Goal: Task Accomplishment & Management: Complete application form

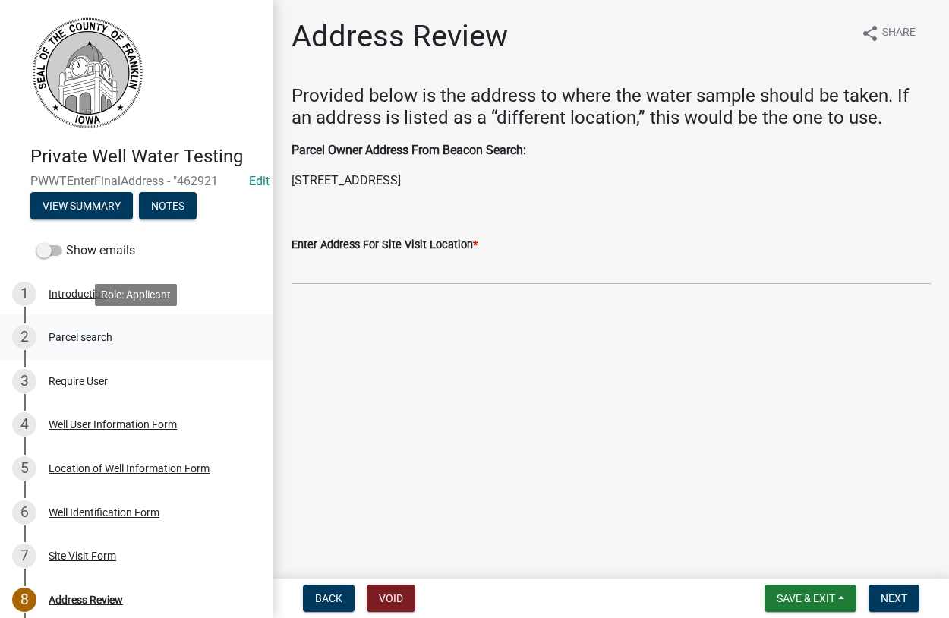
click at [69, 335] on div "Parcel search" at bounding box center [81, 337] width 64 height 11
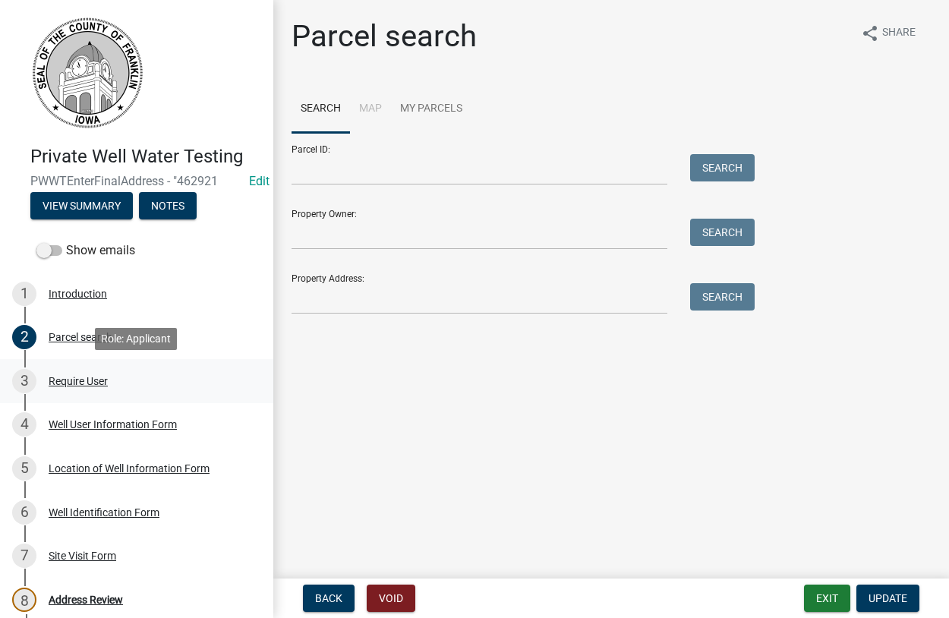
click at [58, 378] on div "Require User" at bounding box center [78, 381] width 59 height 11
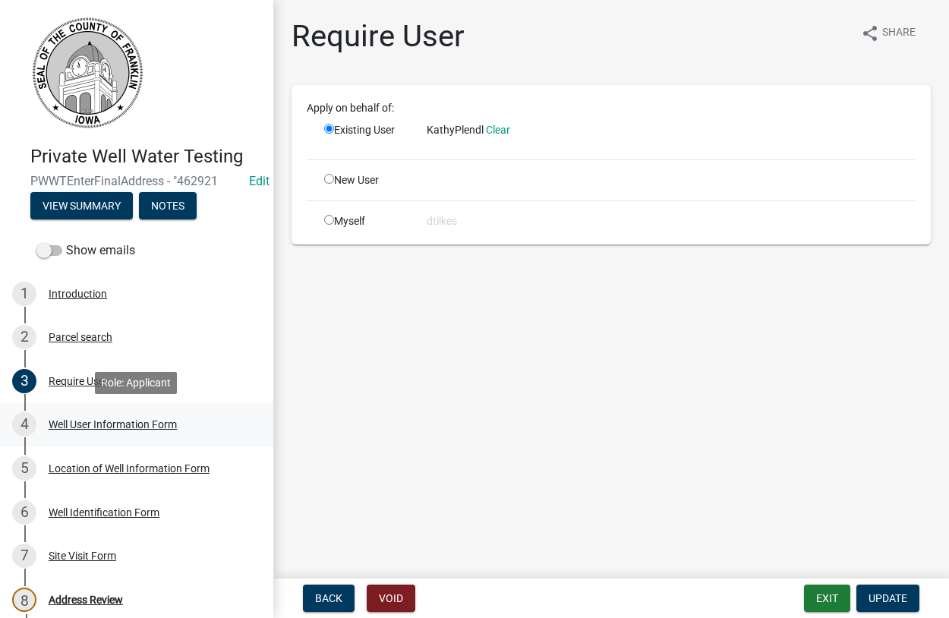
click at [77, 427] on div "Well User Information Form" at bounding box center [113, 424] width 128 height 11
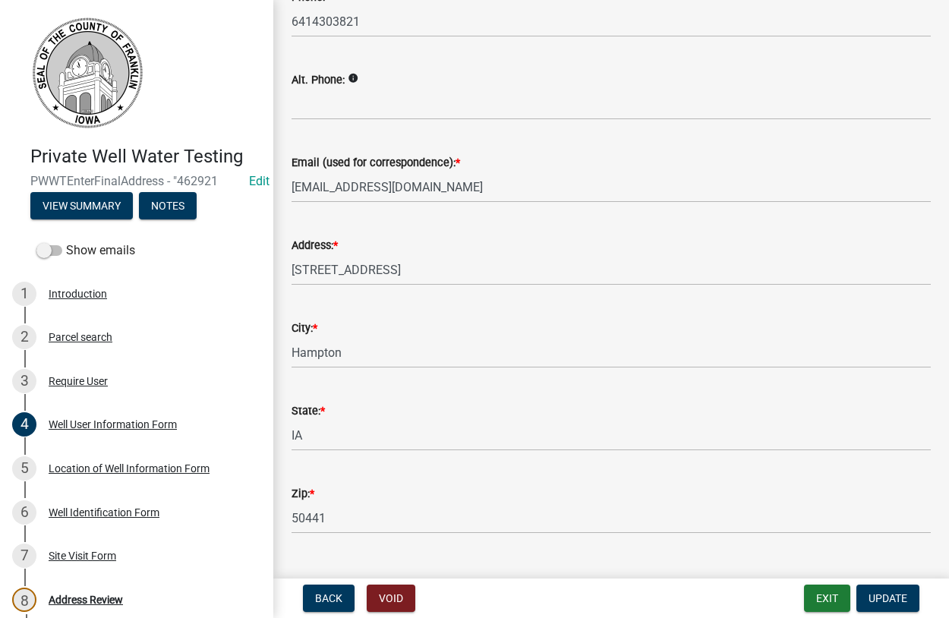
scroll to position [268, 0]
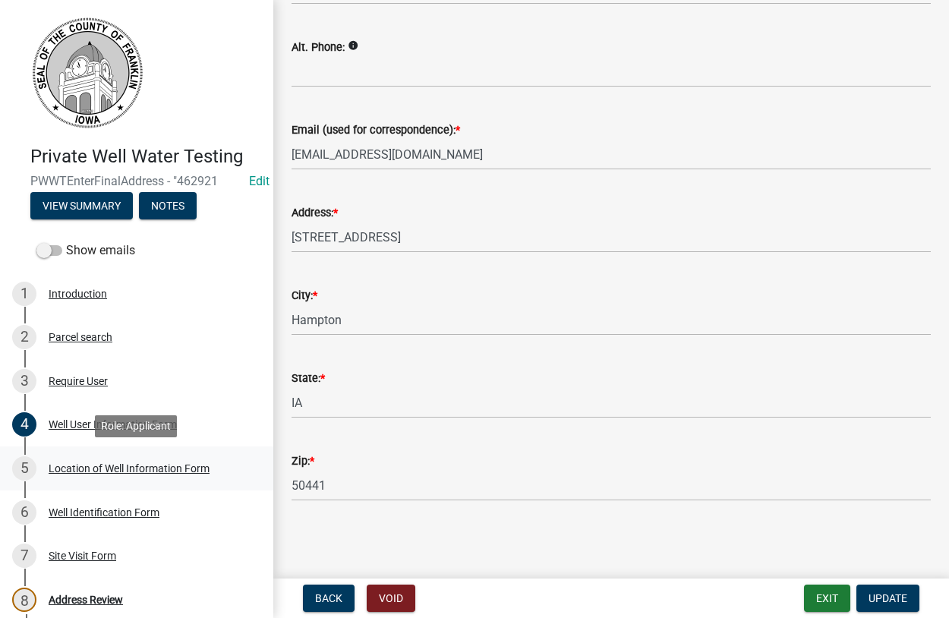
click at [105, 468] on div "Location of Well Information Form" at bounding box center [129, 468] width 161 height 11
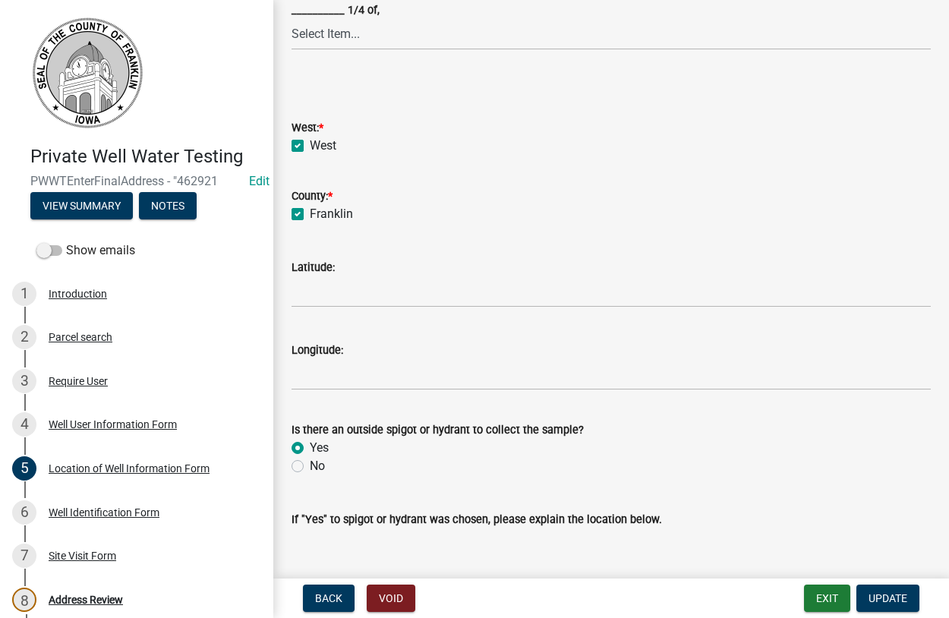
scroll to position [631, 0]
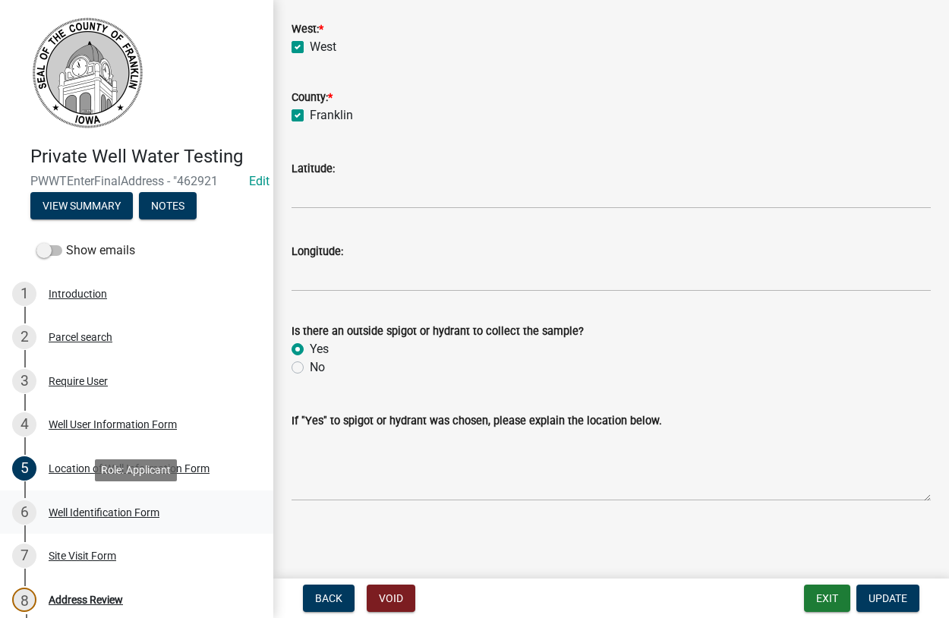
click at [71, 511] on div "Well Identification Form" at bounding box center [104, 512] width 111 height 11
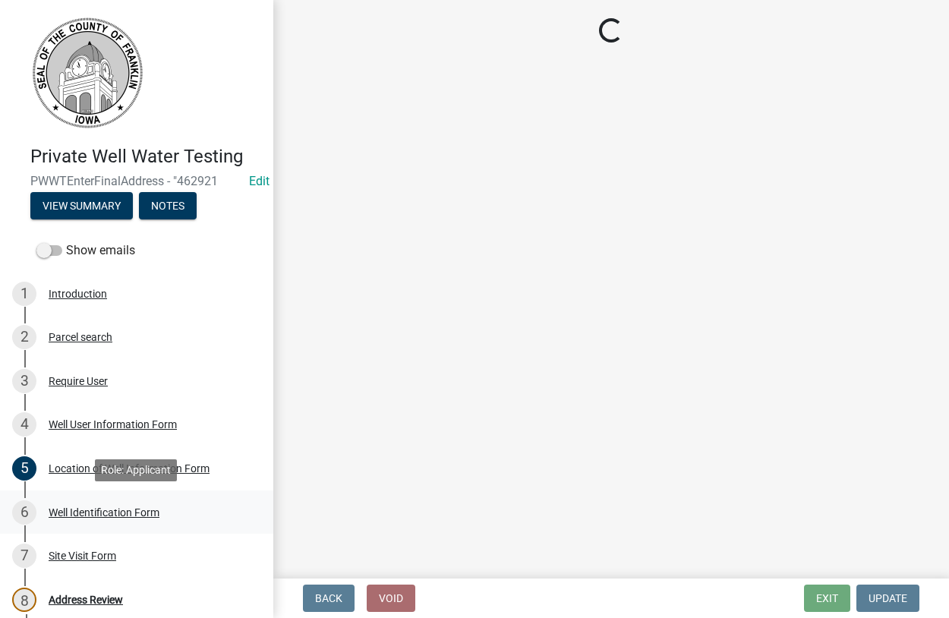
scroll to position [0, 0]
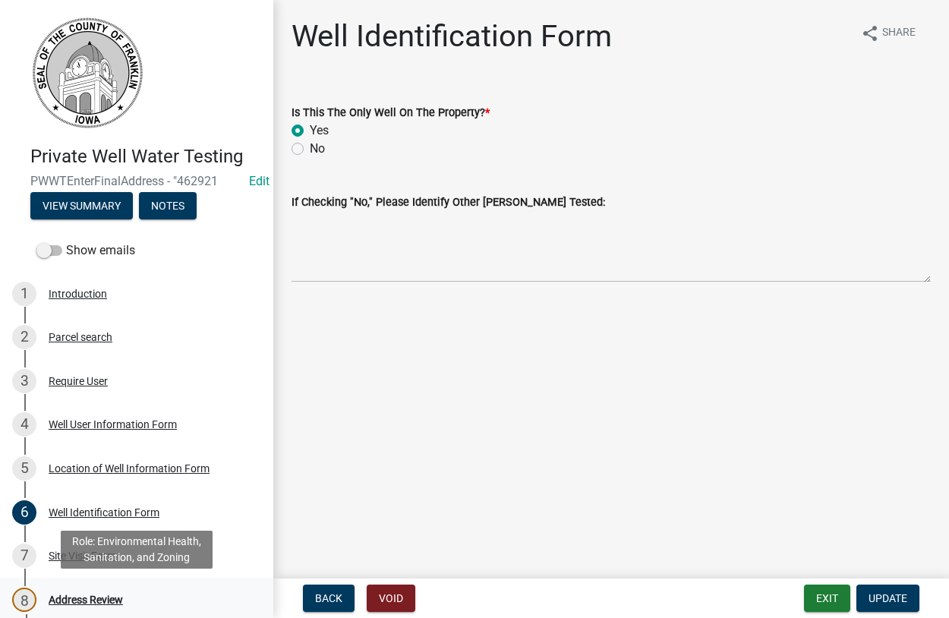
click at [86, 600] on div "Address Review" at bounding box center [86, 599] width 74 height 11
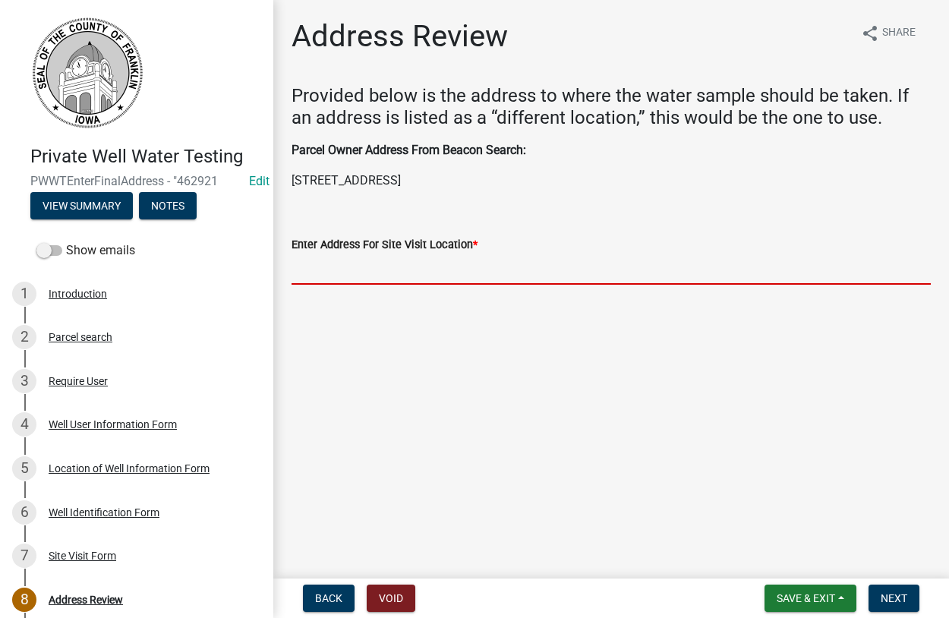
click at [329, 263] on input "Enter Address For Site Visit Location *" at bounding box center [610, 268] width 639 height 31
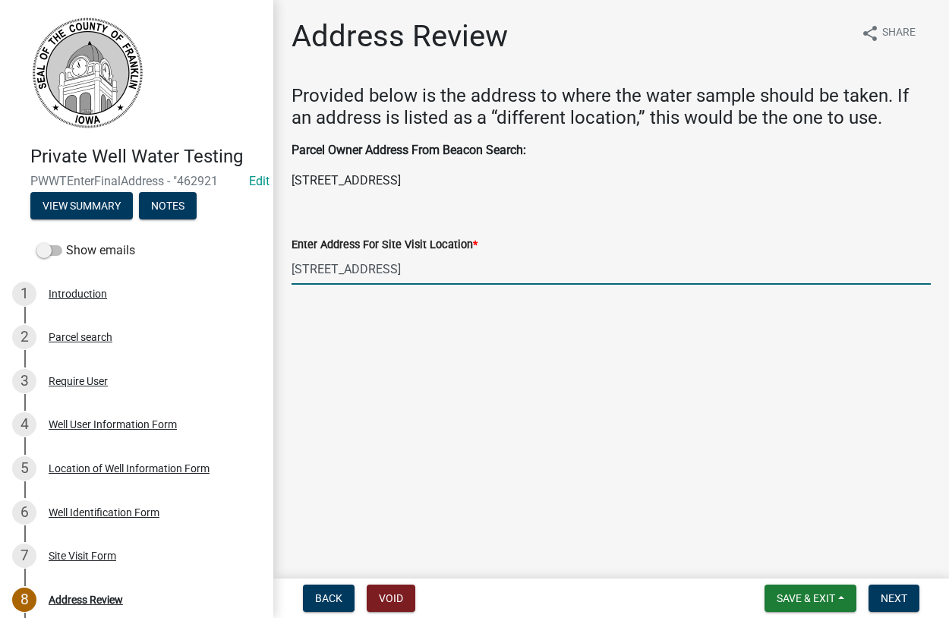
drag, startPoint x: 373, startPoint y: 269, endPoint x: 275, endPoint y: 269, distance: 97.1
click at [291, 269] on input "1440 Olive Ave" at bounding box center [610, 268] width 639 height 31
type input "1440 Olive Ave"
click at [888, 596] on span "Next" at bounding box center [893, 598] width 27 height 12
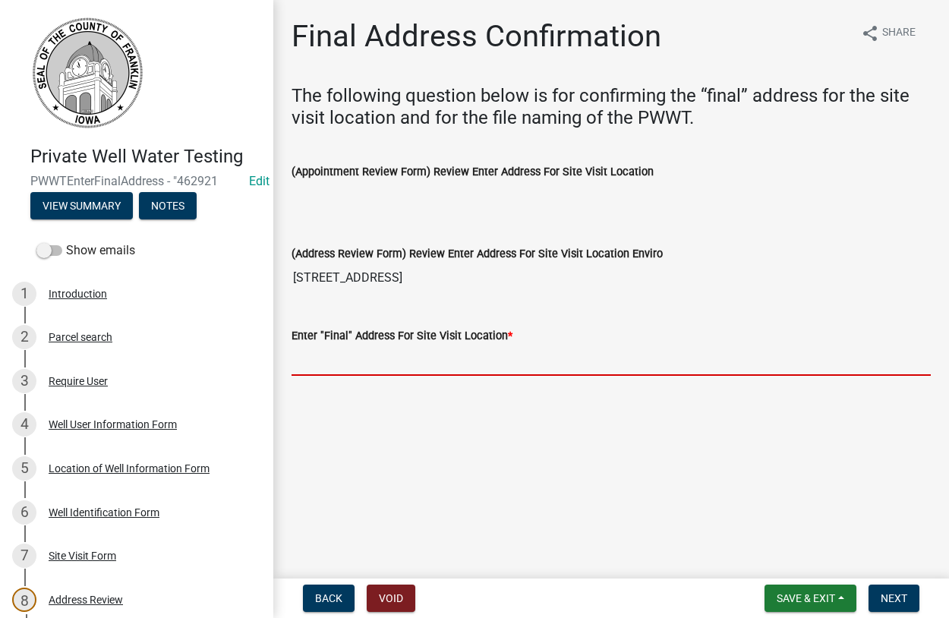
click at [339, 355] on input "Enter "Final" Address For Site Visit Location *" at bounding box center [610, 360] width 639 height 31
paste input "1440 Olive Ave"
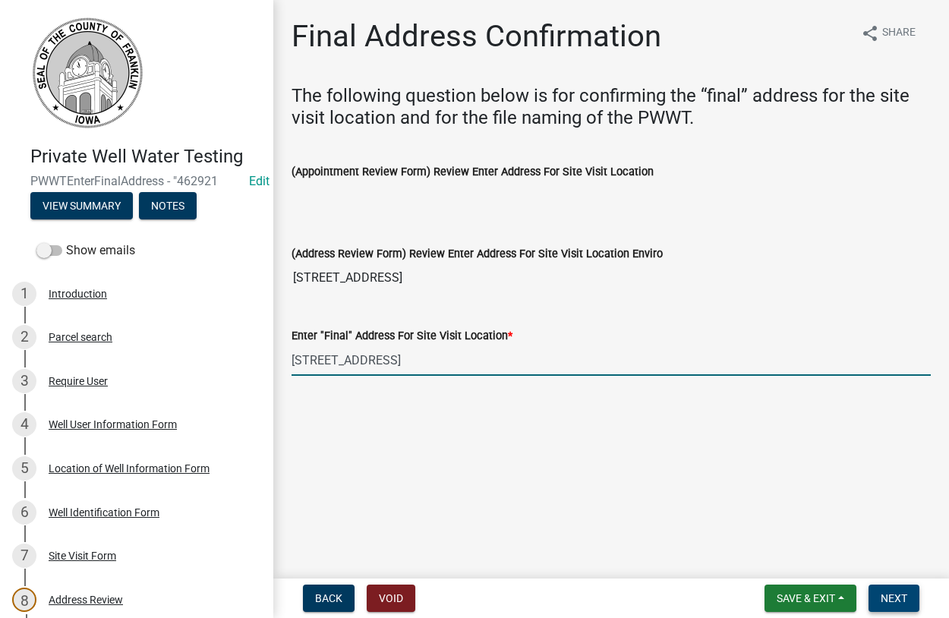
type input "1440 Olive Ave"
click at [897, 600] on span "Next" at bounding box center [893, 598] width 27 height 12
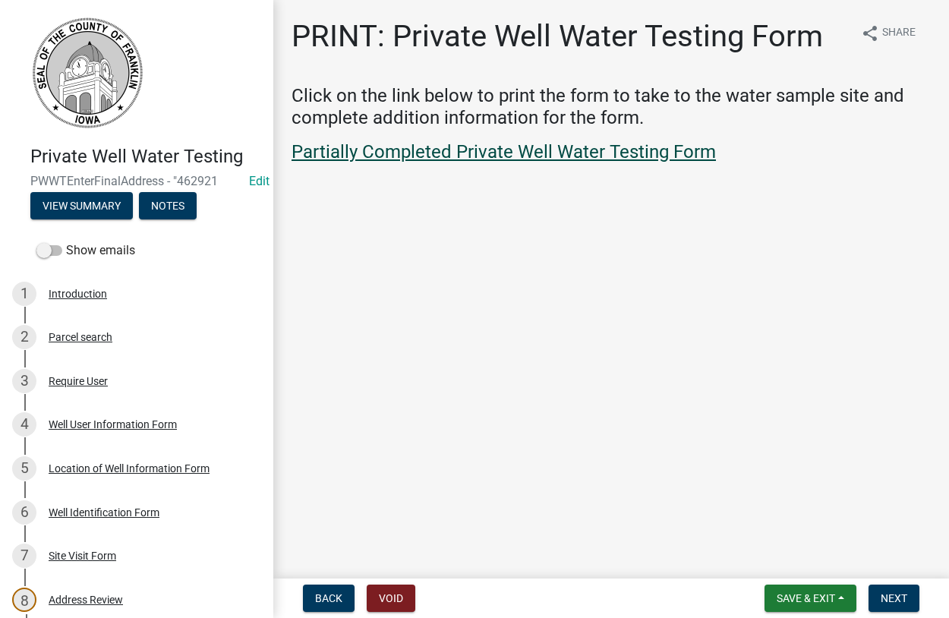
click at [486, 154] on link "Partially Completed Private Well Water Testing Form" at bounding box center [503, 151] width 424 height 21
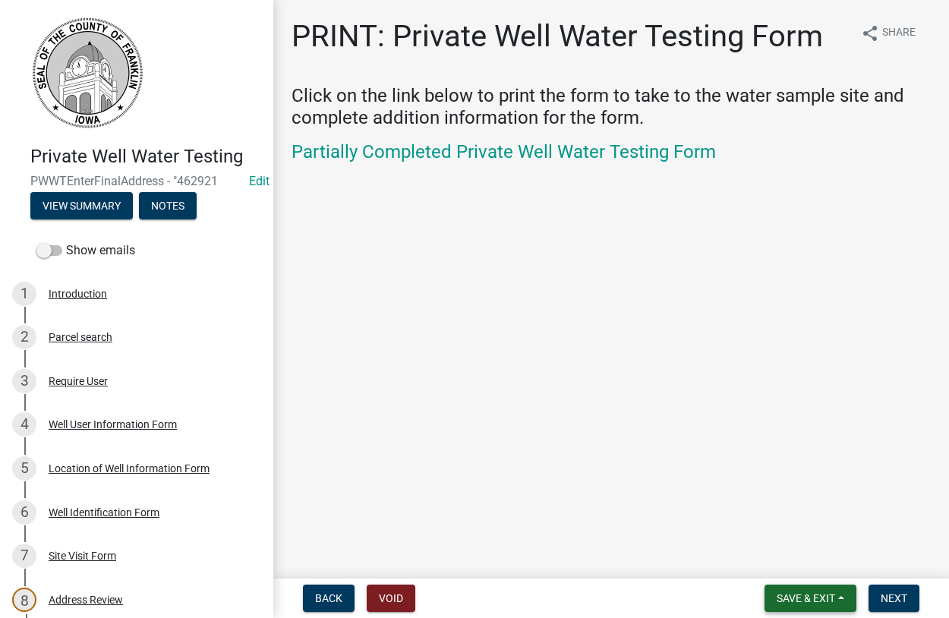
click at [806, 592] on span "Save & Exit" at bounding box center [805, 598] width 58 height 12
click at [777, 559] on button "Save & Exit" at bounding box center [795, 558] width 121 height 36
click at [883, 593] on span "Next" at bounding box center [893, 598] width 27 height 12
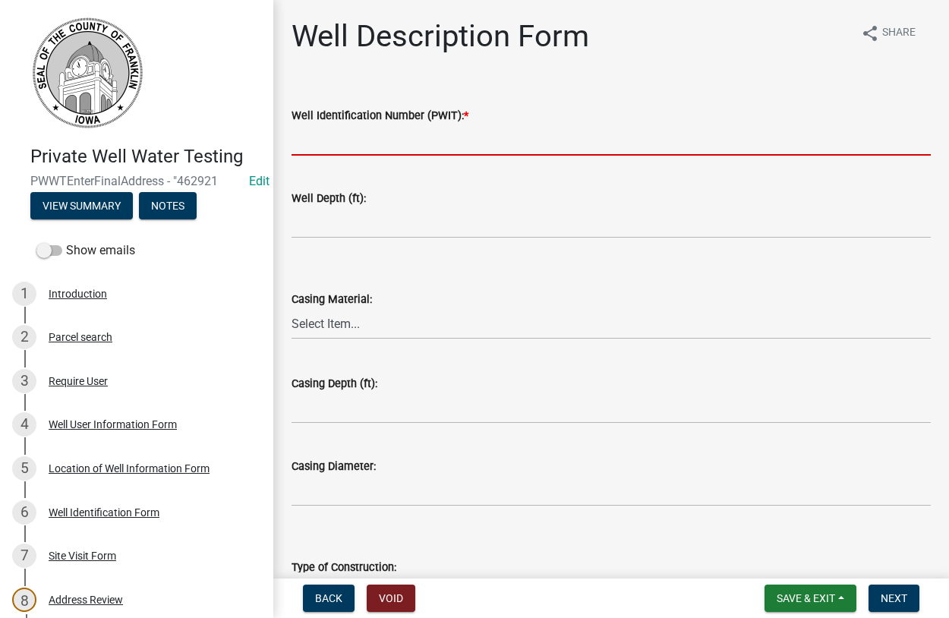
click at [332, 133] on input "Well Identification Number (PWIT): *" at bounding box center [610, 139] width 639 height 31
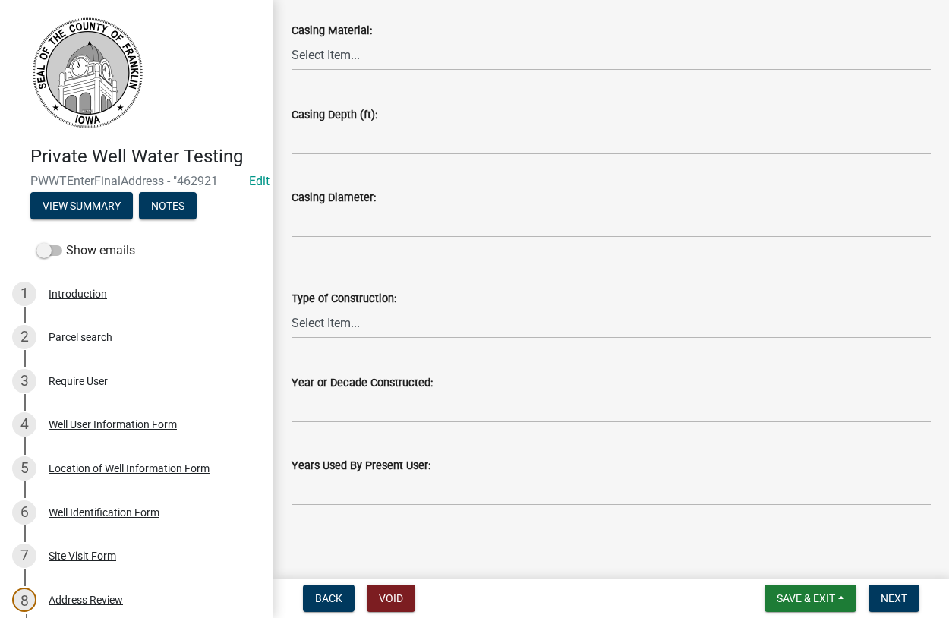
scroll to position [273, 0]
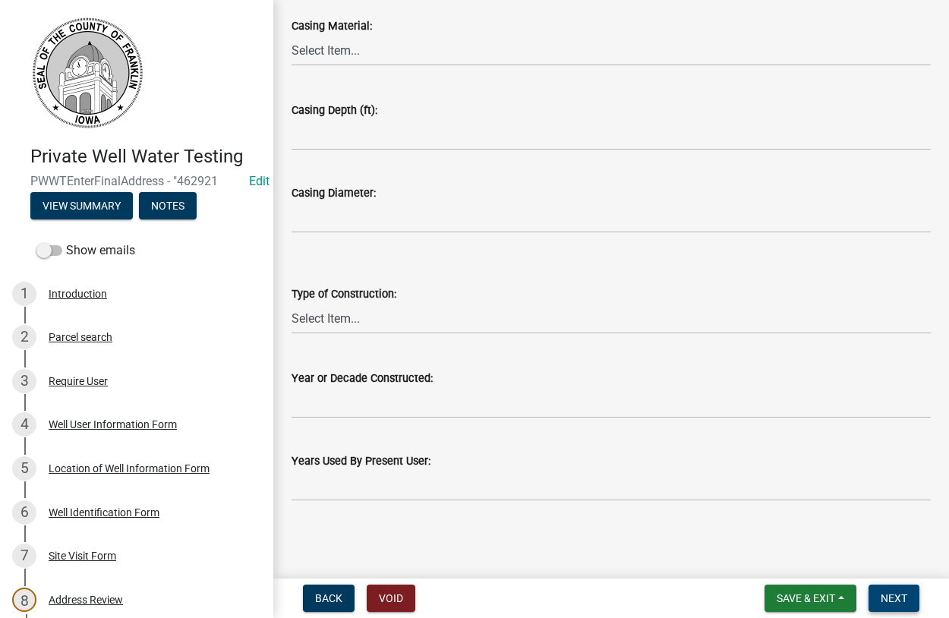
type input "2140188"
click at [889, 600] on span "Next" at bounding box center [893, 598] width 27 height 12
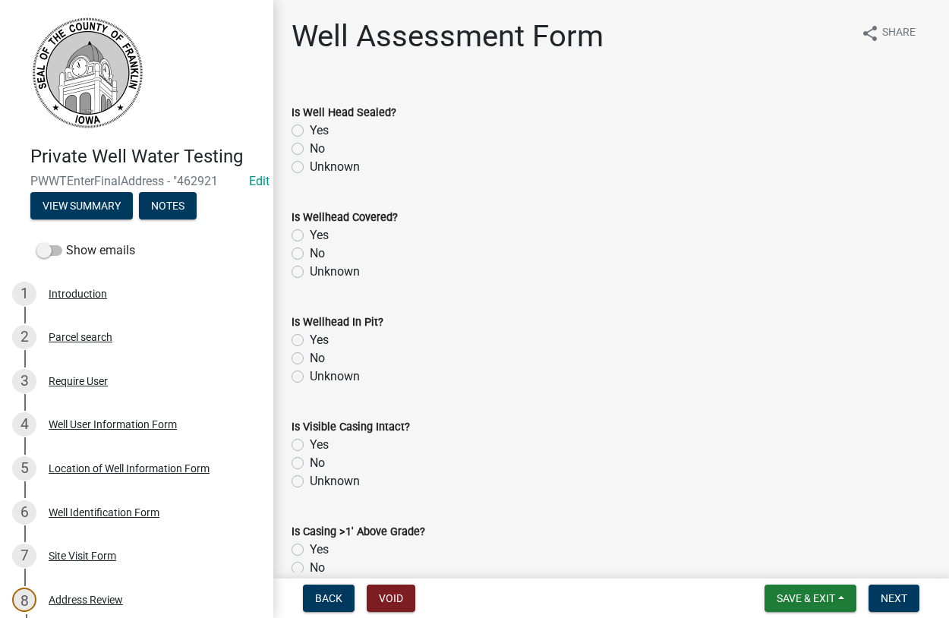
click at [310, 134] on label "Yes" at bounding box center [319, 130] width 19 height 18
click at [310, 131] on input "Yes" at bounding box center [315, 126] width 10 height 10
radio input "true"
click at [310, 236] on label "Yes" at bounding box center [319, 235] width 19 height 18
click at [310, 236] on input "Yes" at bounding box center [315, 231] width 10 height 10
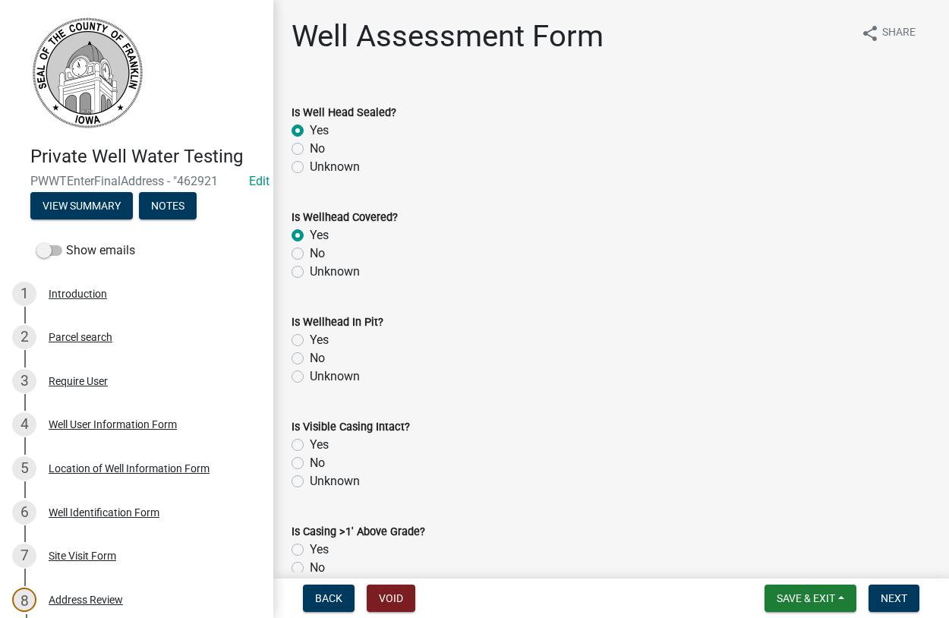
radio input "true"
click at [294, 350] on div "No" at bounding box center [610, 358] width 639 height 18
click at [310, 352] on label "No" at bounding box center [317, 358] width 15 height 18
click at [310, 352] on input "No" at bounding box center [315, 354] width 10 height 10
radio input "true"
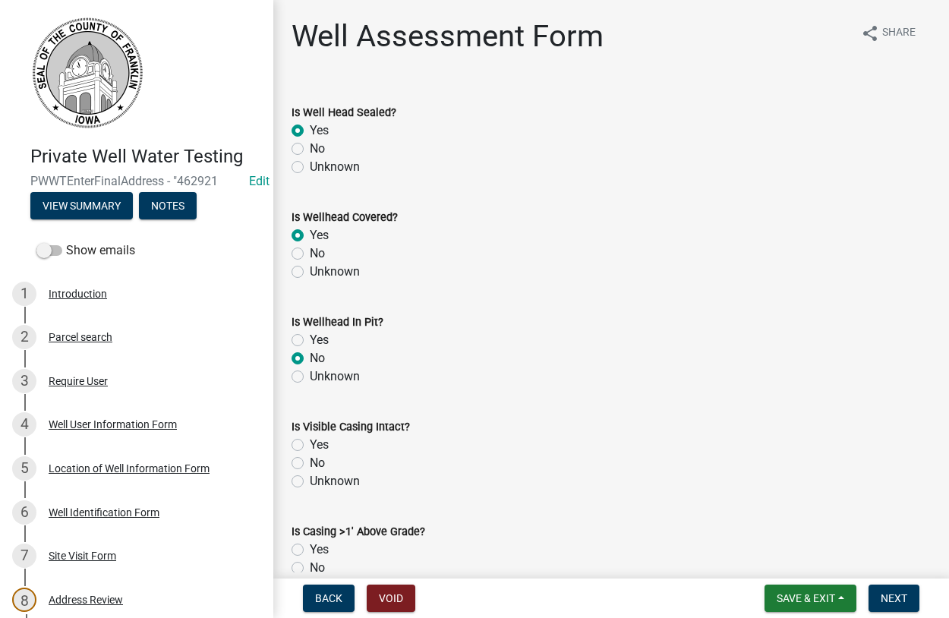
click at [310, 443] on label "Yes" at bounding box center [319, 445] width 19 height 18
click at [310, 443] on input "Yes" at bounding box center [315, 441] width 10 height 10
radio input "true"
click at [310, 549] on label "Yes" at bounding box center [319, 549] width 19 height 18
click at [310, 549] on input "Yes" at bounding box center [315, 545] width 10 height 10
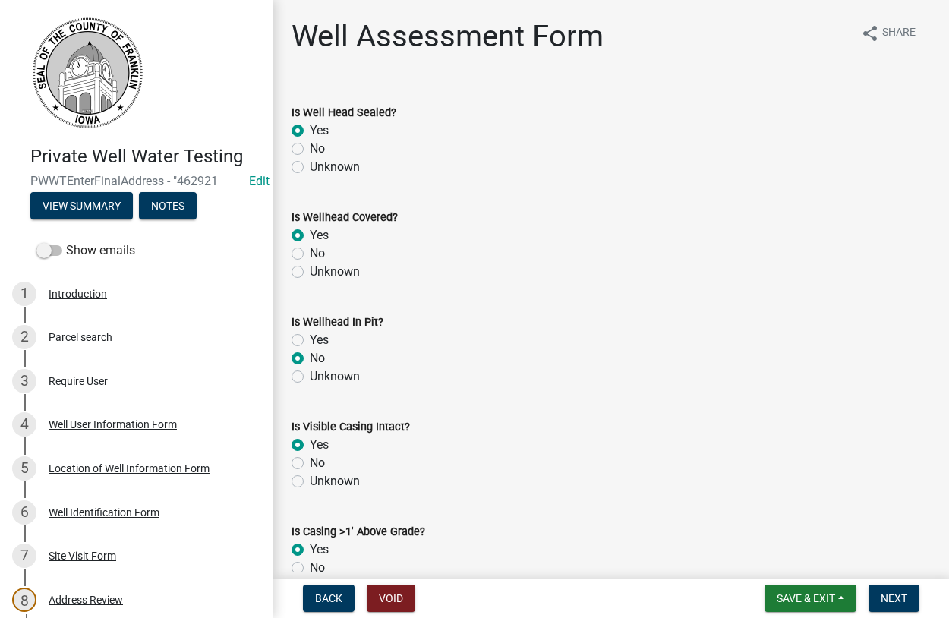
radio input "true"
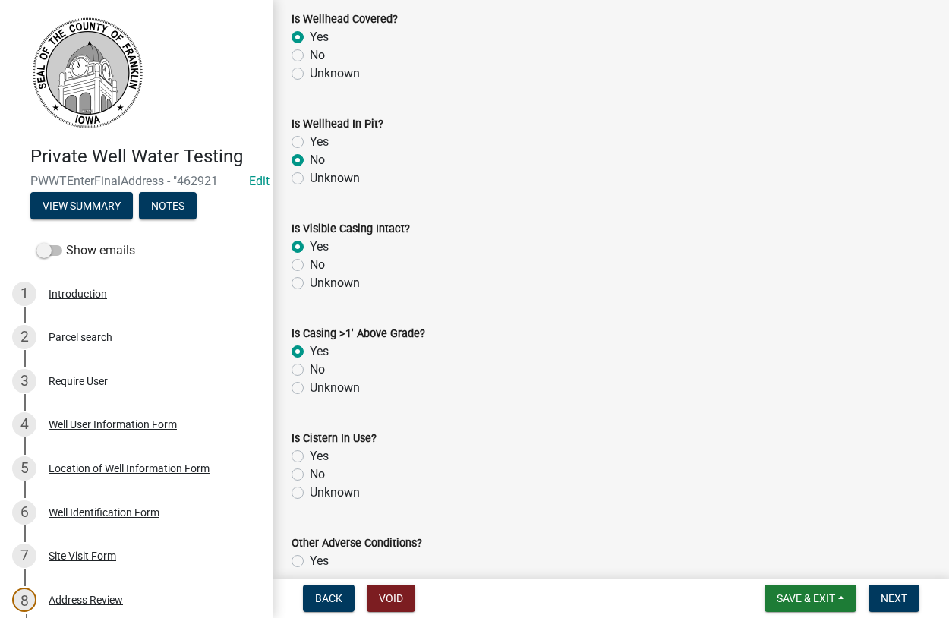
scroll to position [260, 0]
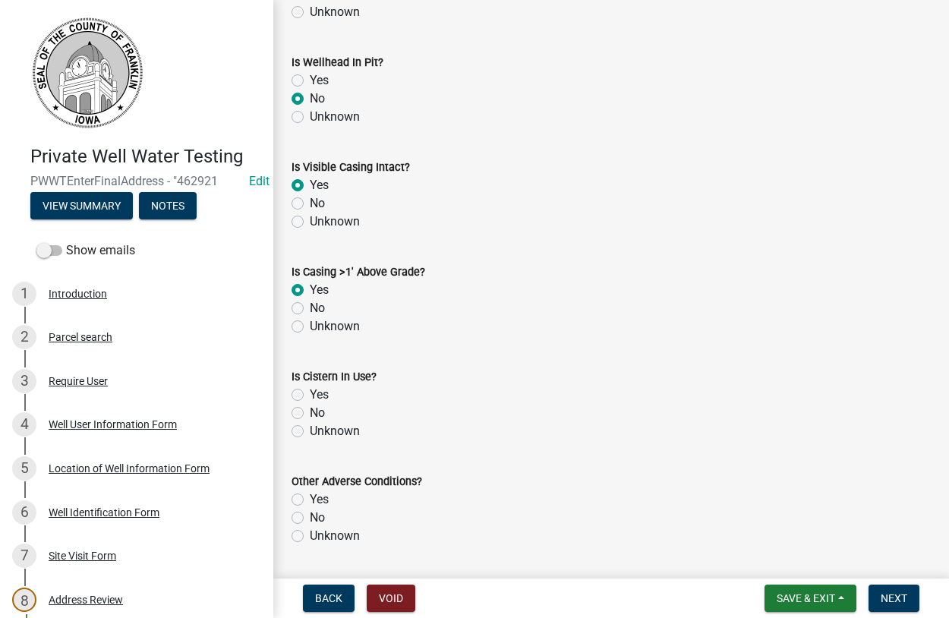
click at [310, 309] on label "No" at bounding box center [317, 308] width 15 height 18
click at [310, 309] on input "No" at bounding box center [315, 304] width 10 height 10
radio input "true"
click at [310, 414] on label "No" at bounding box center [317, 413] width 15 height 18
click at [310, 414] on input "No" at bounding box center [315, 409] width 10 height 10
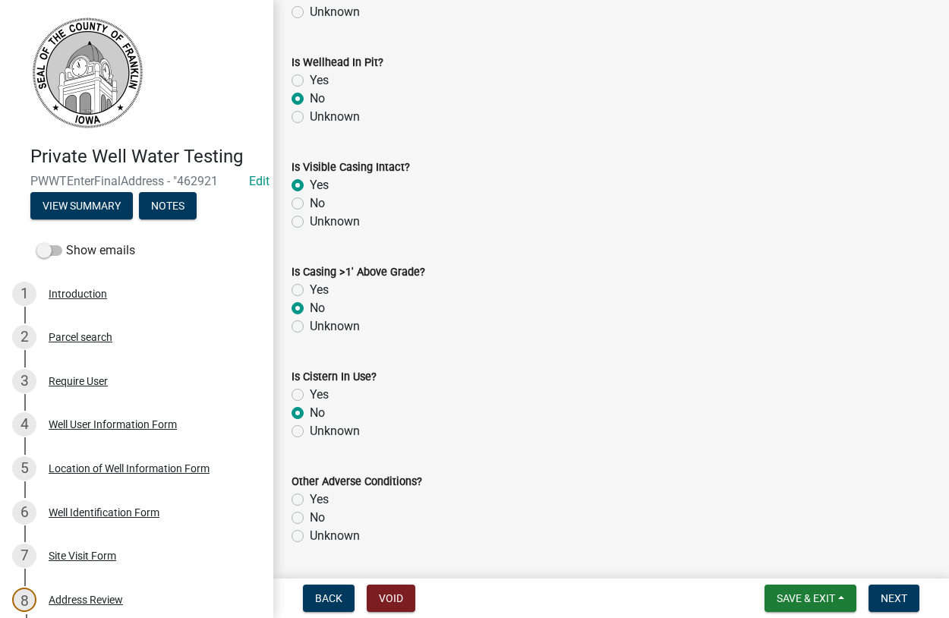
radio input "true"
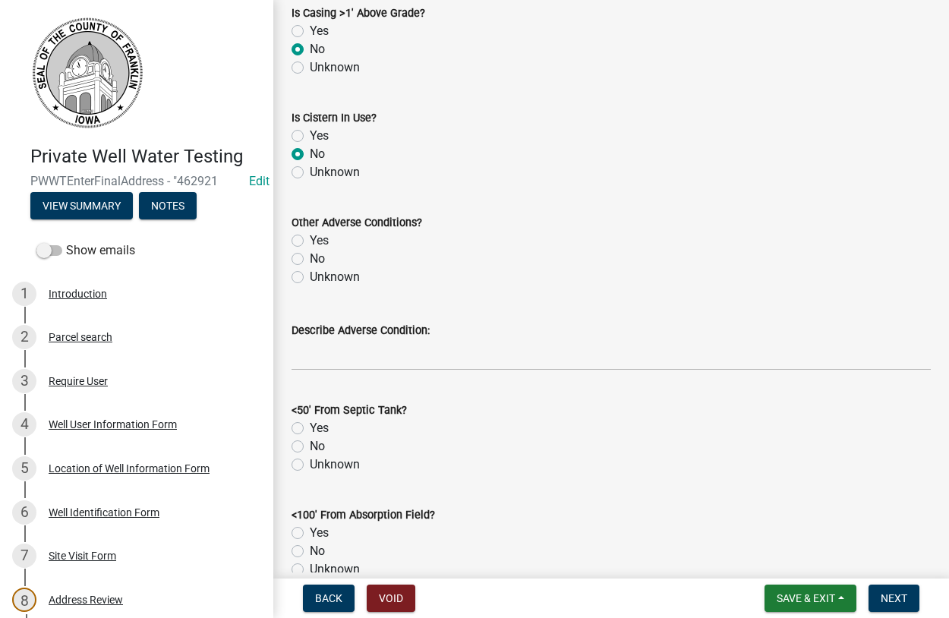
scroll to position [606, 0]
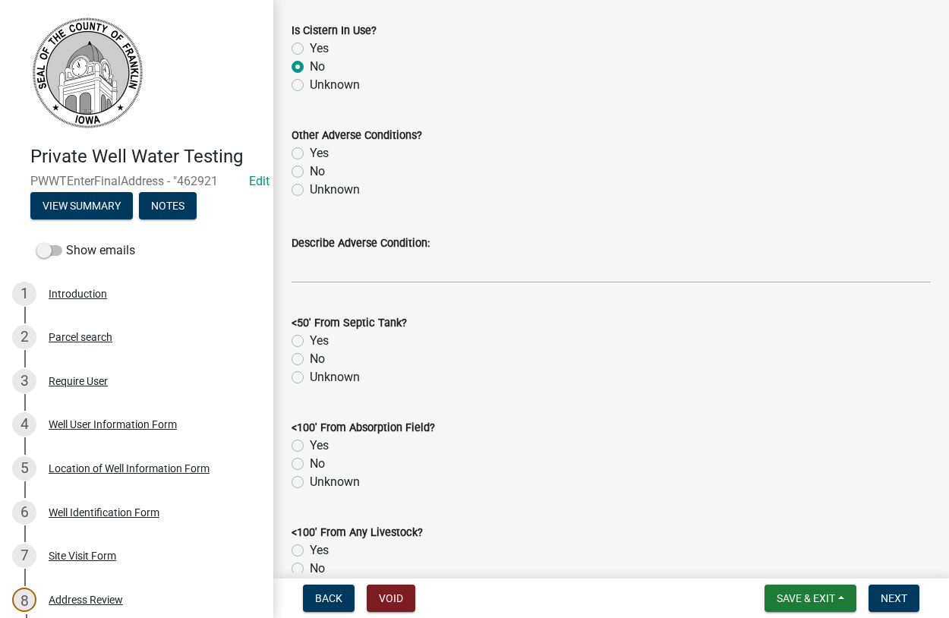
click at [310, 192] on label "Unknown" at bounding box center [335, 190] width 50 height 18
click at [310, 190] on input "Unknown" at bounding box center [315, 186] width 10 height 10
radio input "true"
click at [310, 360] on label "No" at bounding box center [317, 359] width 15 height 18
click at [310, 360] on input "No" at bounding box center [315, 355] width 10 height 10
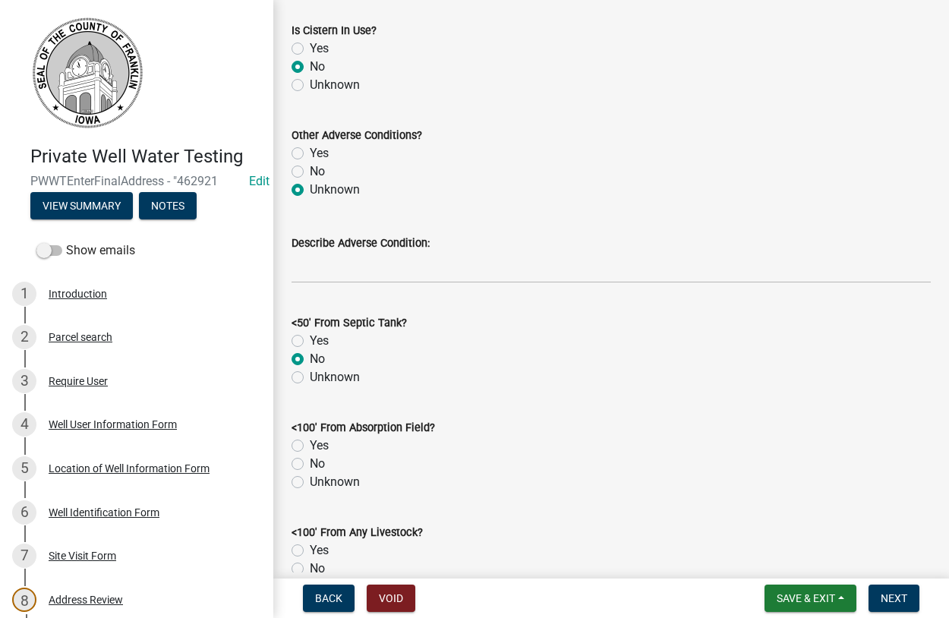
radio input "true"
click at [310, 463] on label "No" at bounding box center [317, 464] width 15 height 18
click at [310, 463] on input "No" at bounding box center [315, 460] width 10 height 10
radio input "true"
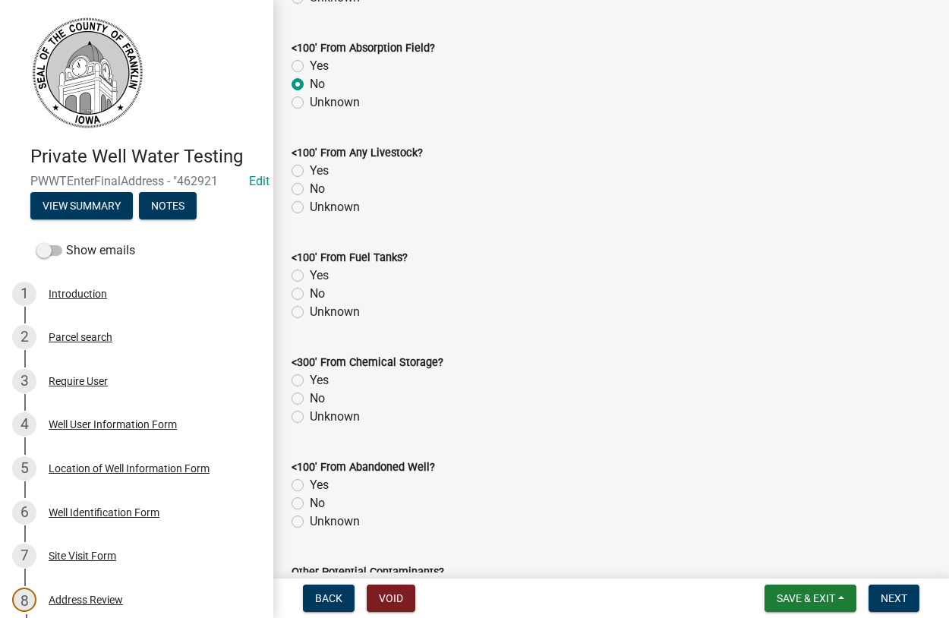
scroll to position [1038, 0]
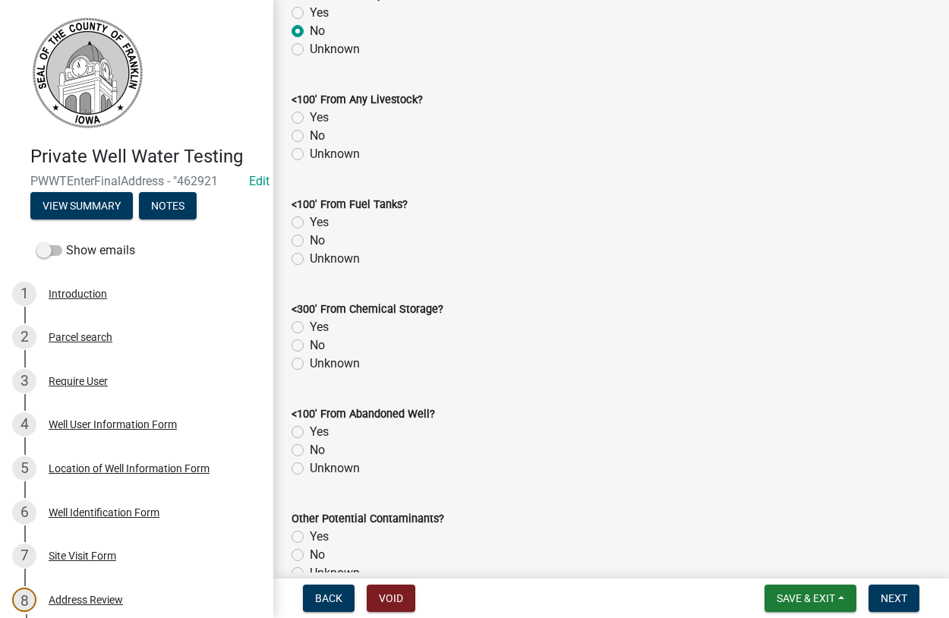
click at [310, 137] on label "No" at bounding box center [317, 136] width 15 height 18
click at [310, 137] on input "No" at bounding box center [315, 132] width 10 height 10
radio input "true"
click at [310, 243] on label "No" at bounding box center [317, 240] width 15 height 18
click at [310, 241] on input "No" at bounding box center [315, 236] width 10 height 10
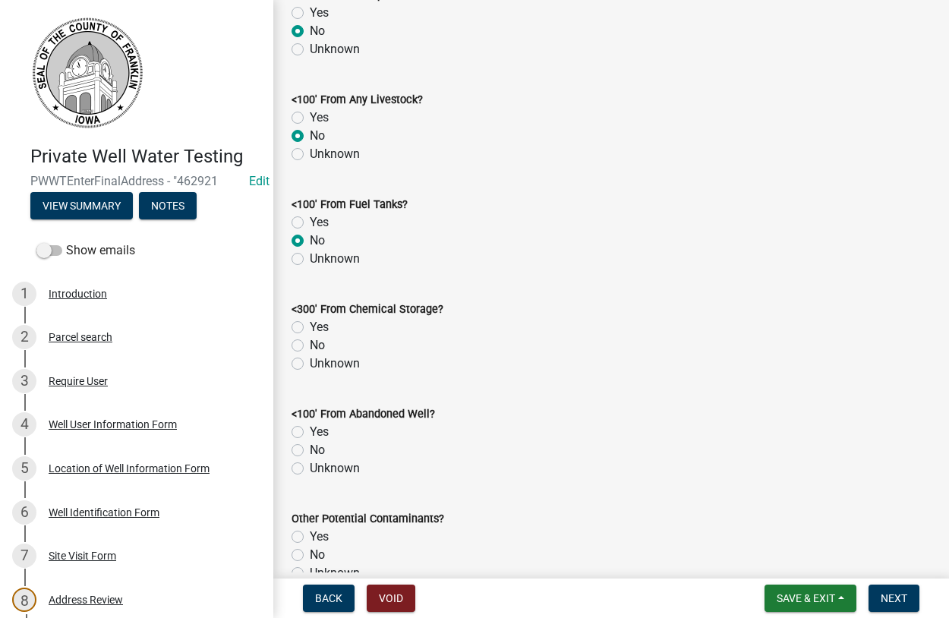
radio input "true"
drag, startPoint x: 300, startPoint y: 351, endPoint x: 307, endPoint y: 350, distance: 7.7
click at [299, 349] on div "No" at bounding box center [610, 345] width 639 height 18
click at [310, 345] on label "No" at bounding box center [317, 345] width 15 height 18
click at [310, 345] on input "No" at bounding box center [315, 341] width 10 height 10
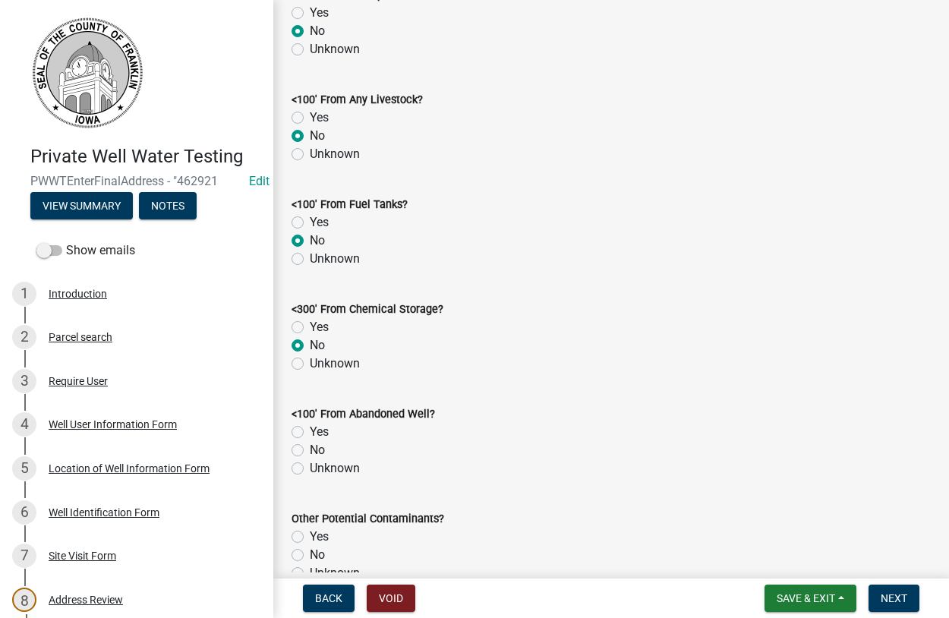
radio input "true"
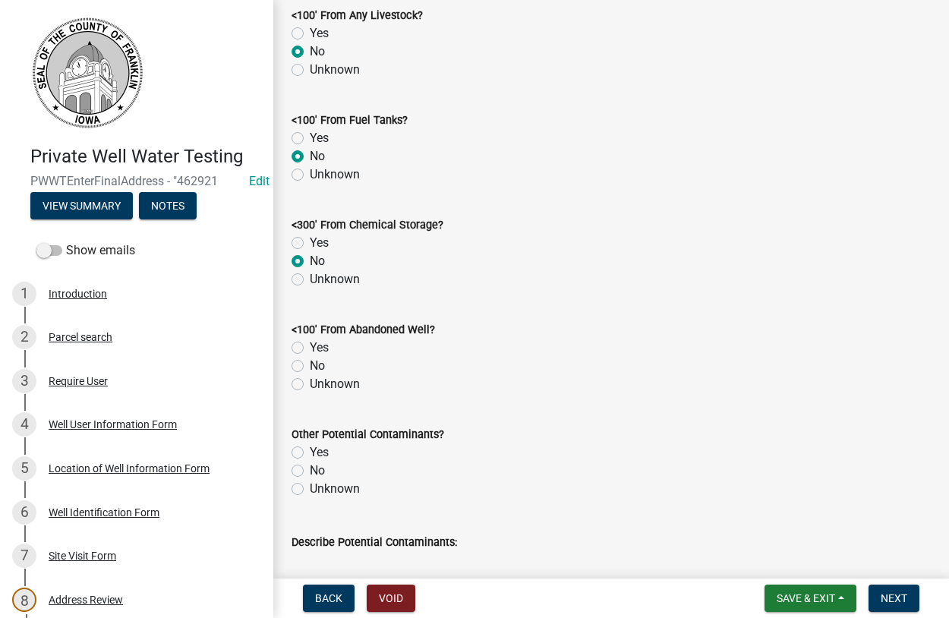
scroll to position [1384, 0]
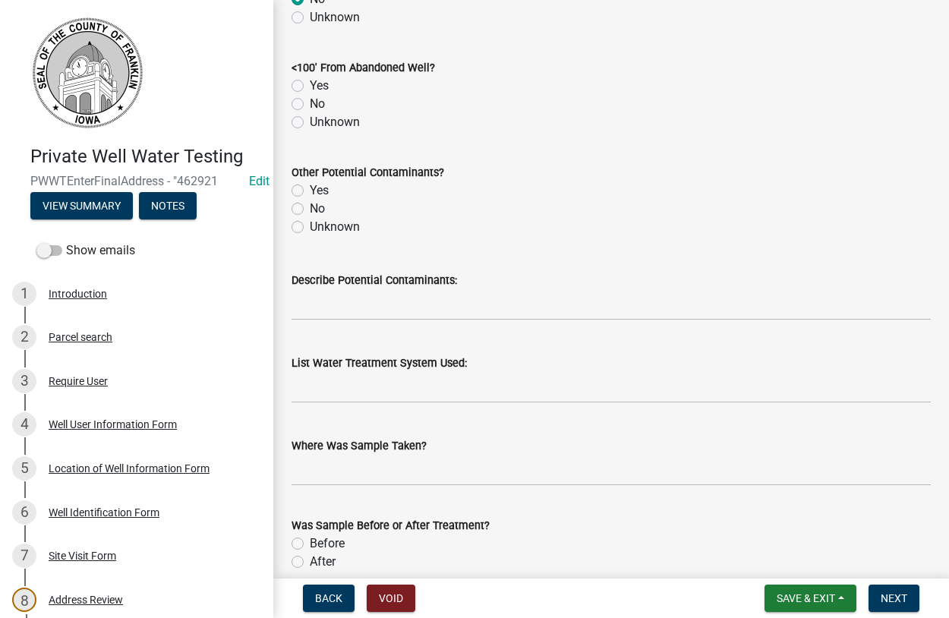
click at [310, 108] on label "No" at bounding box center [317, 104] width 15 height 18
click at [310, 105] on input "No" at bounding box center [315, 100] width 10 height 10
radio input "true"
click at [310, 230] on label "Unknown" at bounding box center [335, 227] width 50 height 18
click at [310, 228] on input "Unknown" at bounding box center [315, 223] width 10 height 10
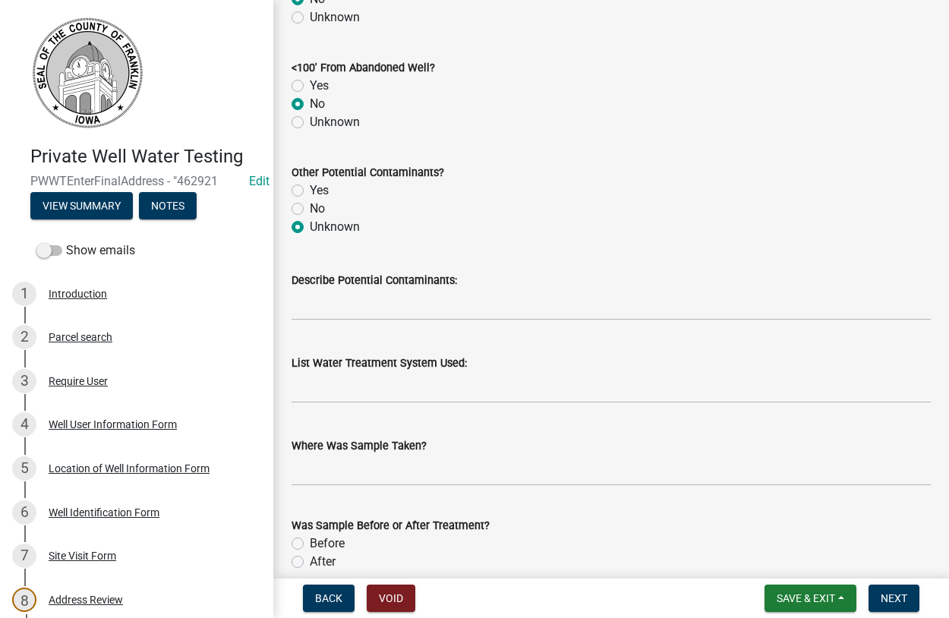
radio input "true"
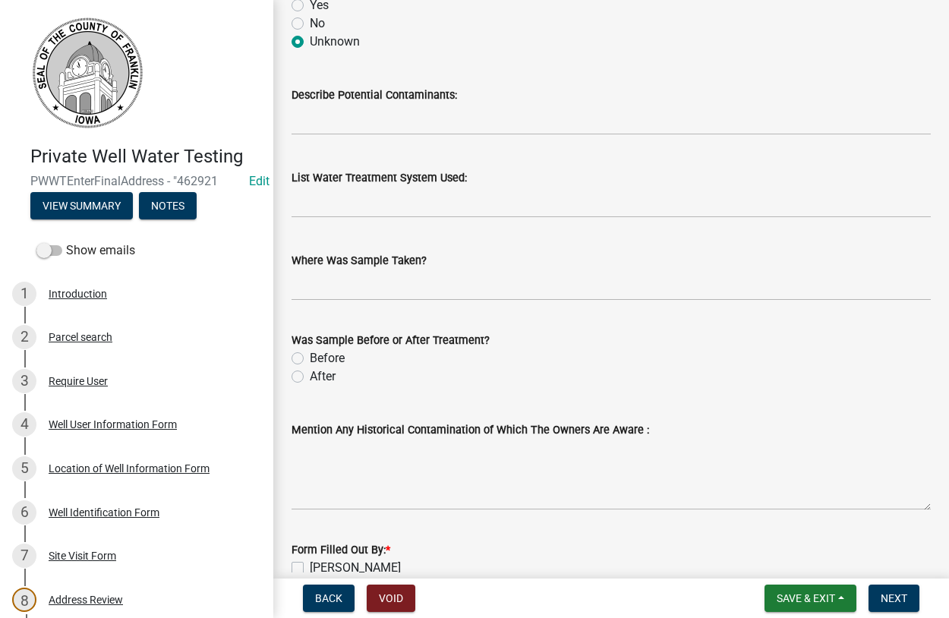
scroll to position [1644, 0]
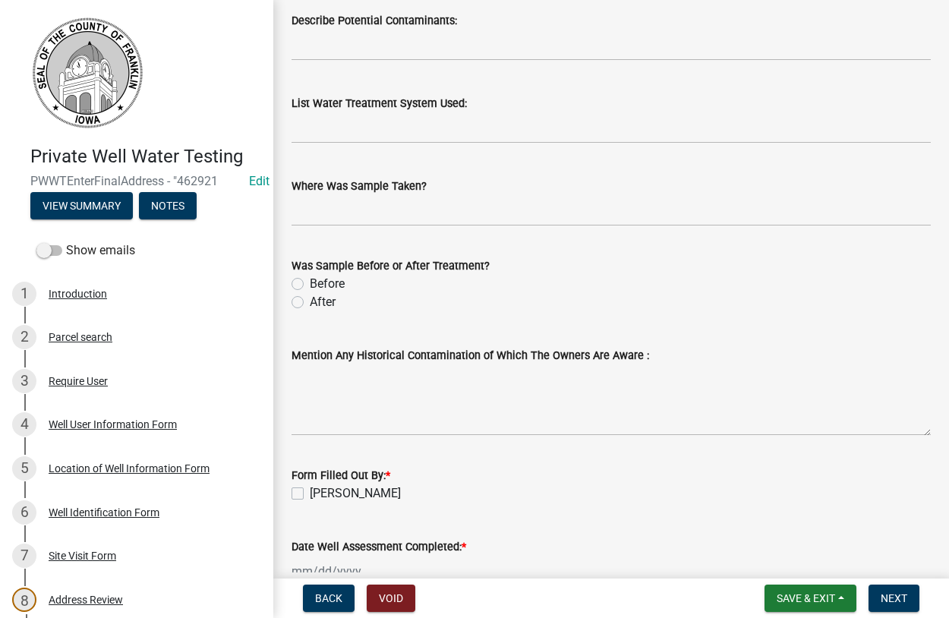
click at [310, 285] on label "Before" at bounding box center [327, 284] width 35 height 18
click at [310, 285] on input "Before" at bounding box center [315, 280] width 10 height 10
radio input "true"
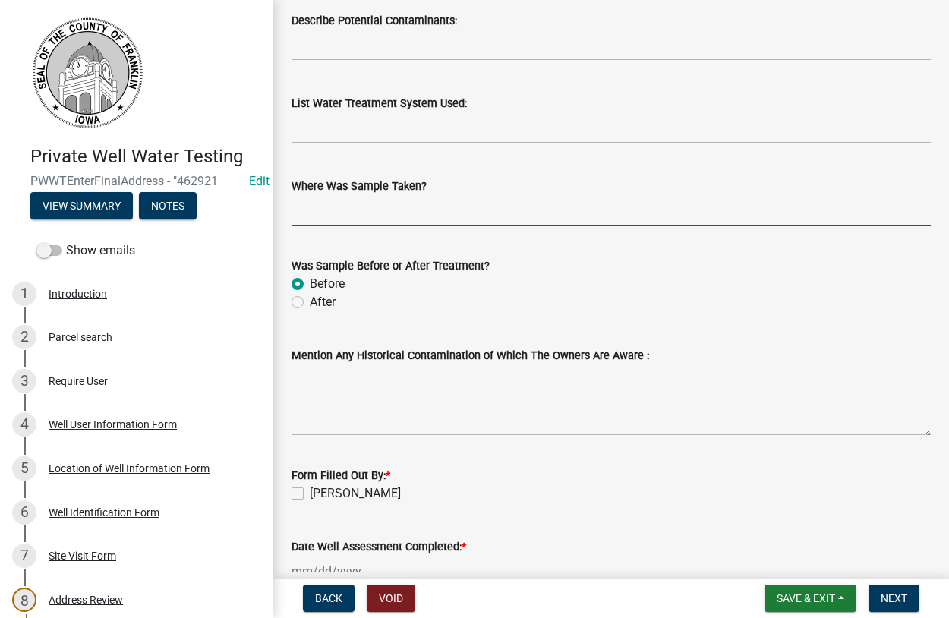
click at [338, 213] on input "Where Was Sample Taken?" at bounding box center [610, 210] width 639 height 31
click at [304, 209] on input "huyd" at bounding box center [610, 210] width 639 height 31
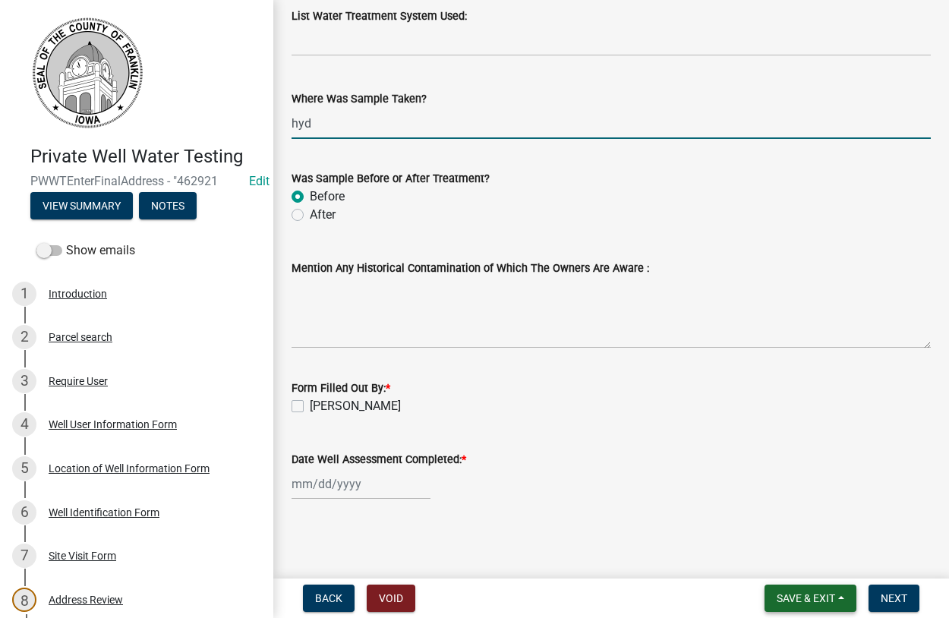
type input "hyd"
click at [821, 597] on span "Save & Exit" at bounding box center [805, 598] width 58 height 12
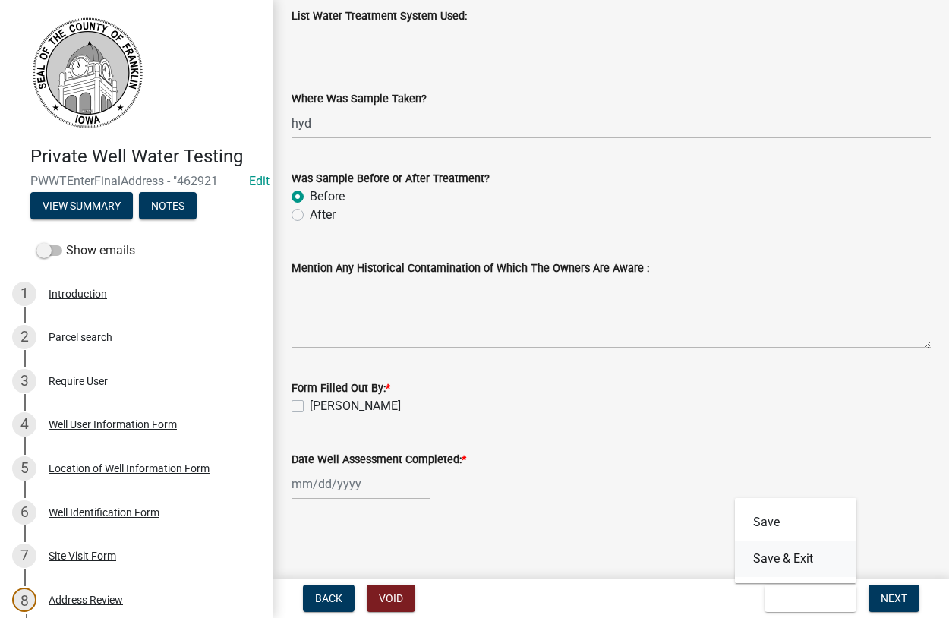
click at [796, 565] on button "Save & Exit" at bounding box center [795, 558] width 121 height 36
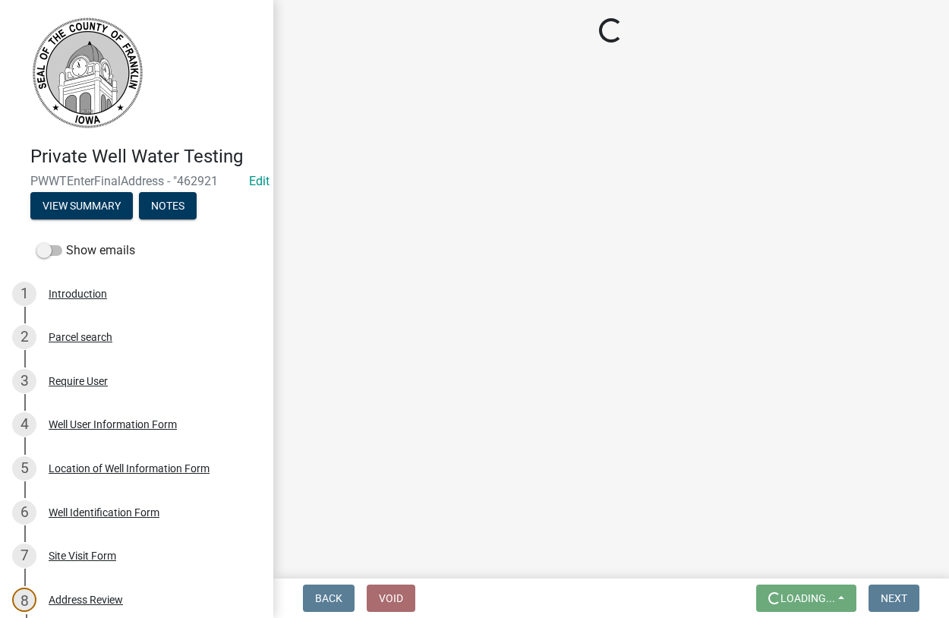
scroll to position [0, 0]
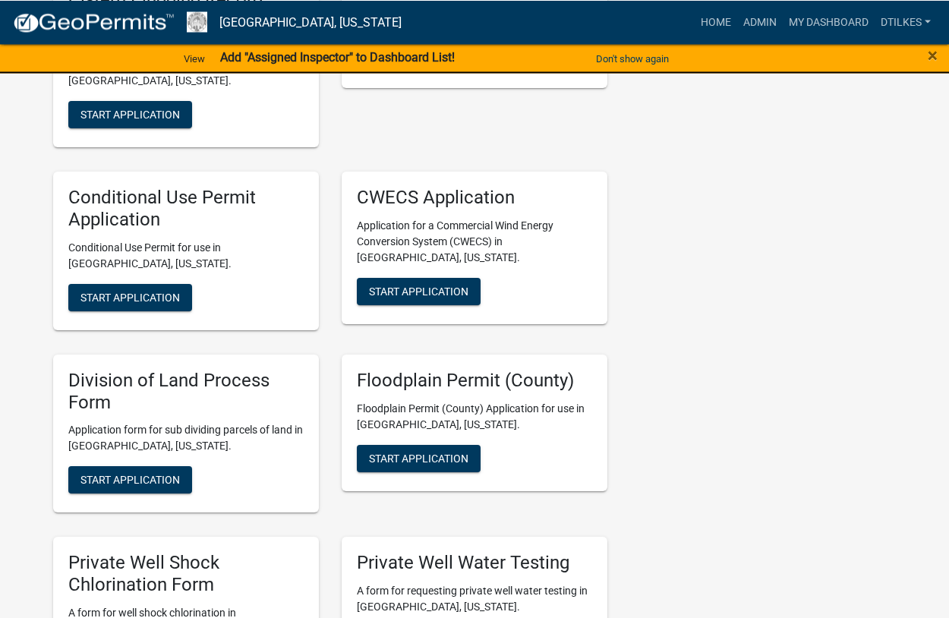
scroll to position [2787, 0]
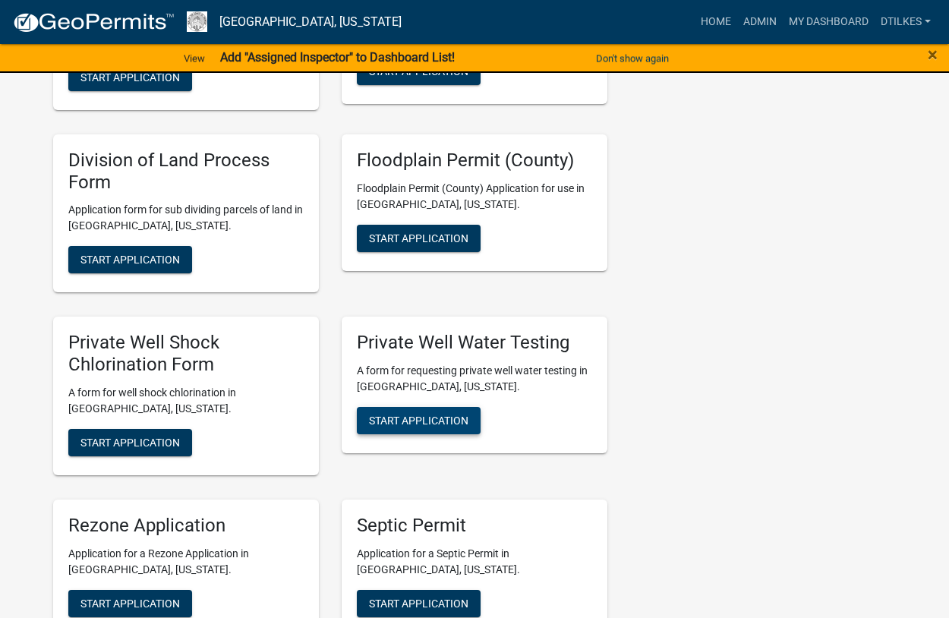
click at [411, 414] on span "Start Application" at bounding box center [418, 420] width 99 height 12
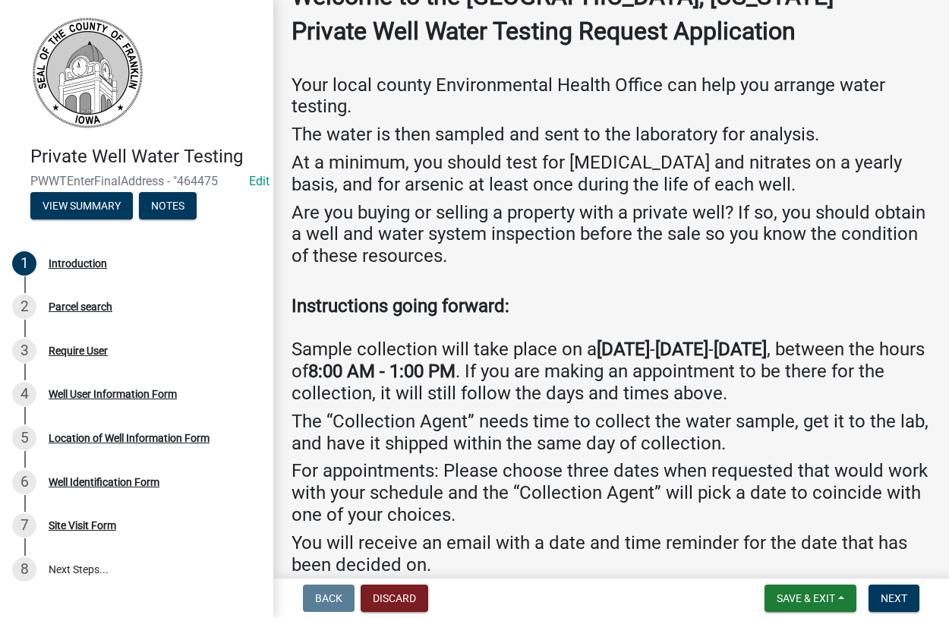
scroll to position [178, 0]
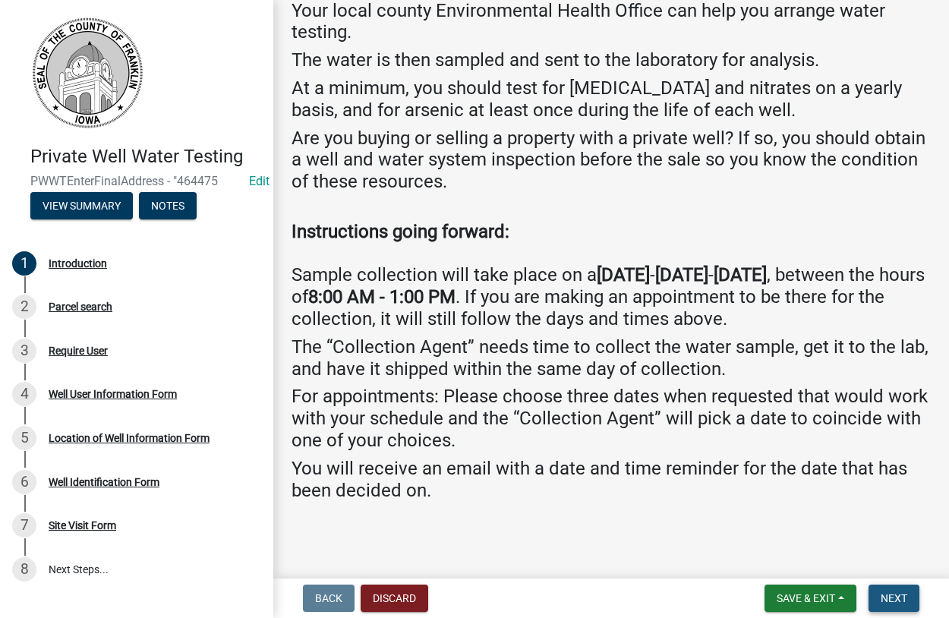
drag, startPoint x: 889, startPoint y: 596, endPoint x: 876, endPoint y: 581, distance: 19.9
click at [888, 590] on button "Next" at bounding box center [893, 597] width 51 height 27
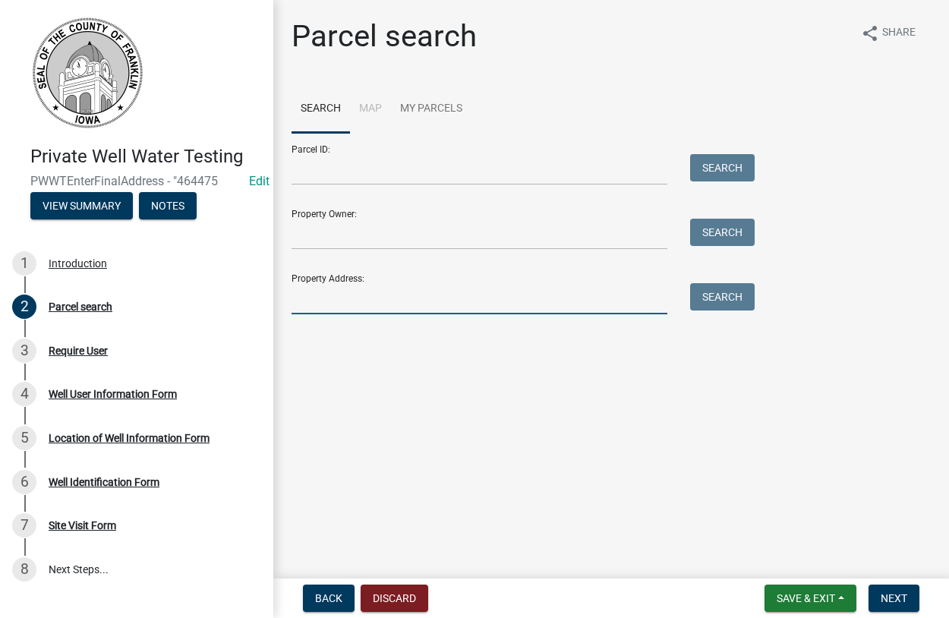
drag, startPoint x: 315, startPoint y: 298, endPoint x: 341, endPoint y: 293, distance: 26.3
click at [316, 298] on input "Property Address:" at bounding box center [479, 298] width 376 height 31
type input "409 12"
click at [702, 300] on button "Search" at bounding box center [722, 296] width 65 height 27
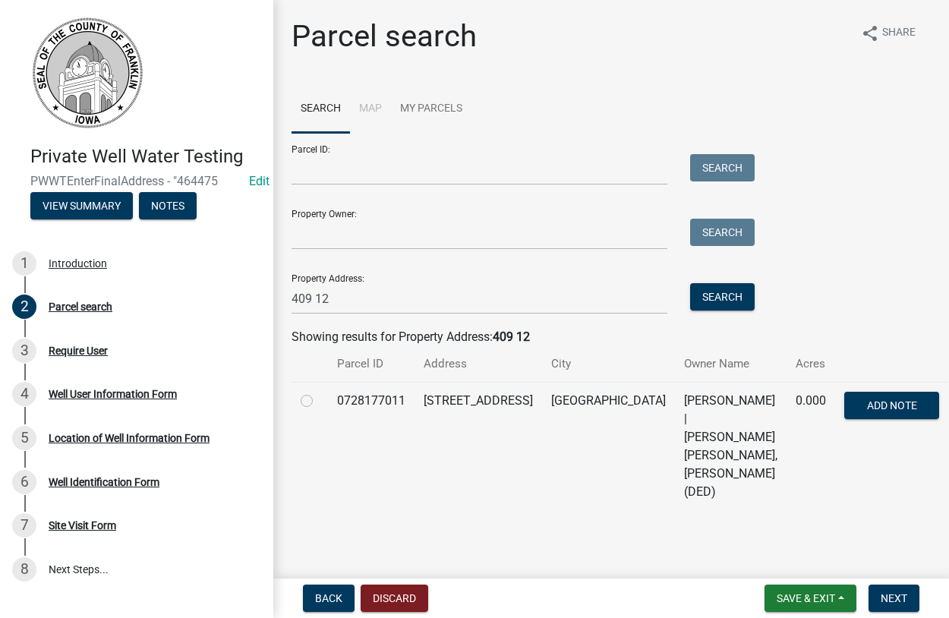
click at [319, 392] on label at bounding box center [319, 392] width 0 height 0
click at [319, 400] on input "radio" at bounding box center [324, 397] width 10 height 10
radio input "true"
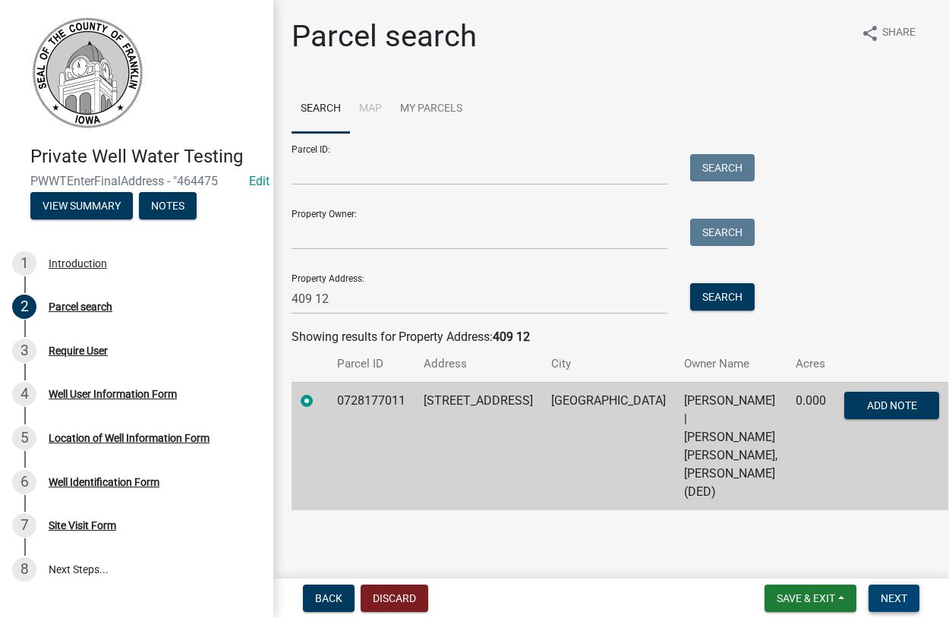
click at [893, 595] on span "Next" at bounding box center [893, 598] width 27 height 12
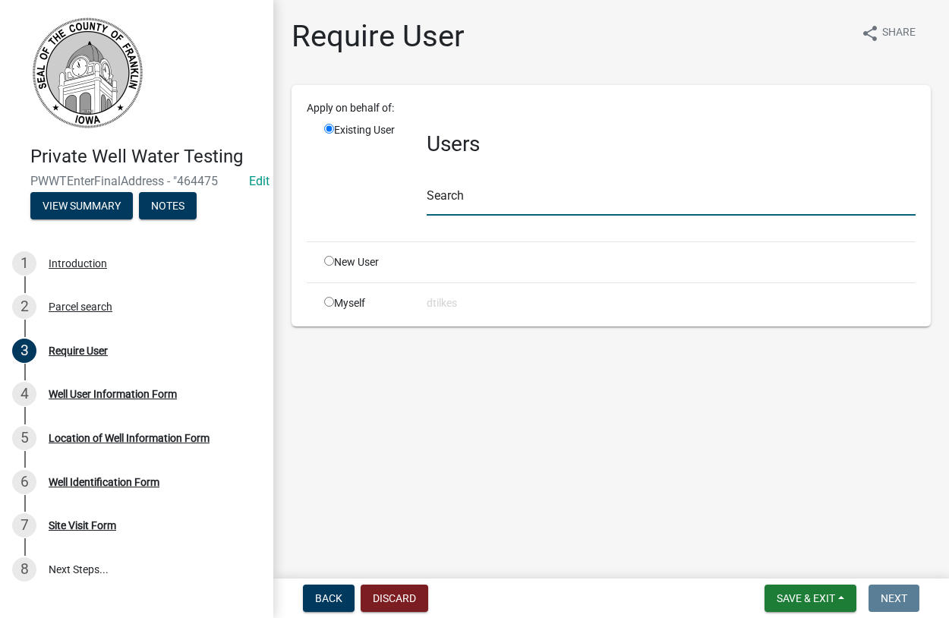
click at [465, 196] on input "text" at bounding box center [671, 199] width 489 height 31
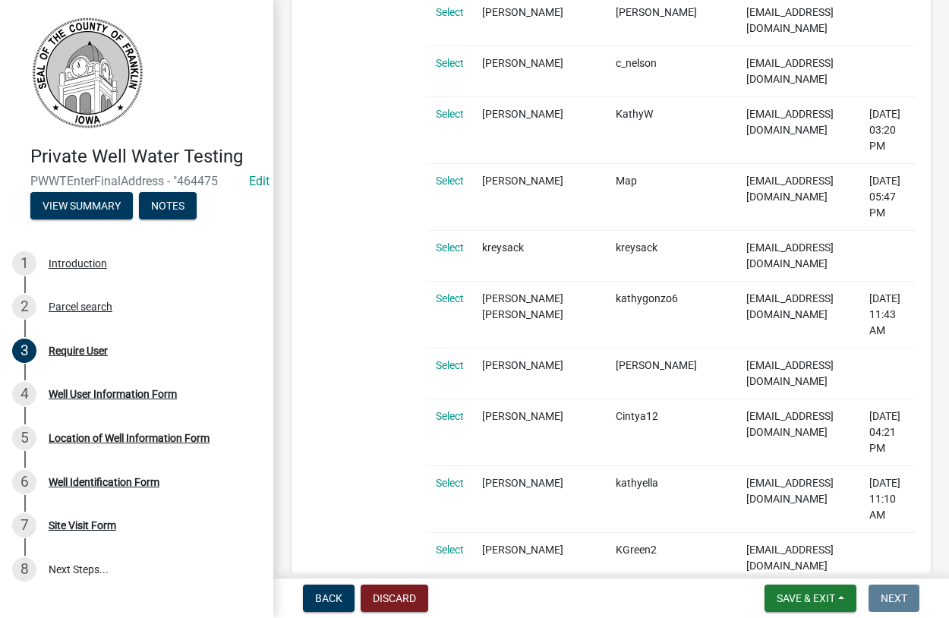
scroll to position [606, 0]
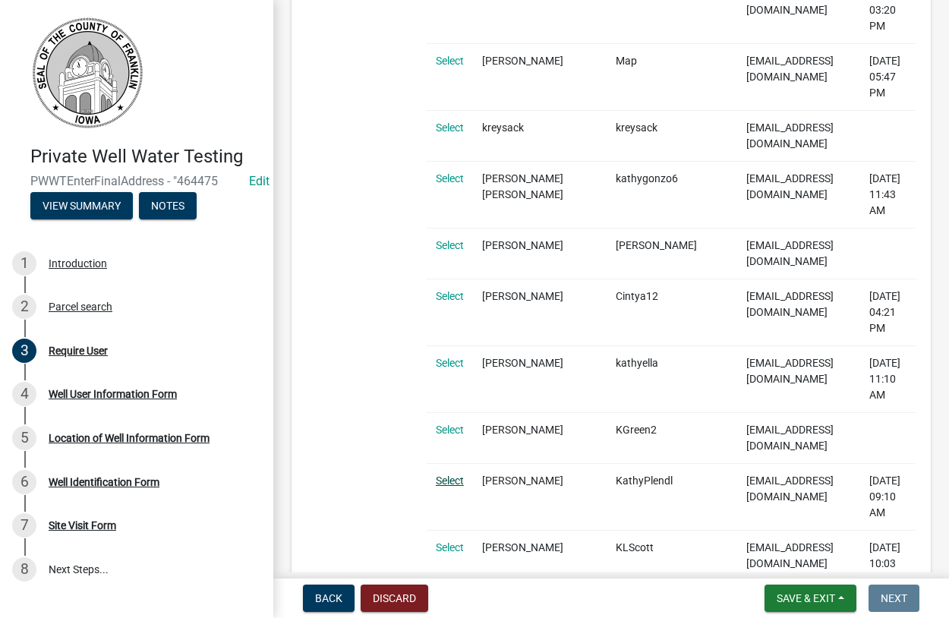
type input "kathy"
click at [457, 474] on link "Select" at bounding box center [450, 480] width 28 height 12
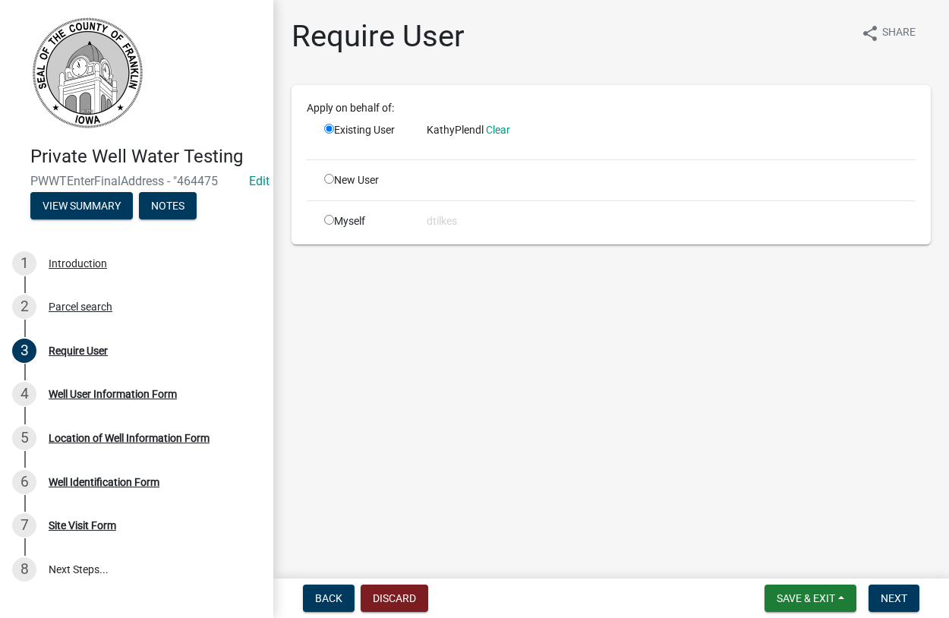
scroll to position [0, 0]
click at [883, 593] on span "Next" at bounding box center [893, 598] width 27 height 12
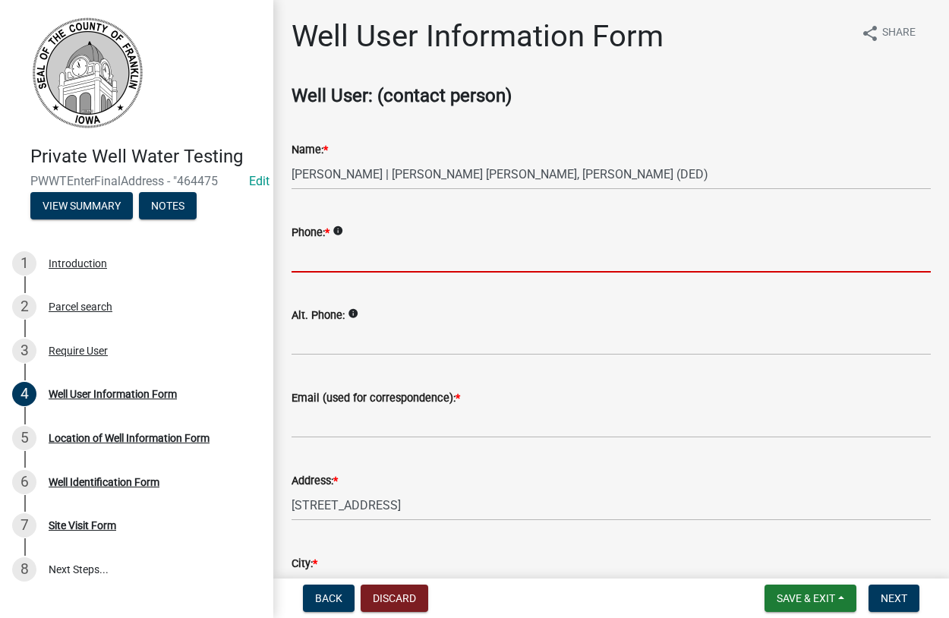
click at [329, 263] on input "Phone: *" at bounding box center [610, 256] width 639 height 31
type input "1"
type input "641-430-3821"
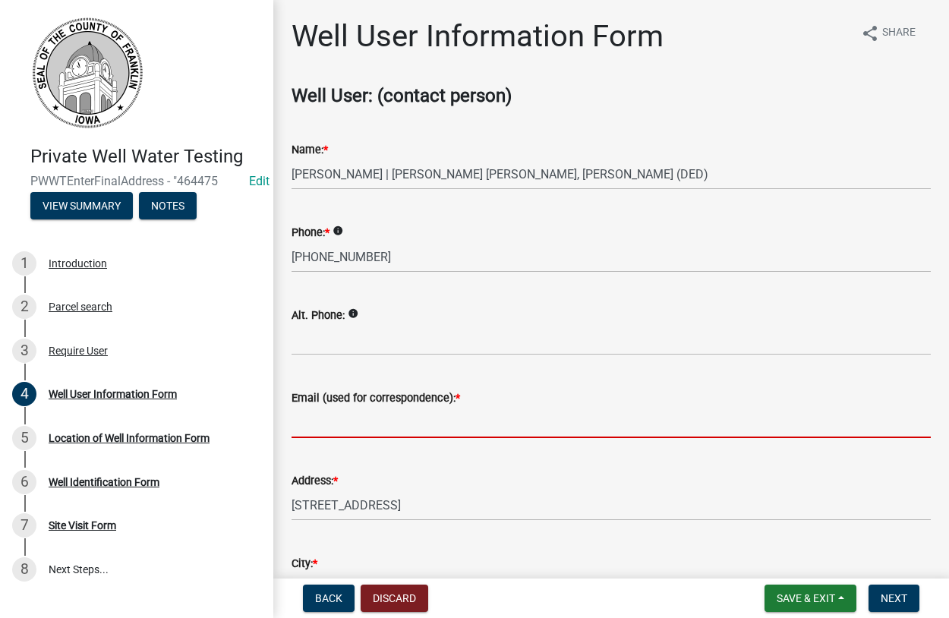
click at [360, 428] on input "Email (used for correspondence): *" at bounding box center [610, 422] width 639 height 31
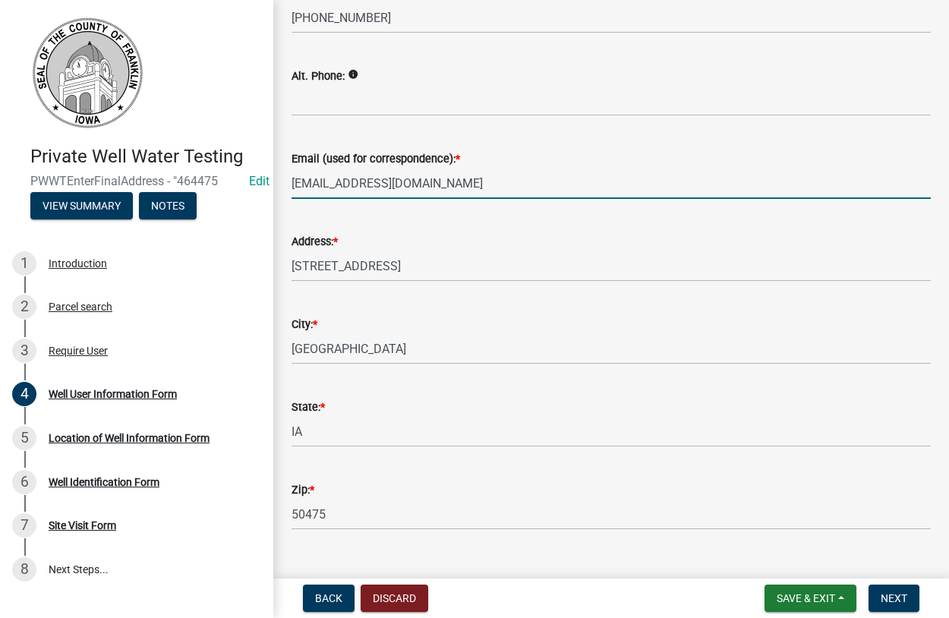
scroll to position [268, 0]
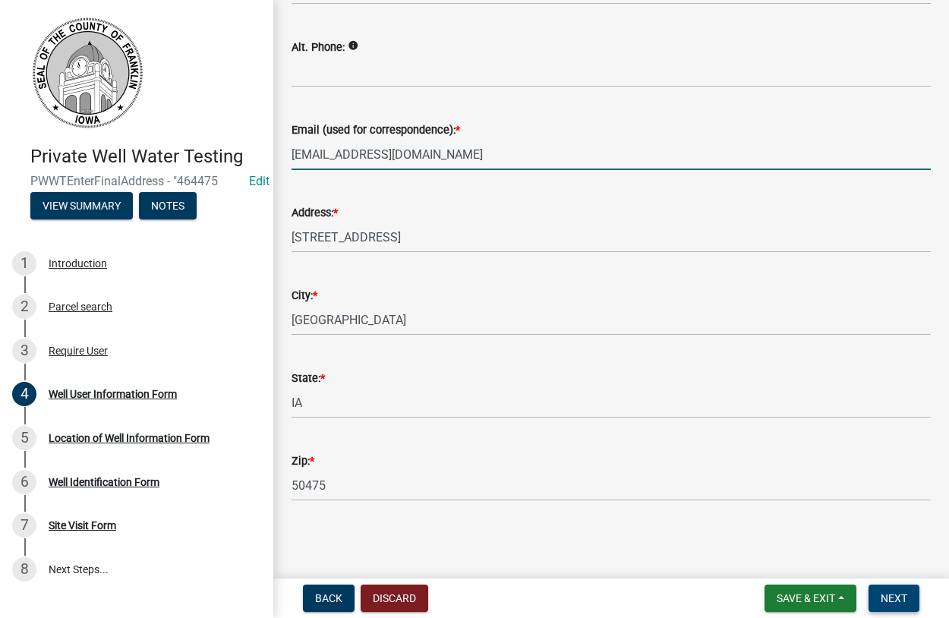
type input "kathyplendl@gmail.com"
click at [896, 597] on span "Next" at bounding box center [893, 598] width 27 height 12
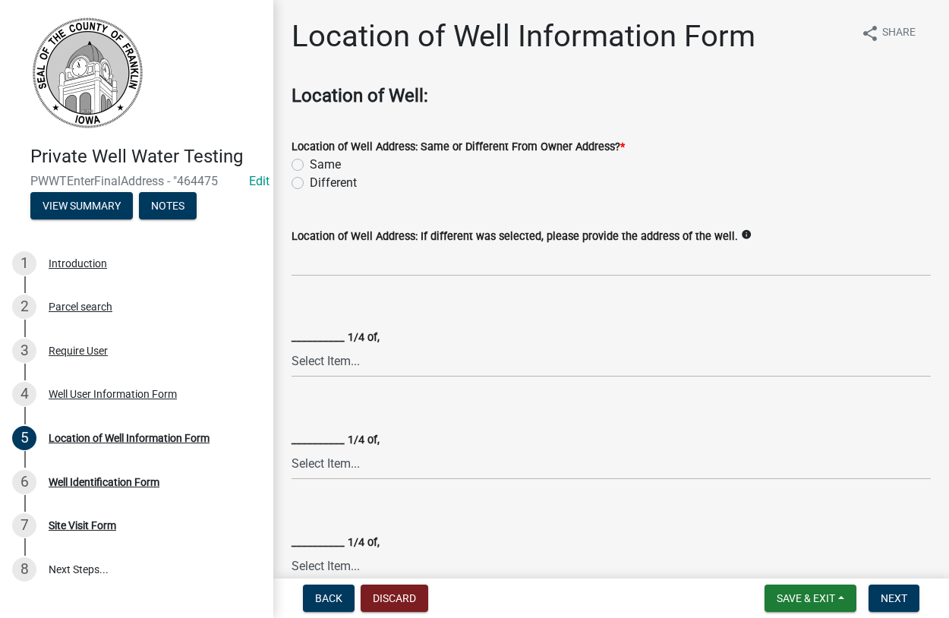
click at [310, 166] on label "Same" at bounding box center [325, 165] width 31 height 18
click at [310, 165] on input "Same" at bounding box center [315, 161] width 10 height 10
radio input "true"
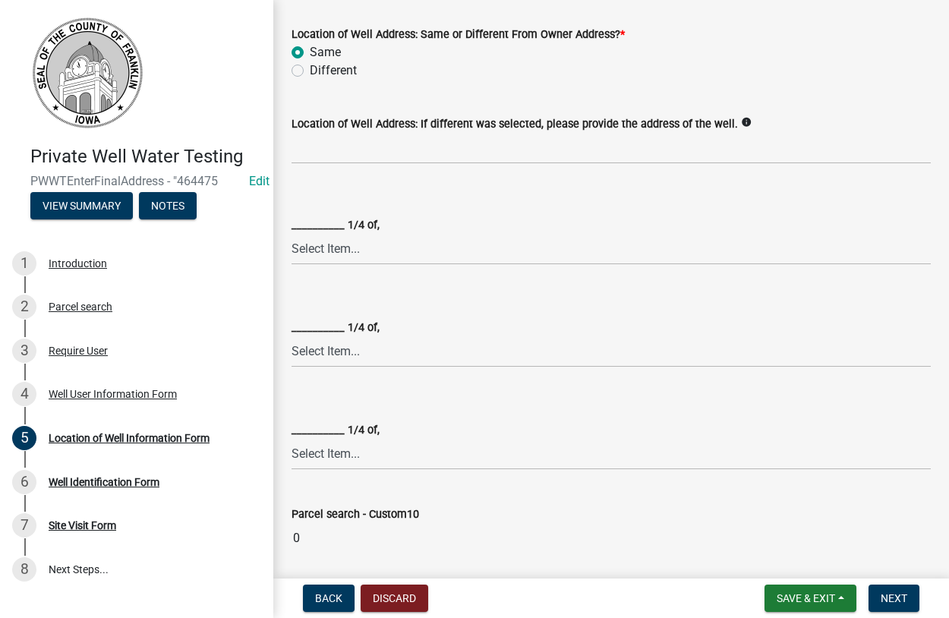
scroll to position [433, 0]
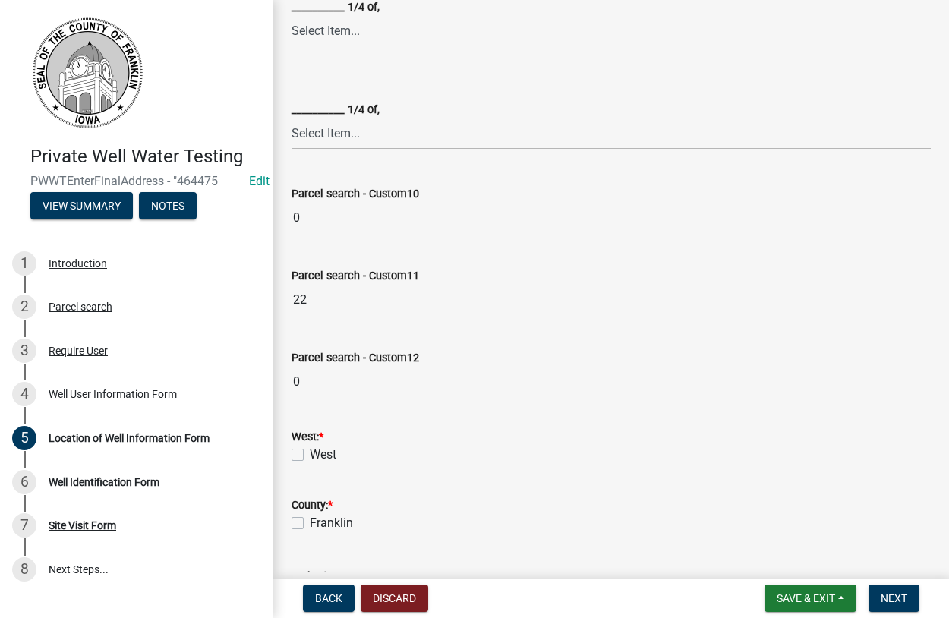
click at [310, 455] on label "West" at bounding box center [323, 454] width 27 height 18
click at [310, 455] on input "West" at bounding box center [315, 450] width 10 height 10
checkbox input "true"
click at [310, 521] on label "Franklin" at bounding box center [331, 523] width 43 height 18
click at [310, 521] on input "Franklin" at bounding box center [315, 519] width 10 height 10
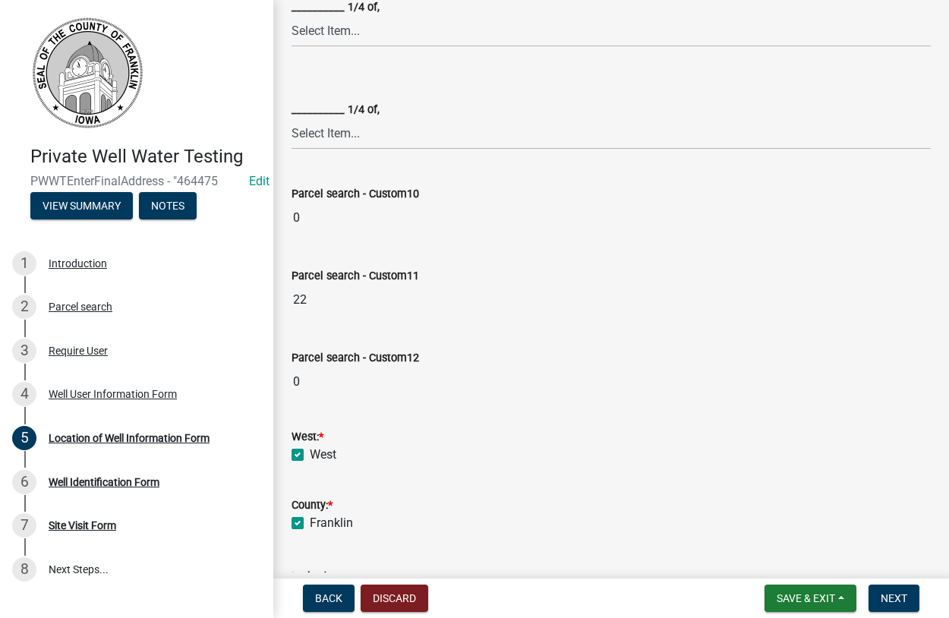
checkbox input "true"
click at [887, 600] on span "Next" at bounding box center [893, 598] width 27 height 12
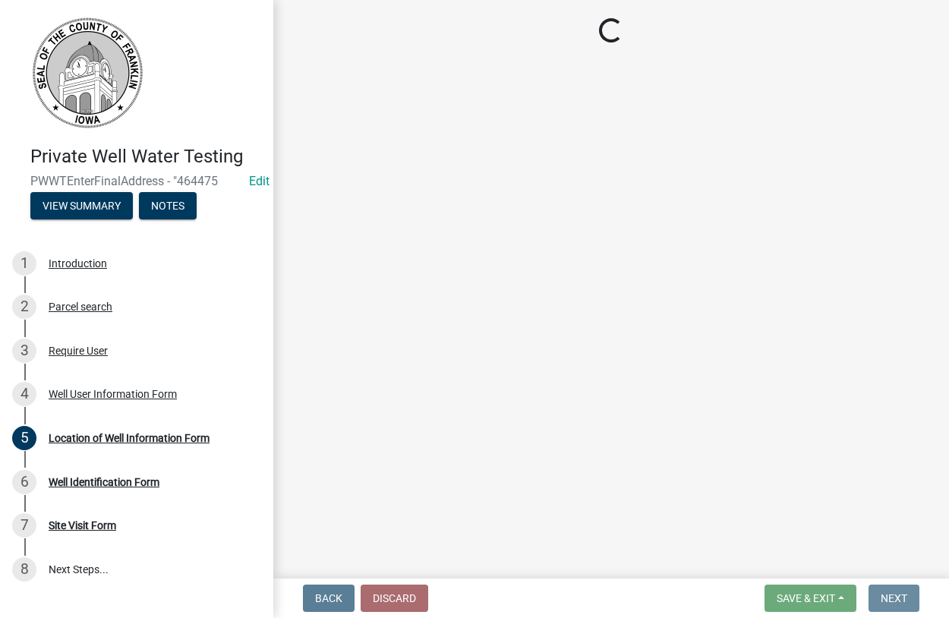
scroll to position [0, 0]
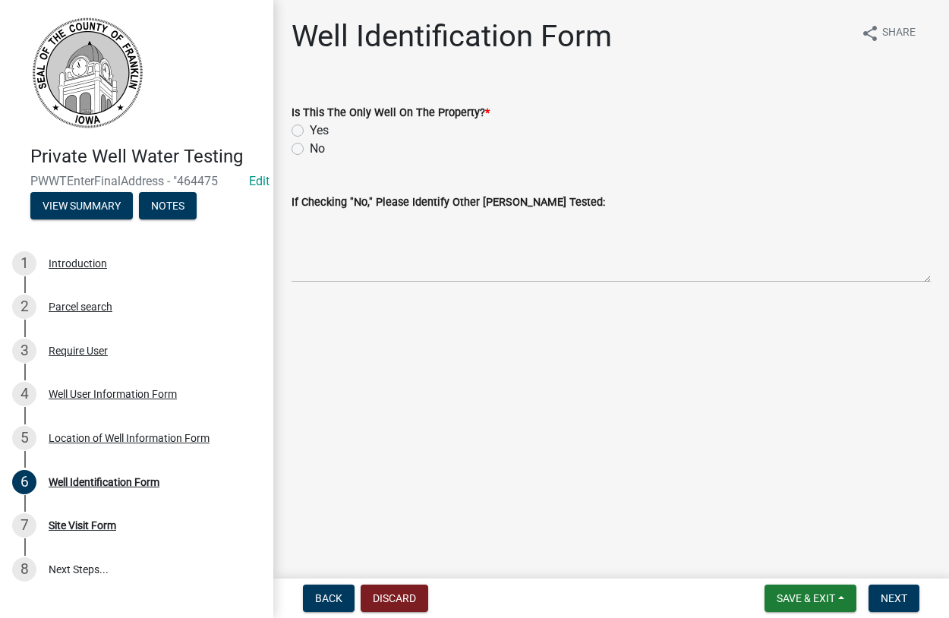
click at [310, 134] on label "Yes" at bounding box center [319, 130] width 19 height 18
click at [310, 131] on input "Yes" at bounding box center [315, 126] width 10 height 10
radio input "true"
click at [877, 597] on button "Next" at bounding box center [893, 597] width 51 height 27
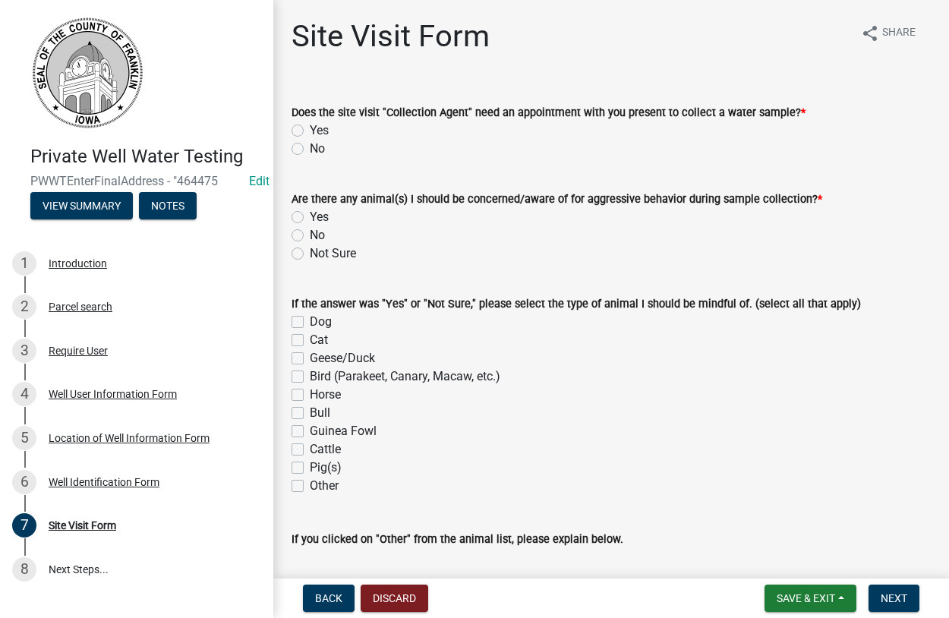
click at [310, 153] on label "No" at bounding box center [317, 149] width 15 height 18
click at [310, 150] on input "No" at bounding box center [315, 145] width 10 height 10
radio input "true"
click at [310, 238] on label "No" at bounding box center [317, 235] width 15 height 18
click at [310, 236] on input "No" at bounding box center [315, 231] width 10 height 10
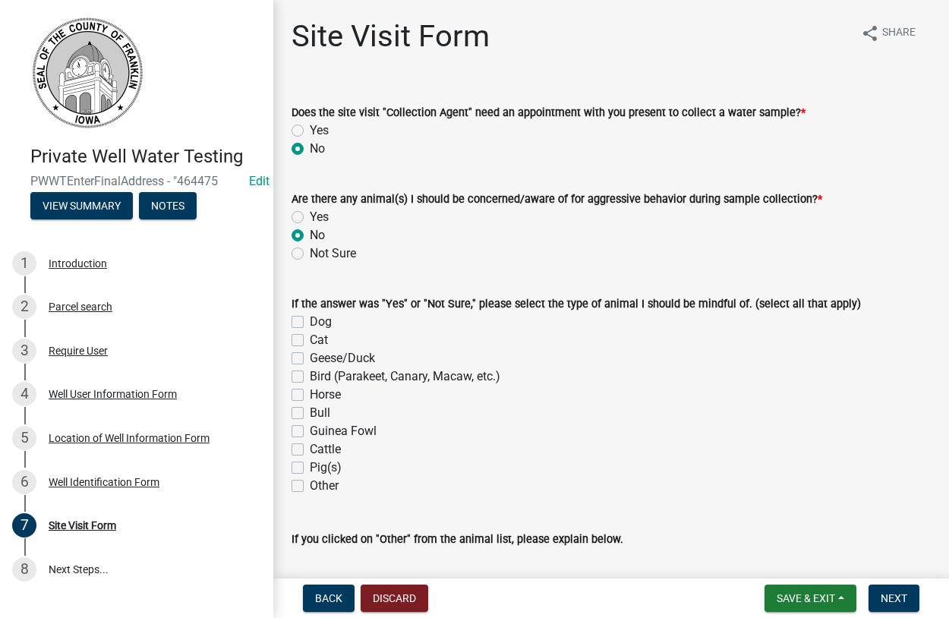
radio input "true"
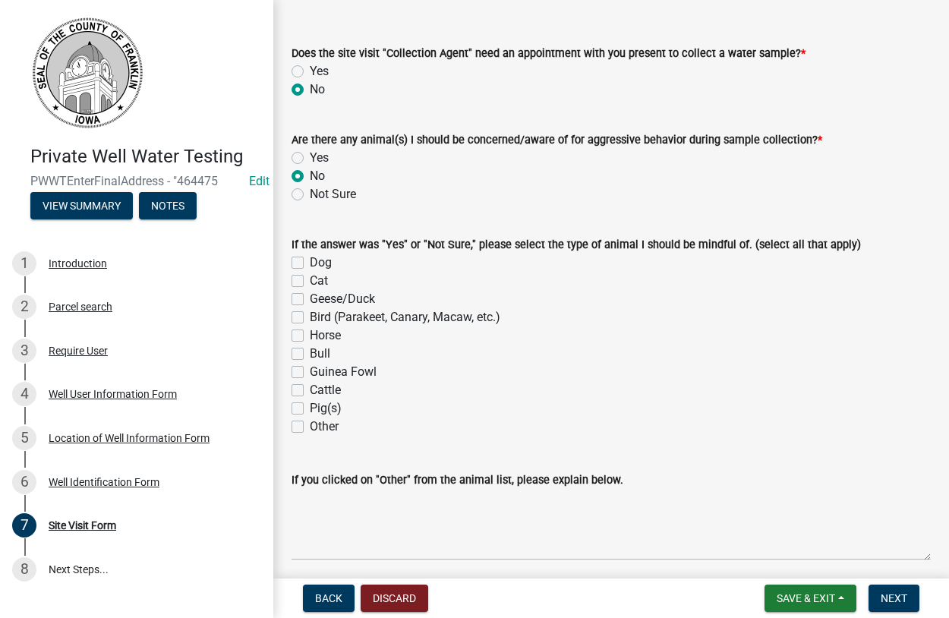
scroll to position [118, 0]
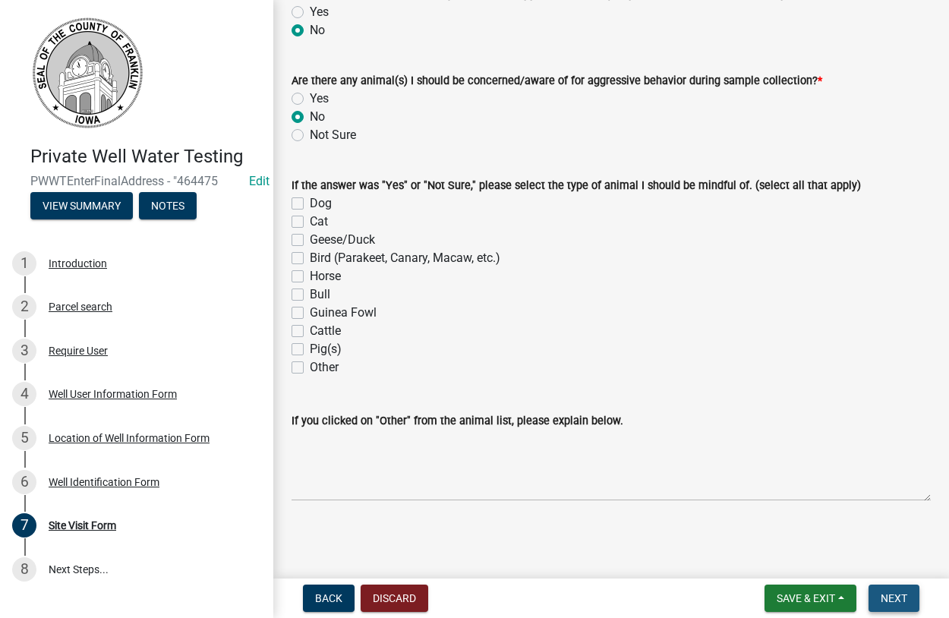
drag, startPoint x: 900, startPoint y: 598, endPoint x: 890, endPoint y: 597, distance: 10.0
click at [897, 600] on span "Next" at bounding box center [893, 598] width 27 height 12
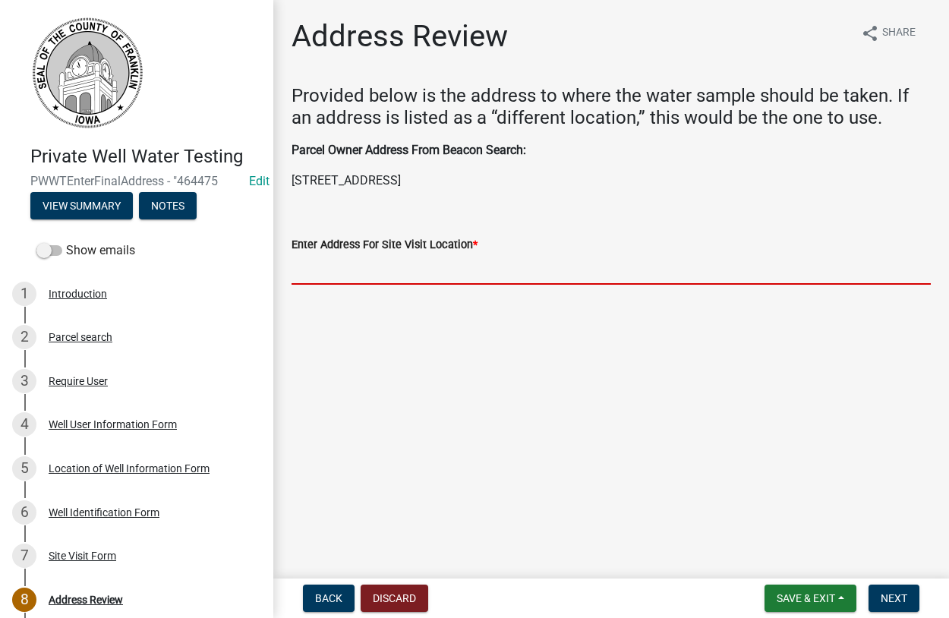
drag, startPoint x: 348, startPoint y: 274, endPoint x: 360, endPoint y: 275, distance: 12.2
click at [348, 275] on input "Enter Address For Site Visit Location *" at bounding box center [610, 268] width 639 height 31
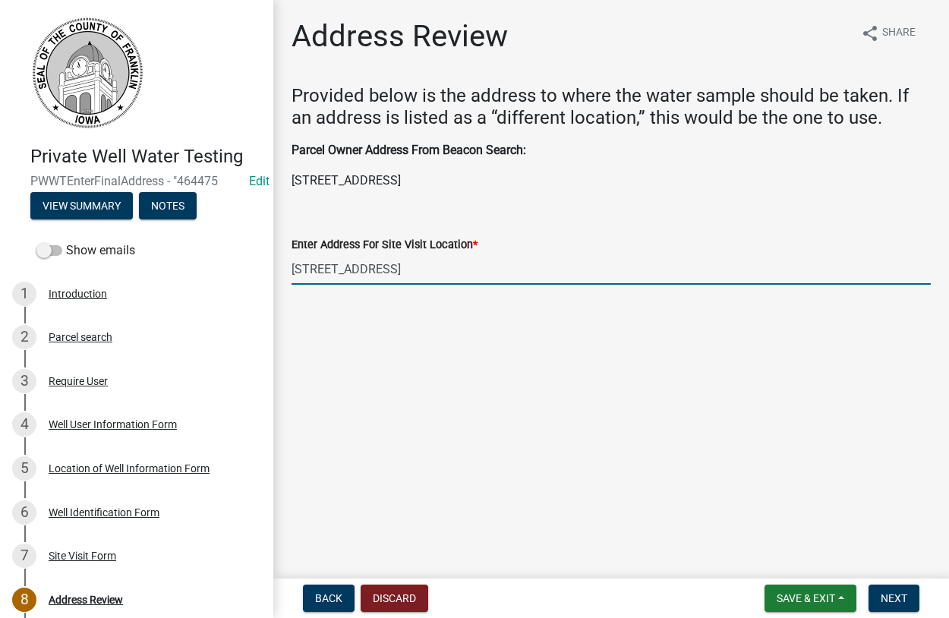
drag, startPoint x: 398, startPoint y: 273, endPoint x: 288, endPoint y: 283, distance: 110.5
click at [291, 283] on input "409 12th Ave NW" at bounding box center [610, 268] width 639 height 31
type input "409 12th Ave NW"
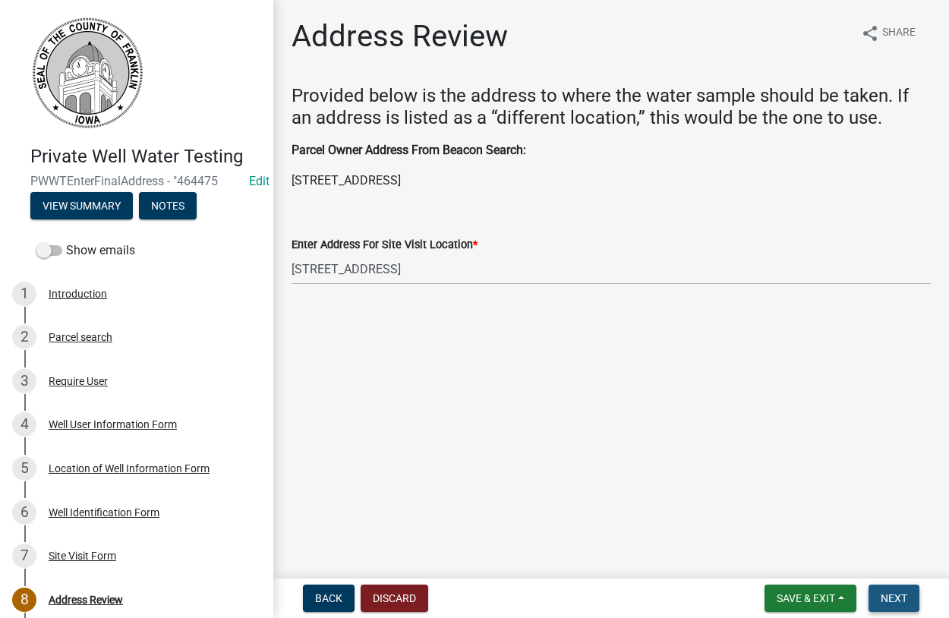
click at [880, 601] on span "Next" at bounding box center [893, 598] width 27 height 12
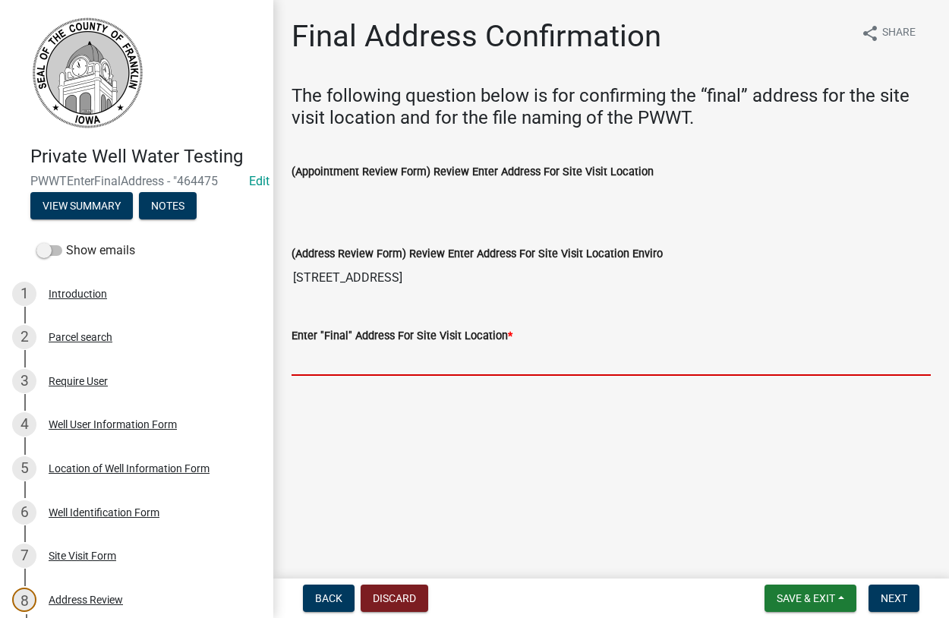
click at [368, 353] on input "Enter "Final" Address For Site Visit Location *" at bounding box center [610, 360] width 639 height 31
paste input "409 12th Ave NW"
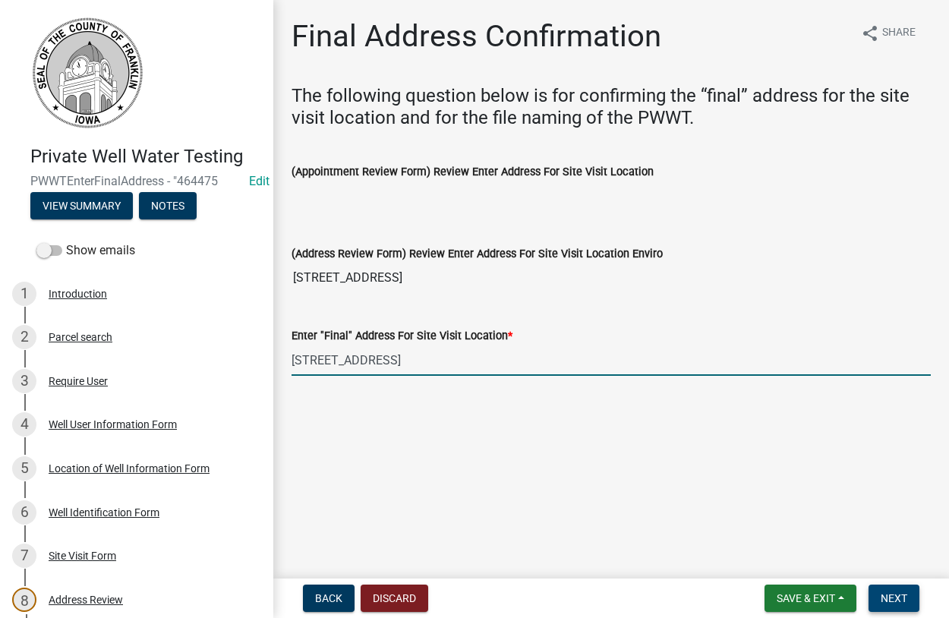
type input "409 12th Ave NW"
click at [880, 602] on span "Next" at bounding box center [893, 598] width 27 height 12
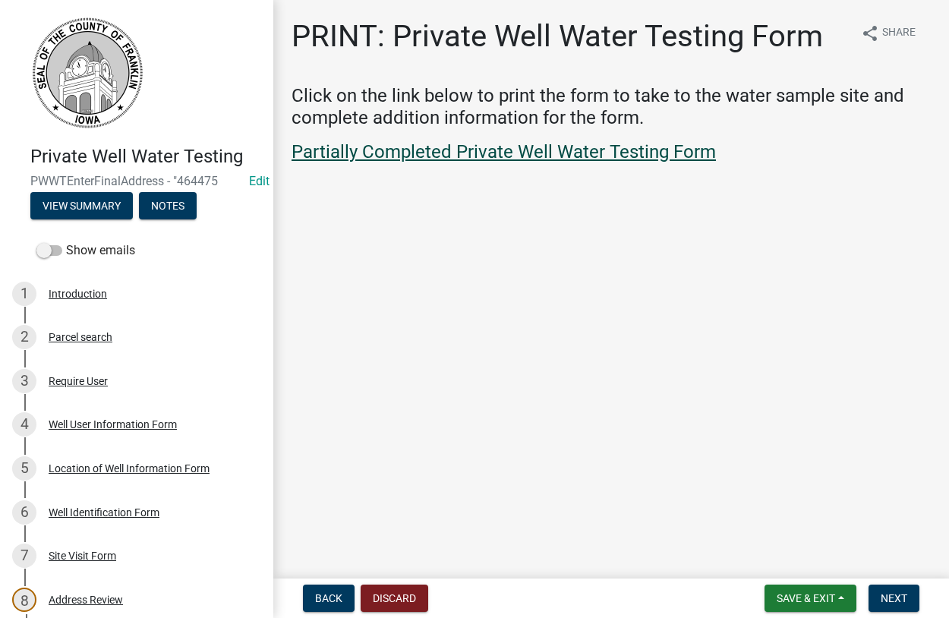
click at [442, 154] on link "Partially Completed Private Well Water Testing Form" at bounding box center [503, 151] width 424 height 21
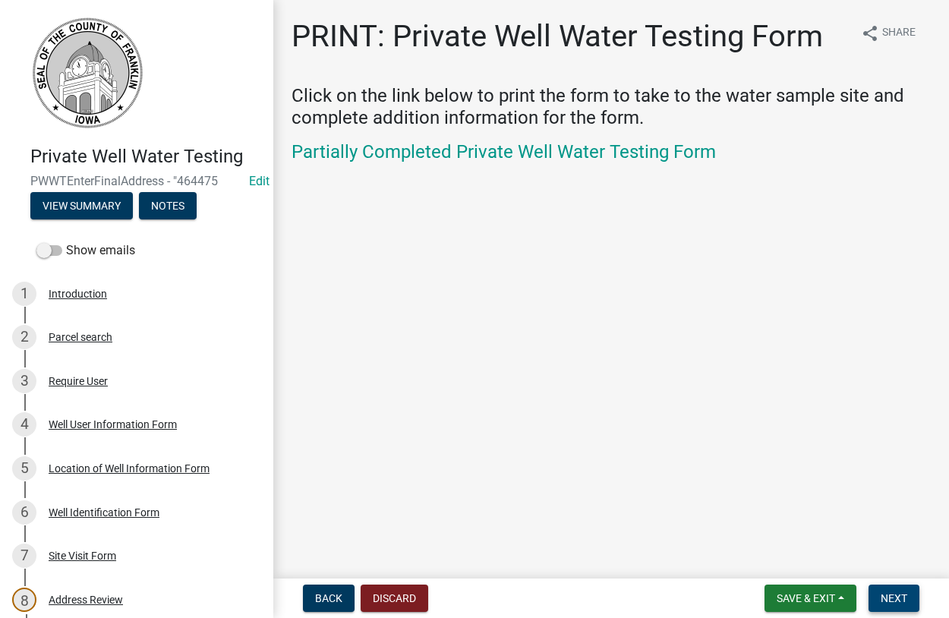
click at [895, 598] on span "Next" at bounding box center [893, 598] width 27 height 12
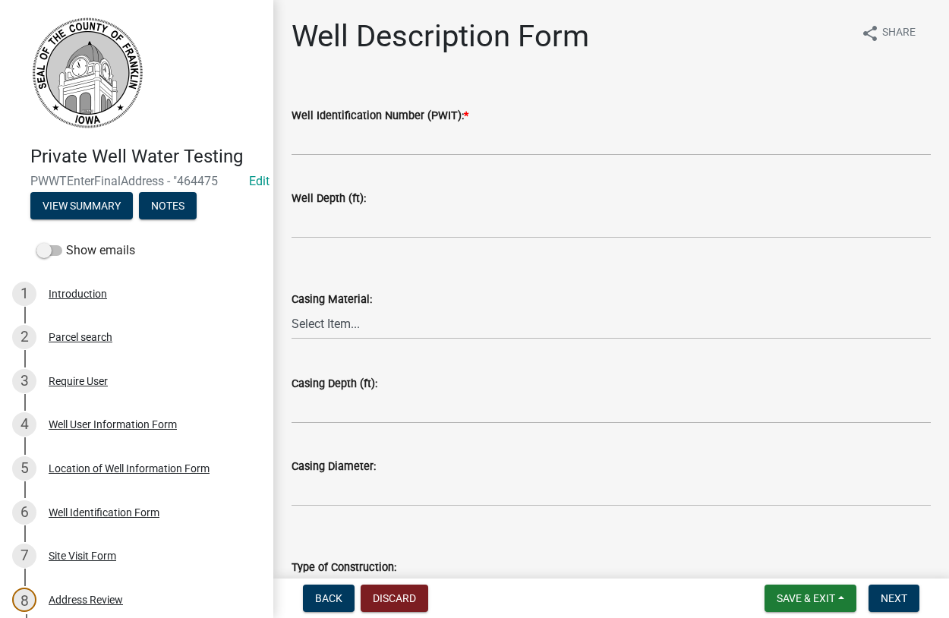
click at [353, 121] on label "Well Identification Number (PWIT): *" at bounding box center [379, 116] width 177 height 11
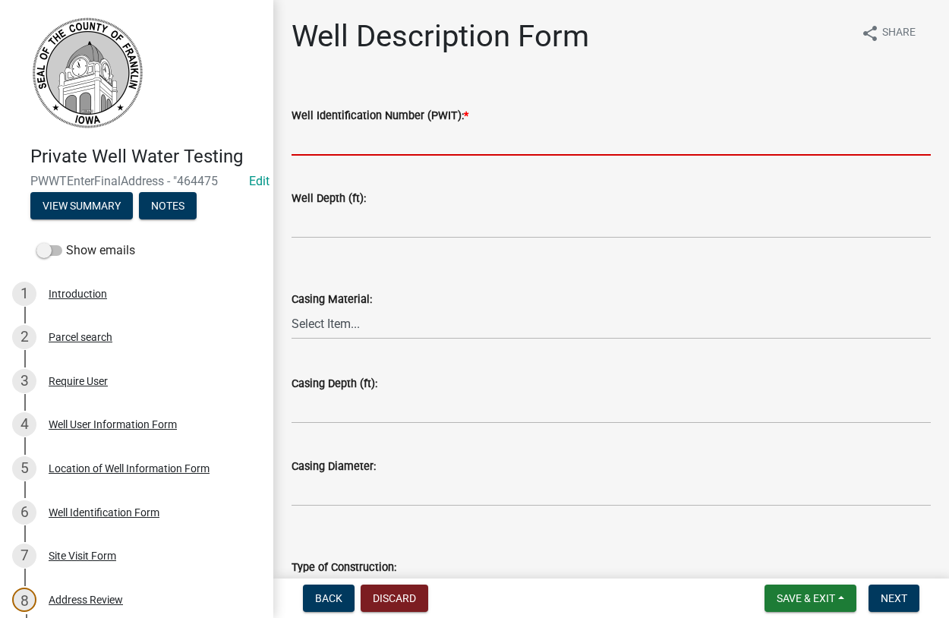
click at [353, 124] on input "Well Identification Number (PWIT): *" at bounding box center [610, 139] width 639 height 31
click at [348, 134] on input "Well Identification Number (PWIT): *" at bounding box center [610, 139] width 639 height 31
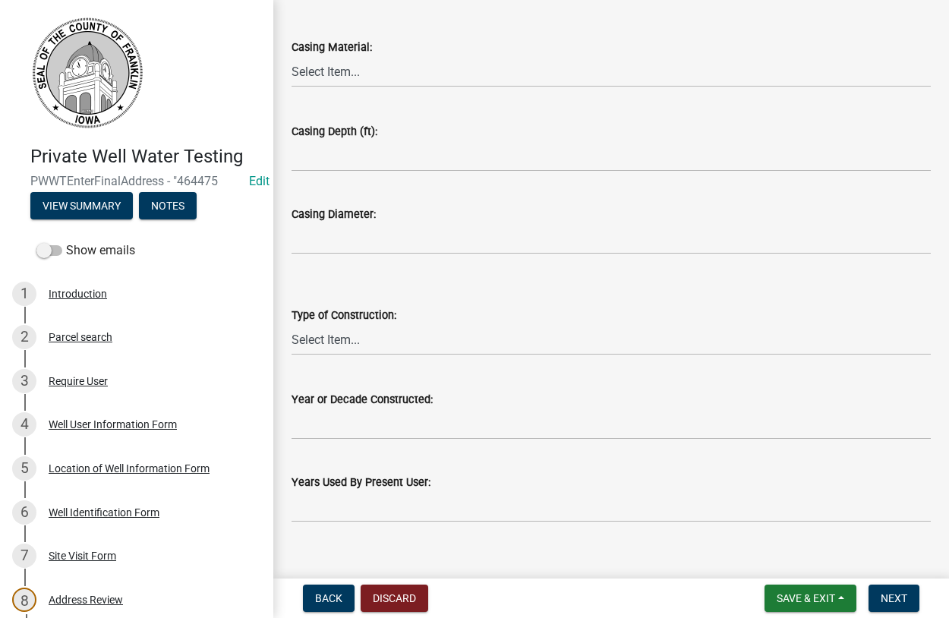
scroll to position [273, 0]
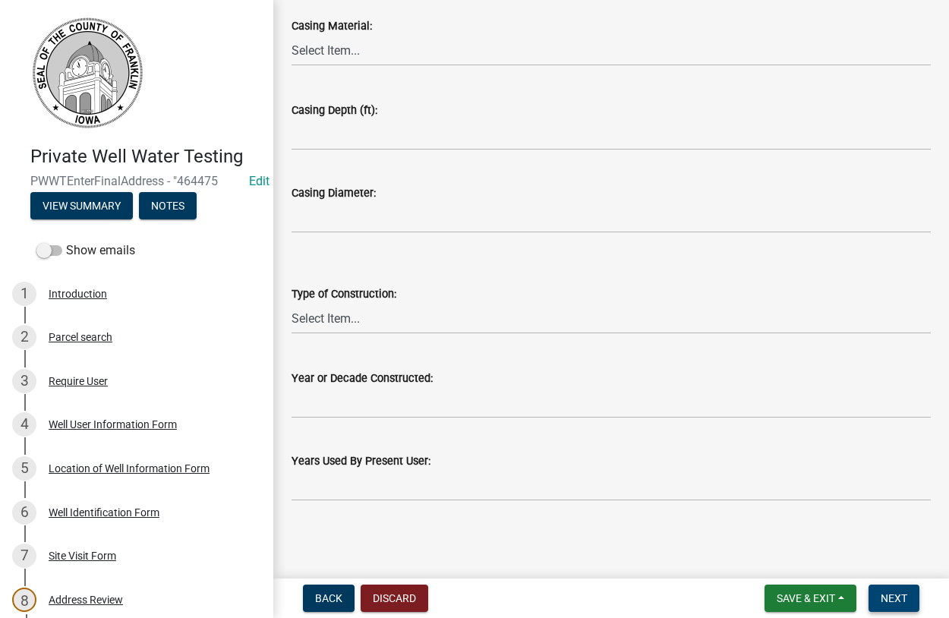
type input "2140188"
click at [895, 593] on span "Next" at bounding box center [893, 598] width 27 height 12
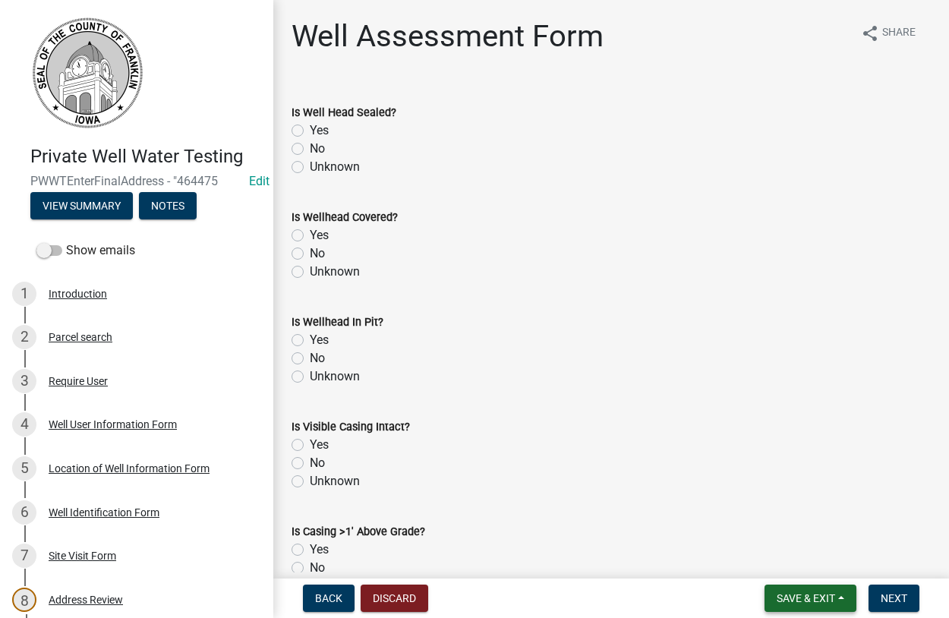
click at [801, 595] on span "Save & Exit" at bounding box center [805, 598] width 58 height 12
click at [791, 559] on button "Save & Exit" at bounding box center [795, 558] width 121 height 36
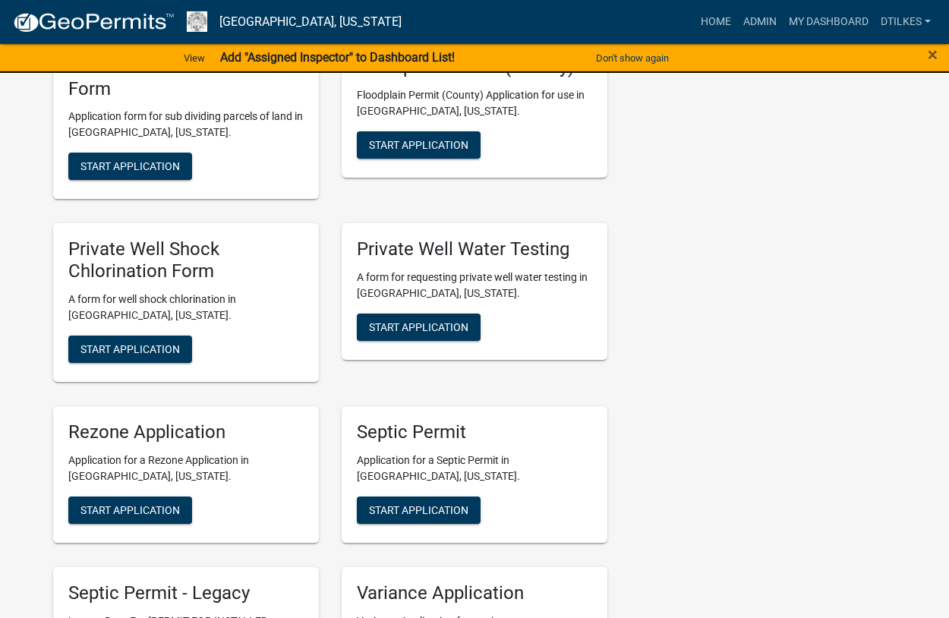
scroll to position [2787, 0]
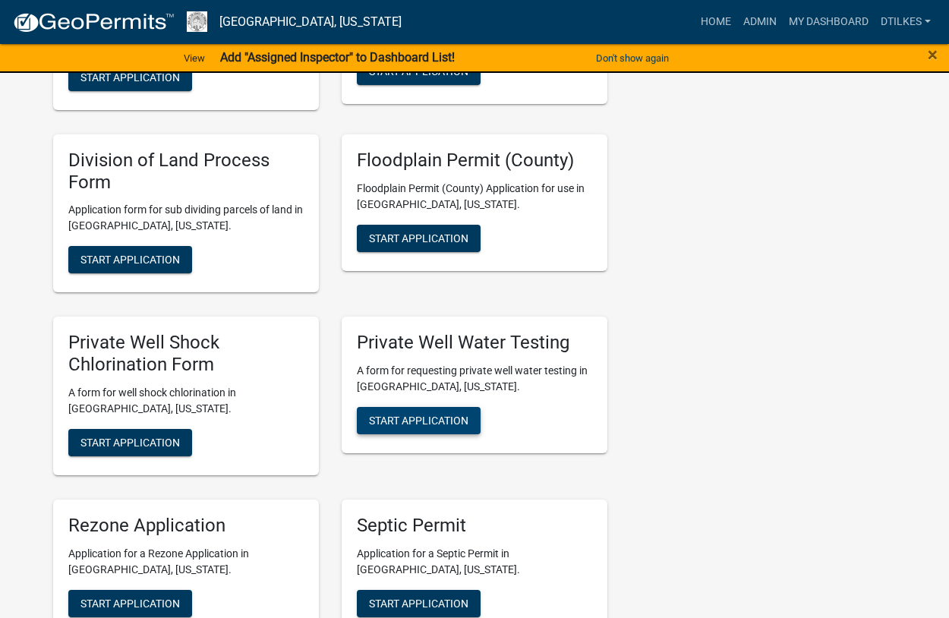
click at [422, 414] on span "Start Application" at bounding box center [418, 420] width 99 height 12
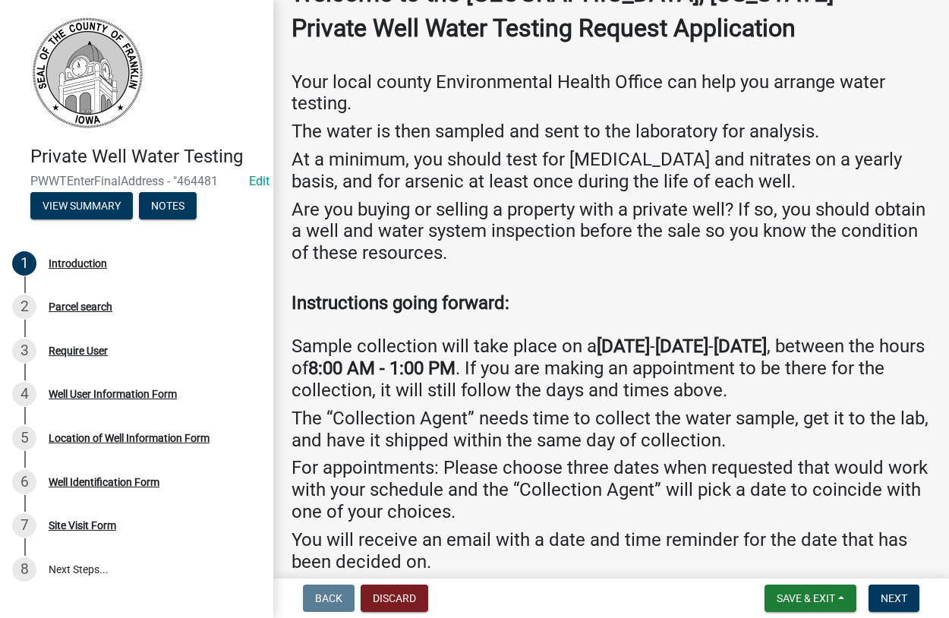
scroll to position [178, 0]
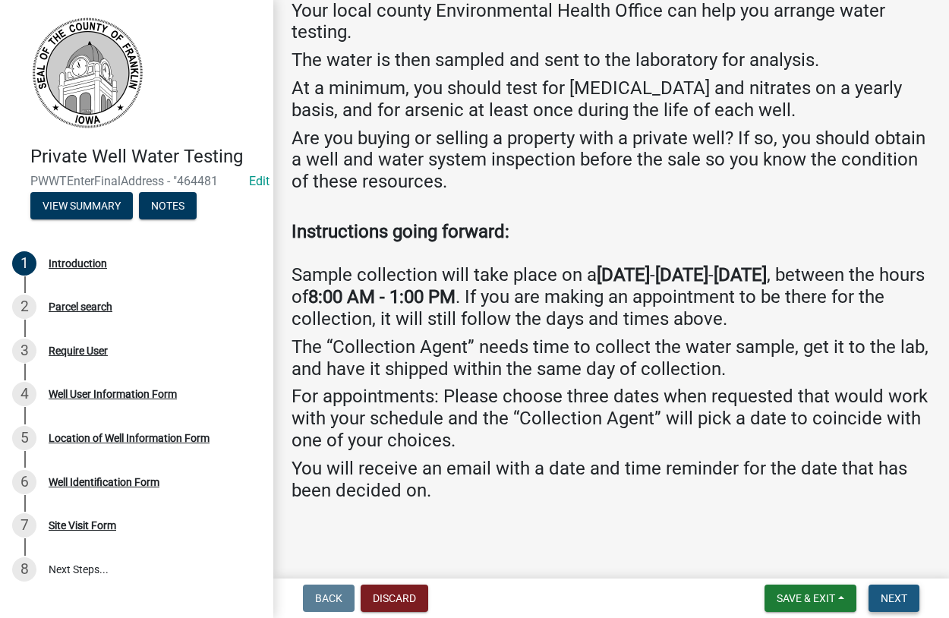
click at [900, 592] on span "Next" at bounding box center [893, 598] width 27 height 12
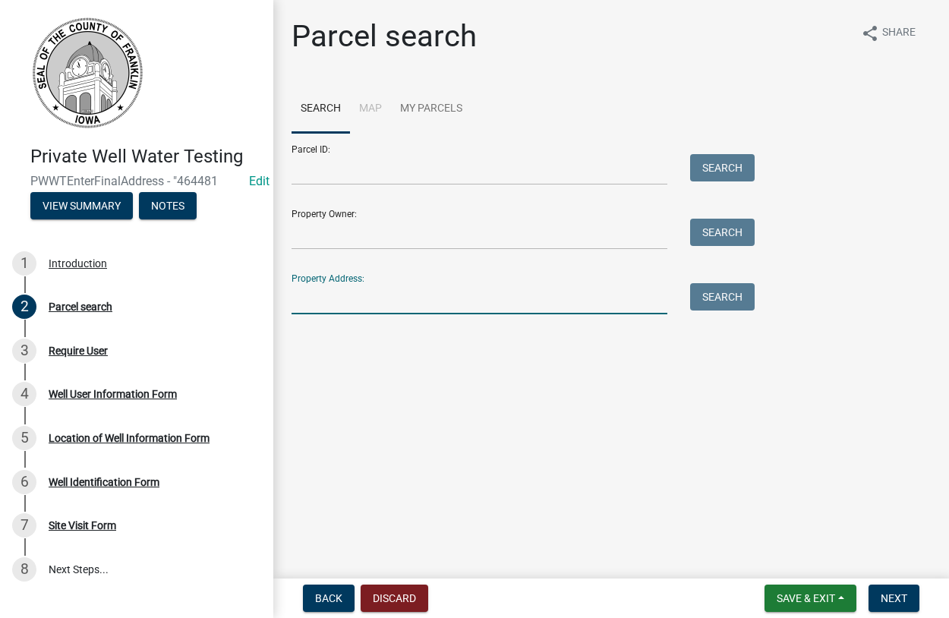
click at [347, 302] on input "Property Address:" at bounding box center [479, 298] width 376 height 31
type input "202 4"
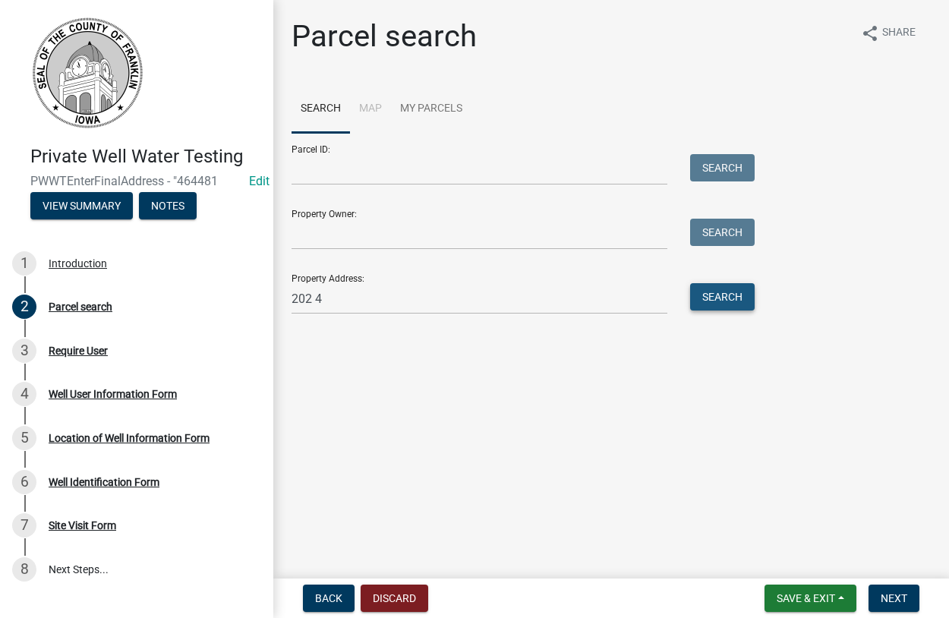
click at [723, 301] on button "Search" at bounding box center [722, 296] width 65 height 27
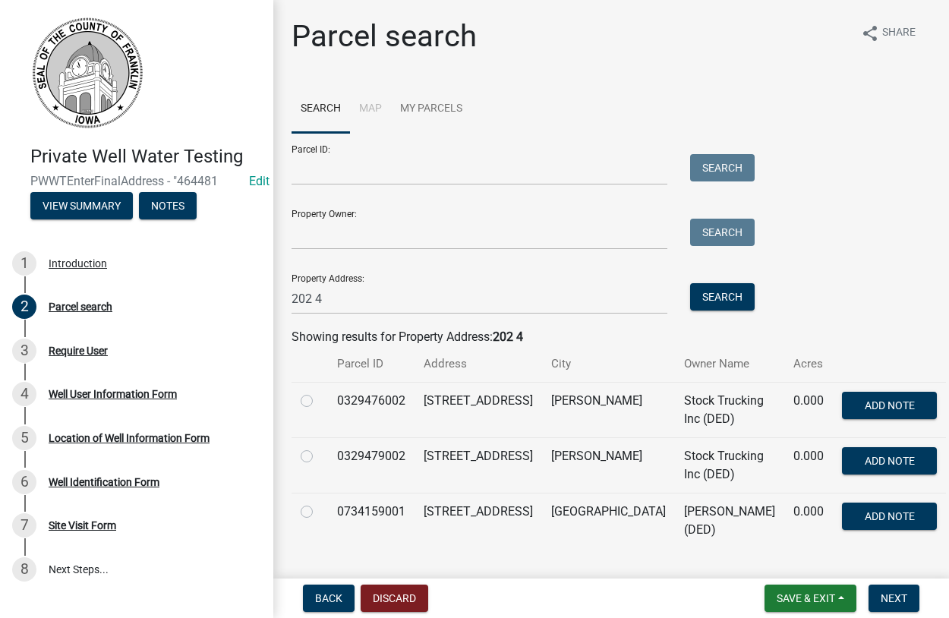
click at [319, 392] on label at bounding box center [319, 392] width 0 height 0
click at [319, 401] on input "radio" at bounding box center [324, 397] width 10 height 10
radio input "true"
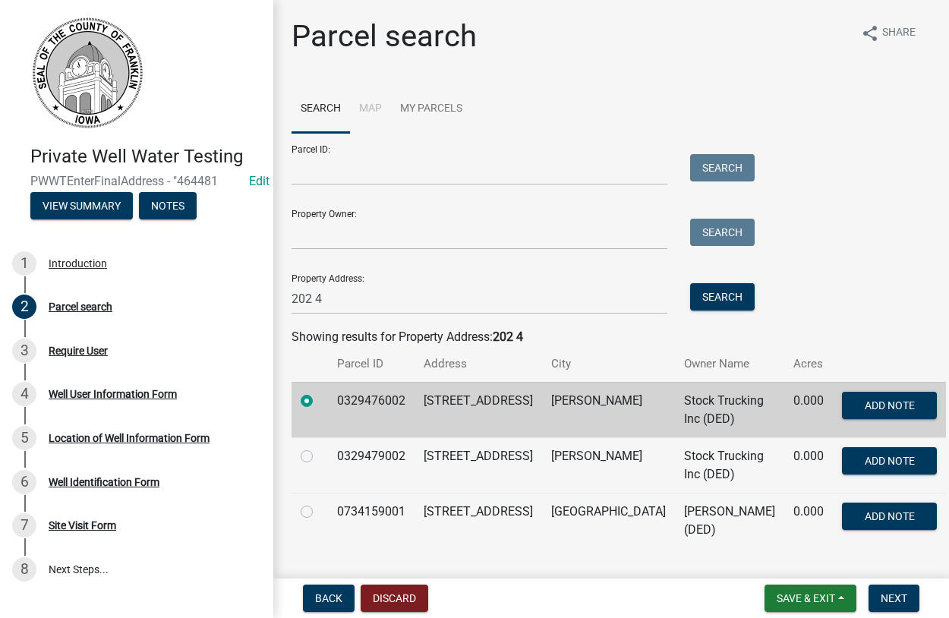
click at [319, 447] on label at bounding box center [319, 447] width 0 height 0
click at [319, 452] on input "radio" at bounding box center [324, 452] width 10 height 10
radio input "true"
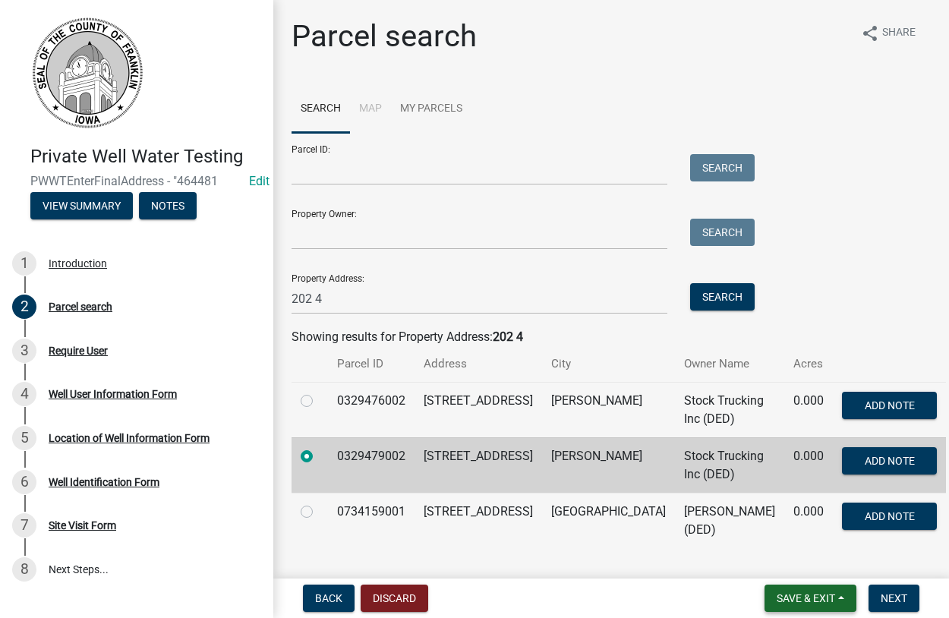
click at [801, 600] on span "Save & Exit" at bounding box center [805, 598] width 58 height 12
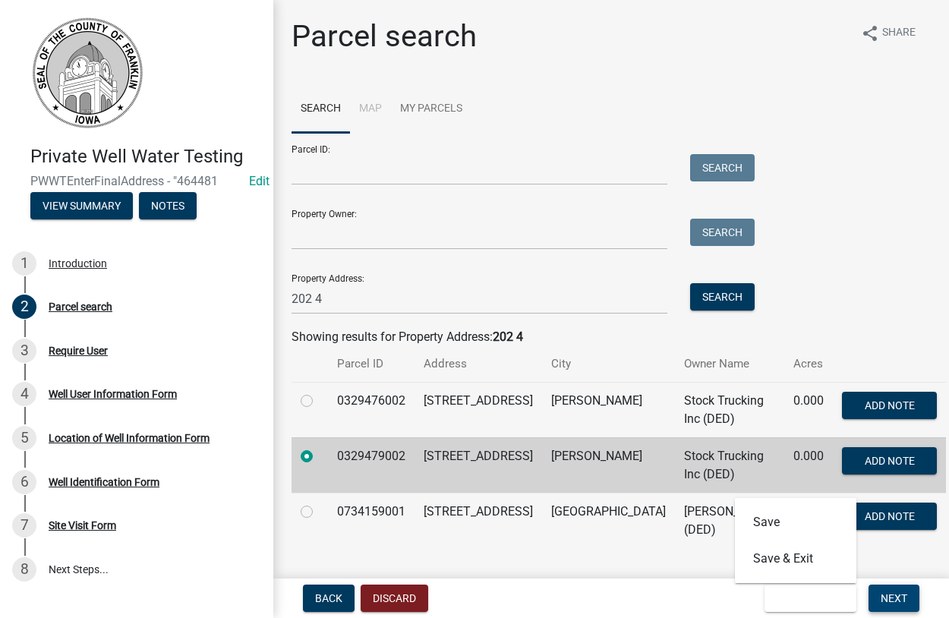
click at [884, 599] on span "Next" at bounding box center [893, 598] width 27 height 12
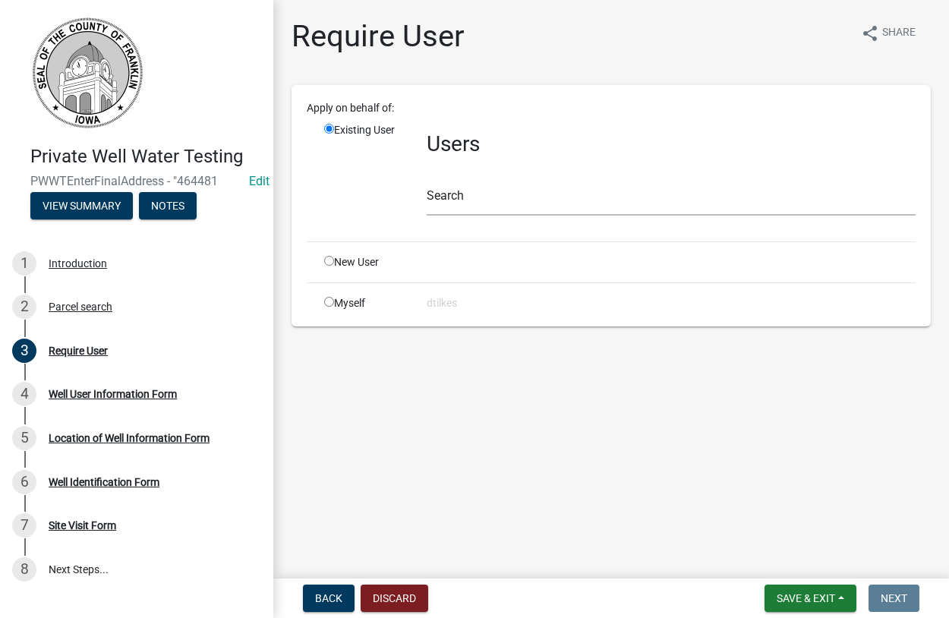
click at [323, 301] on div "Myself" at bounding box center [364, 303] width 102 height 16
click at [330, 305] on input "radio" at bounding box center [329, 302] width 10 height 10
radio input "true"
radio input "false"
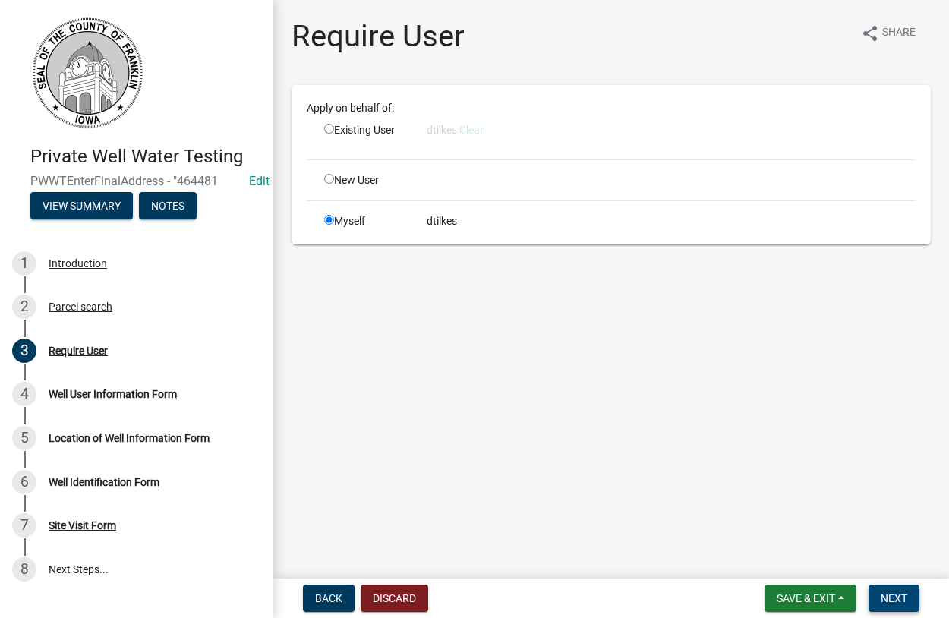
click at [889, 600] on span "Next" at bounding box center [893, 598] width 27 height 12
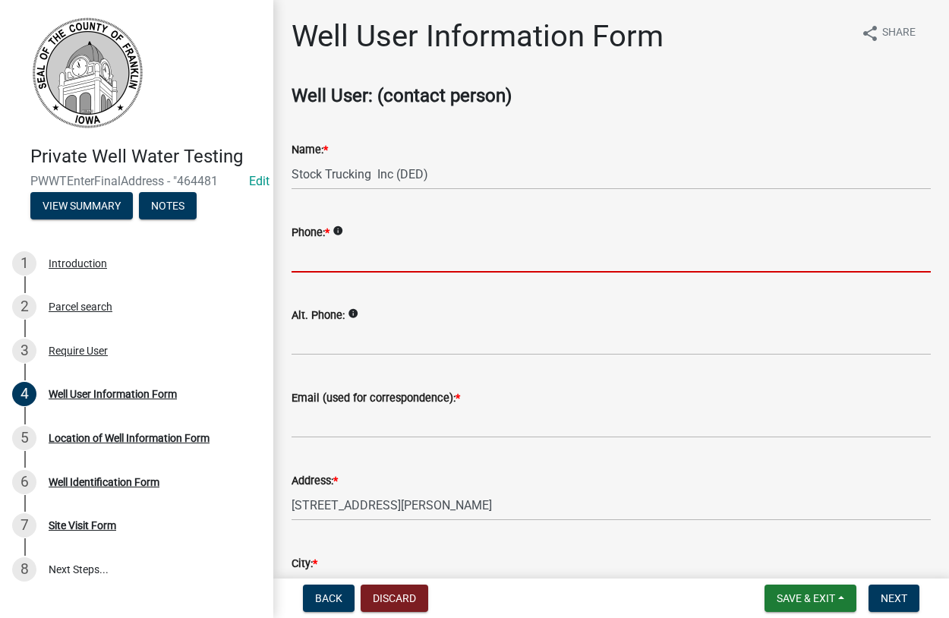
click at [346, 257] on input "Phone: *" at bounding box center [610, 256] width 639 height 31
type input "641-425-6004"
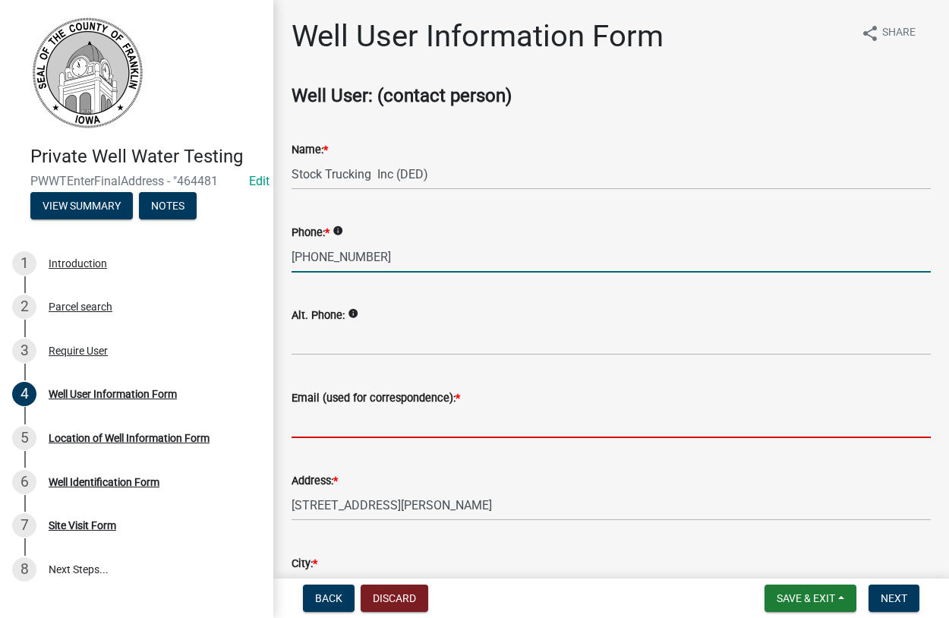
click at [347, 427] on input "Email (used for correspondence): *" at bounding box center [610, 422] width 639 height 31
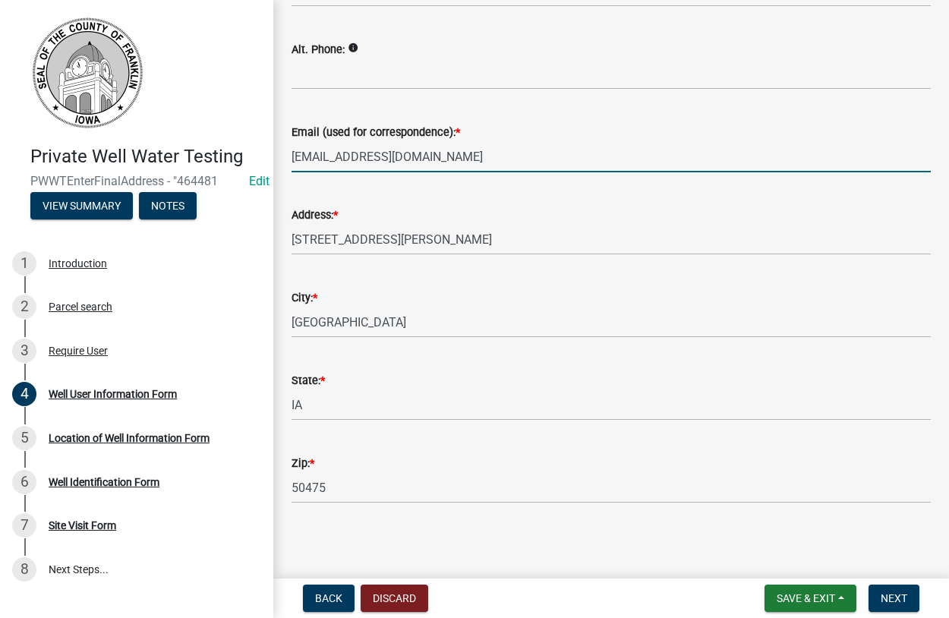
scroll to position [268, 0]
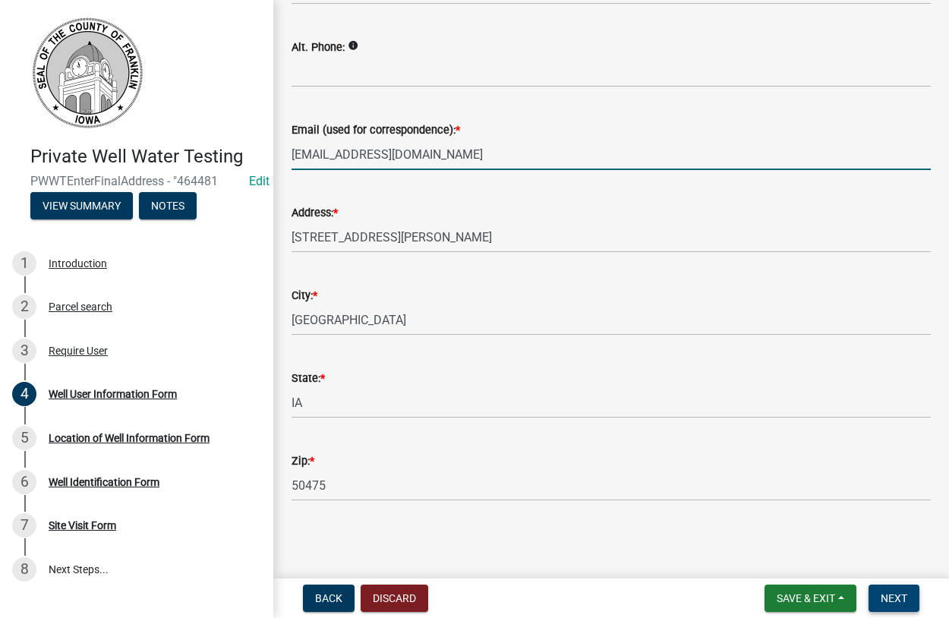
type input "adammstock@yahoo.com"
click at [895, 600] on span "Next" at bounding box center [893, 598] width 27 height 12
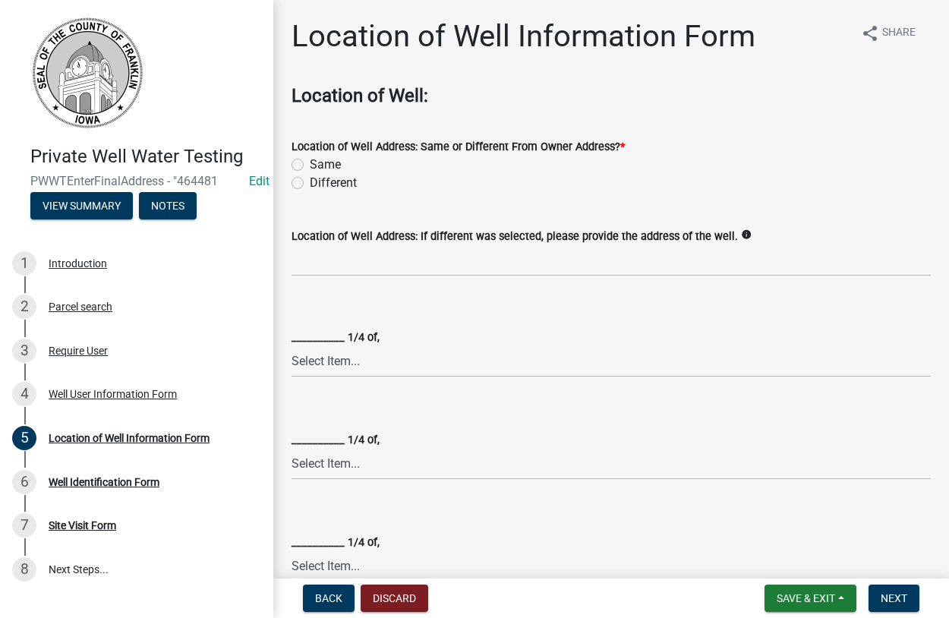
click at [310, 165] on label "Same" at bounding box center [325, 165] width 31 height 18
click at [310, 165] on input "Same" at bounding box center [315, 161] width 10 height 10
radio input "true"
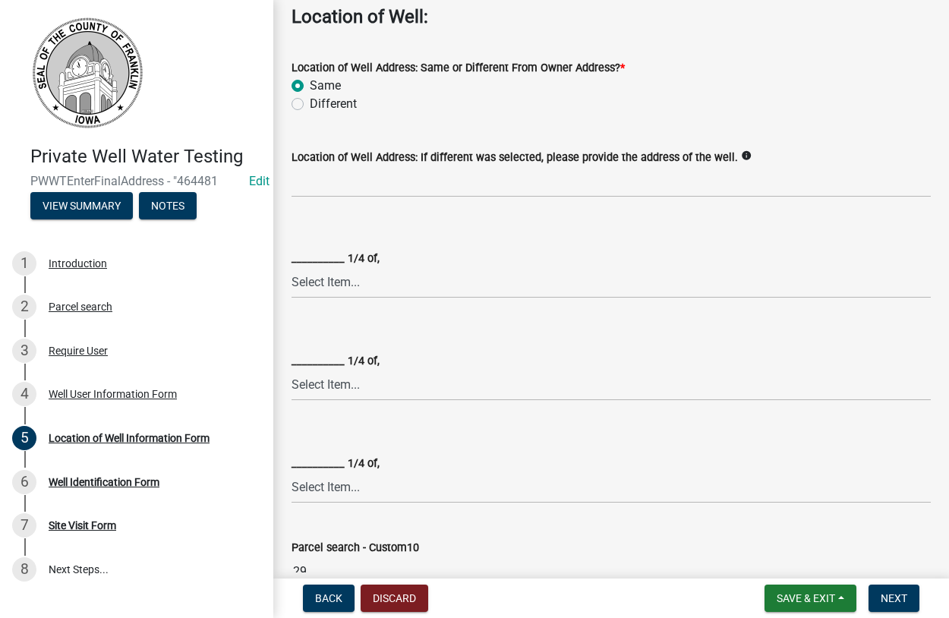
scroll to position [346, 0]
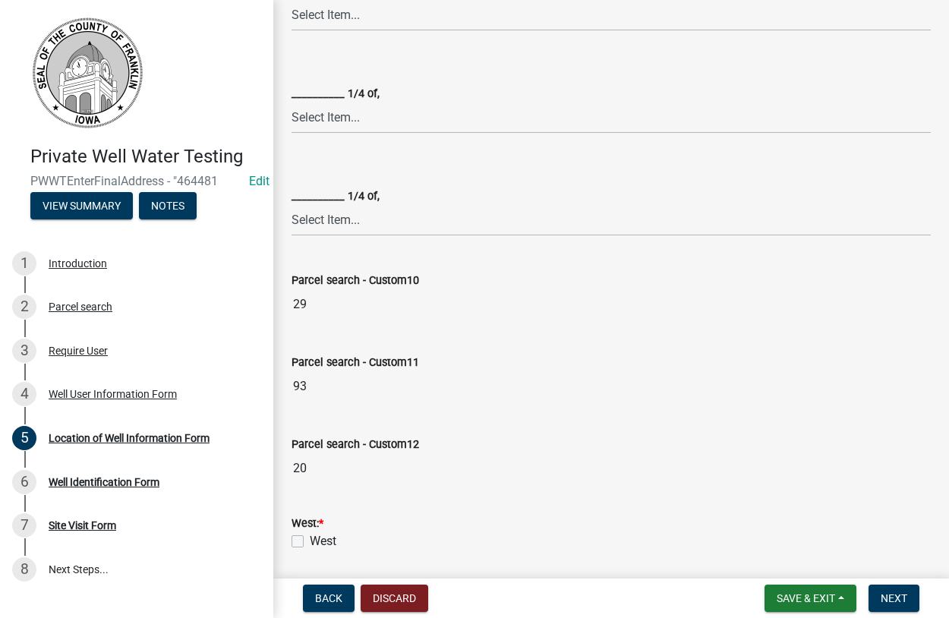
click at [310, 542] on label "West" at bounding box center [323, 541] width 27 height 18
click at [310, 542] on input "West" at bounding box center [315, 537] width 10 height 10
checkbox input "true"
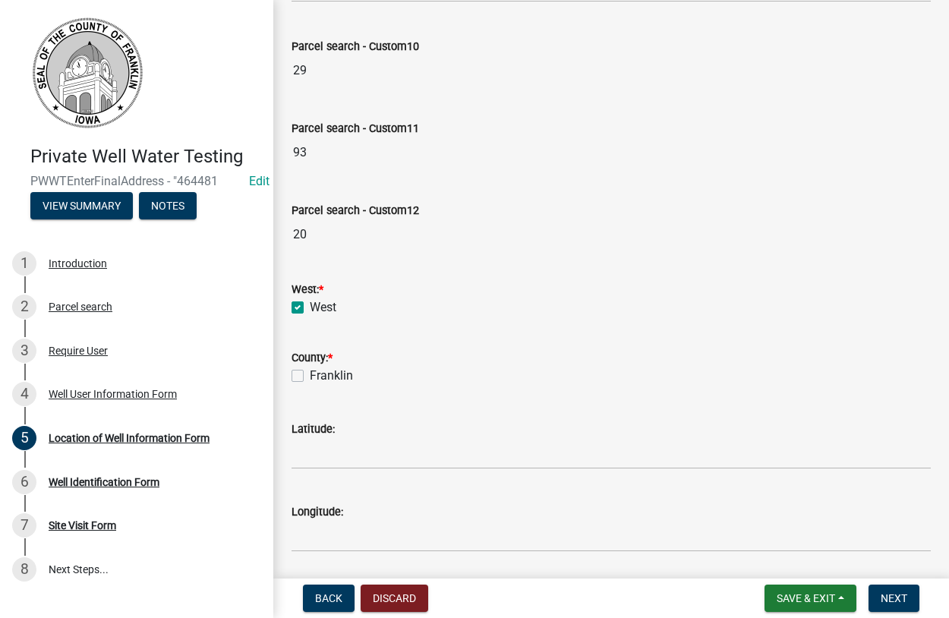
scroll to position [606, 0]
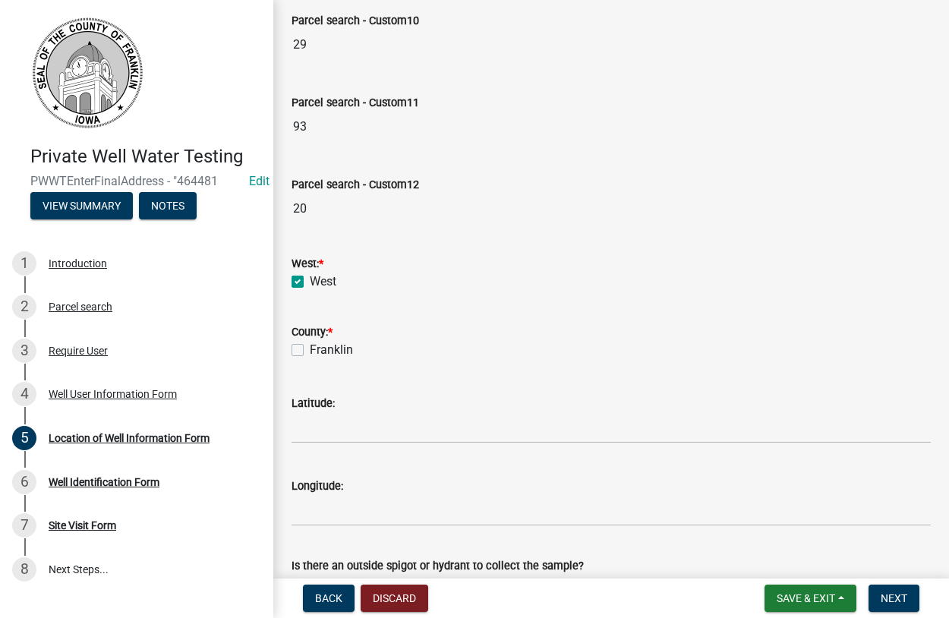
click at [310, 344] on label "Franklin" at bounding box center [331, 350] width 43 height 18
click at [310, 344] on input "Franklin" at bounding box center [315, 346] width 10 height 10
checkbox input "true"
click at [889, 589] on button "Next" at bounding box center [893, 597] width 51 height 27
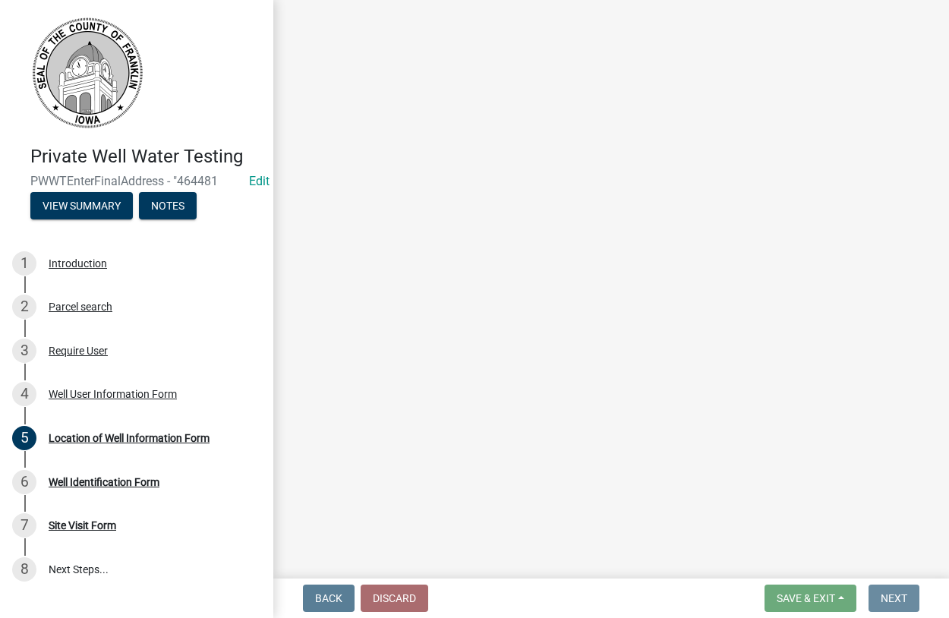
scroll to position [0, 0]
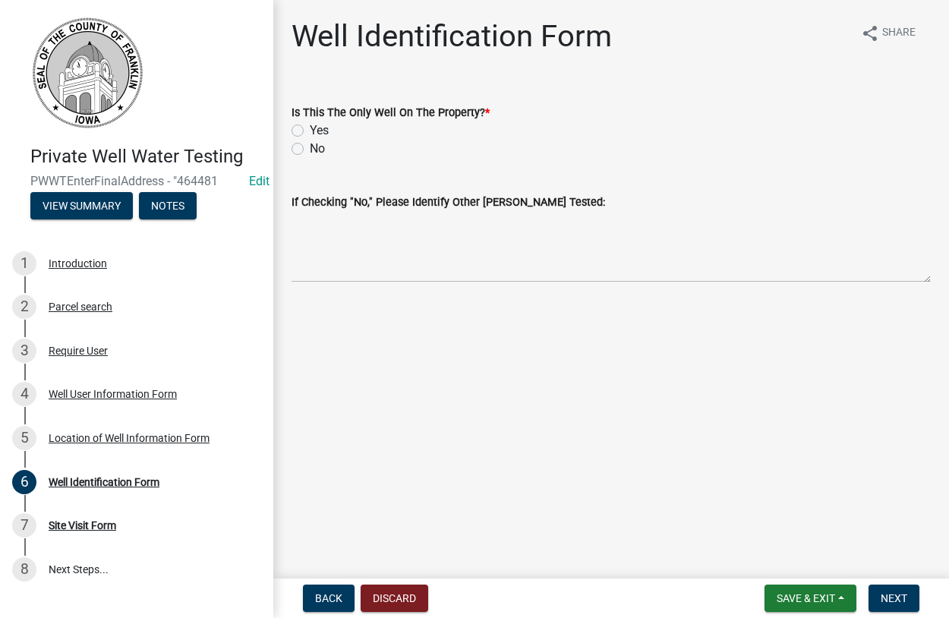
click at [310, 134] on label "Yes" at bounding box center [319, 130] width 19 height 18
click at [310, 131] on input "Yes" at bounding box center [315, 126] width 10 height 10
radio input "true"
click at [886, 600] on span "Next" at bounding box center [893, 598] width 27 height 12
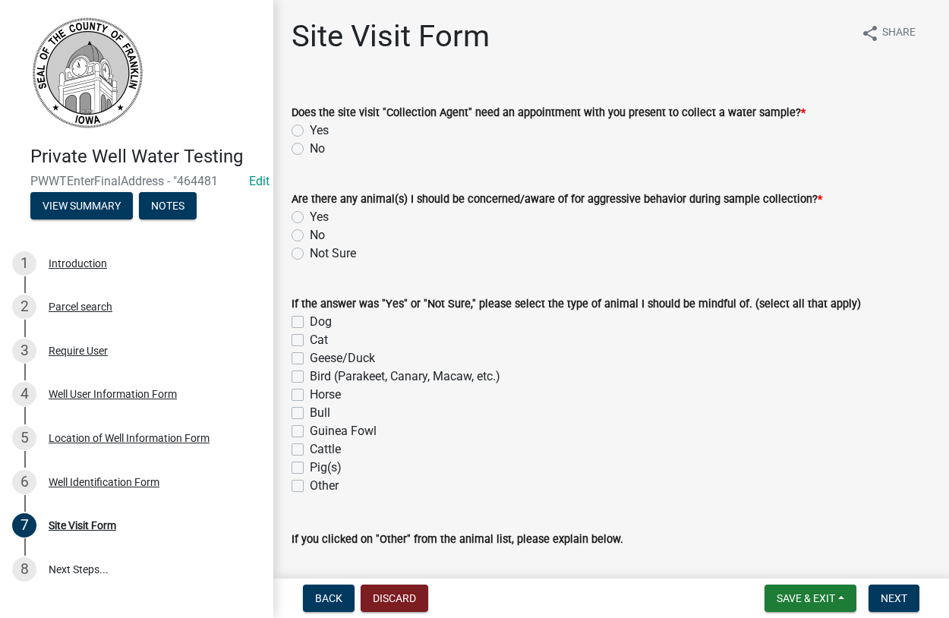
click at [310, 146] on label "No" at bounding box center [317, 149] width 15 height 18
click at [310, 146] on input "No" at bounding box center [315, 145] width 10 height 10
radio input "true"
click at [310, 238] on label "No" at bounding box center [317, 235] width 15 height 18
click at [310, 236] on input "No" at bounding box center [315, 231] width 10 height 10
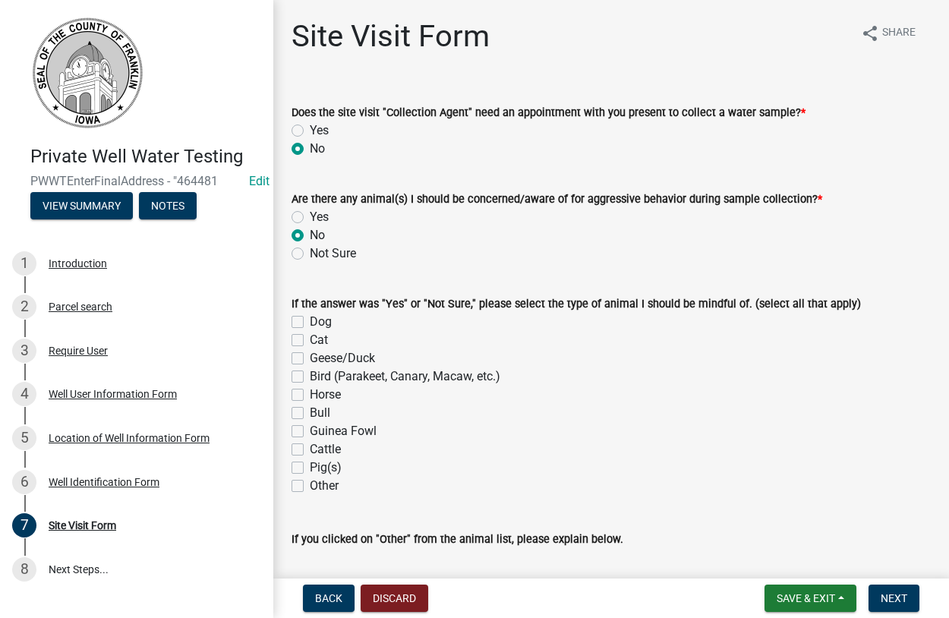
radio input "true"
click at [869, 600] on button "Next" at bounding box center [893, 597] width 51 height 27
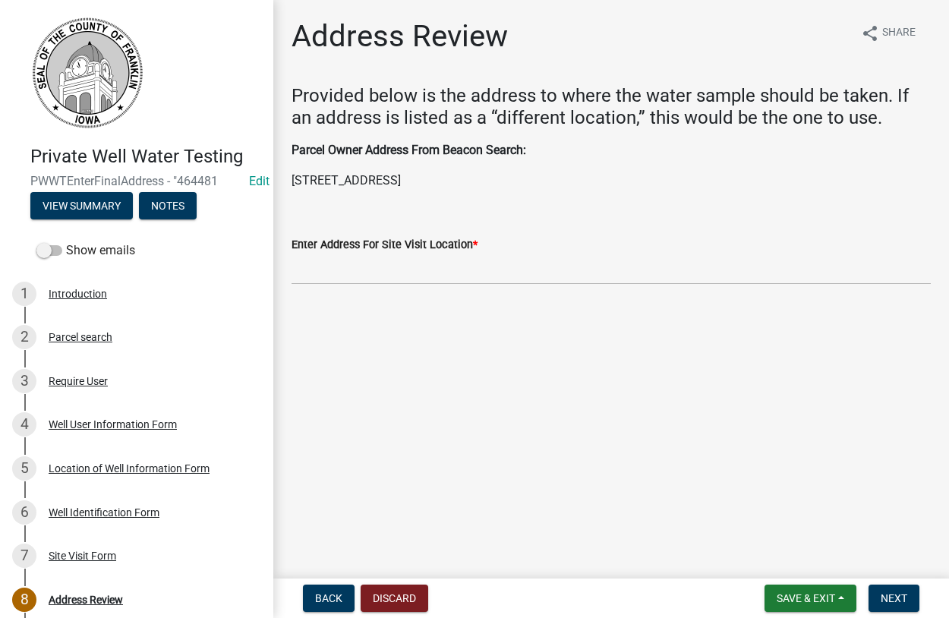
drag, startPoint x: 498, startPoint y: 178, endPoint x: 290, endPoint y: 175, distance: 208.0
click at [290, 175] on div "Parcel Owner Address From Beacon Search: 202 4th St Chapin, Sheffield, IA 50475" at bounding box center [611, 165] width 662 height 49
copy p "202 4th St Chapin, Sheffield, IA 50475"
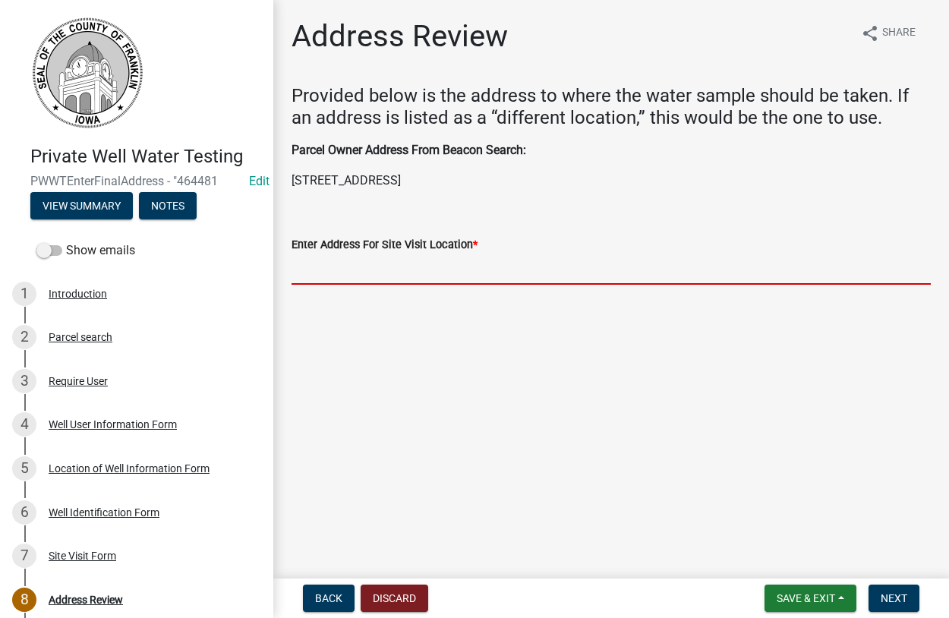
click at [338, 269] on input "Enter Address For Site Visit Location *" at bounding box center [610, 268] width 639 height 31
paste input "202 4th St Chapin, Sheffield, IA 50475"
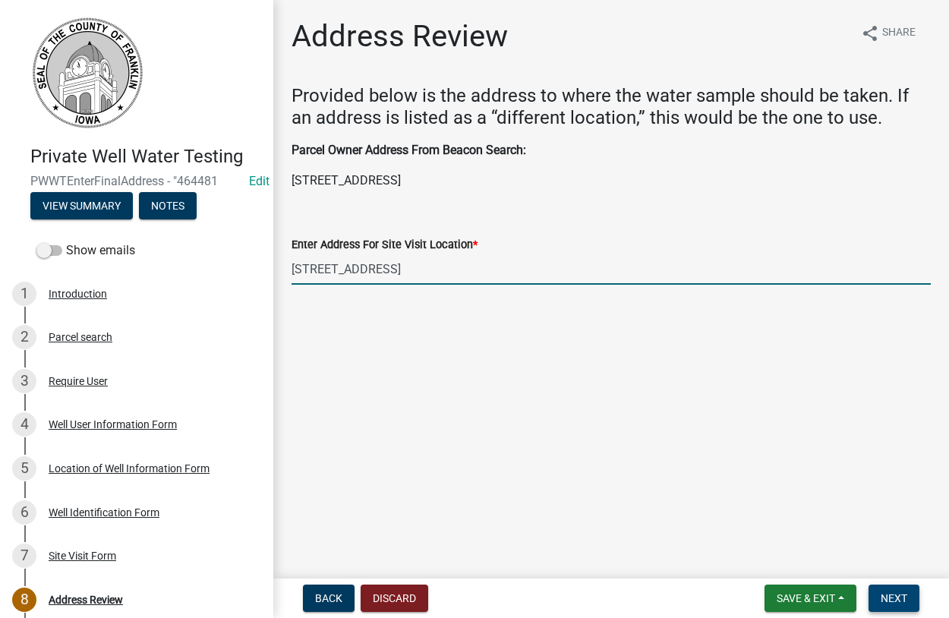
type input "202 4th St Chapin, Sheffield, IA 50475"
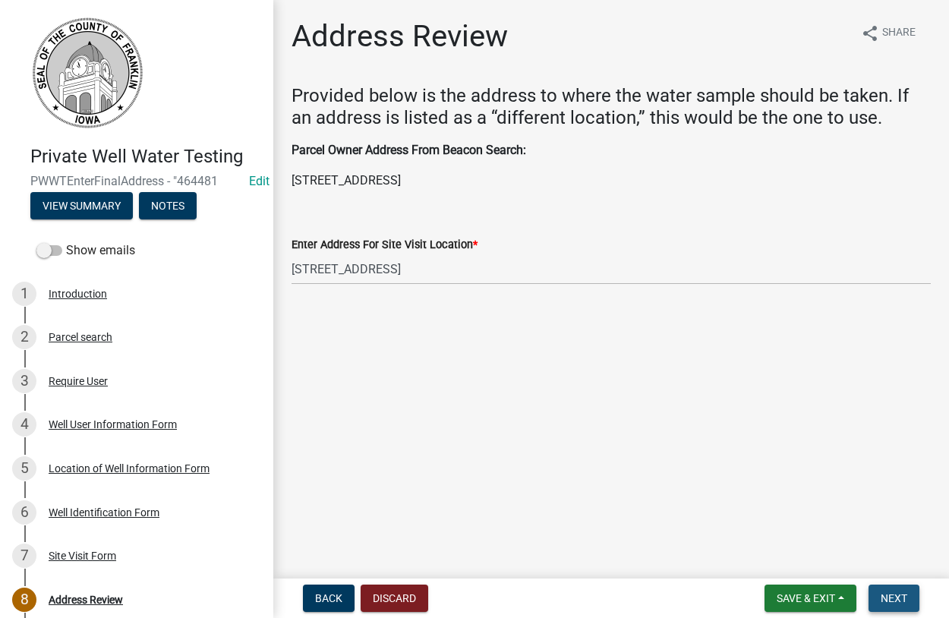
click at [896, 595] on span "Next" at bounding box center [893, 598] width 27 height 12
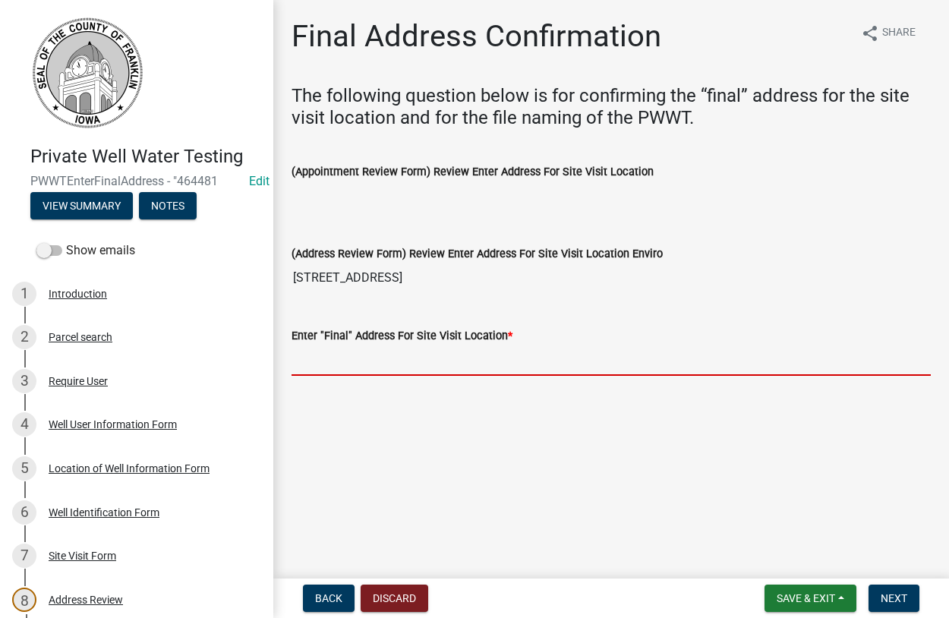
click at [337, 363] on input "Enter "Final" Address For Site Visit Location *" at bounding box center [610, 360] width 639 height 31
paste input "202 4th St Chapin, Sheffield, IA 50475"
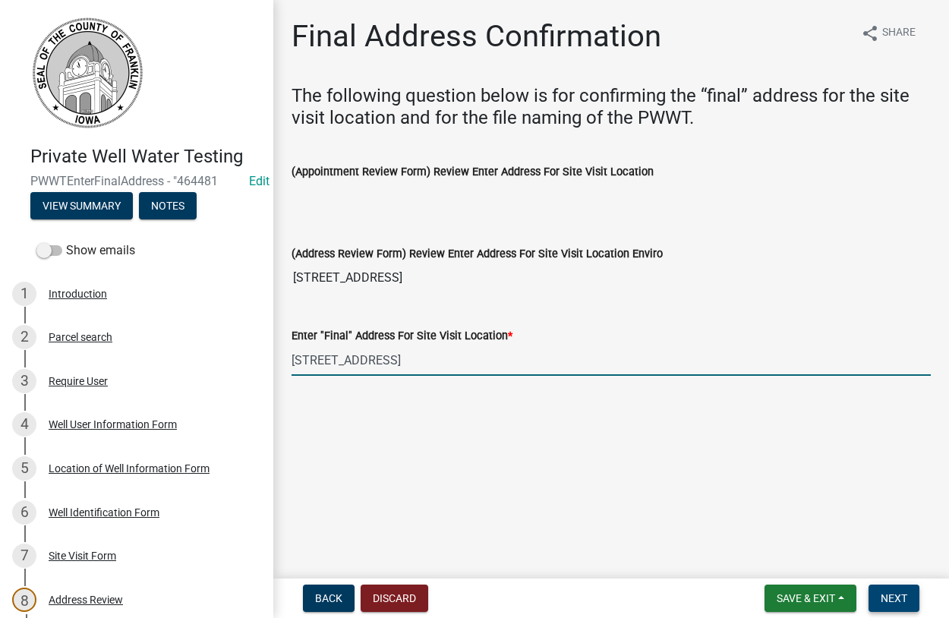
type input "202 4th St Chapin, Sheffield, IA 50475"
click at [899, 598] on span "Next" at bounding box center [893, 598] width 27 height 12
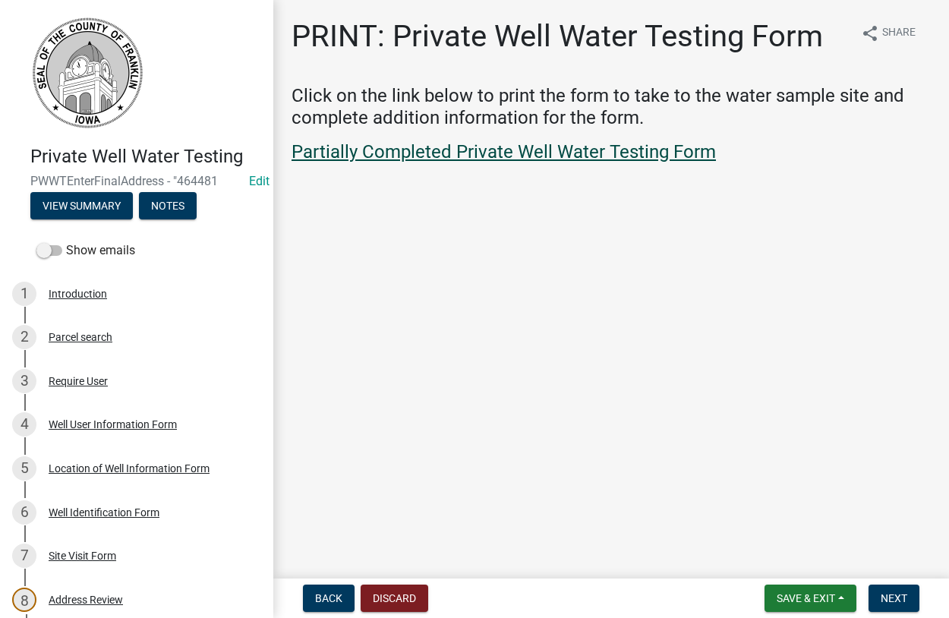
click at [499, 155] on link "Partially Completed Private Well Water Testing Form" at bounding box center [503, 151] width 424 height 21
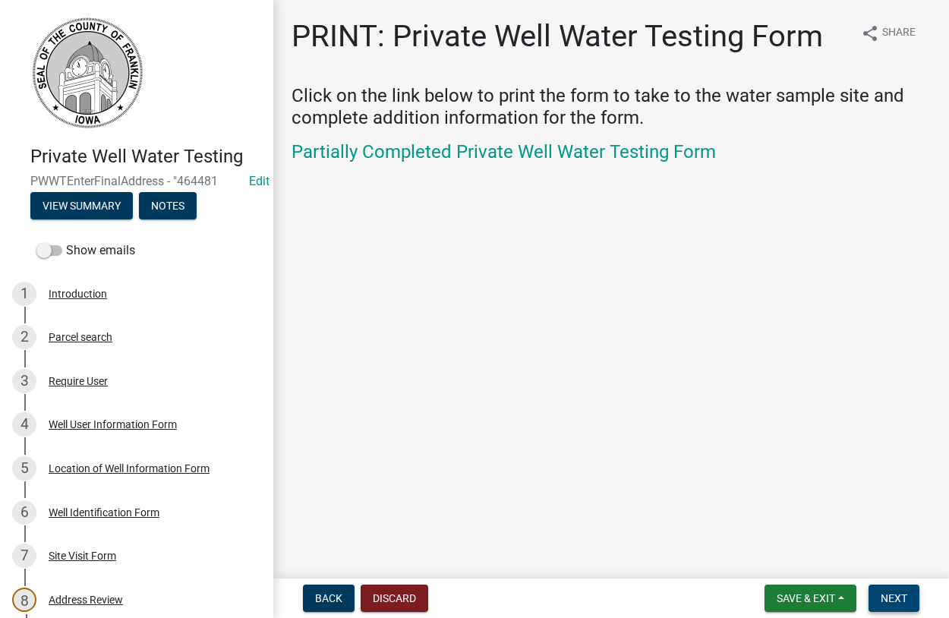
click at [890, 598] on span "Next" at bounding box center [893, 598] width 27 height 12
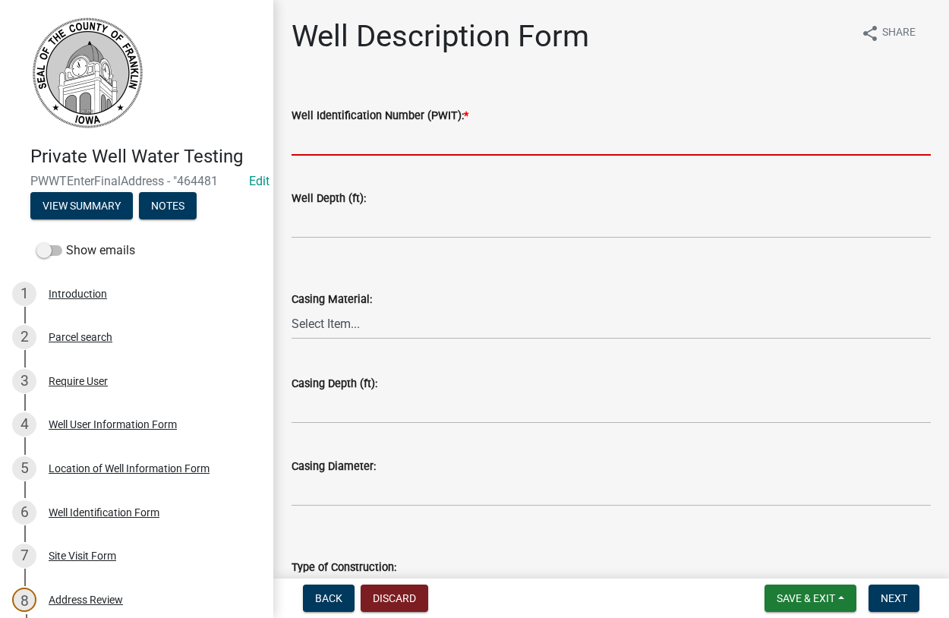
click at [348, 150] on input "Well Identification Number (PWIT): *" at bounding box center [610, 139] width 639 height 31
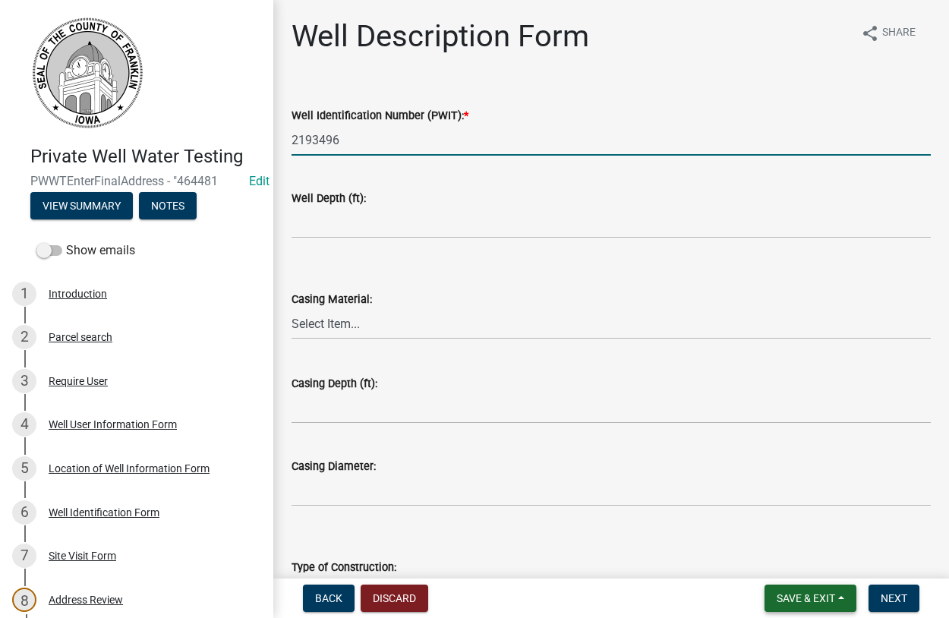
type input "2193496"
click at [795, 604] on span "Save & Exit" at bounding box center [805, 598] width 58 height 12
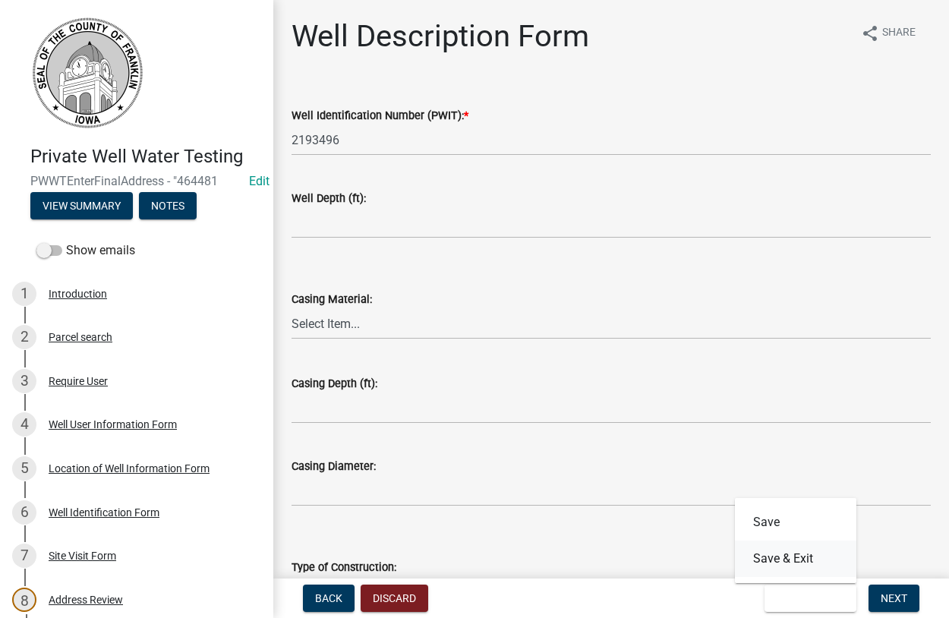
click at [776, 562] on button "Save & Exit" at bounding box center [795, 558] width 121 height 36
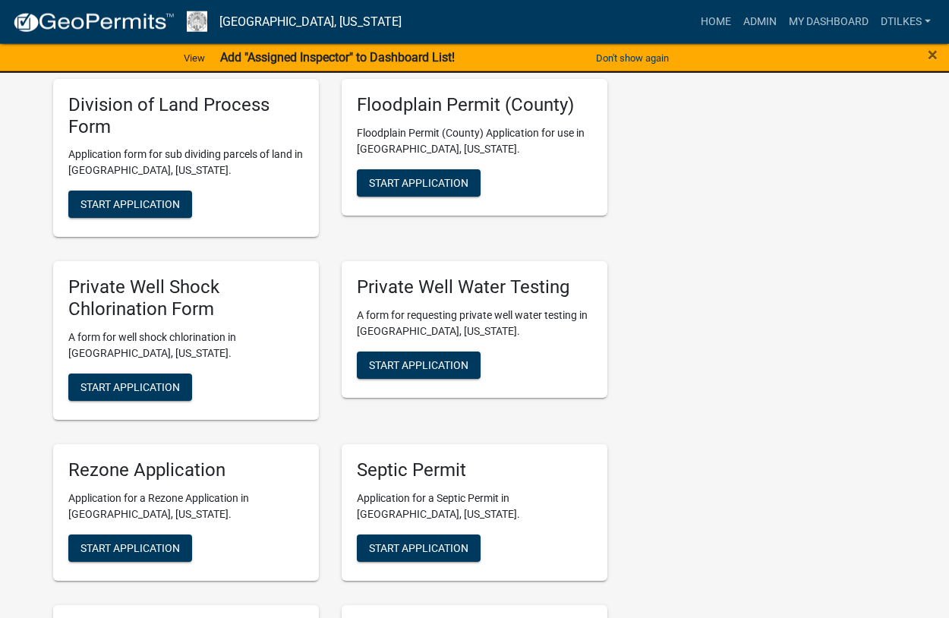
scroll to position [2864, 0]
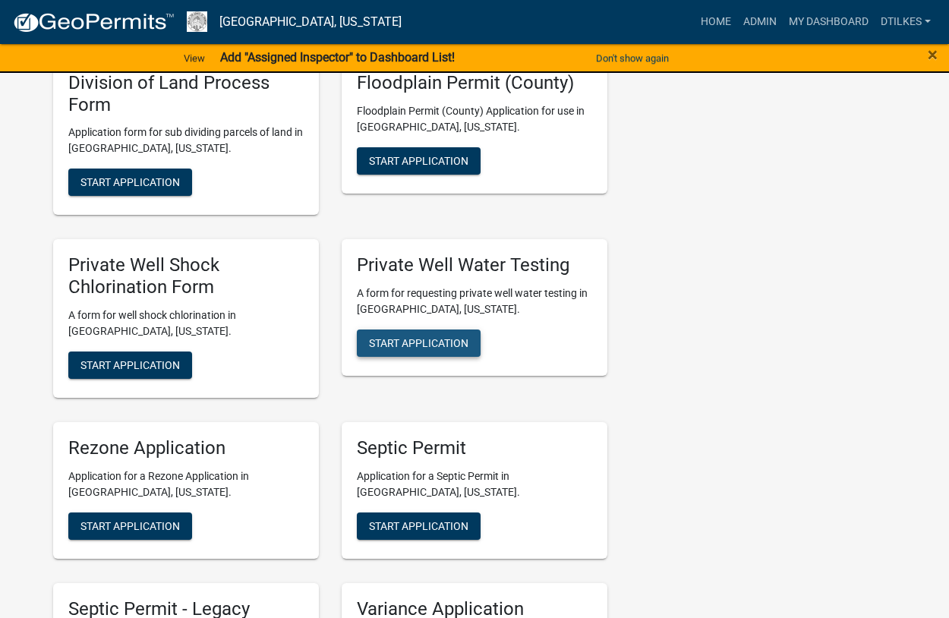
click at [418, 337] on span "Start Application" at bounding box center [418, 343] width 99 height 12
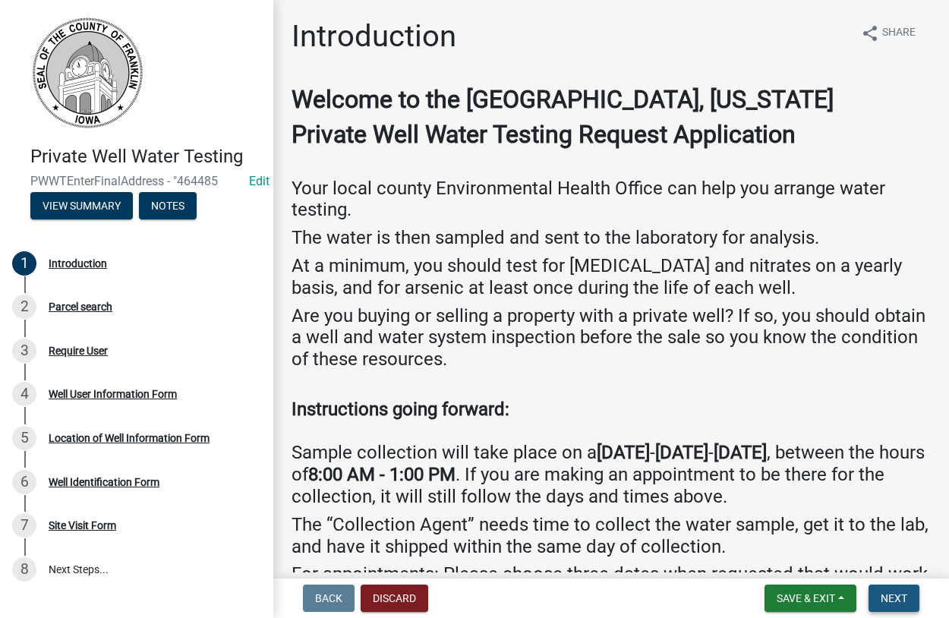
click at [894, 603] on span "Next" at bounding box center [893, 598] width 27 height 12
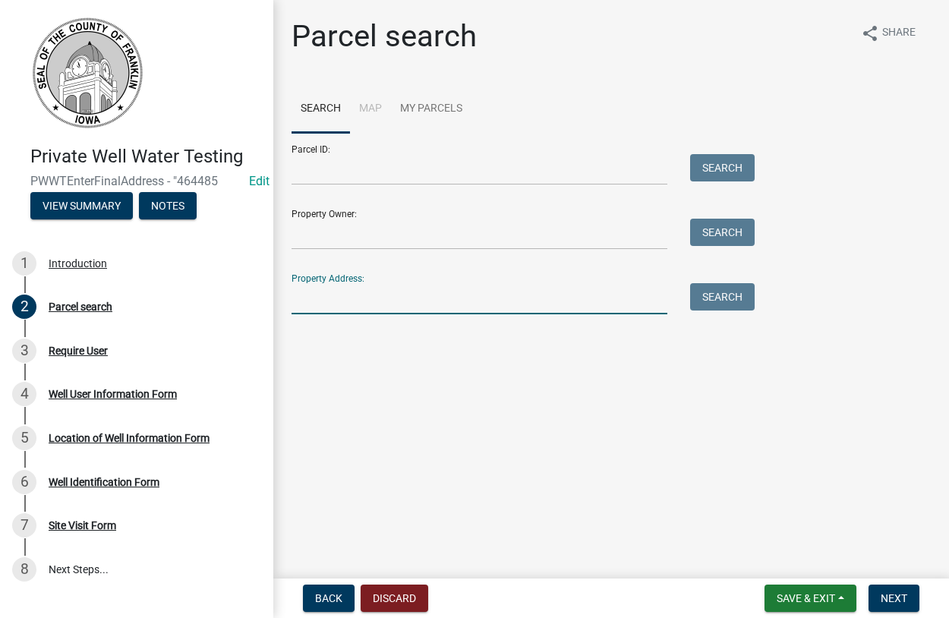
click at [332, 301] on input "Property Address:" at bounding box center [479, 298] width 376 height 31
type input "508"
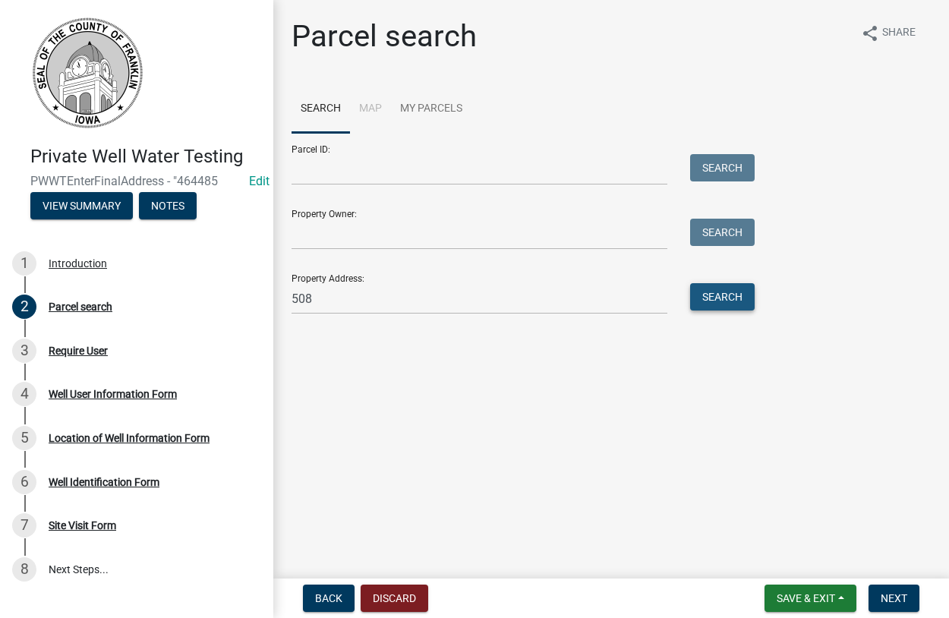
click at [728, 291] on button "Search" at bounding box center [722, 296] width 65 height 27
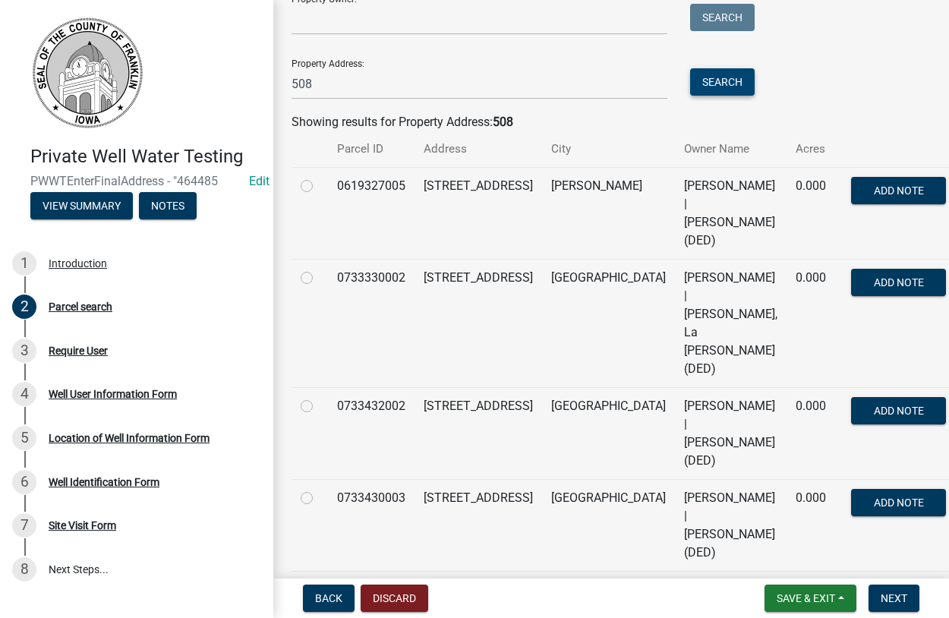
scroll to position [260, 0]
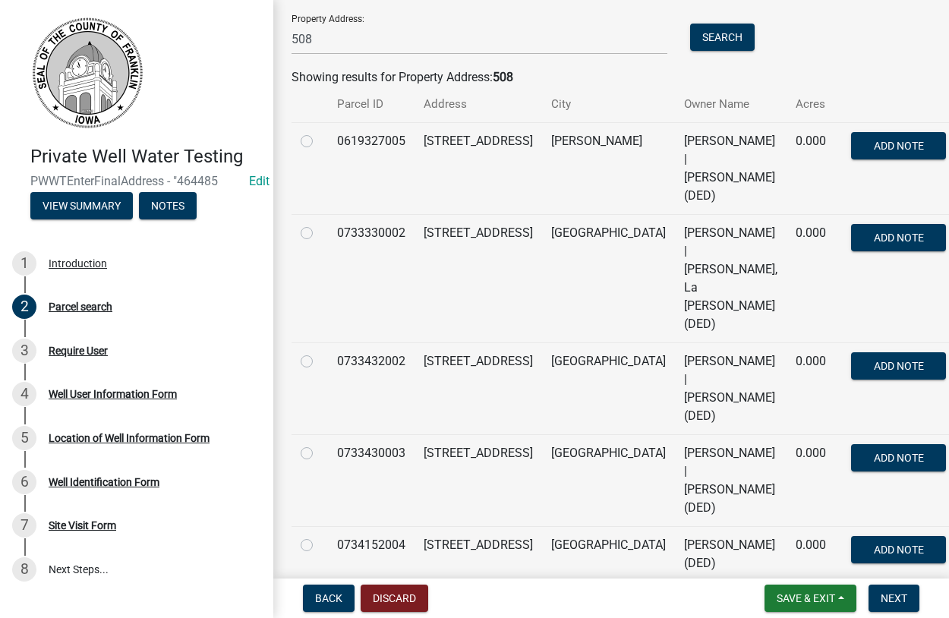
radio input "true"
click at [885, 593] on span "Next" at bounding box center [893, 598] width 27 height 12
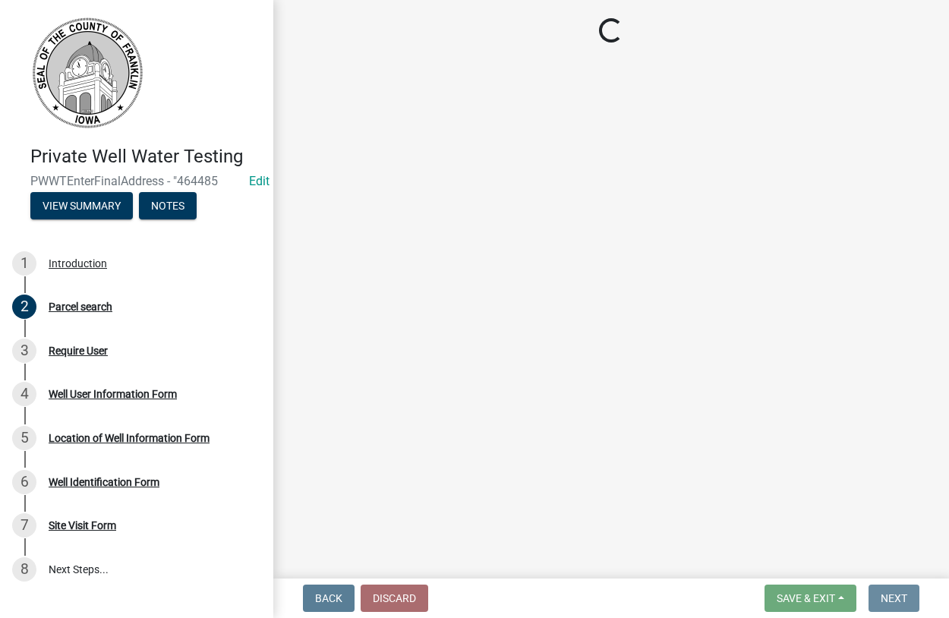
scroll to position [0, 0]
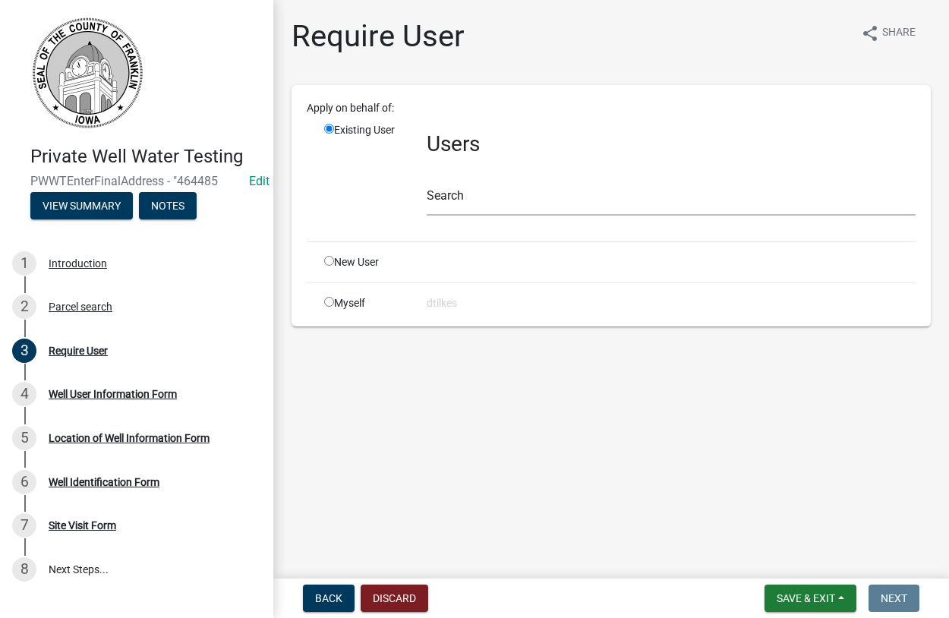
click at [324, 299] on input "radio" at bounding box center [329, 302] width 10 height 10
radio input "true"
radio input "false"
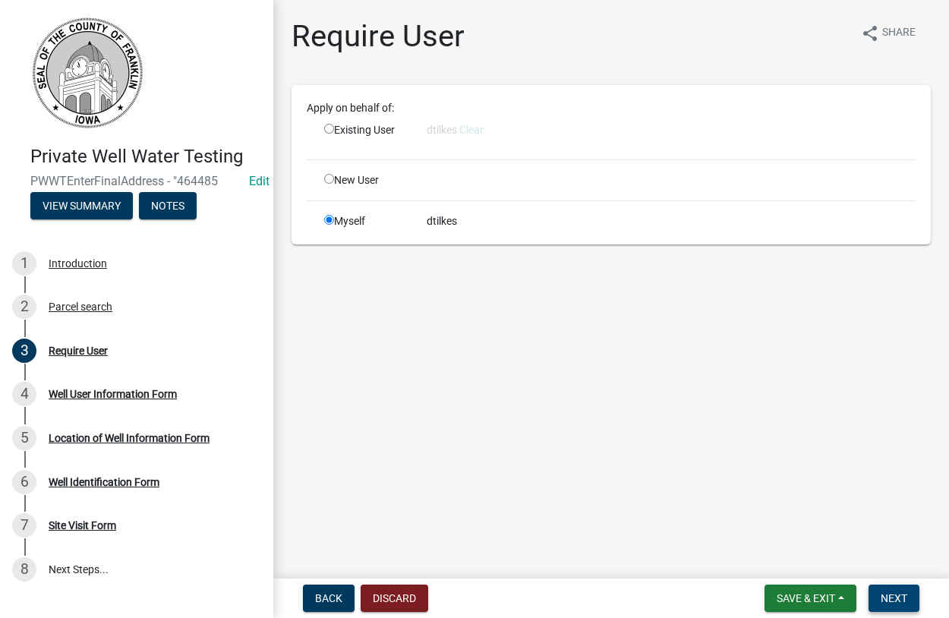
click at [878, 597] on button "Next" at bounding box center [893, 597] width 51 height 27
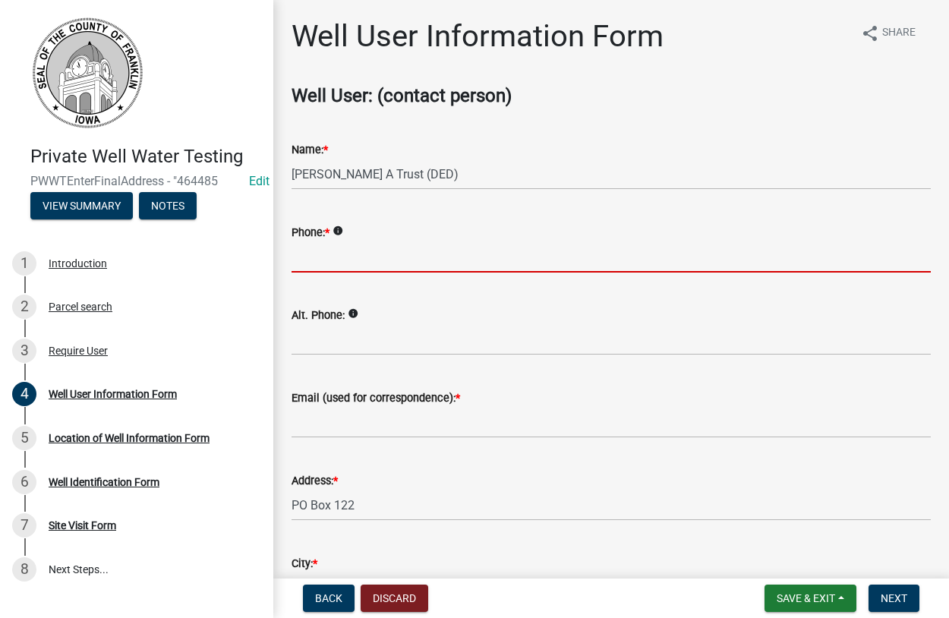
click at [328, 261] on input "Phone: *" at bounding box center [610, 256] width 639 height 31
type input "641-373-2021"
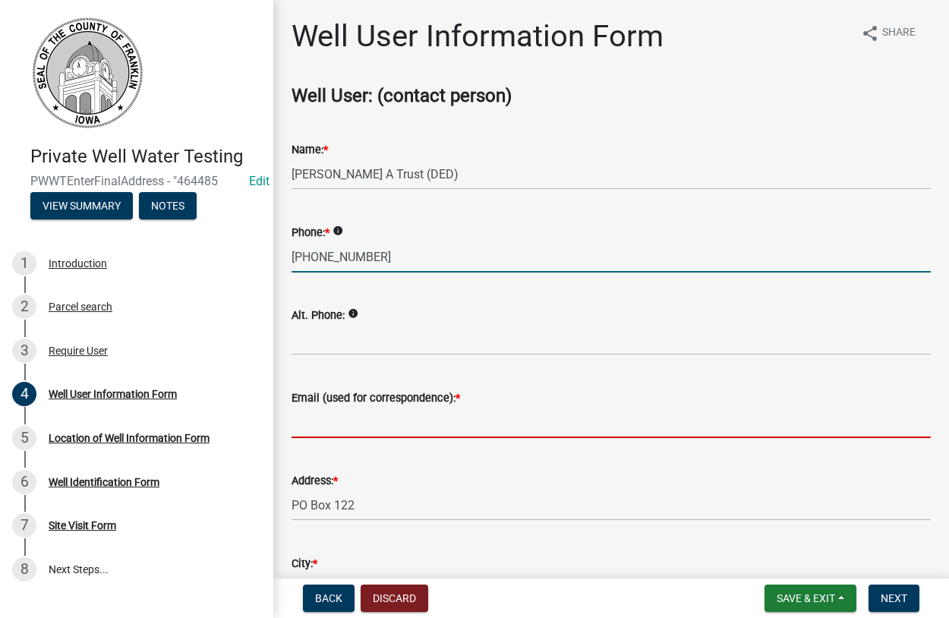
click at [344, 425] on input "Email (used for correspondence): *" at bounding box center [610, 422] width 639 height 31
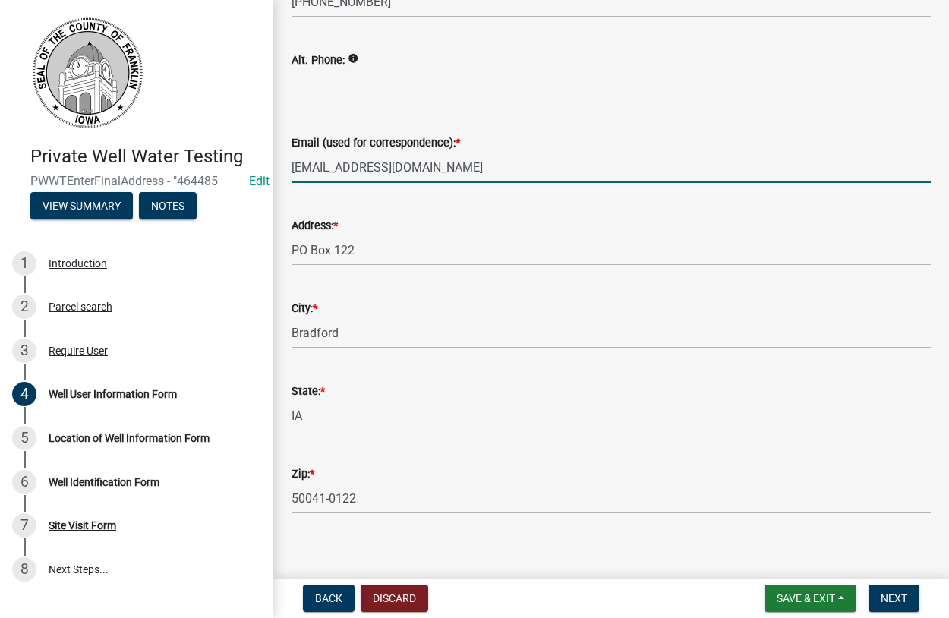
scroll to position [260, 0]
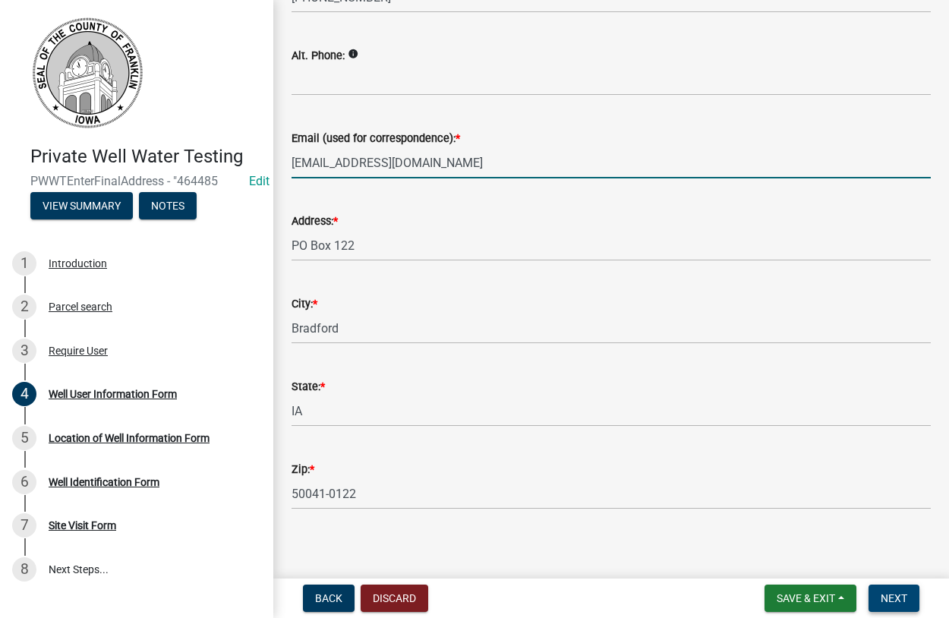
type input "dtilkes@co.franklin.ia.us"
click at [885, 590] on button "Next" at bounding box center [893, 597] width 51 height 27
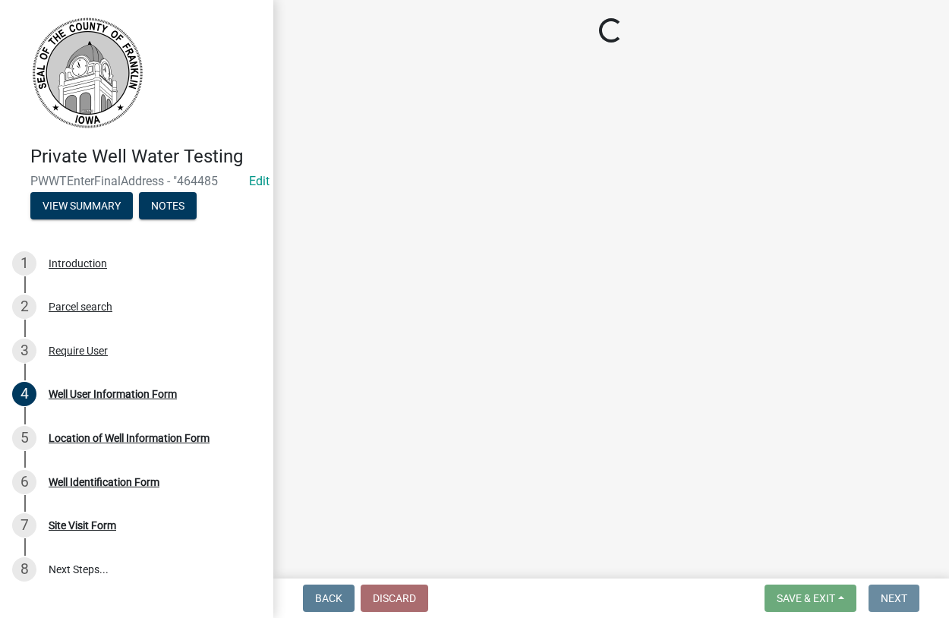
scroll to position [0, 0]
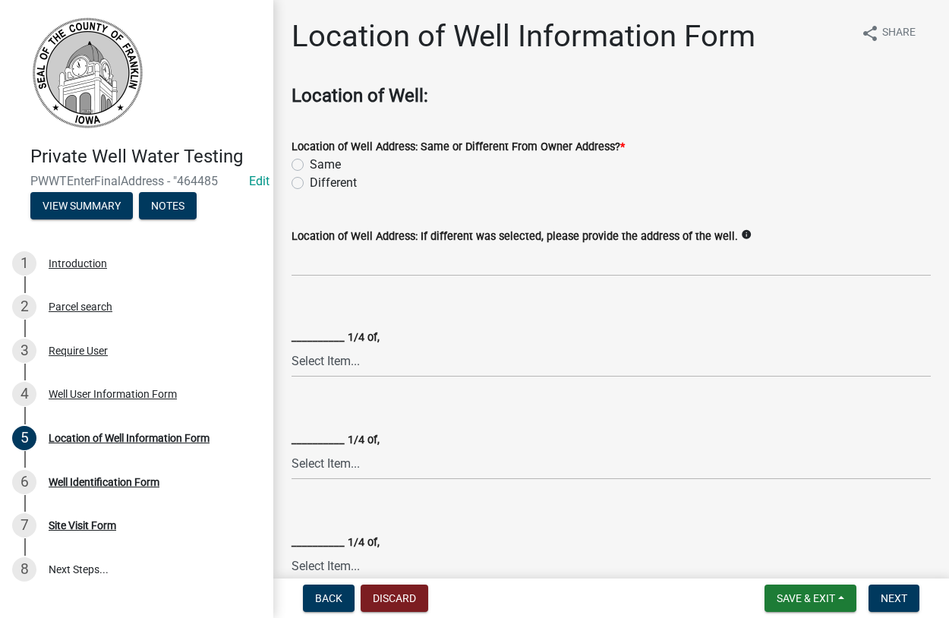
click at [304, 165] on div "Same" at bounding box center [610, 165] width 639 height 18
click at [310, 164] on label "Same" at bounding box center [325, 165] width 31 height 18
click at [310, 164] on input "Same" at bounding box center [315, 161] width 10 height 10
radio input "true"
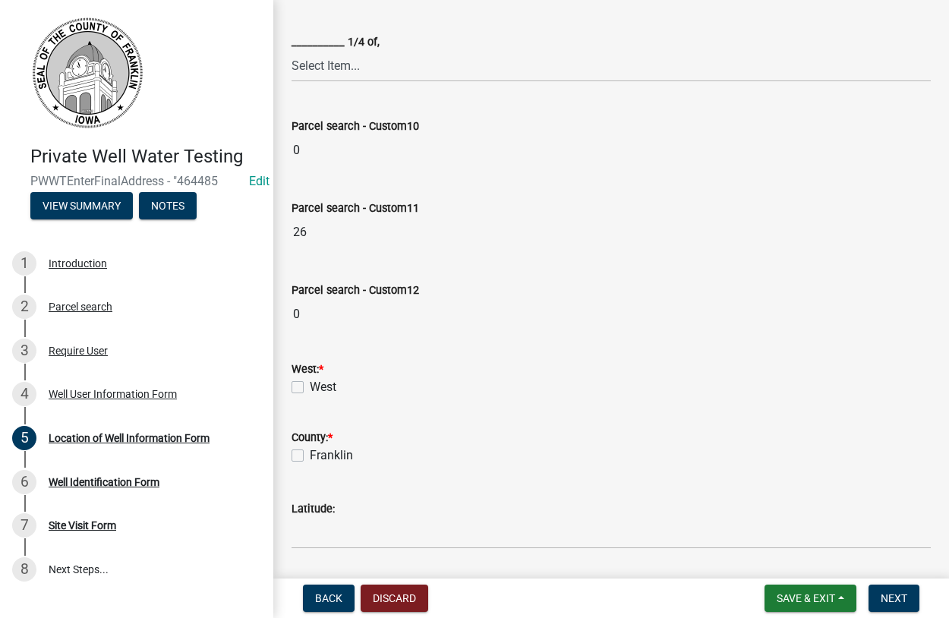
scroll to position [606, 0]
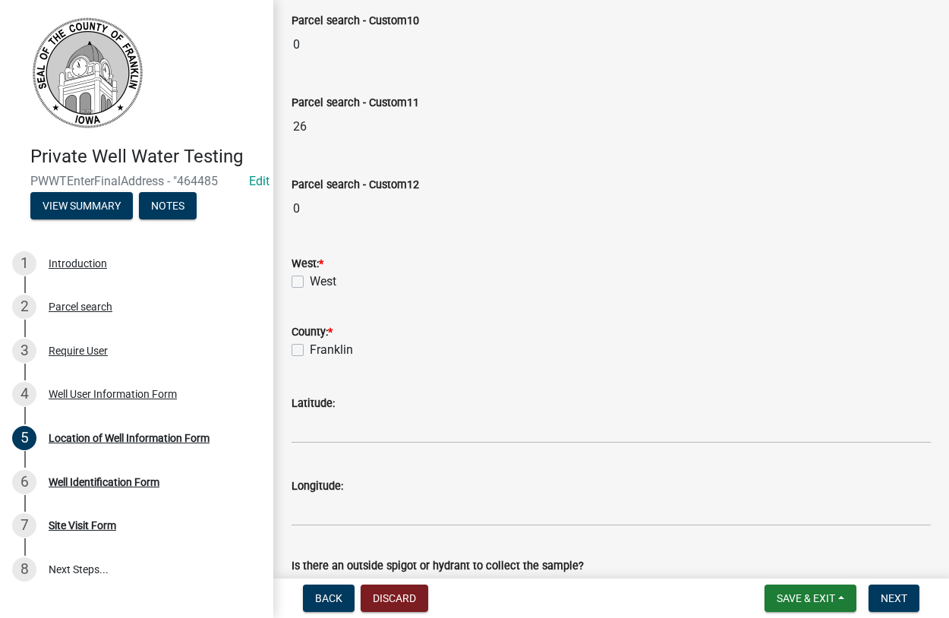
click at [310, 348] on label "Franklin" at bounding box center [331, 350] width 43 height 18
click at [310, 348] on input "Franklin" at bounding box center [315, 346] width 10 height 10
checkbox input "true"
click at [310, 282] on label "West" at bounding box center [323, 281] width 27 height 18
click at [310, 282] on input "West" at bounding box center [315, 277] width 10 height 10
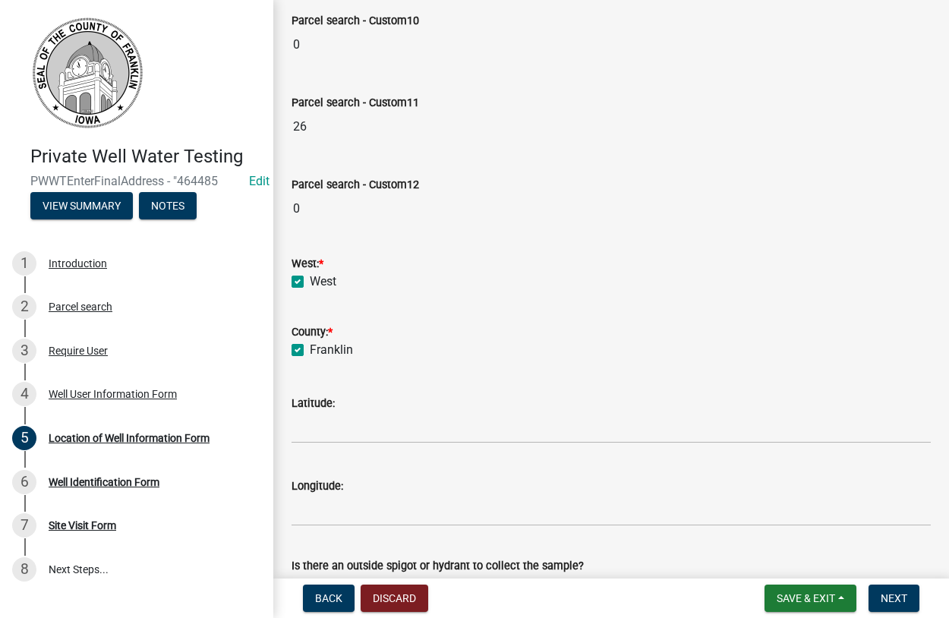
checkbox input "true"
drag, startPoint x: 879, startPoint y: 593, endPoint x: 868, endPoint y: 590, distance: 11.3
click at [875, 593] on button "Next" at bounding box center [893, 597] width 51 height 27
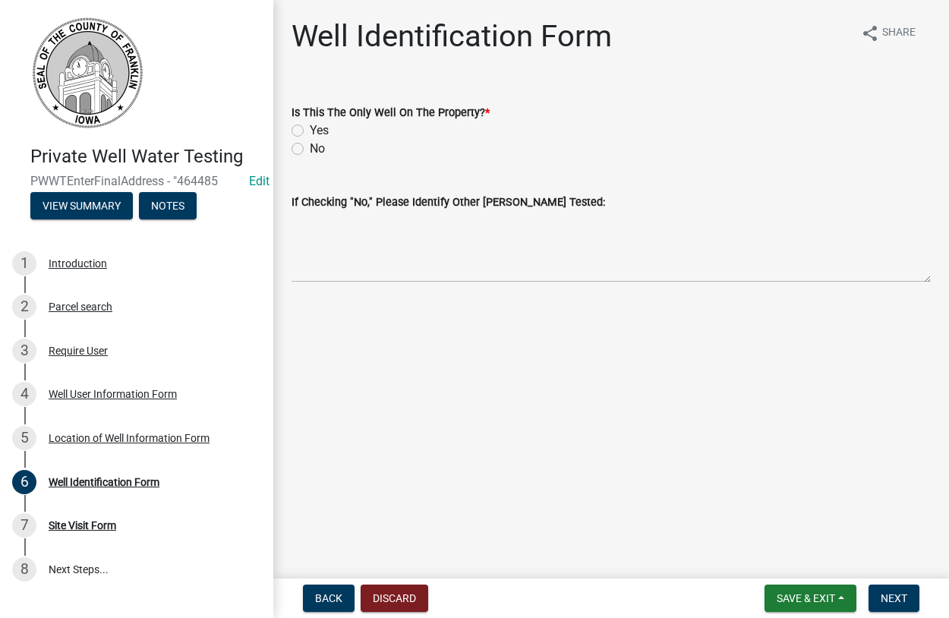
click at [310, 127] on label "Yes" at bounding box center [319, 130] width 19 height 18
click at [310, 127] on input "Yes" at bounding box center [315, 126] width 10 height 10
radio input "true"
click at [883, 599] on span "Next" at bounding box center [893, 598] width 27 height 12
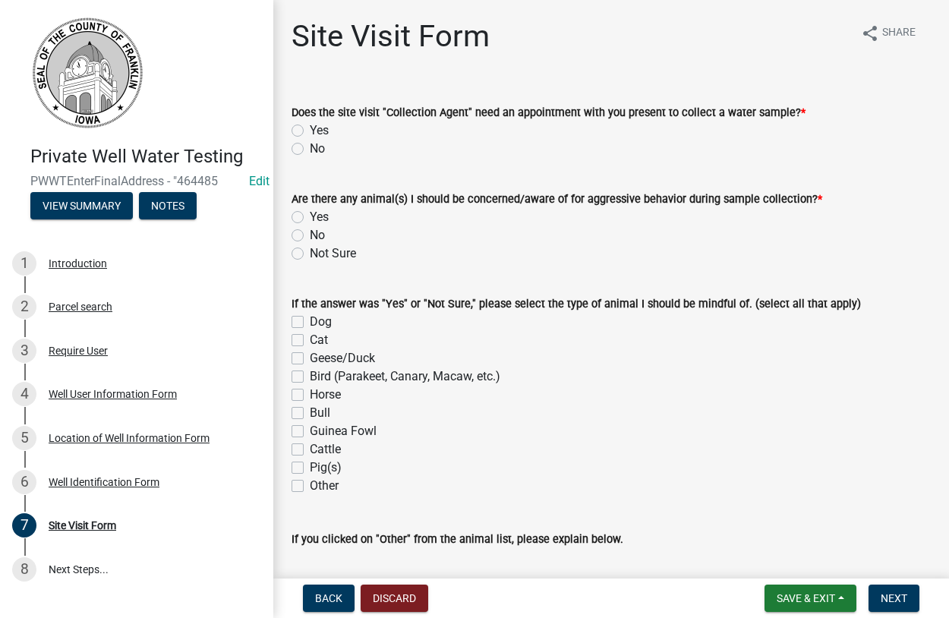
click at [310, 153] on label "No" at bounding box center [317, 149] width 15 height 18
click at [310, 240] on label "No" at bounding box center [317, 235] width 15 height 18
click at [310, 236] on input "No" at bounding box center [315, 231] width 10 height 10
radio input "true"
click at [310, 144] on label "No" at bounding box center [317, 149] width 15 height 18
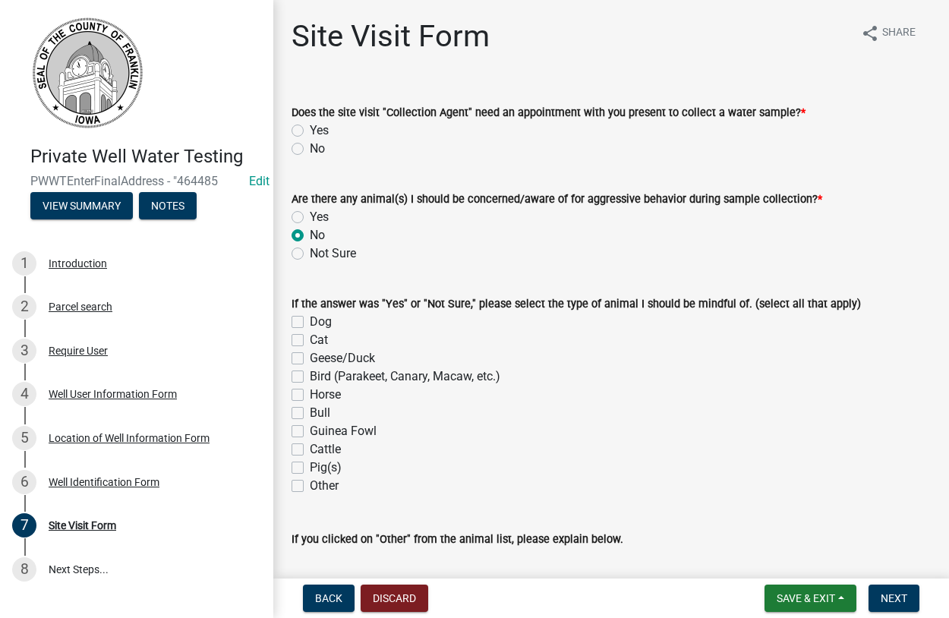
click at [310, 144] on input "No" at bounding box center [315, 145] width 10 height 10
radio input "true"
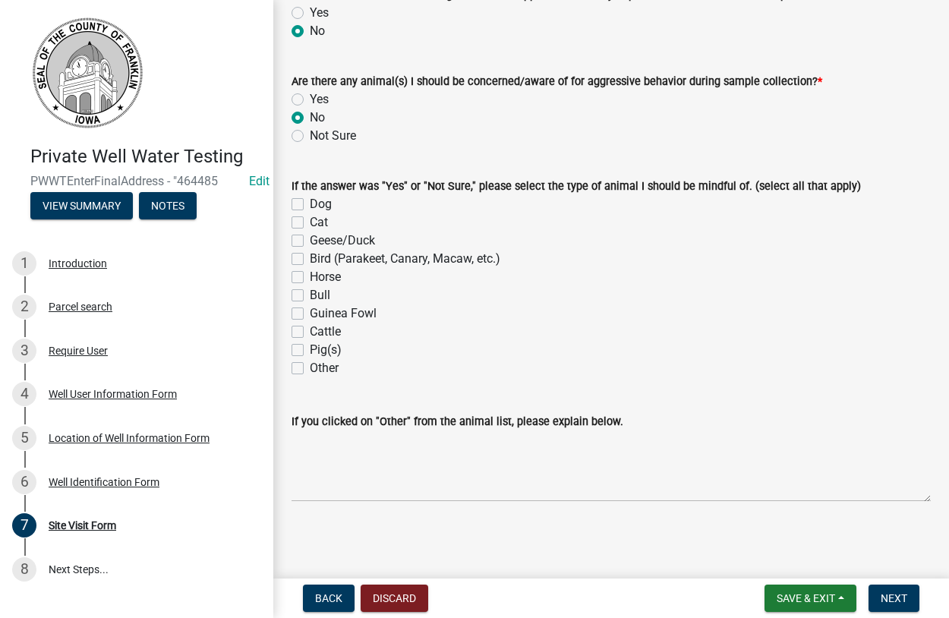
scroll to position [118, 0]
click at [893, 594] on span "Next" at bounding box center [893, 598] width 27 height 12
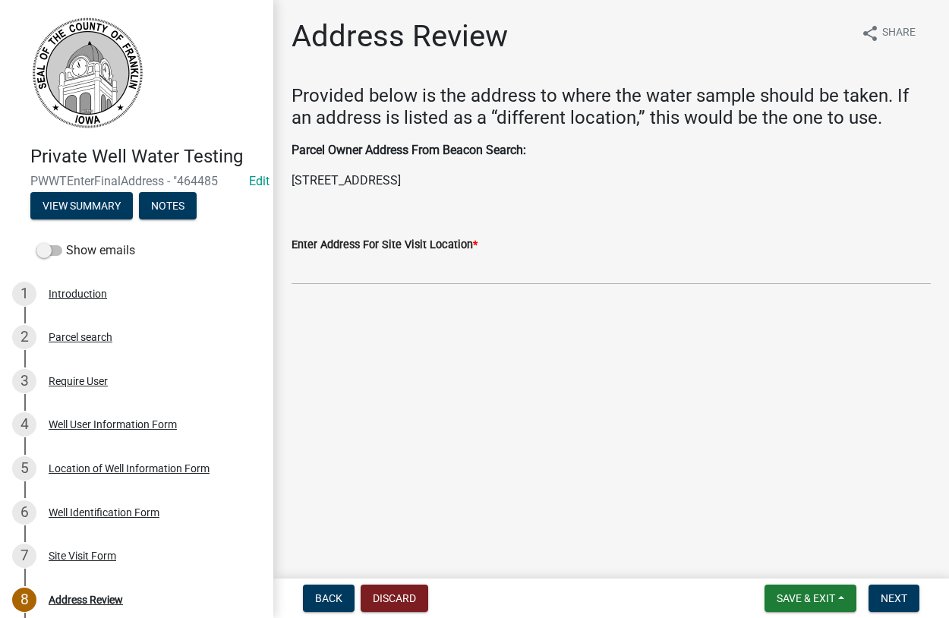
click at [502, 181] on p "PO Box 122, Bradford, IA 50041-0122" at bounding box center [610, 181] width 639 height 18
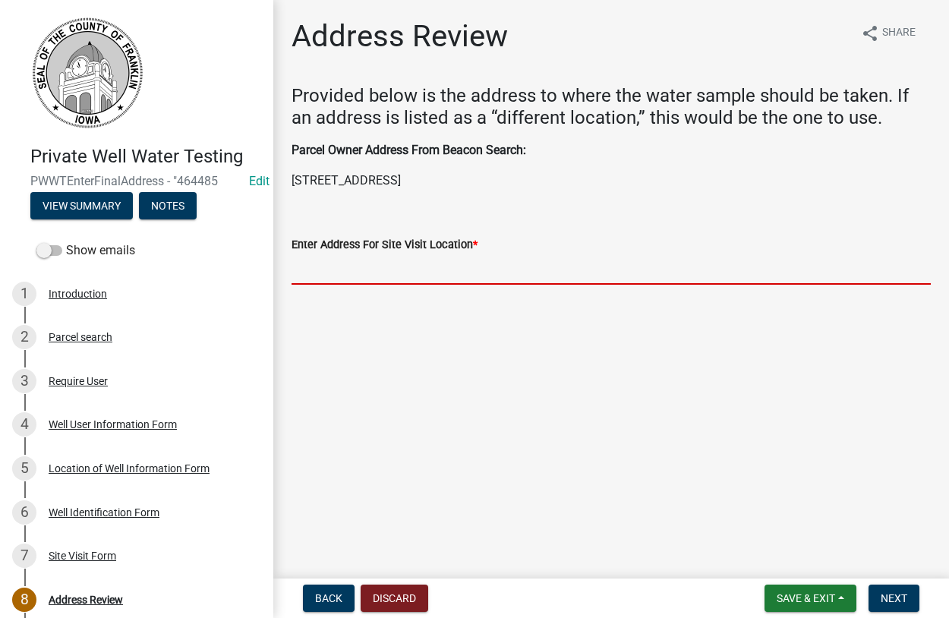
click at [338, 266] on input "Enter Address For Site Visit Location *" at bounding box center [610, 268] width 639 height 31
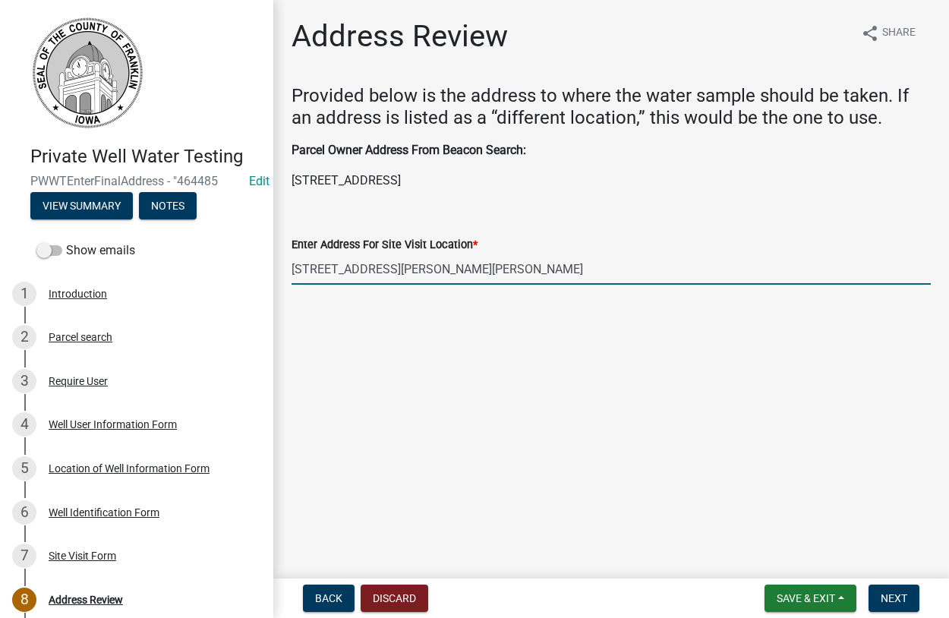
drag, startPoint x: 423, startPoint y: 269, endPoint x: 266, endPoint y: 282, distance: 156.8
click at [291, 282] on input "508 Webber St Bradford" at bounding box center [610, 268] width 639 height 31
type input "508 Webber St Bradford"
click at [708, 471] on main "Address Review share Share Provided below is the address to where the water sam…" at bounding box center [610, 286] width 675 height 572
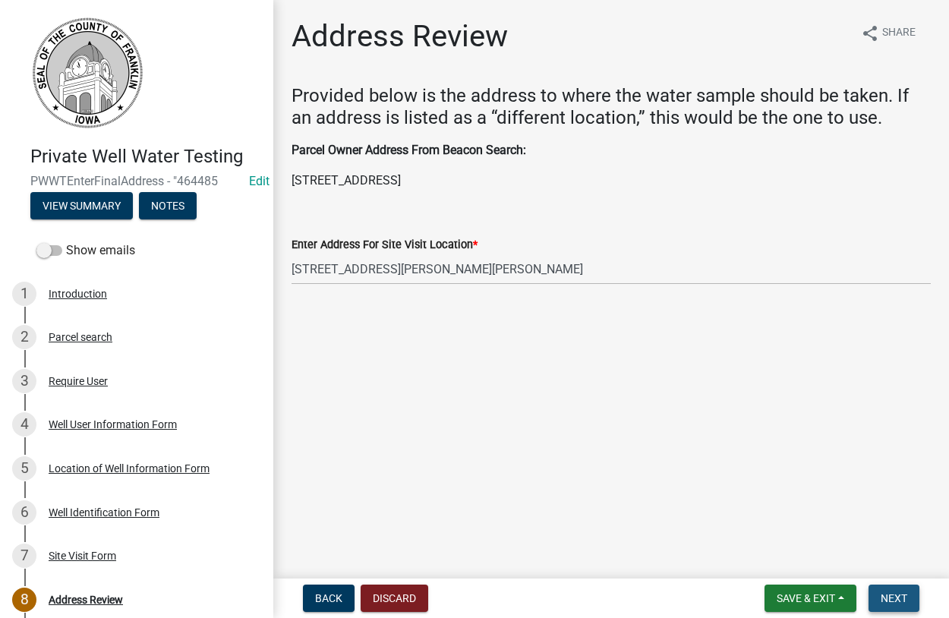
click at [893, 592] on span "Next" at bounding box center [893, 598] width 27 height 12
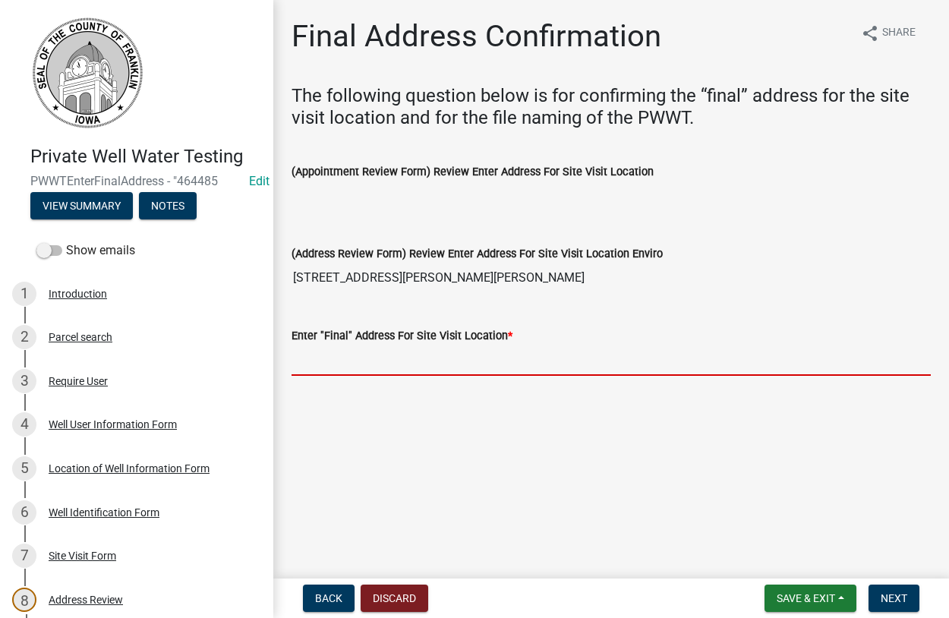
click at [358, 362] on input "Enter "Final" Address For Site Visit Location *" at bounding box center [610, 360] width 639 height 31
paste input "508 Webber St Bradford"
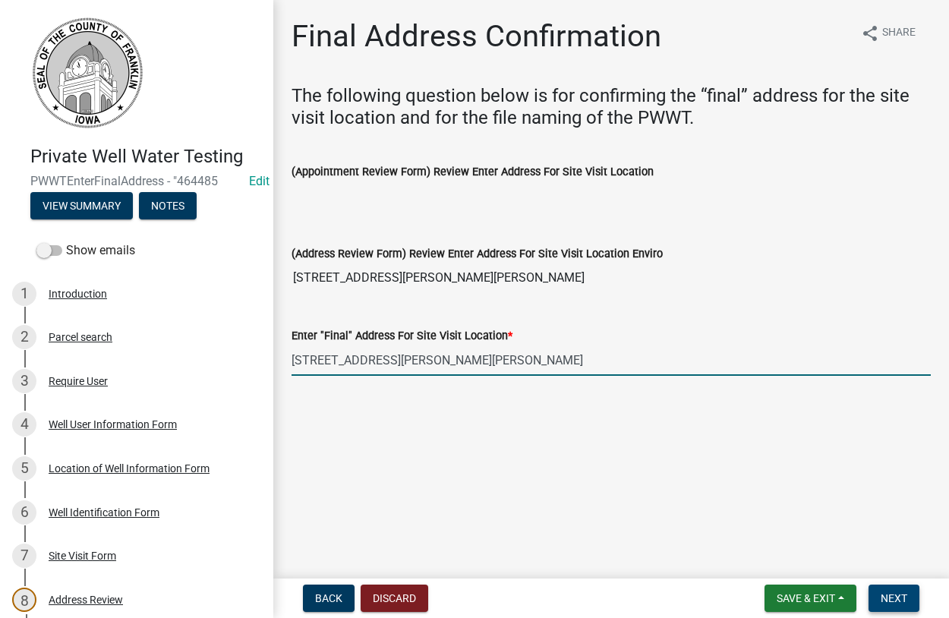
type input "508 Webber St Bradford"
click at [901, 599] on span "Next" at bounding box center [893, 598] width 27 height 12
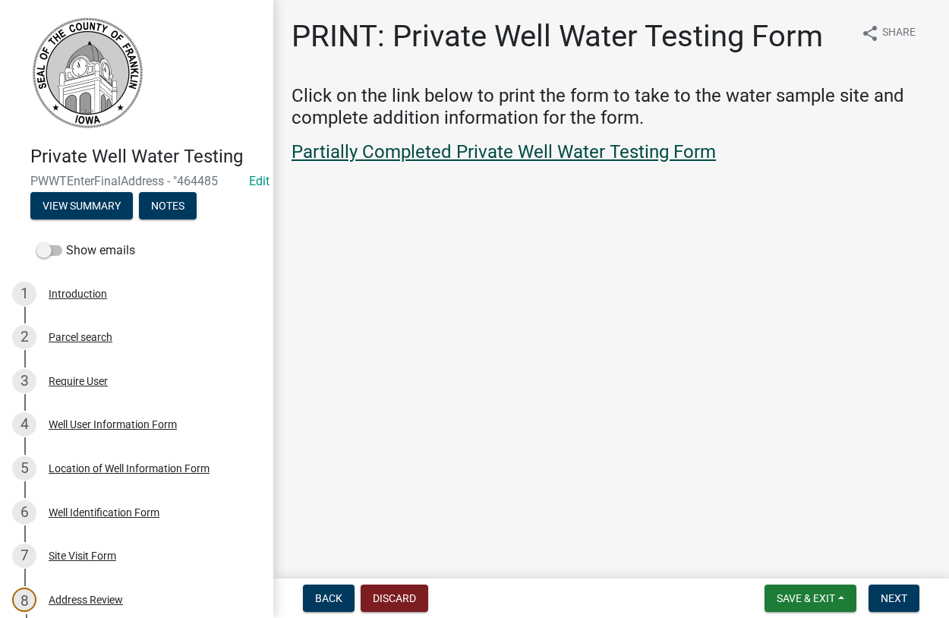
click at [484, 149] on link "Partially Completed Private Well Water Testing Form" at bounding box center [503, 151] width 424 height 21
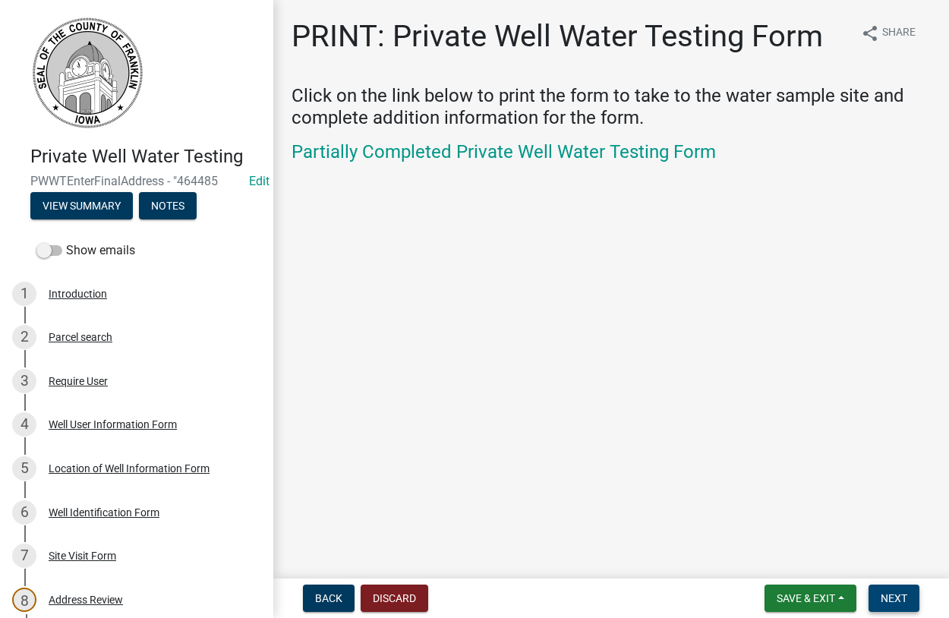
click at [902, 603] on span "Next" at bounding box center [893, 598] width 27 height 12
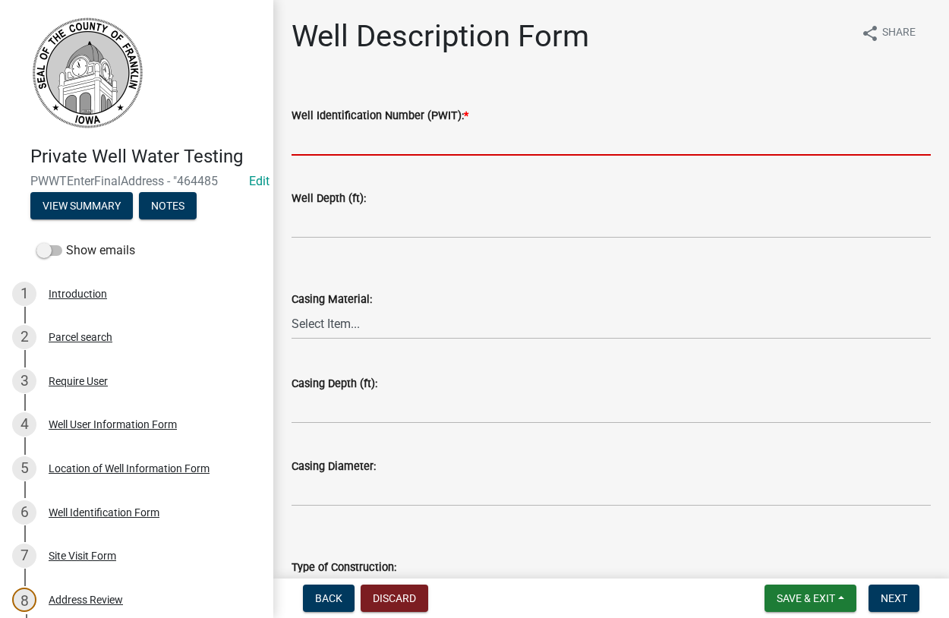
click at [309, 143] on input "Well Identification Number (PWIT): *" at bounding box center [610, 139] width 639 height 31
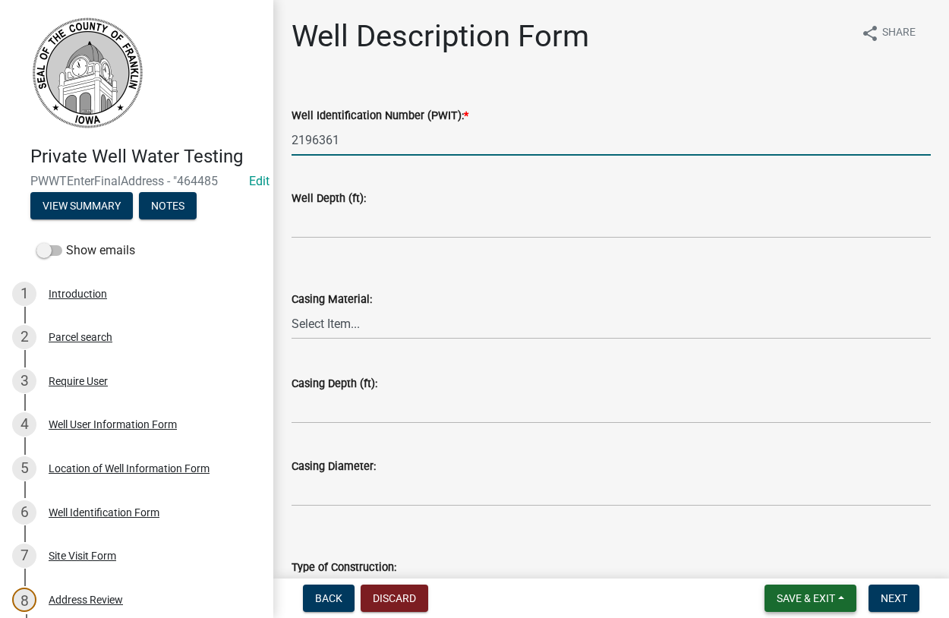
type input "2196361"
click at [808, 593] on span "Save & Exit" at bounding box center [805, 598] width 58 height 12
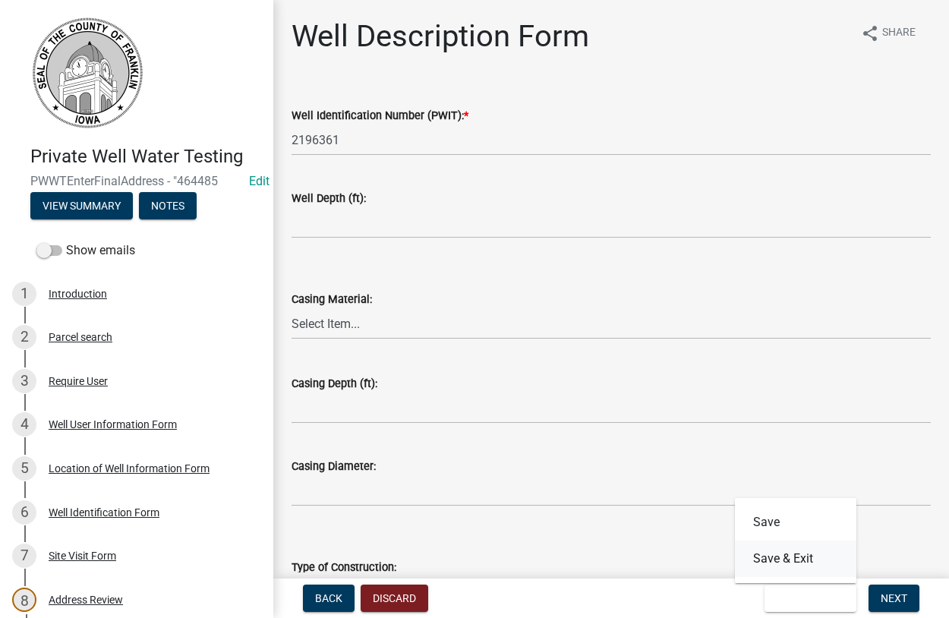
click at [785, 565] on button "Save & Exit" at bounding box center [795, 558] width 121 height 36
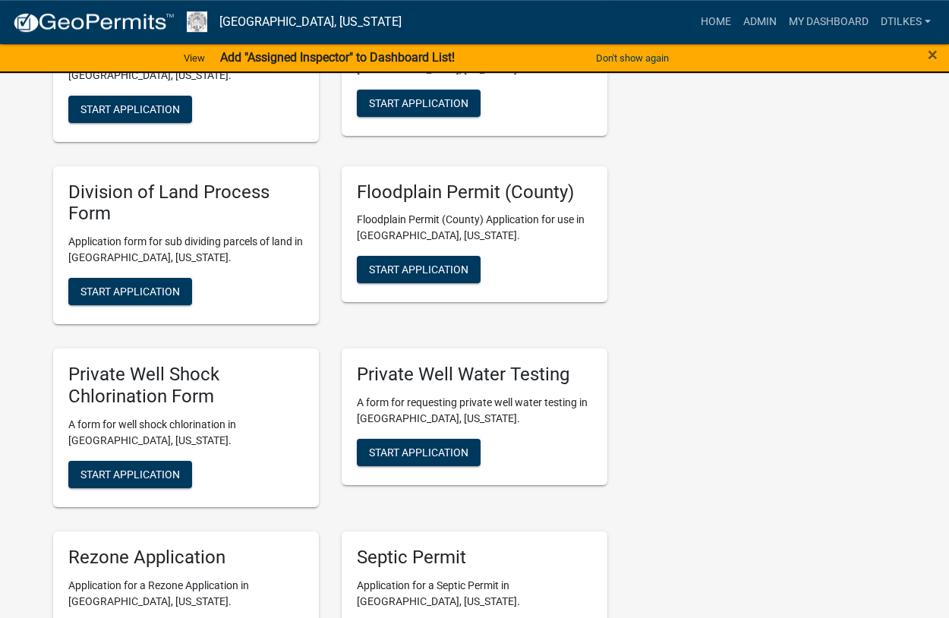
scroll to position [2864, 0]
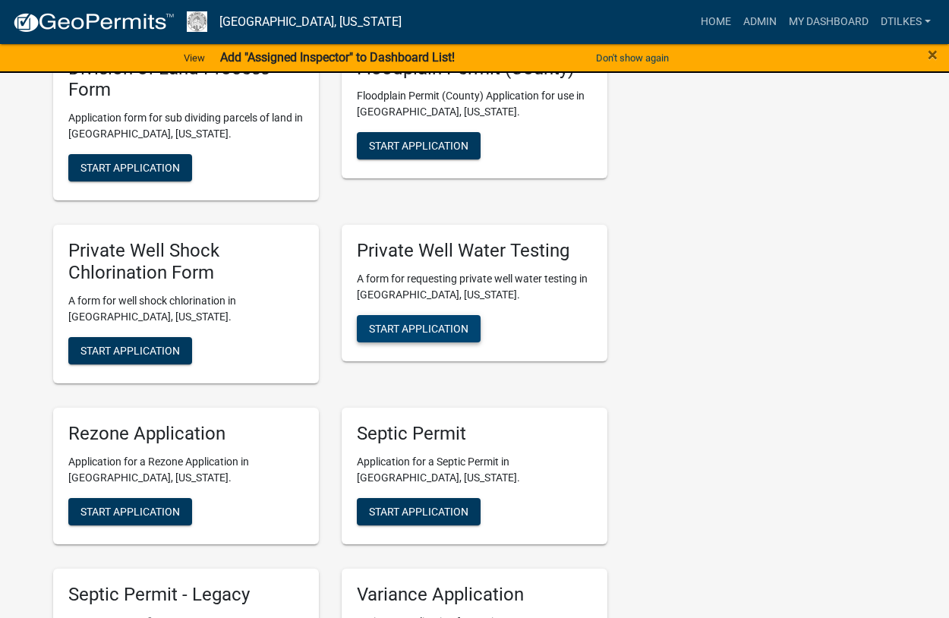
click at [403, 322] on span "Start Application" at bounding box center [418, 328] width 99 height 12
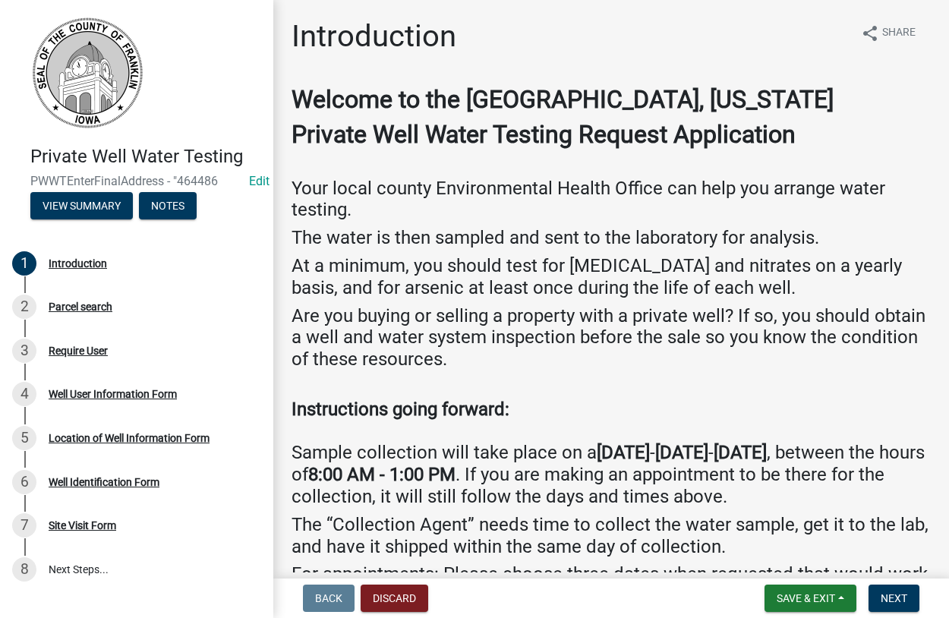
scroll to position [178, 0]
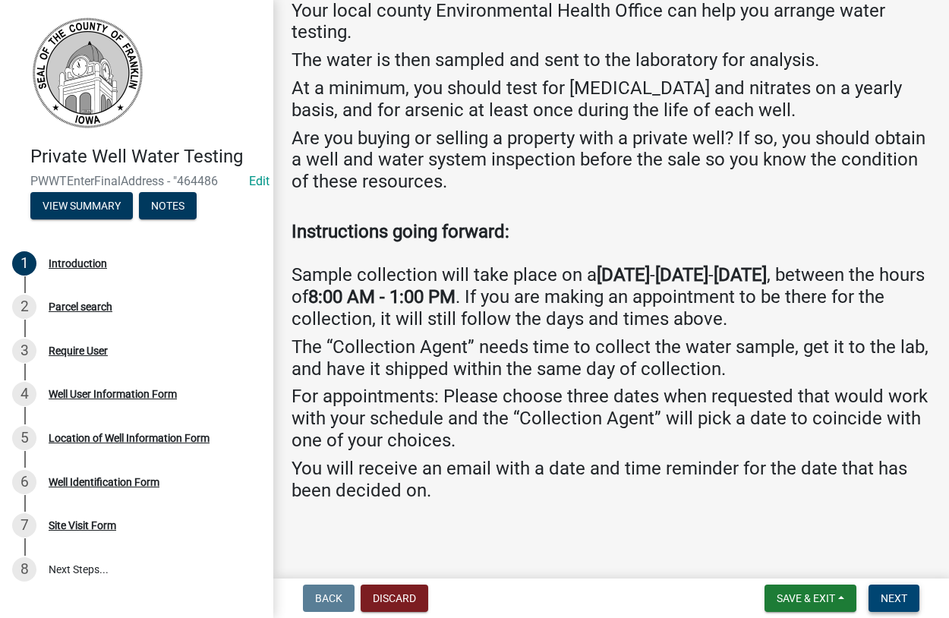
click at [893, 595] on span "Next" at bounding box center [893, 598] width 27 height 12
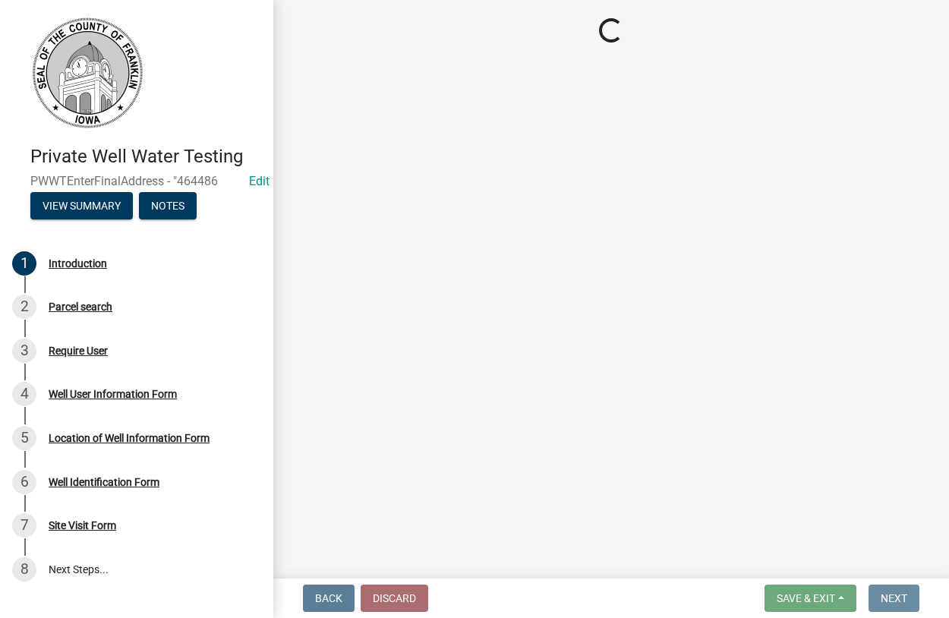
scroll to position [0, 0]
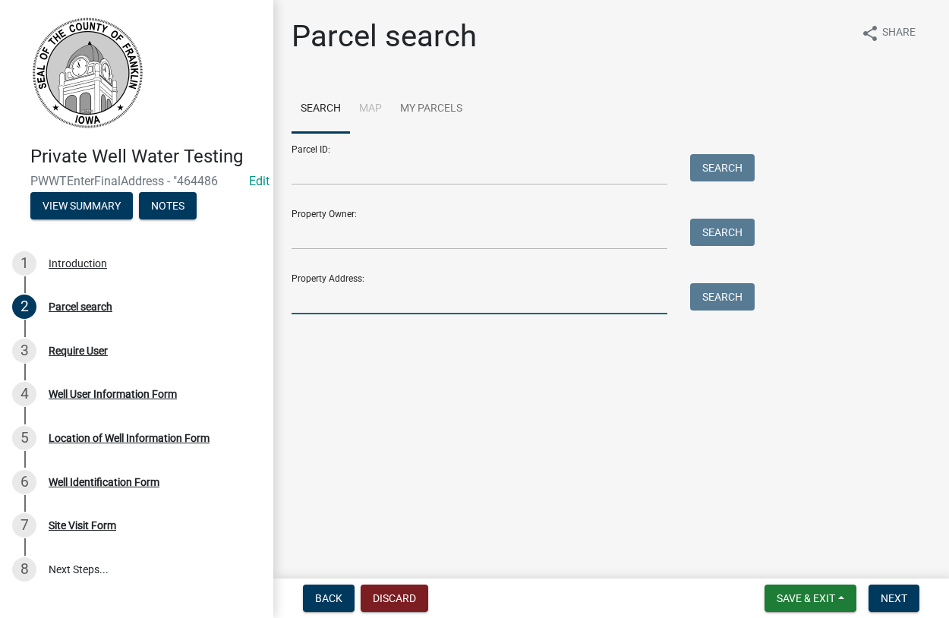
click at [345, 292] on input "Property Address:" at bounding box center [479, 298] width 376 height 31
type input "2373"
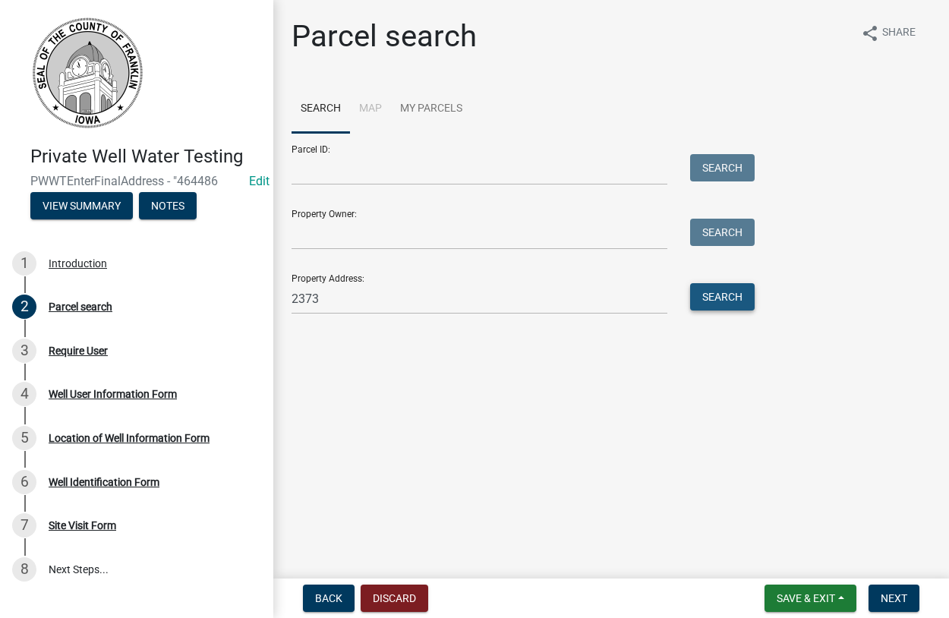
click at [721, 297] on button "Search" at bounding box center [722, 296] width 65 height 27
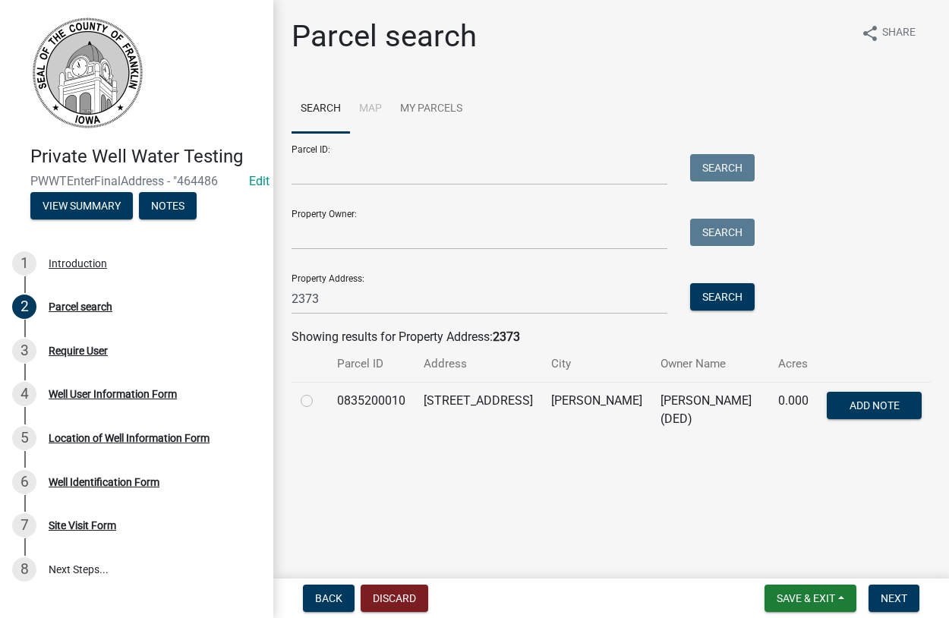
click at [319, 392] on label at bounding box center [319, 392] width 0 height 0
click at [319, 400] on input "radio" at bounding box center [324, 397] width 10 height 10
radio input "true"
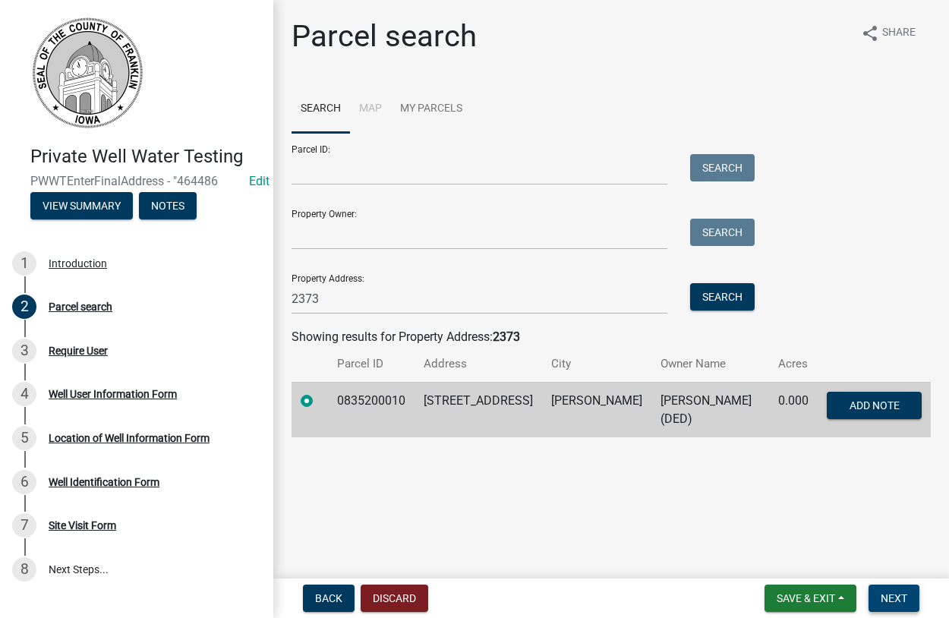
click at [897, 597] on span "Next" at bounding box center [893, 598] width 27 height 12
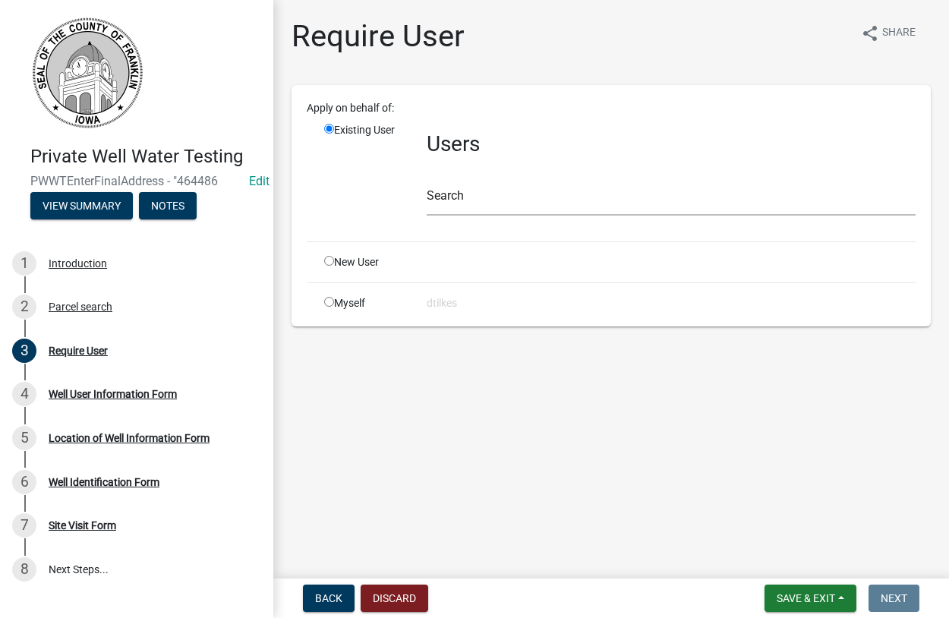
click at [332, 304] on input "radio" at bounding box center [329, 302] width 10 height 10
radio input "true"
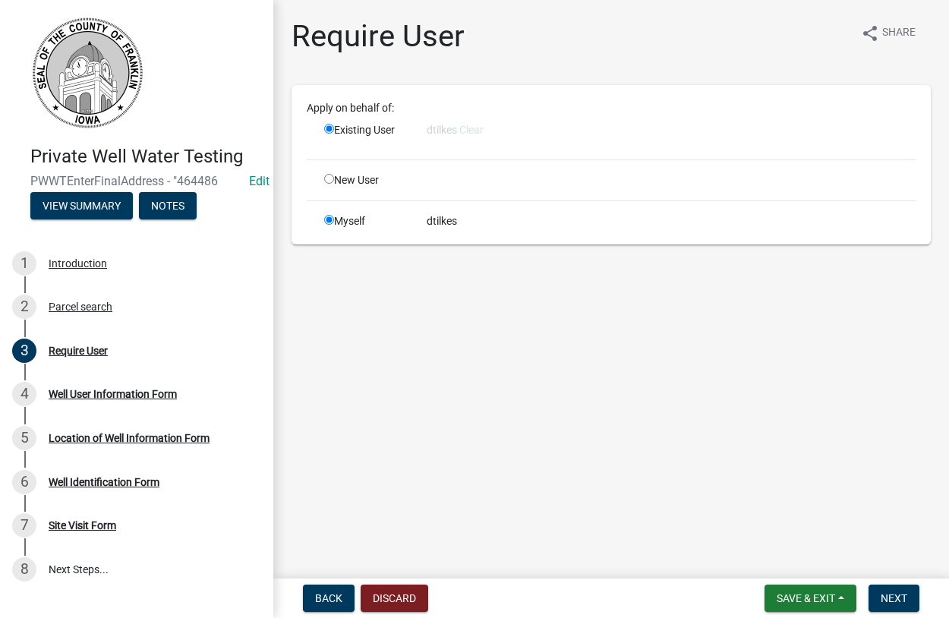
radio input "false"
drag, startPoint x: 908, startPoint y: 598, endPoint x: 900, endPoint y: 593, distance: 9.9
click at [907, 598] on button "Next" at bounding box center [893, 597] width 51 height 27
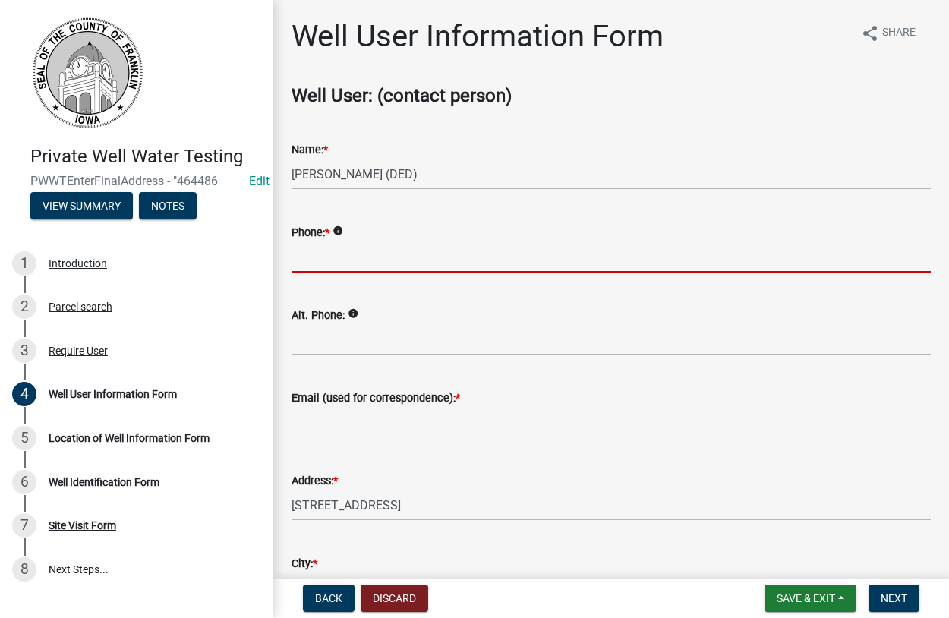
drag, startPoint x: 366, startPoint y: 267, endPoint x: 348, endPoint y: 267, distance: 18.2
click at [350, 267] on input "Phone: *" at bounding box center [610, 256] width 639 height 31
type input "641-512-8090"
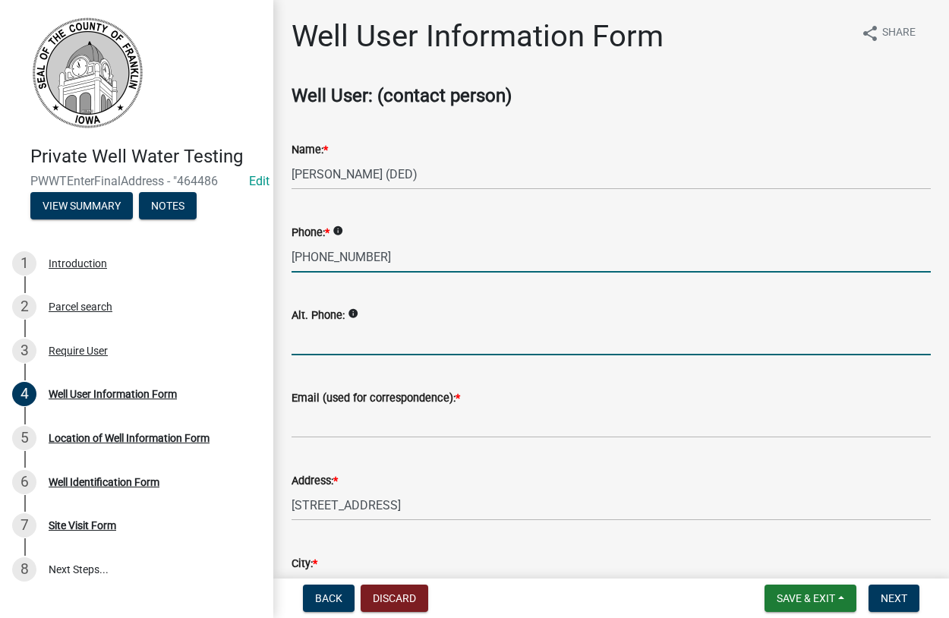
click at [336, 339] on input "Alt. Phone:" at bounding box center [610, 339] width 639 height 31
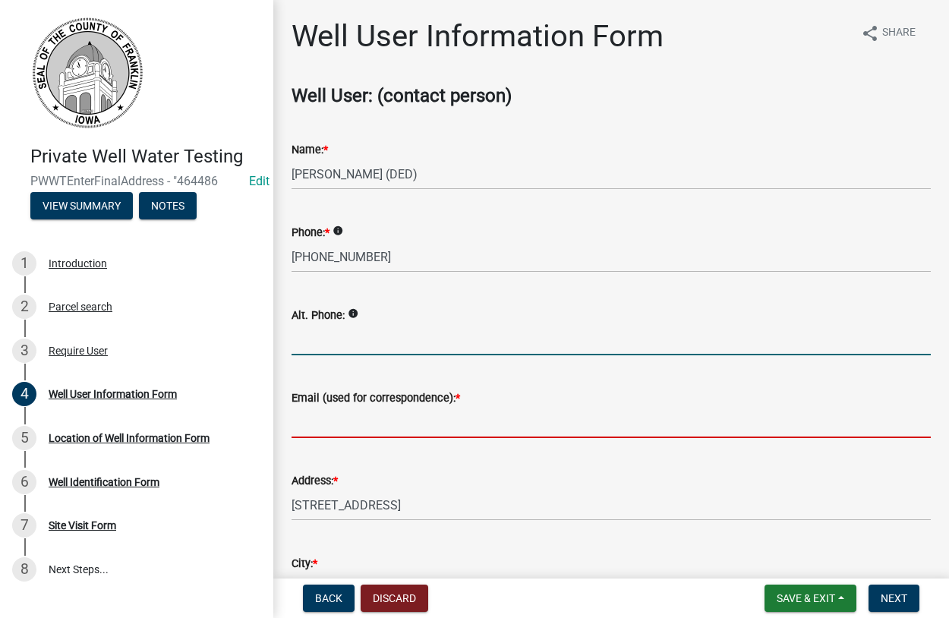
click at [342, 419] on input "Email (used for correspondence): *" at bounding box center [610, 422] width 639 height 31
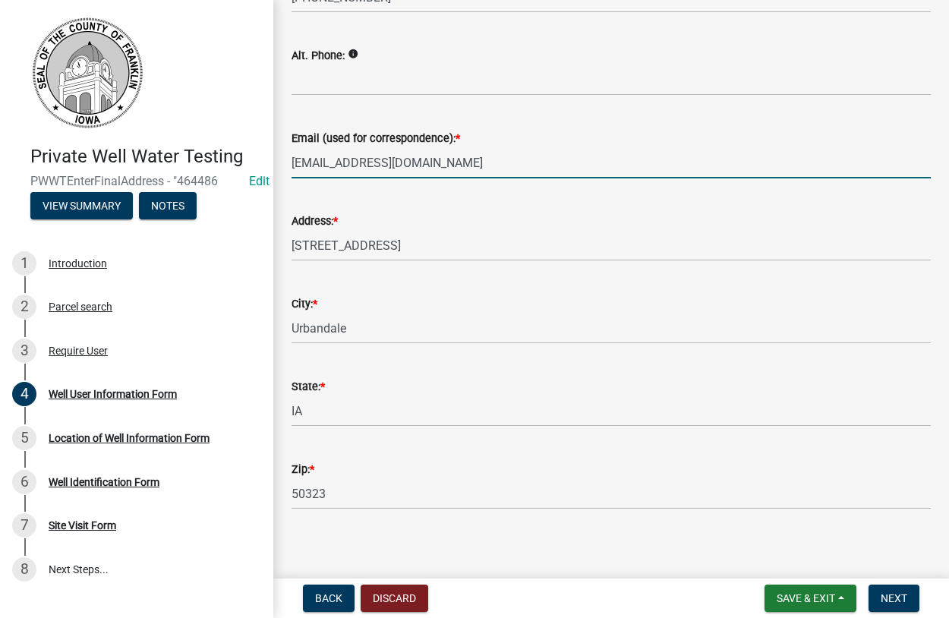
scroll to position [268, 0]
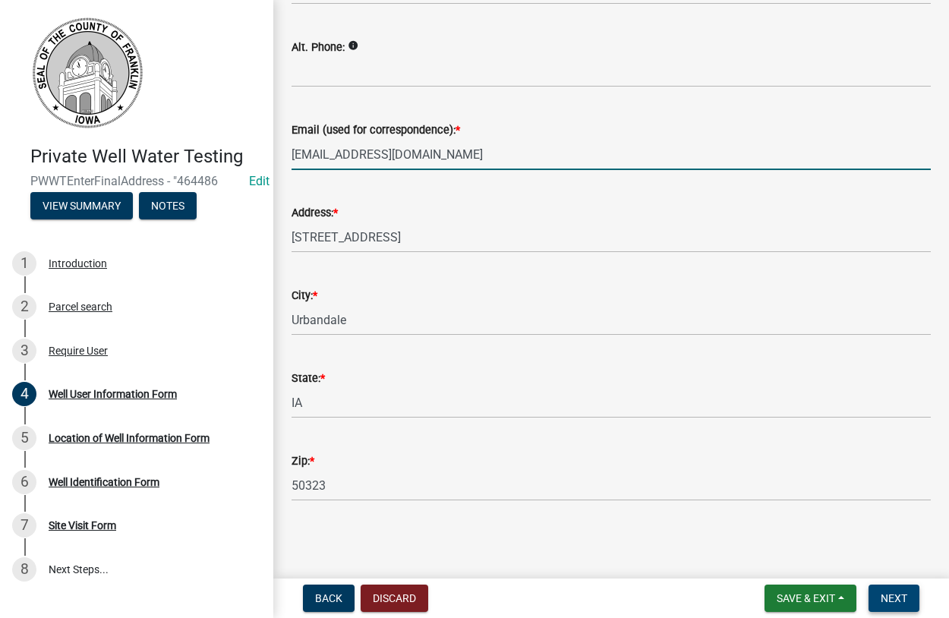
type input "n_dann@yahoo.com"
click at [887, 600] on span "Next" at bounding box center [893, 598] width 27 height 12
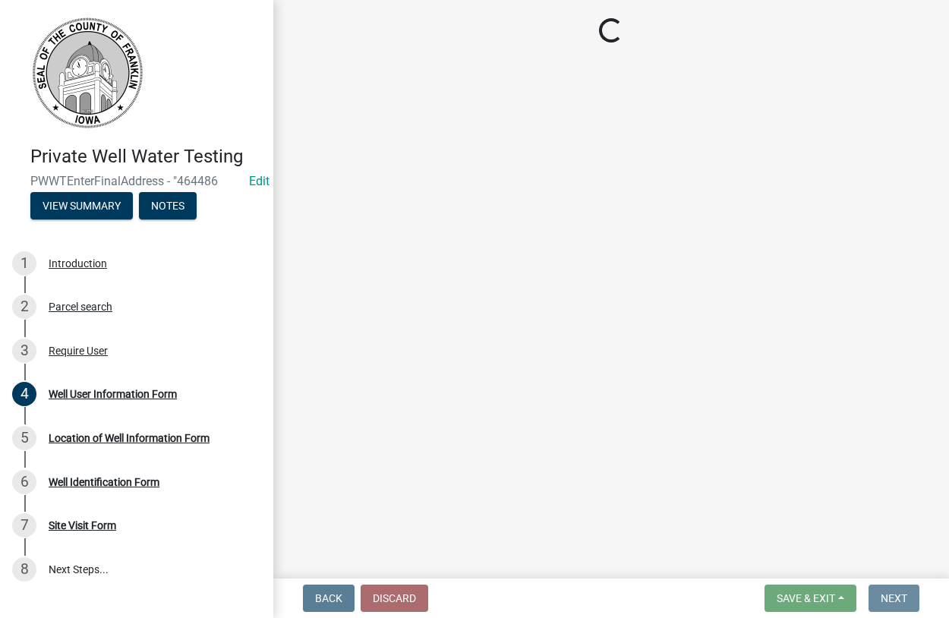
scroll to position [0, 0]
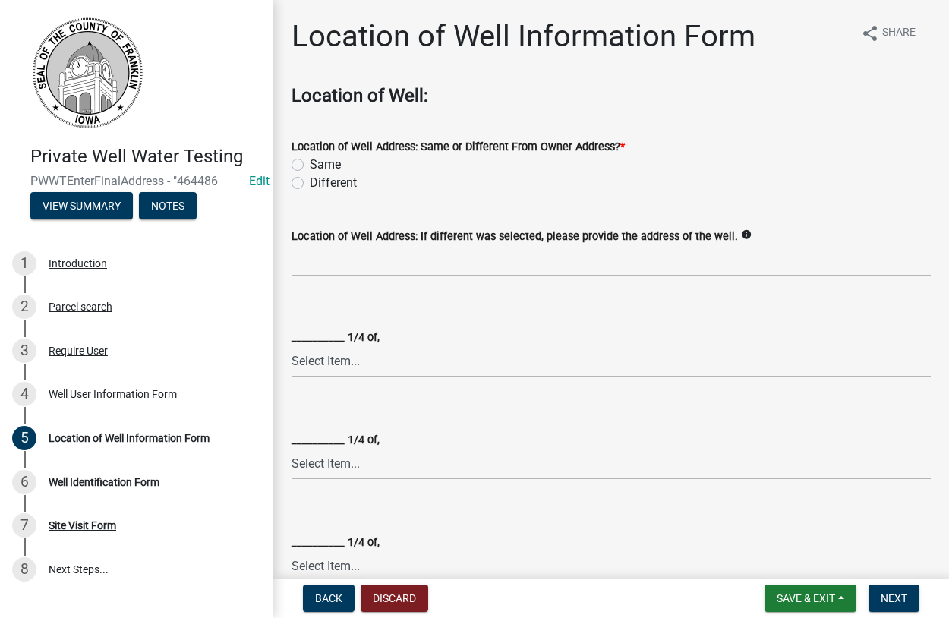
click at [310, 165] on label "Same" at bounding box center [325, 165] width 31 height 18
click at [310, 165] on input "Same" at bounding box center [315, 161] width 10 height 10
radio input "true"
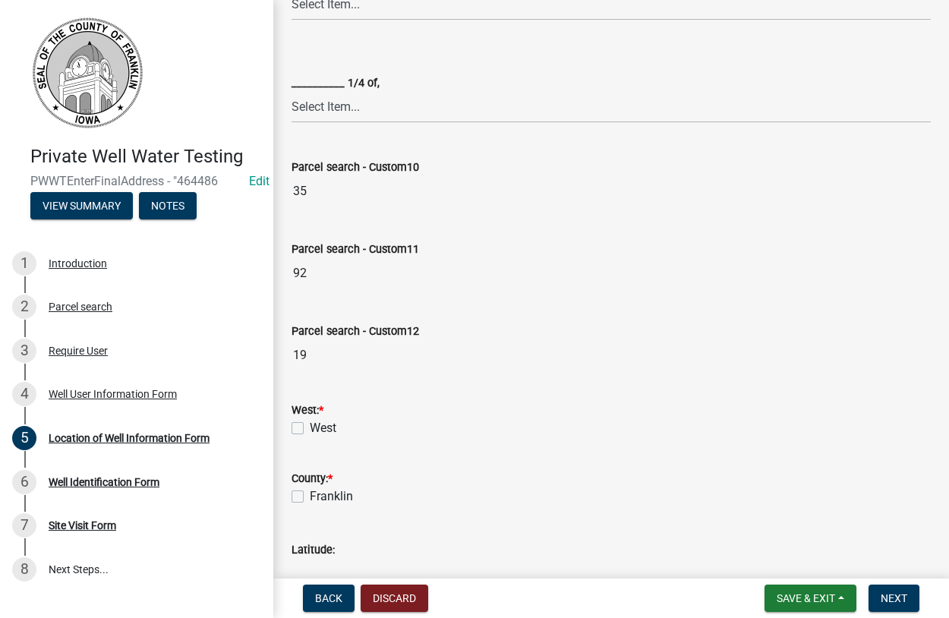
scroll to position [519, 0]
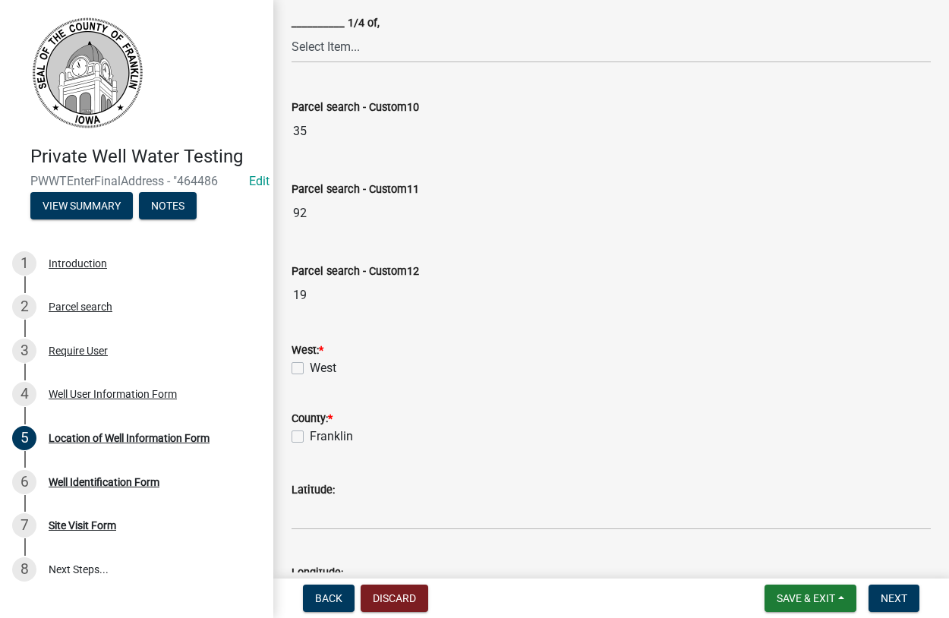
click at [310, 366] on label "West" at bounding box center [323, 368] width 27 height 18
click at [310, 366] on input "West" at bounding box center [315, 364] width 10 height 10
checkbox input "true"
click at [310, 435] on label "Franklin" at bounding box center [331, 436] width 43 height 18
click at [310, 435] on input "Franklin" at bounding box center [315, 432] width 10 height 10
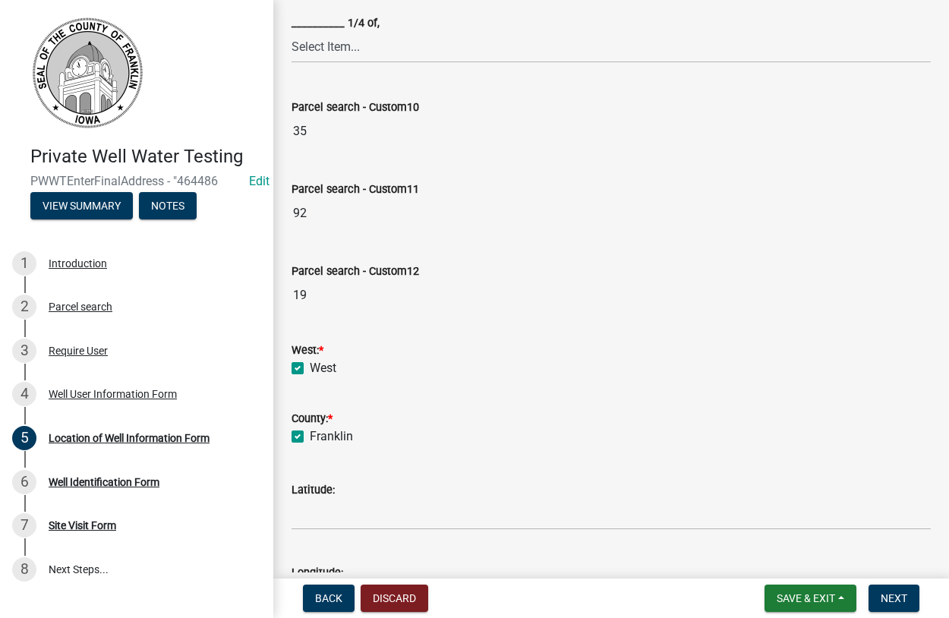
checkbox input "true"
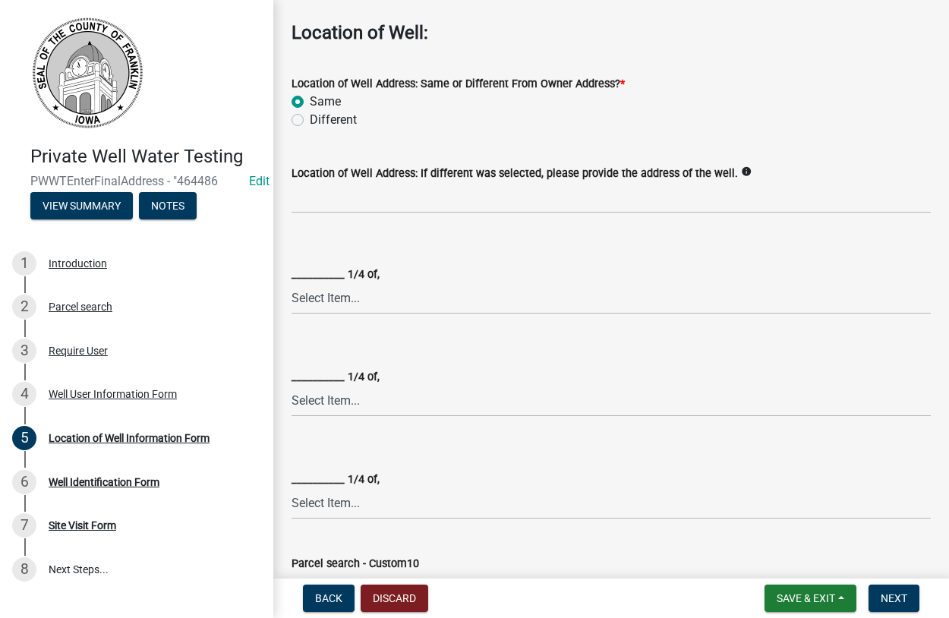
scroll to position [0, 0]
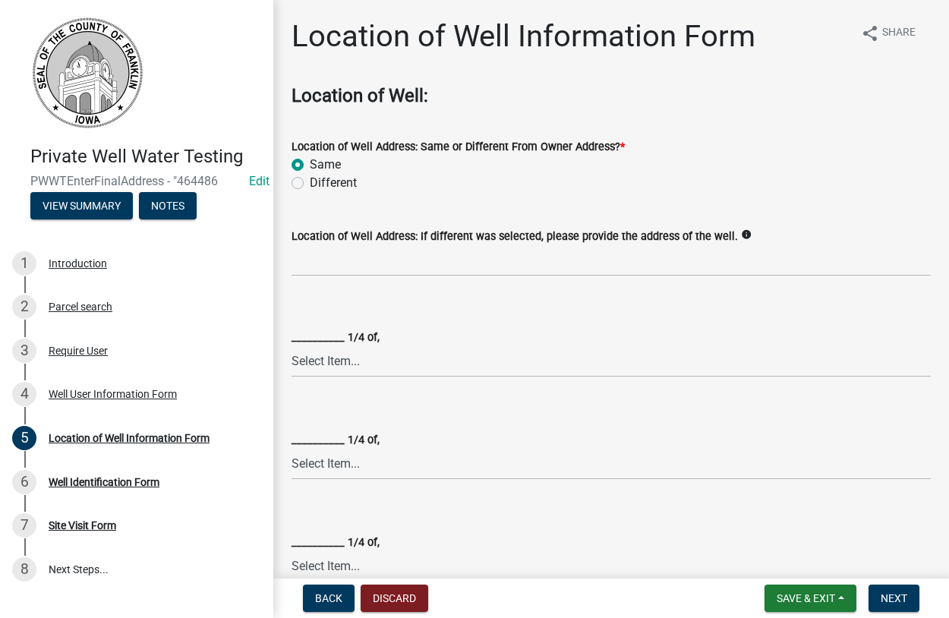
click at [310, 186] on label "Different" at bounding box center [333, 183] width 47 height 18
click at [310, 184] on input "Different" at bounding box center [315, 179] width 10 height 10
radio input "true"
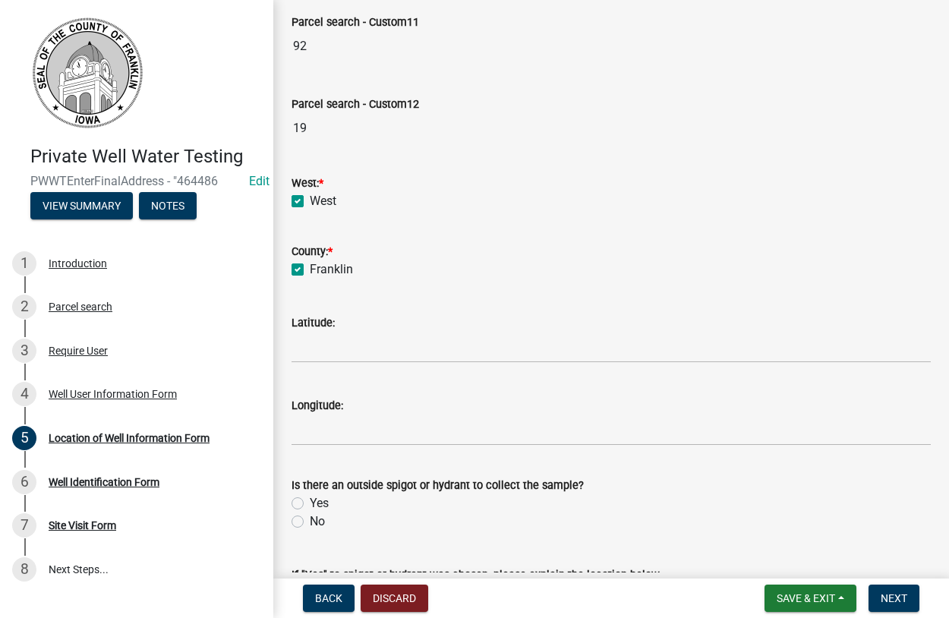
scroll to position [692, 0]
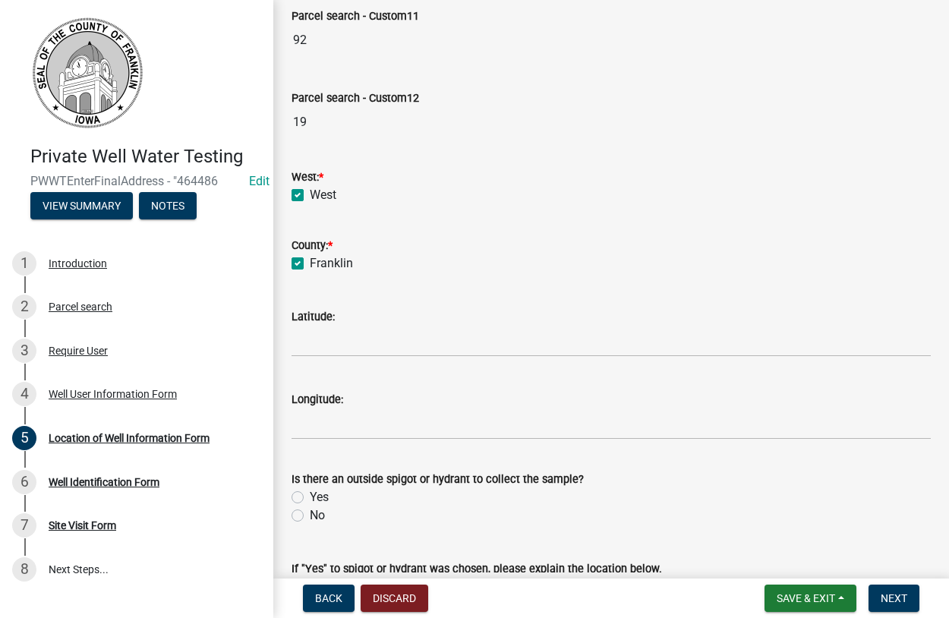
click at [310, 495] on label "Yes" at bounding box center [319, 497] width 19 height 18
click at [310, 495] on input "Yes" at bounding box center [315, 493] width 10 height 10
radio input "true"
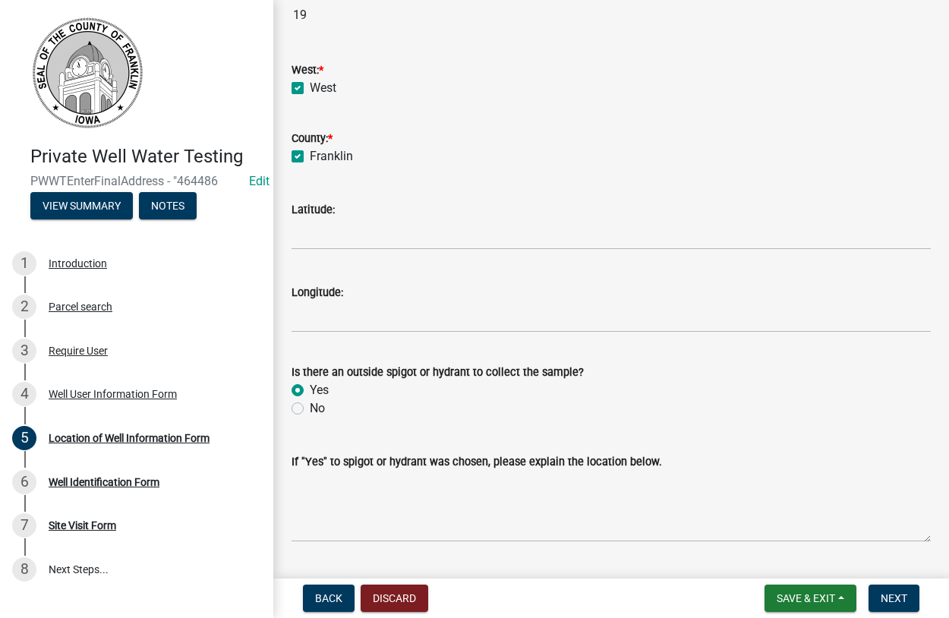
scroll to position [840, 0]
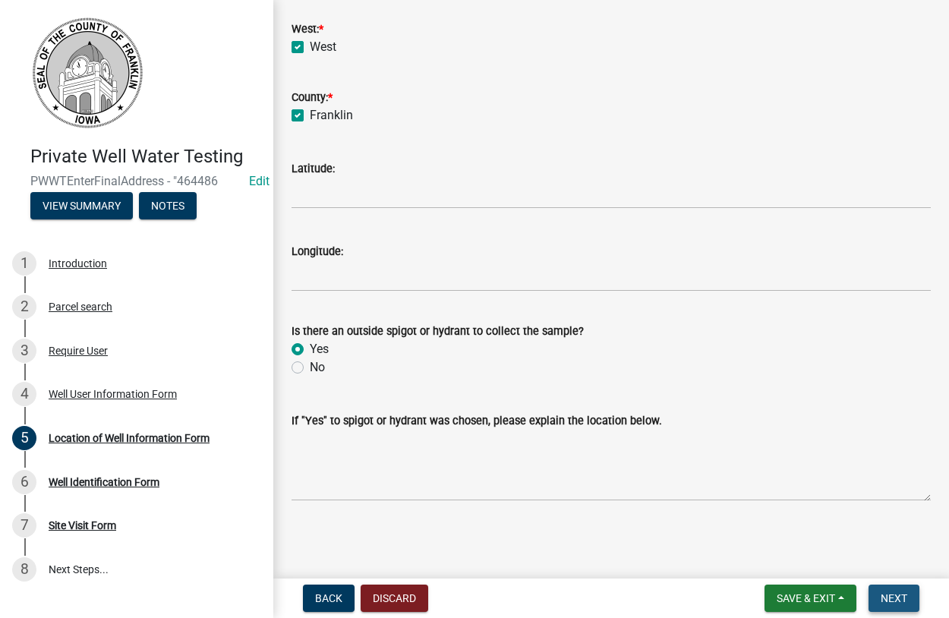
click at [883, 596] on span "Next" at bounding box center [893, 598] width 27 height 12
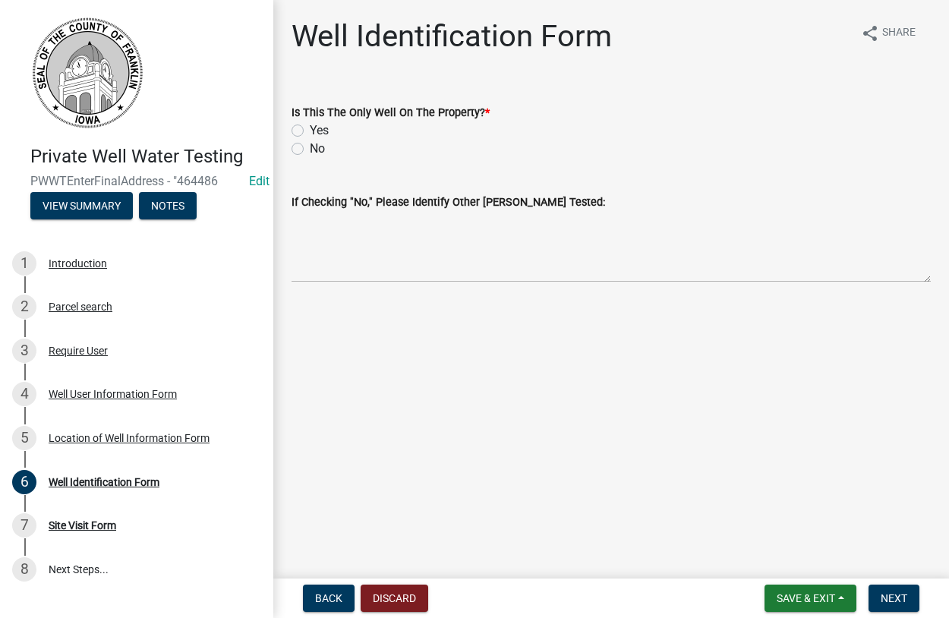
click at [310, 131] on label "Yes" at bounding box center [319, 130] width 19 height 18
click at [310, 131] on input "Yes" at bounding box center [315, 126] width 10 height 10
radio input "true"
click at [882, 600] on span "Next" at bounding box center [893, 598] width 27 height 12
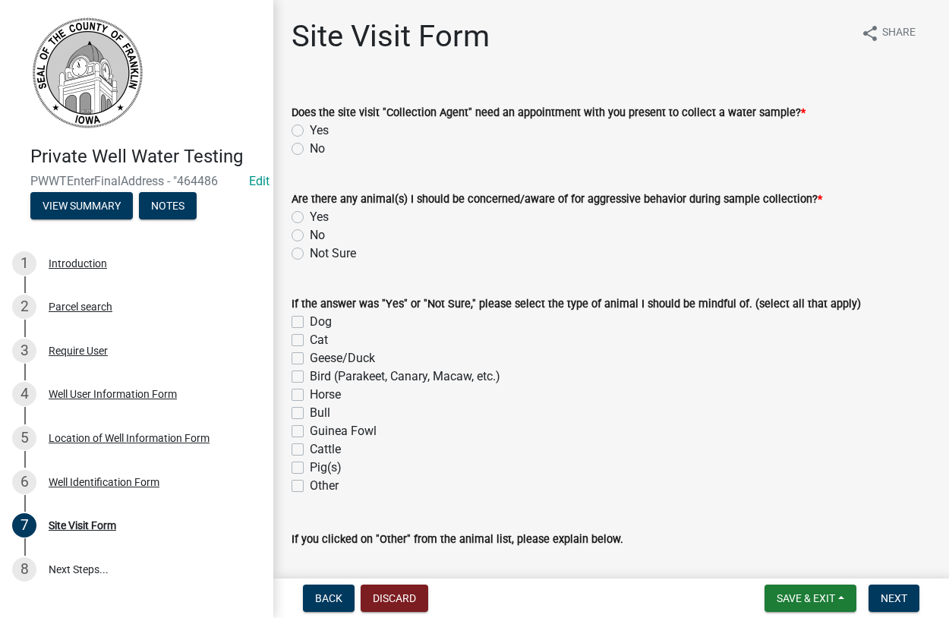
click at [310, 153] on label "No" at bounding box center [317, 149] width 15 height 18
click at [310, 150] on input "No" at bounding box center [315, 145] width 10 height 10
radio input "true"
click at [310, 236] on label "No" at bounding box center [317, 235] width 15 height 18
click at [310, 236] on input "No" at bounding box center [315, 231] width 10 height 10
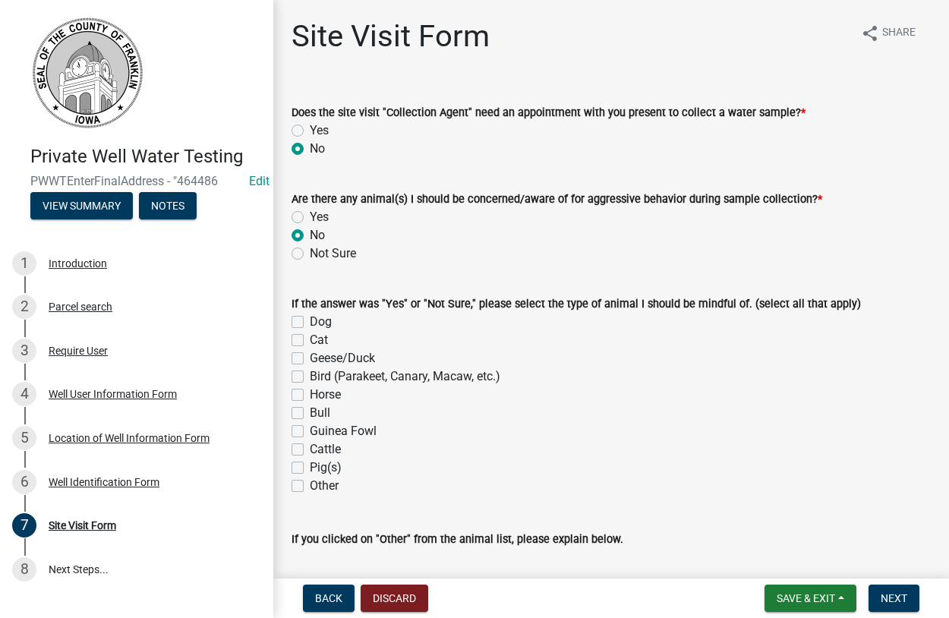
radio input "true"
click at [890, 600] on span "Next" at bounding box center [893, 598] width 27 height 12
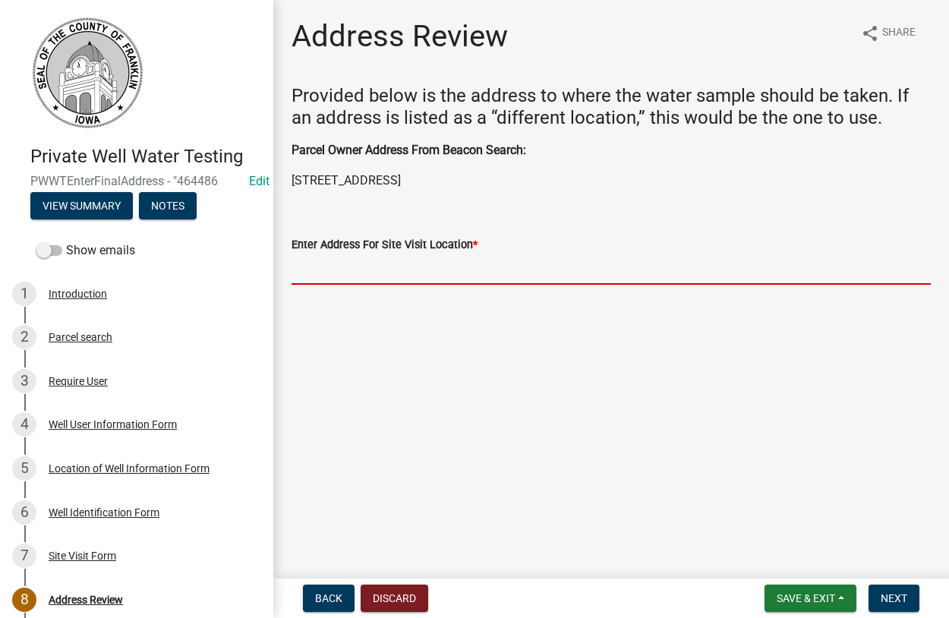
click at [345, 273] on input "Enter Address For Site Visit Location *" at bounding box center [610, 268] width 639 height 31
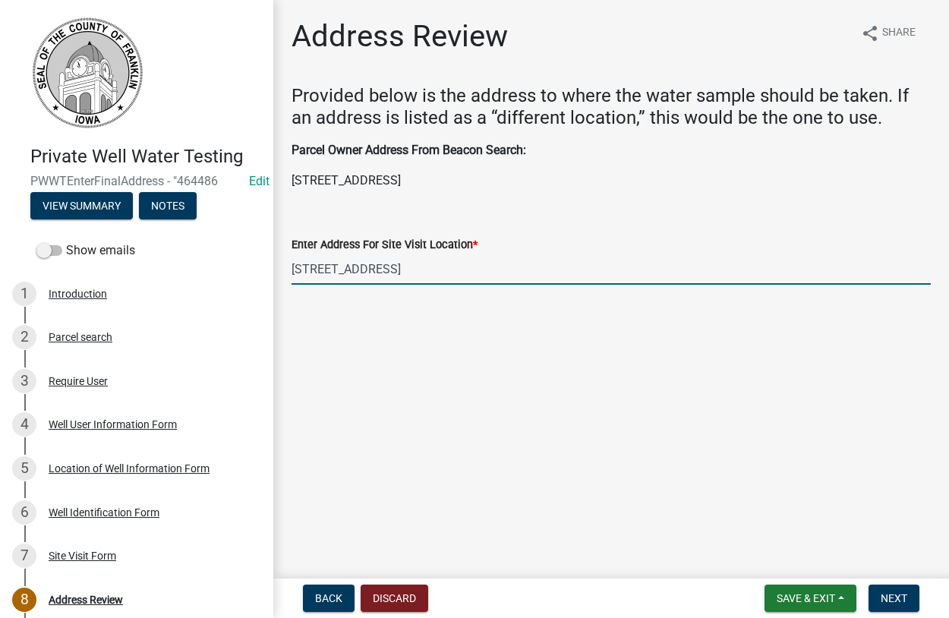
drag, startPoint x: 373, startPoint y: 268, endPoint x: 270, endPoint y: 257, distance: 103.8
click at [291, 257] on input "2373 150th St" at bounding box center [610, 268] width 639 height 31
type input "2373 150th St"
click at [512, 367] on main "Address Review share Share Provided below is the address to where the water sam…" at bounding box center [610, 286] width 675 height 572
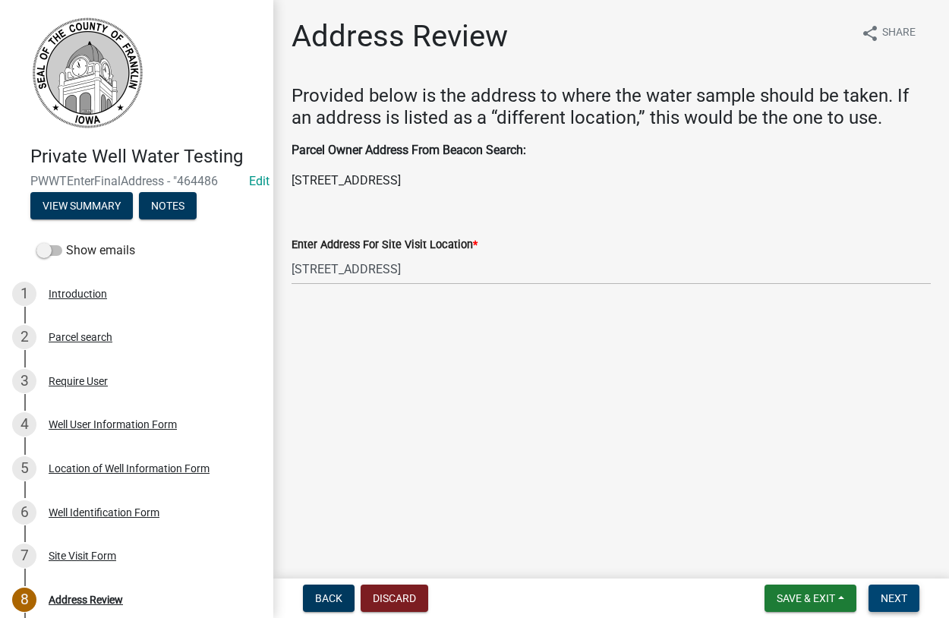
click at [895, 595] on span "Next" at bounding box center [893, 598] width 27 height 12
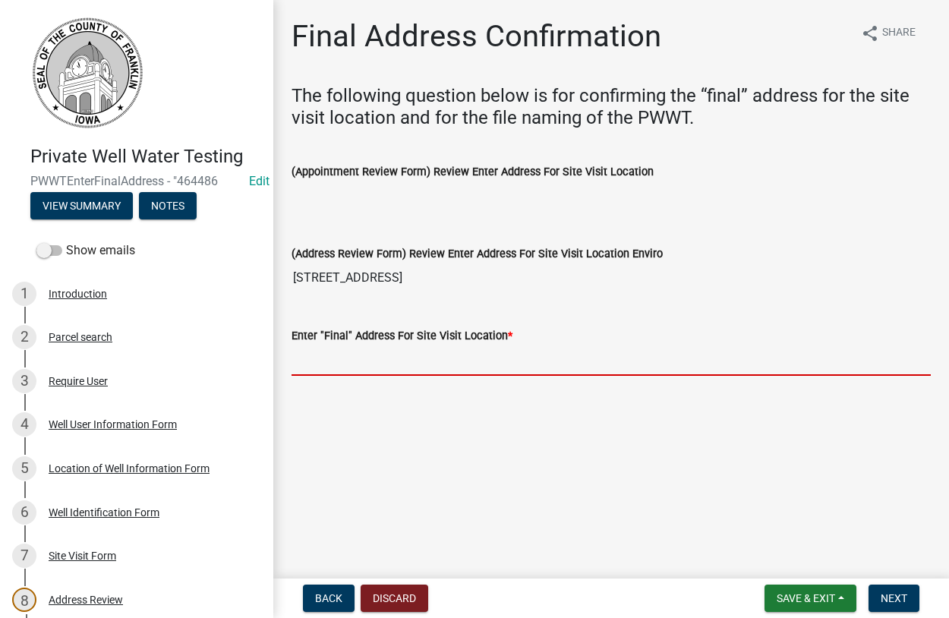
click at [340, 351] on input "Enter "Final" Address For Site Visit Location *" at bounding box center [610, 360] width 639 height 31
paste input "2373 150th St"
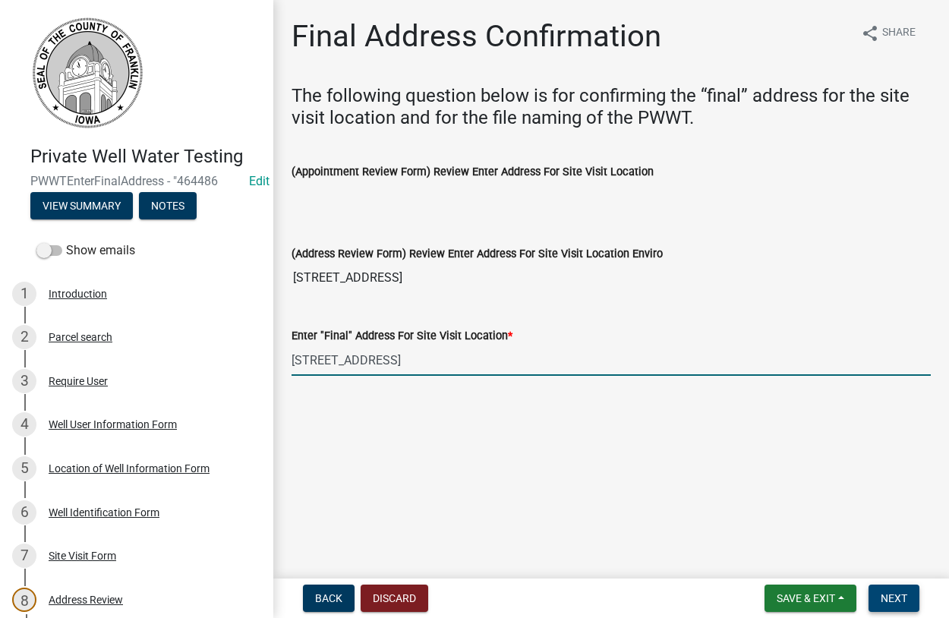
type input "2373 150th St"
click at [878, 602] on button "Next" at bounding box center [893, 597] width 51 height 27
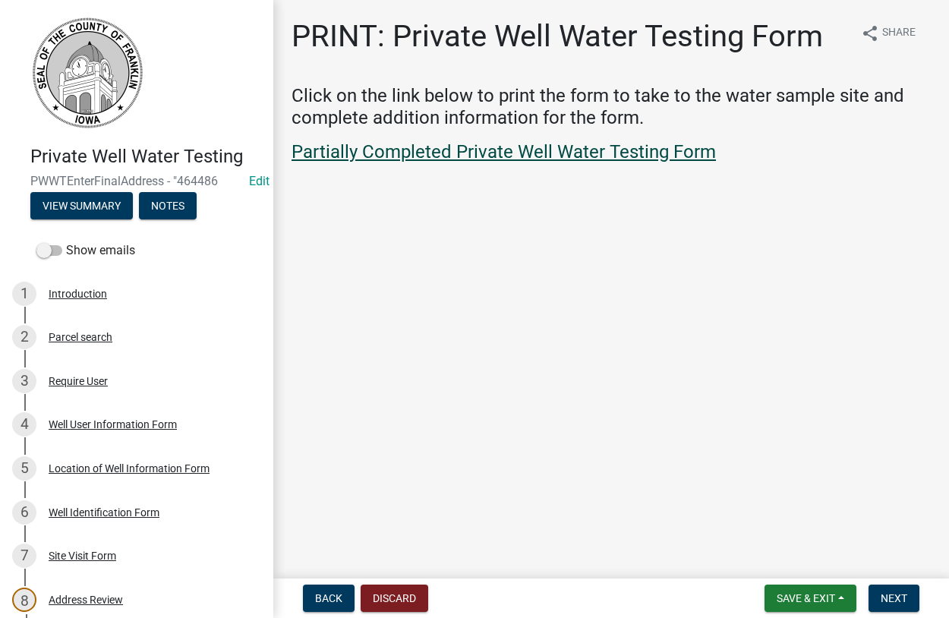
click at [490, 153] on link "Partially Completed Private Well Water Testing Form" at bounding box center [503, 151] width 424 height 21
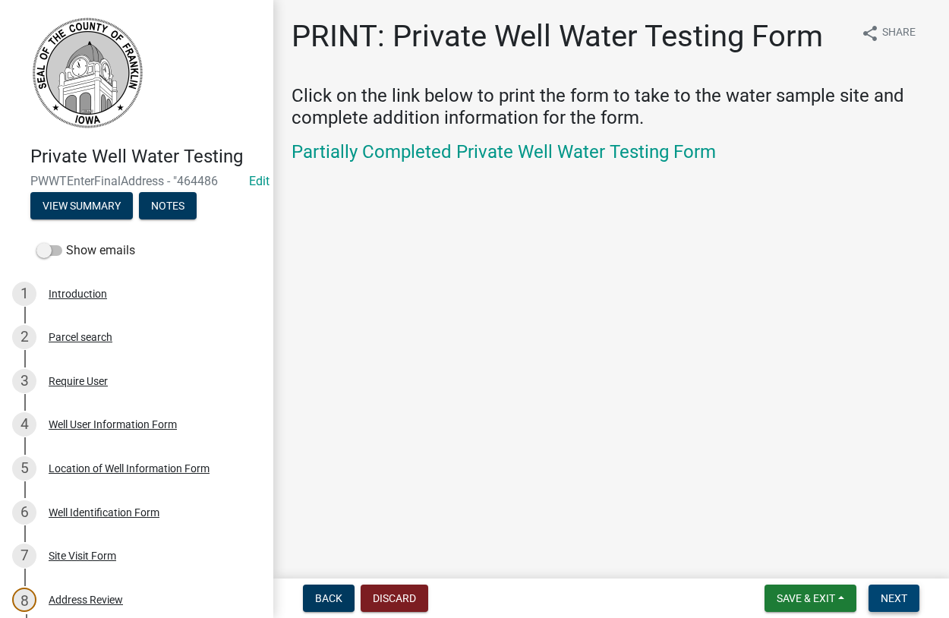
click at [873, 598] on button "Next" at bounding box center [893, 597] width 51 height 27
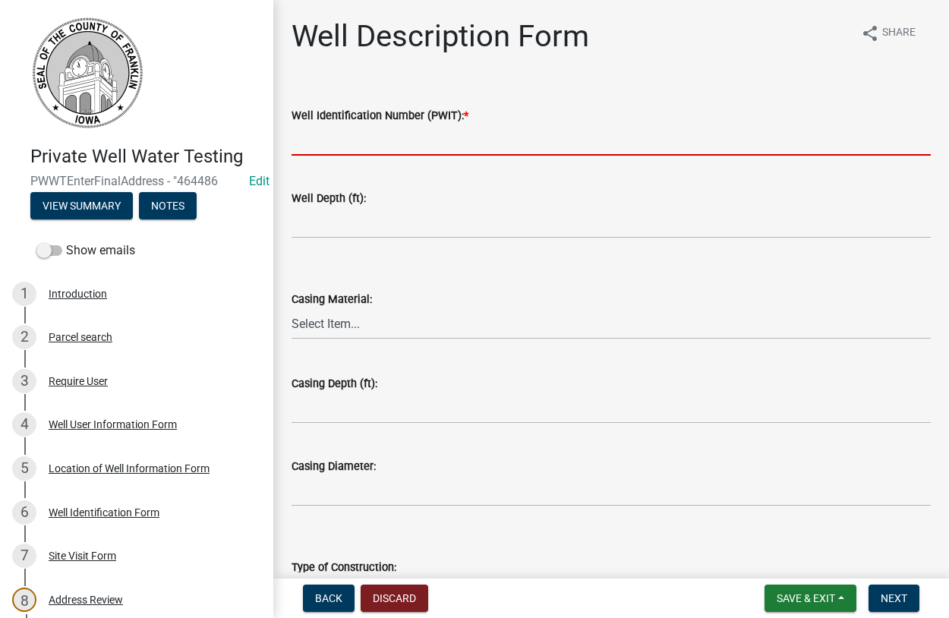
click at [372, 143] on input "Well Identification Number (PWIT): *" at bounding box center [610, 139] width 639 height 31
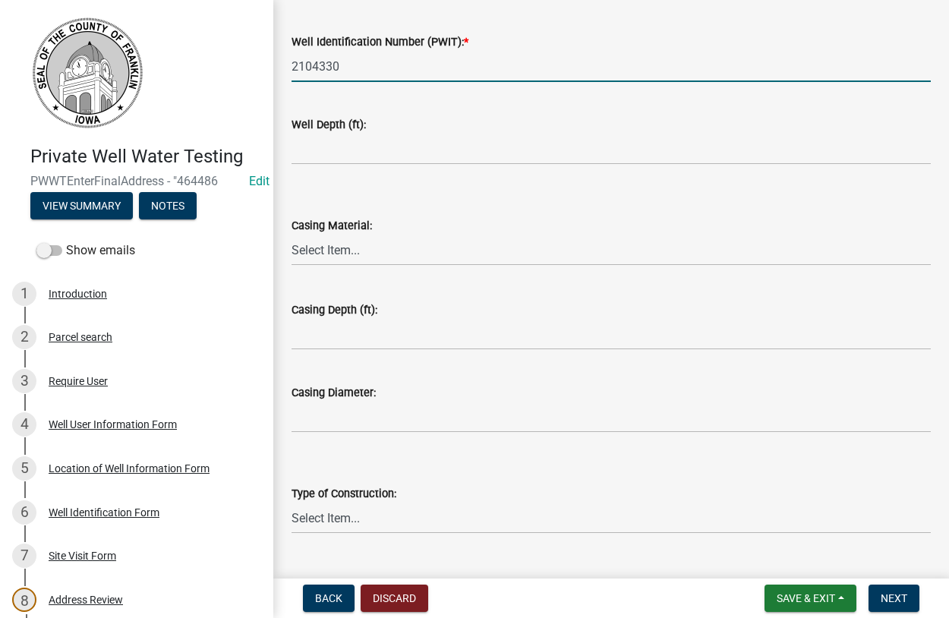
scroll to position [173, 0]
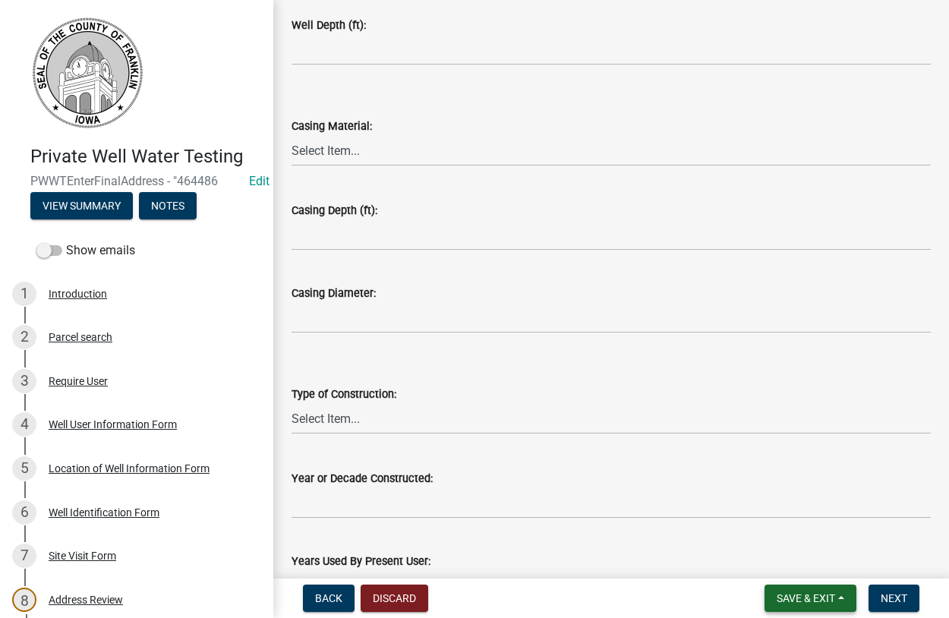
type input "2104330"
click at [819, 600] on span "Save & Exit" at bounding box center [805, 598] width 58 height 12
click at [812, 559] on button "Save & Exit" at bounding box center [795, 558] width 121 height 36
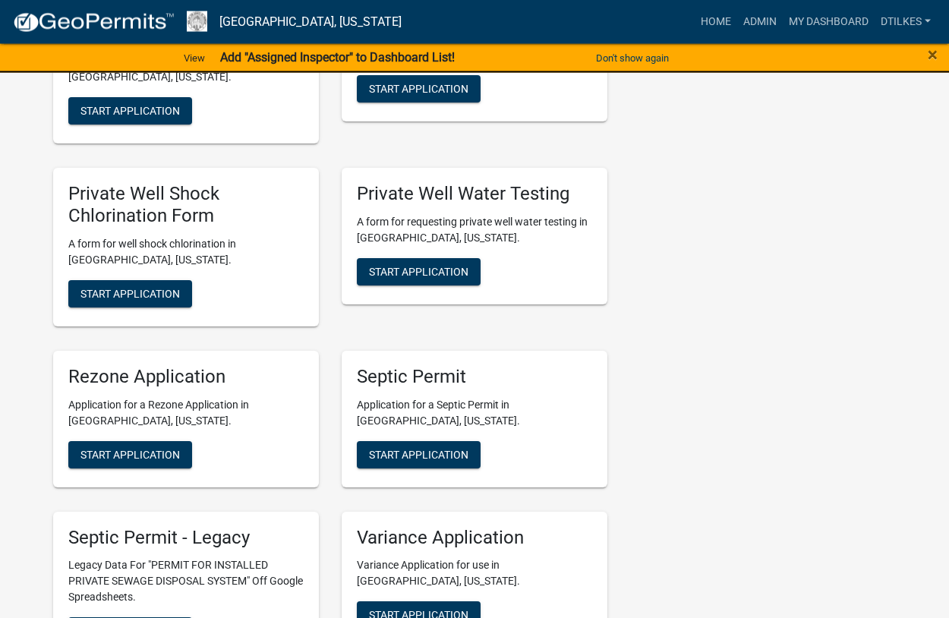
scroll to position [2942, 0]
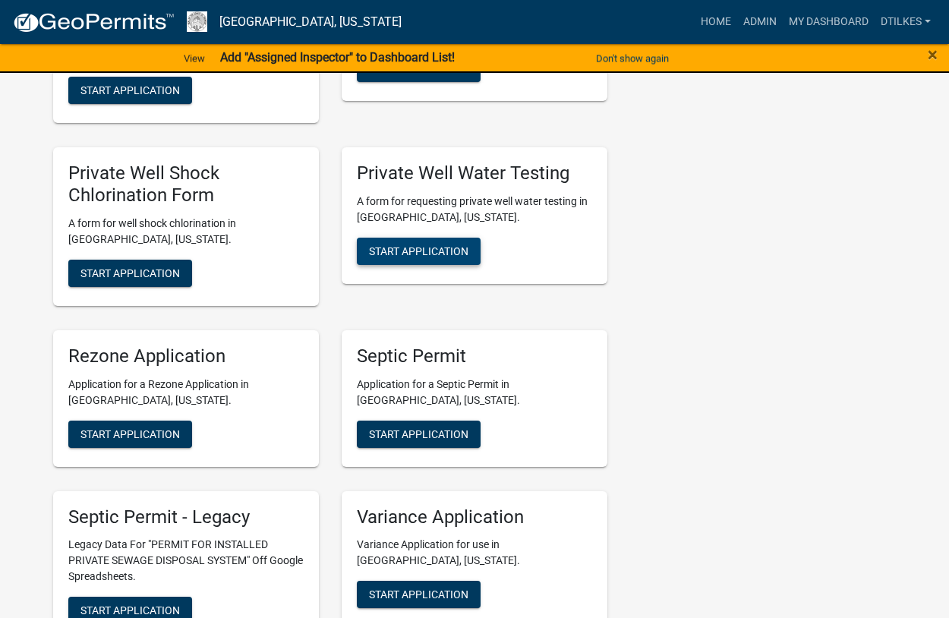
click at [423, 244] on span "Start Application" at bounding box center [418, 250] width 99 height 12
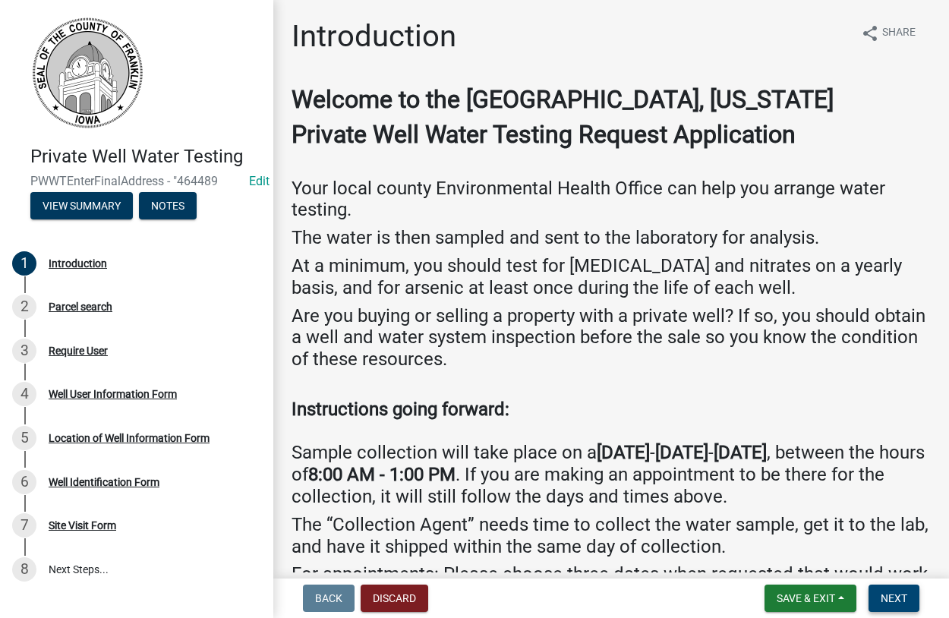
click at [901, 593] on span "Next" at bounding box center [893, 598] width 27 height 12
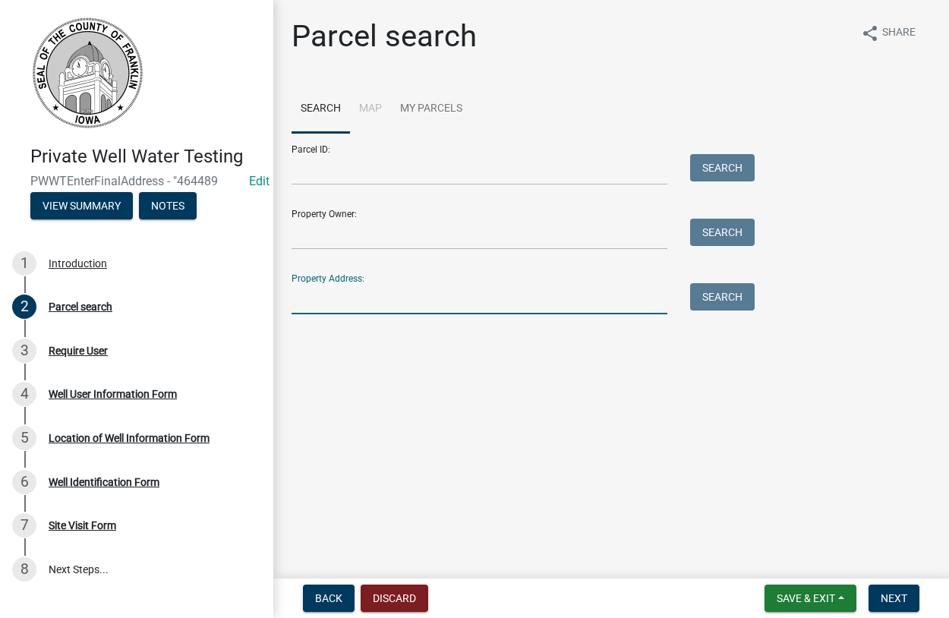
click at [339, 304] on input "Property Address:" at bounding box center [479, 298] width 376 height 31
type input "1562"
click at [736, 298] on button "Search" at bounding box center [722, 296] width 65 height 27
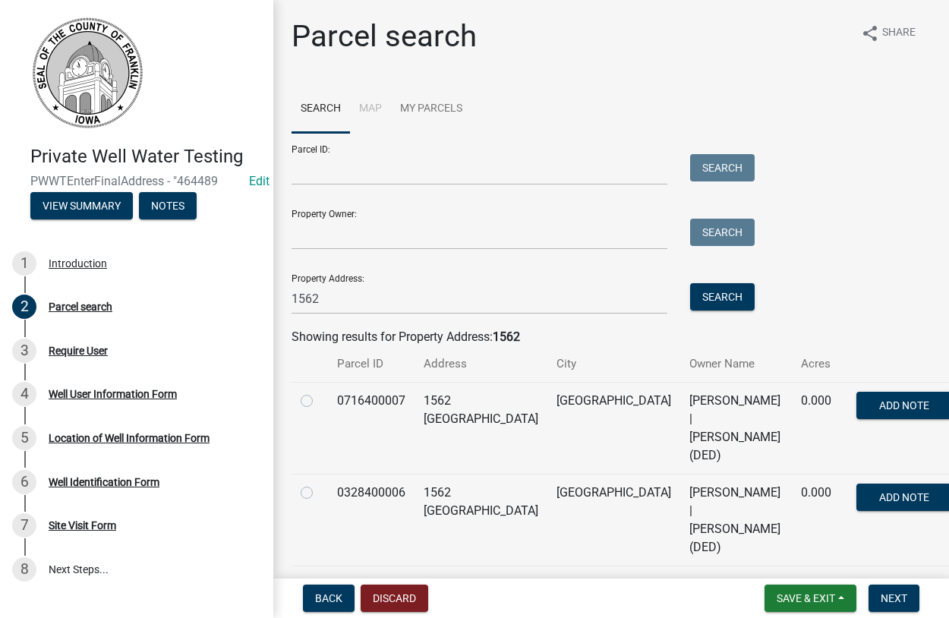
click at [319, 483] on label at bounding box center [319, 483] width 0 height 0
click at [319, 483] on input "radio" at bounding box center [324, 488] width 10 height 10
radio input "true"
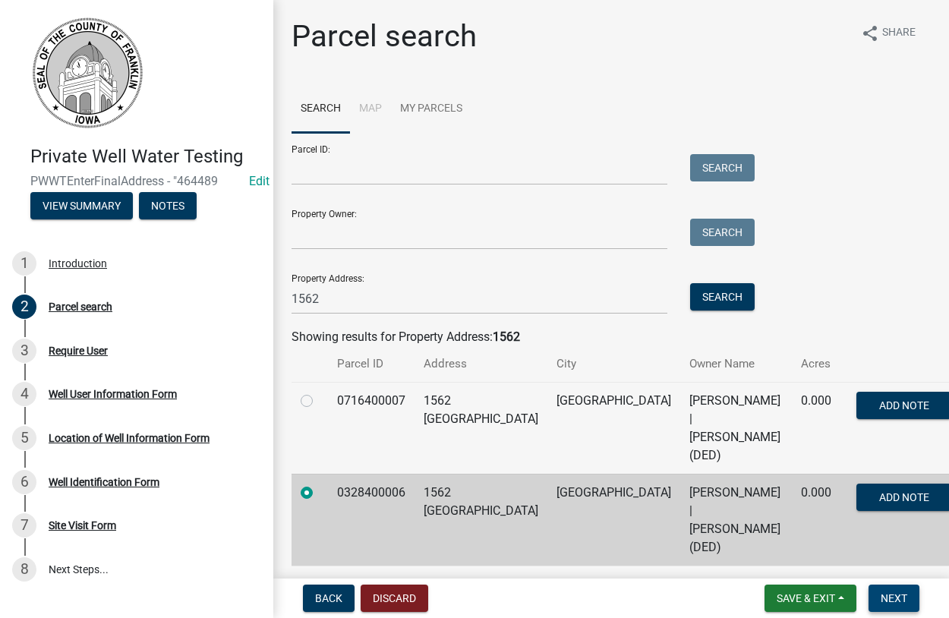
click at [886, 599] on span "Next" at bounding box center [893, 598] width 27 height 12
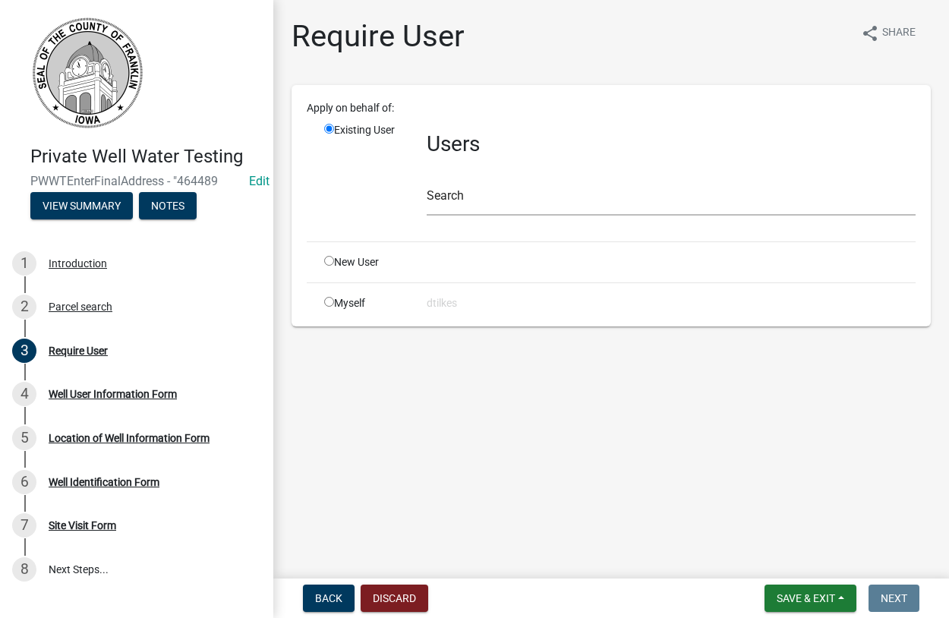
click at [333, 301] on input "radio" at bounding box center [329, 302] width 10 height 10
radio input "true"
radio input "false"
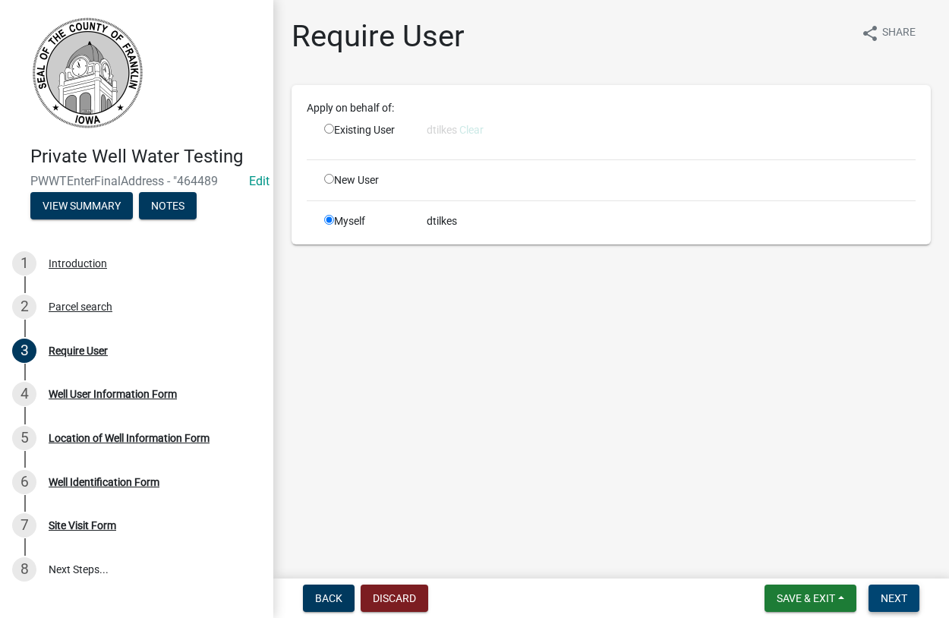
click at [899, 597] on span "Next" at bounding box center [893, 598] width 27 height 12
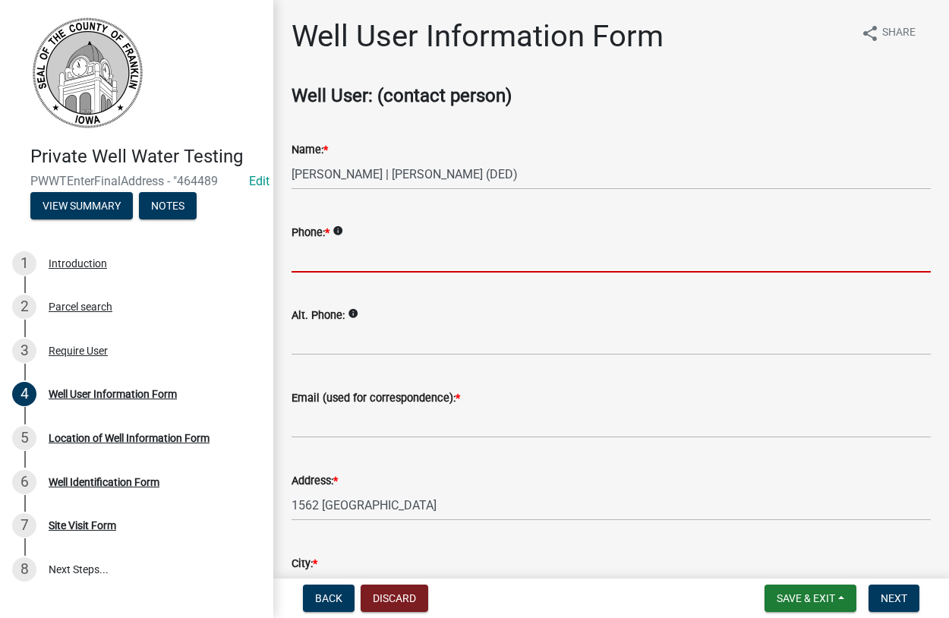
click at [361, 258] on input "Phone: *" at bounding box center [610, 256] width 639 height 31
type input "515-297-4154"
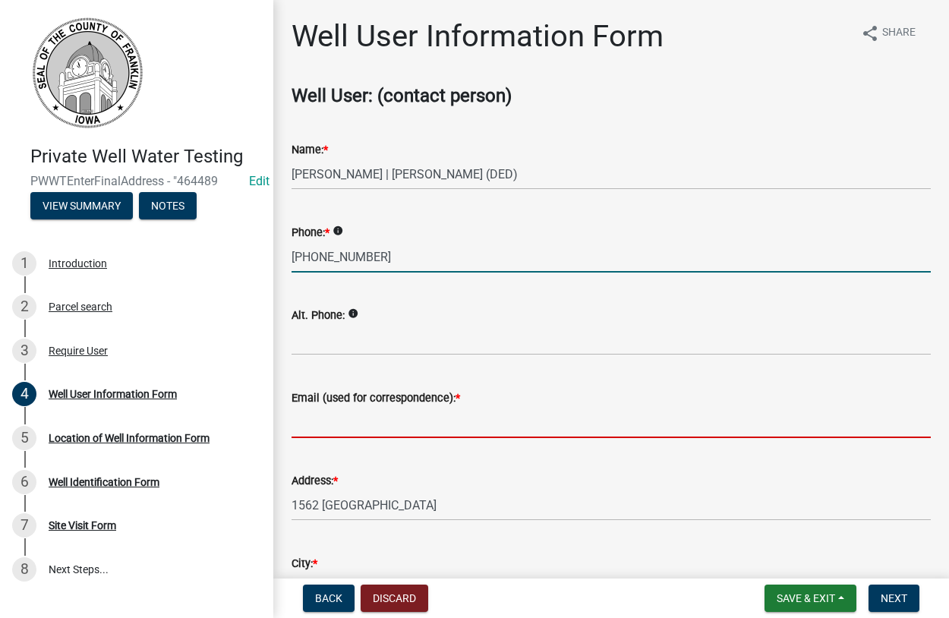
click at [316, 418] on input "Email (used for correspondence): *" at bounding box center [610, 422] width 639 height 31
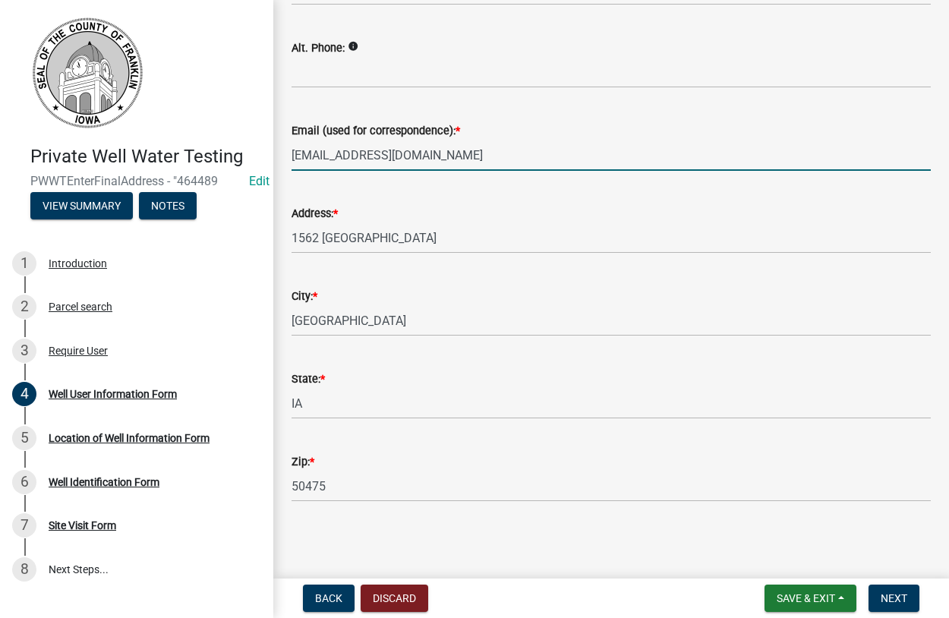
scroll to position [268, 0]
type input "dtilkes@co.franklin.ia.us"
click at [893, 598] on span "Next" at bounding box center [893, 598] width 27 height 12
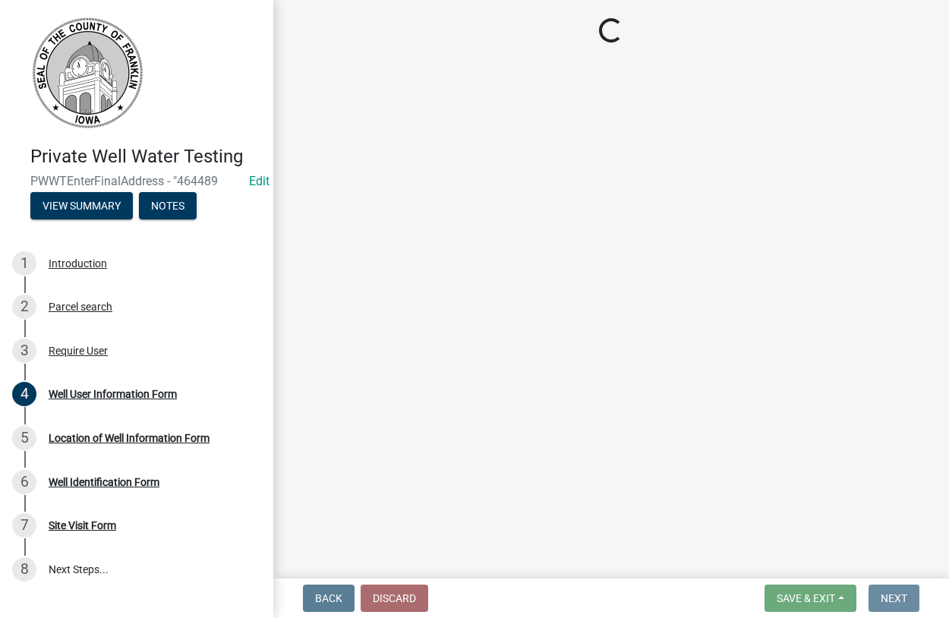
scroll to position [0, 0]
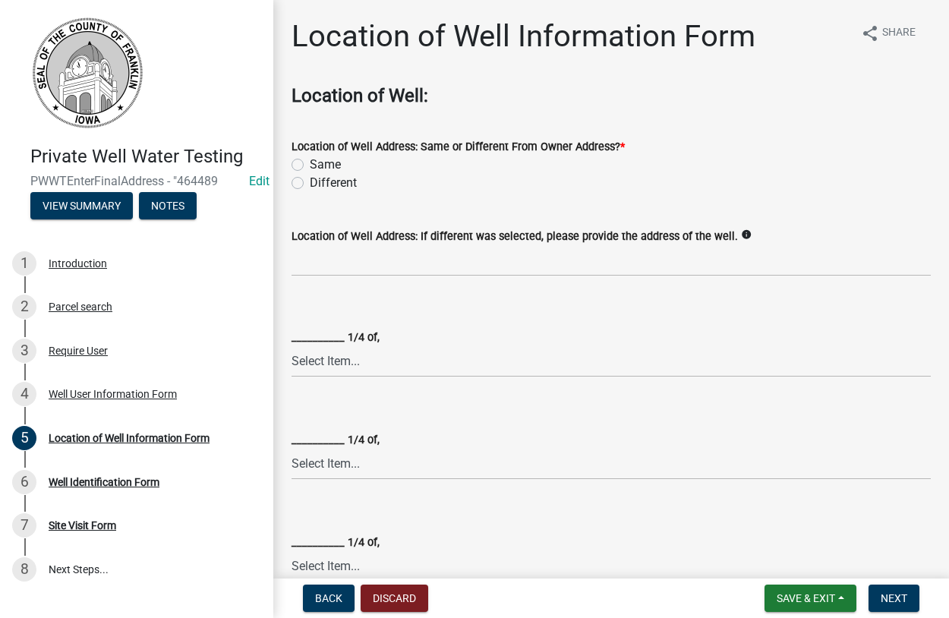
click at [310, 164] on label "Same" at bounding box center [325, 165] width 31 height 18
click at [310, 164] on input "Same" at bounding box center [315, 161] width 10 height 10
radio input "true"
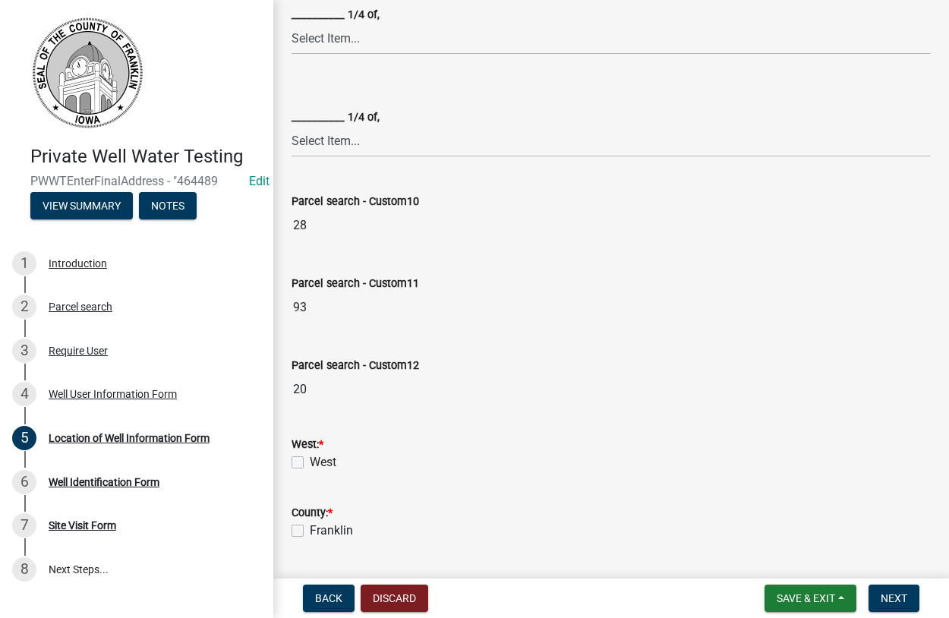
scroll to position [433, 0]
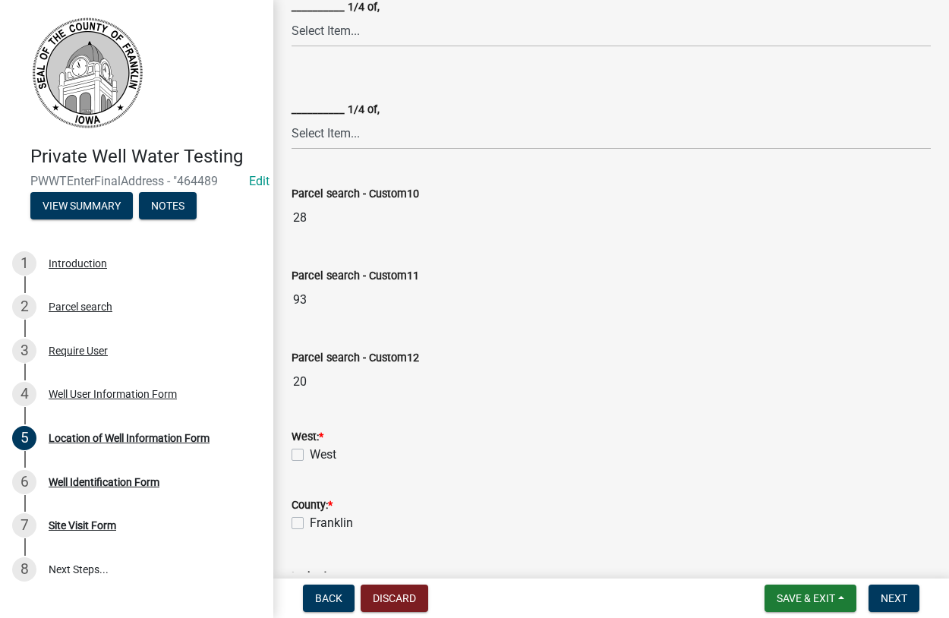
click at [310, 452] on label "West" at bounding box center [323, 454] width 27 height 18
click at [310, 452] on input "West" at bounding box center [315, 450] width 10 height 10
checkbox input "true"
click at [310, 524] on label "Franklin" at bounding box center [331, 523] width 43 height 18
click at [310, 524] on input "Franklin" at bounding box center [315, 519] width 10 height 10
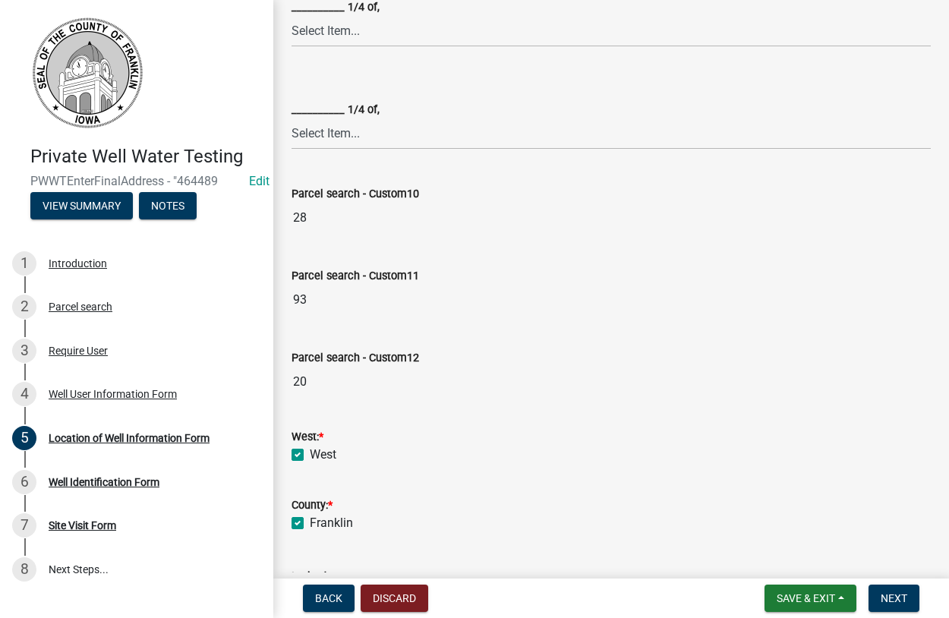
checkbox input "true"
drag, startPoint x: 889, startPoint y: 596, endPoint x: 878, endPoint y: 586, distance: 15.1
click at [889, 595] on span "Next" at bounding box center [893, 598] width 27 height 12
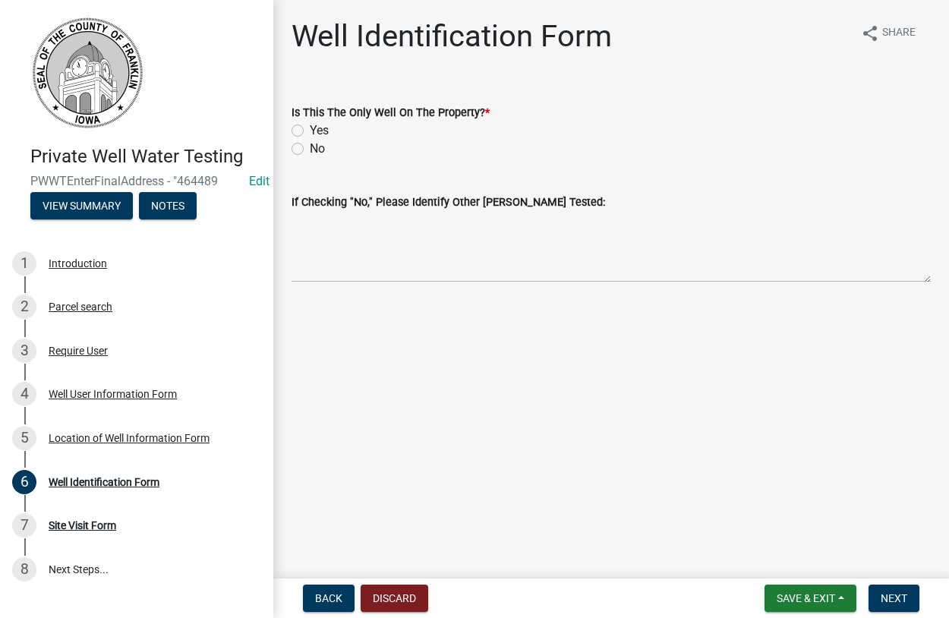
click at [310, 128] on label "Yes" at bounding box center [319, 130] width 19 height 18
click at [310, 128] on input "Yes" at bounding box center [315, 126] width 10 height 10
radio input "true"
drag, startPoint x: 883, startPoint y: 593, endPoint x: 870, endPoint y: 590, distance: 13.3
click at [873, 593] on button "Next" at bounding box center [893, 597] width 51 height 27
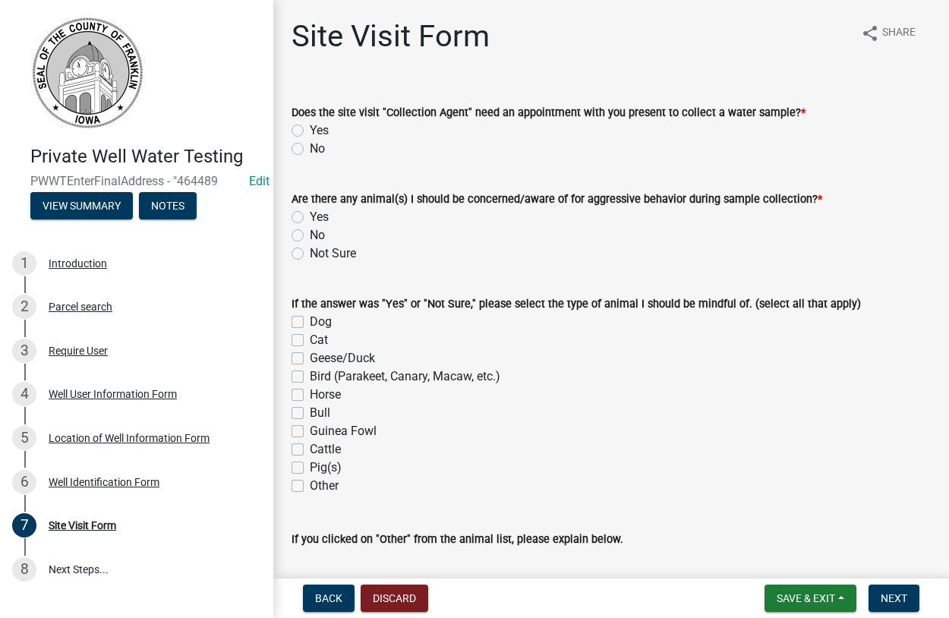
click at [310, 145] on label "No" at bounding box center [317, 149] width 15 height 18
click at [310, 145] on input "No" at bounding box center [315, 145] width 10 height 10
radio input "true"
click at [310, 239] on label "No" at bounding box center [317, 235] width 15 height 18
click at [310, 236] on input "No" at bounding box center [315, 231] width 10 height 10
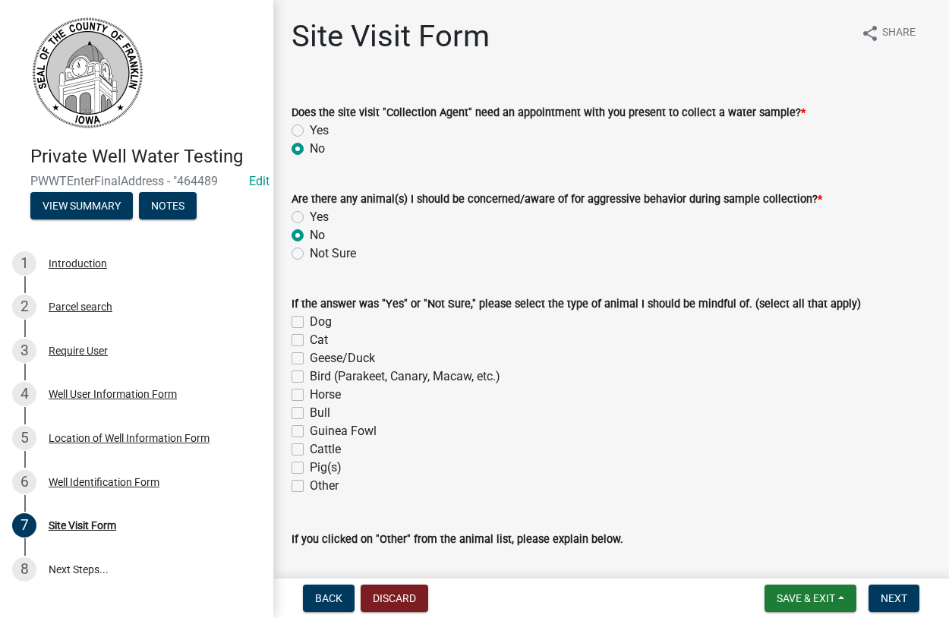
radio input "true"
click at [878, 600] on button "Next" at bounding box center [893, 597] width 51 height 27
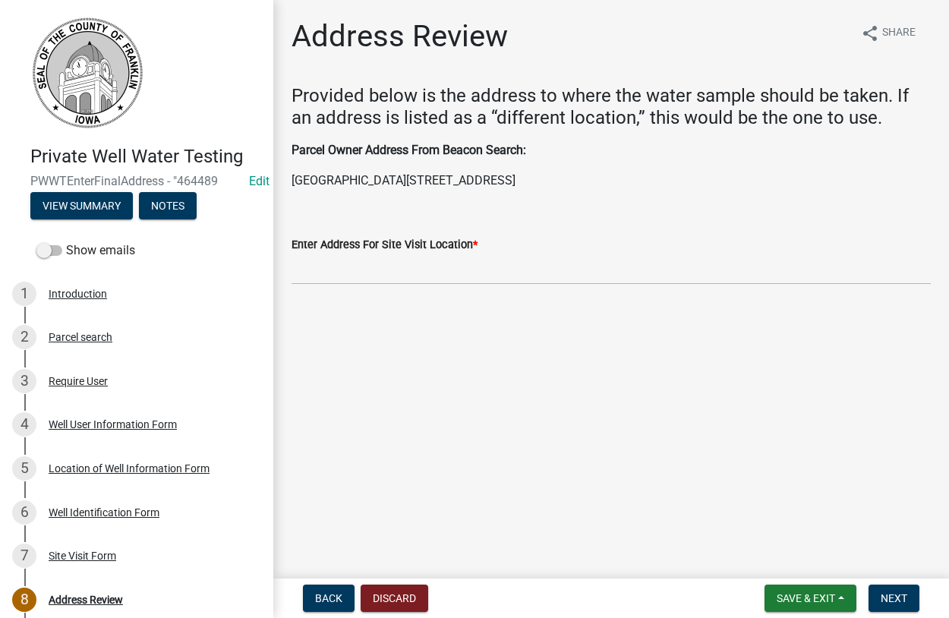
drag, startPoint x: 476, startPoint y: 179, endPoint x: 279, endPoint y: 173, distance: 196.7
click at [279, 173] on div "Address Review share Share Provided below is the address to where the water sam…" at bounding box center [610, 164] width 675 height 292
copy p "1562 210th St, Sheffield, IA 50475"
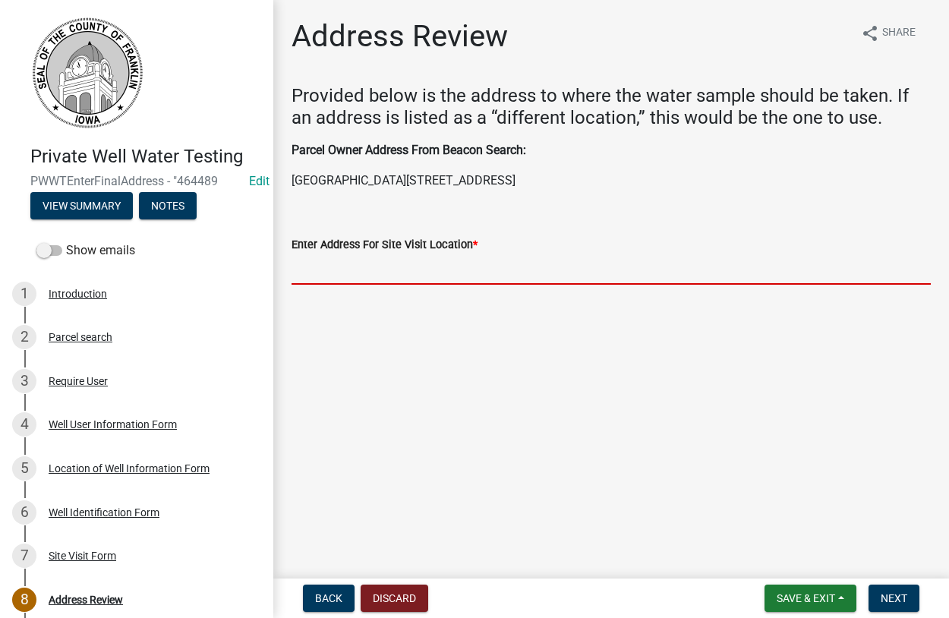
click at [299, 258] on input "Enter Address For Site Visit Location *" at bounding box center [610, 268] width 639 height 31
paste input "1562 210th St, Sheffield, IA 50475"
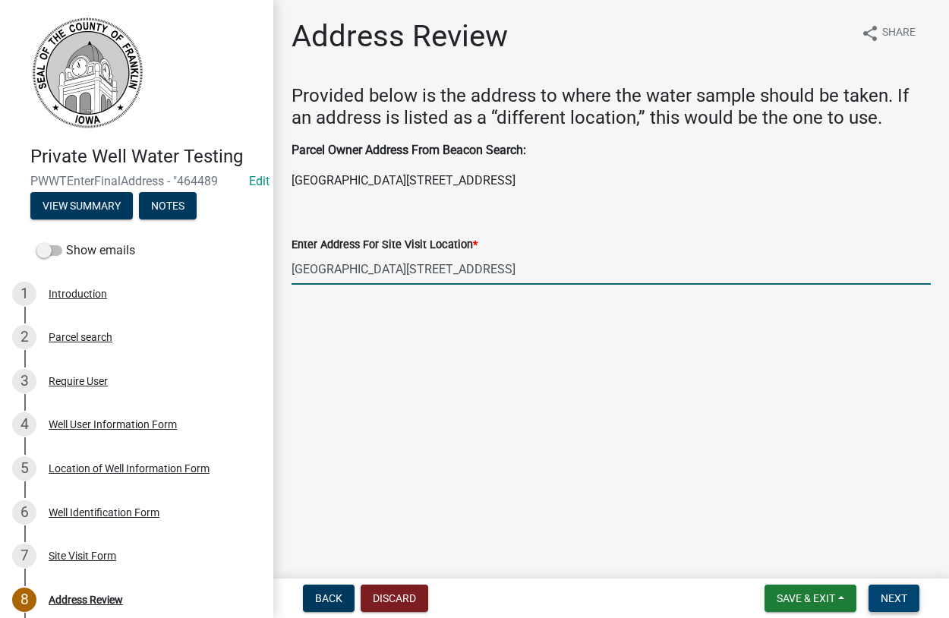
type input "1562 210th St, Sheffield, IA 50475"
click at [907, 599] on span "Next" at bounding box center [893, 598] width 27 height 12
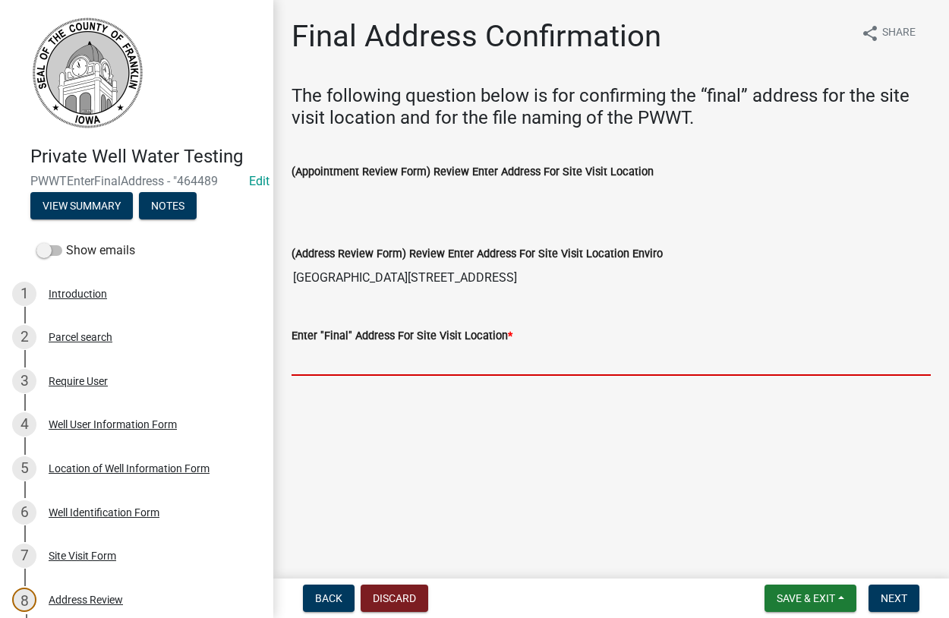
click at [322, 369] on input "Enter "Final" Address For Site Visit Location *" at bounding box center [610, 360] width 639 height 31
paste input "1562 210th St, Sheffield, IA 50475"
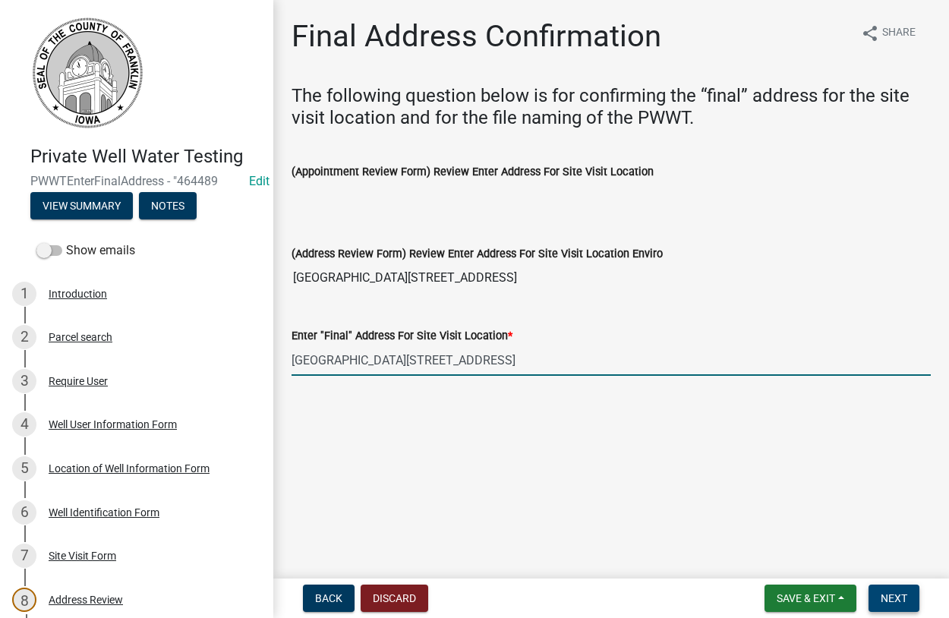
type input "1562 210th St, Sheffield, IA 50475"
click at [883, 601] on span "Next" at bounding box center [893, 598] width 27 height 12
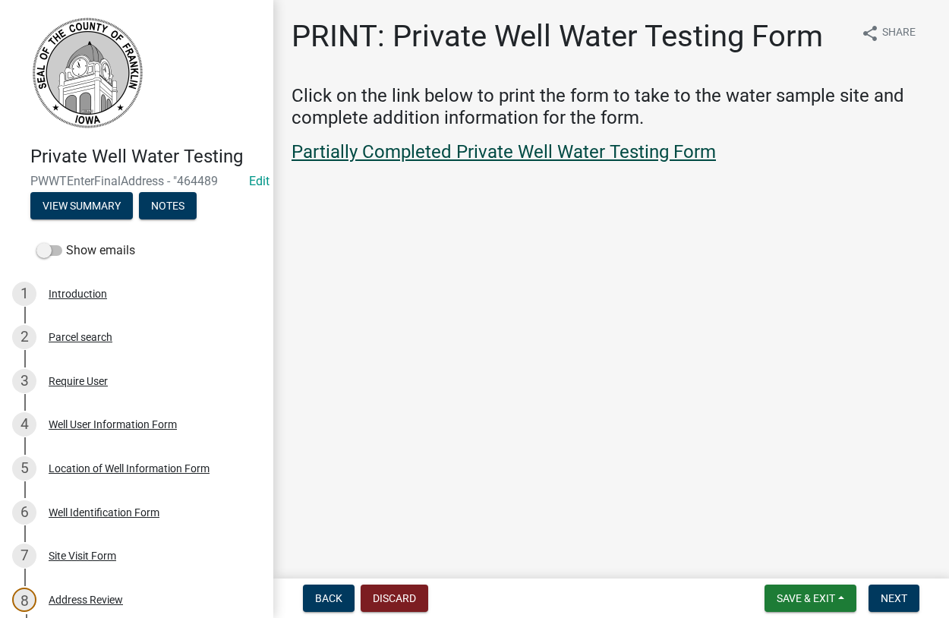
click at [548, 148] on link "Partially Completed Private Well Water Testing Form" at bounding box center [503, 151] width 424 height 21
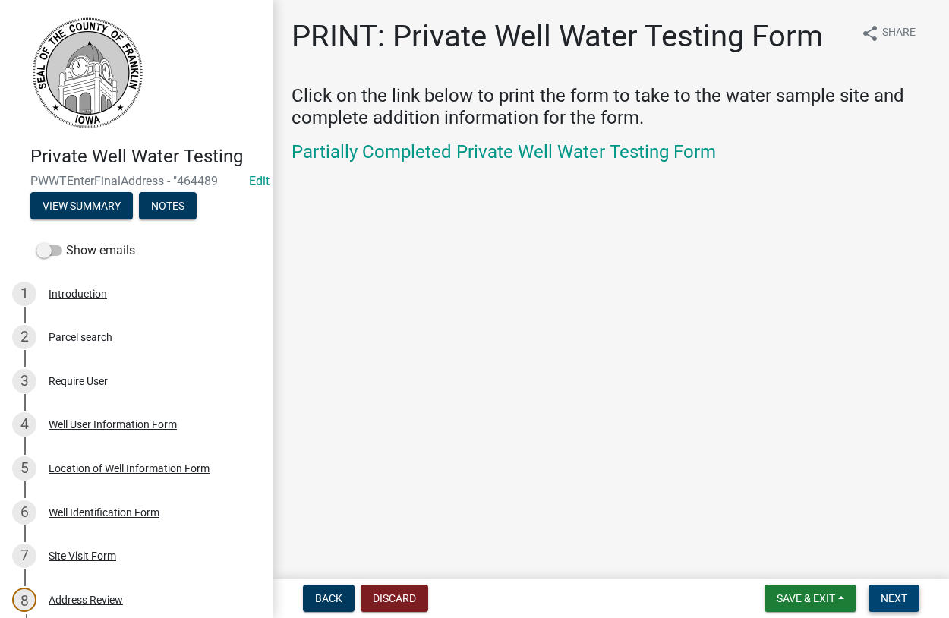
click at [885, 597] on span "Next" at bounding box center [893, 598] width 27 height 12
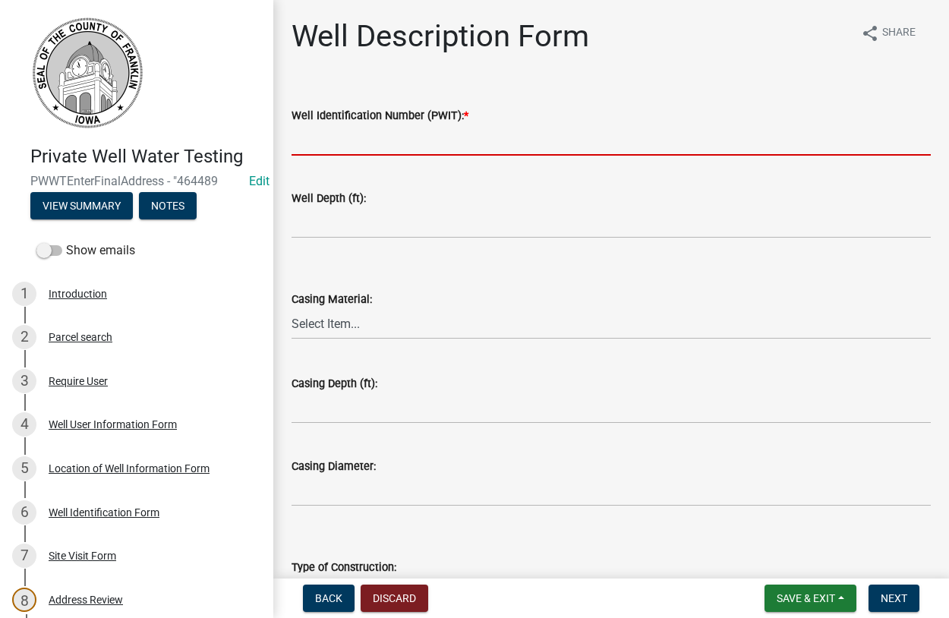
click at [385, 137] on input "Well Identification Number (PWIT): *" at bounding box center [610, 139] width 639 height 31
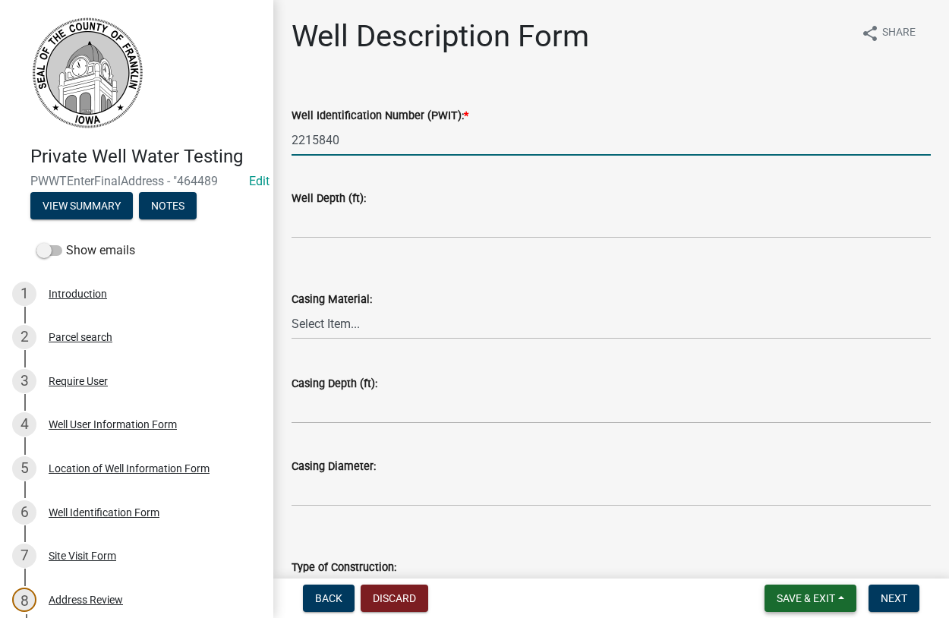
type input "2215840"
click at [792, 596] on span "Save & Exit" at bounding box center [805, 598] width 58 height 12
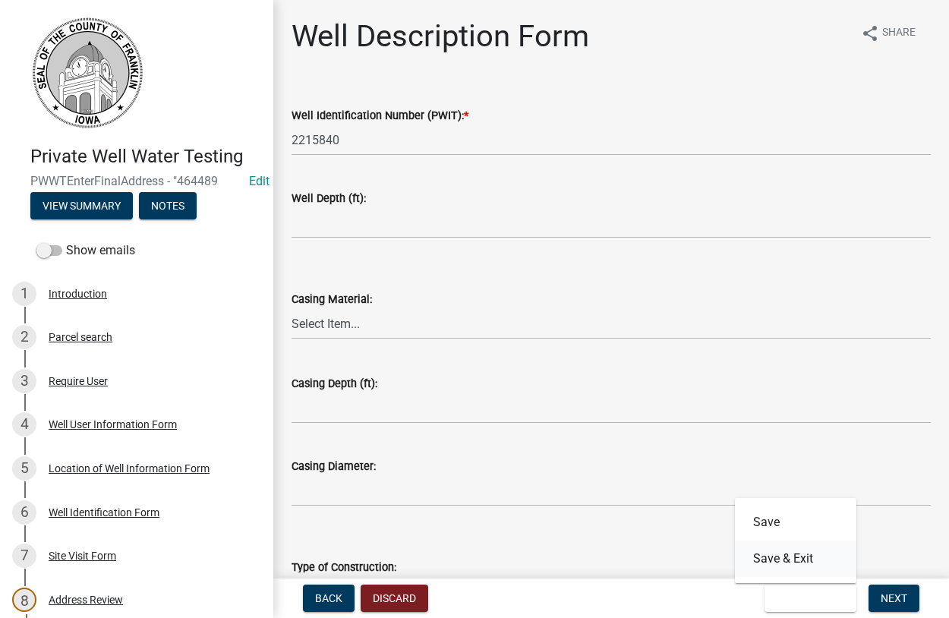
click at [791, 562] on button "Save & Exit" at bounding box center [795, 558] width 121 height 36
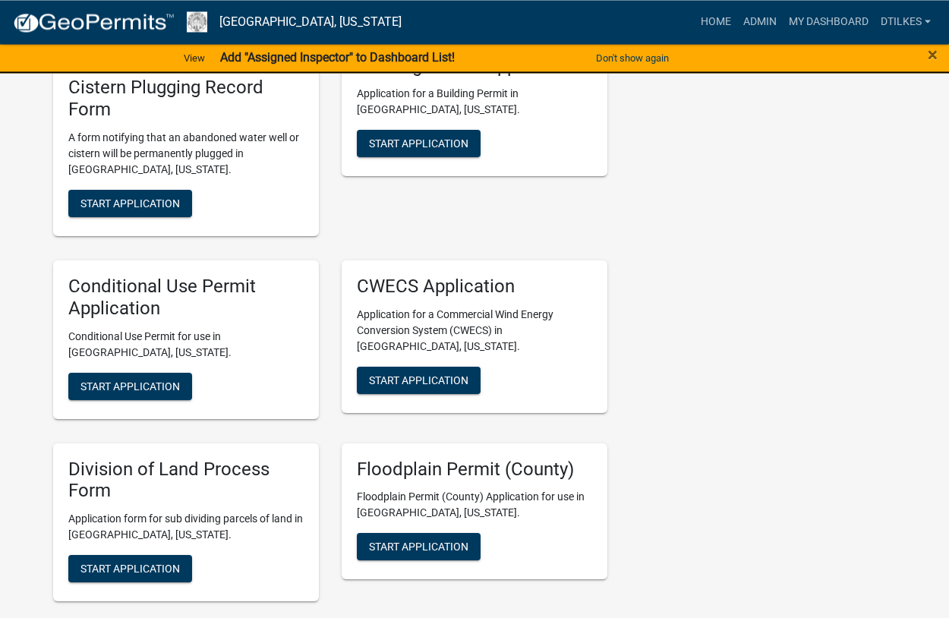
scroll to position [2632, 0]
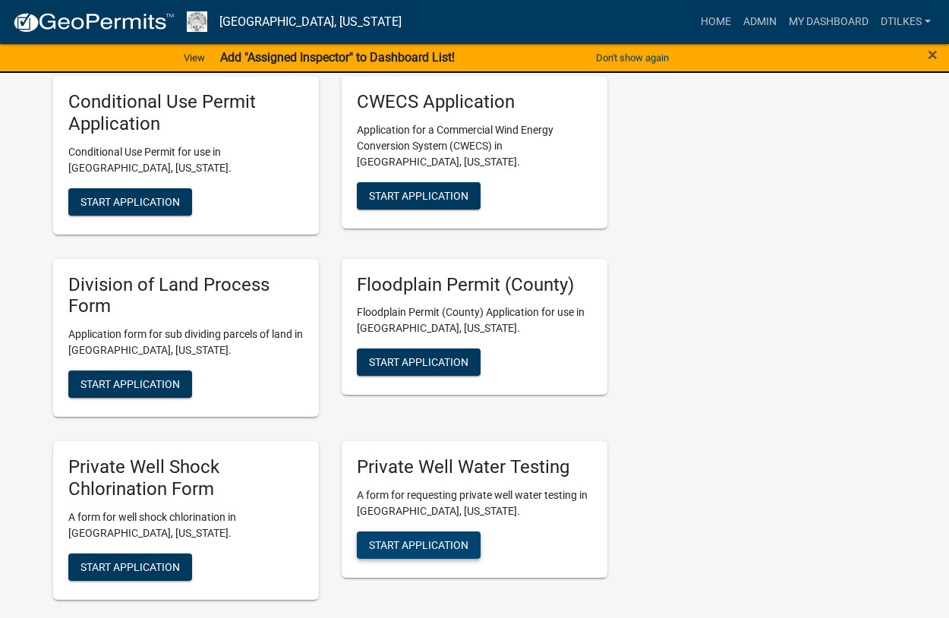
click at [430, 538] on span "Start Application" at bounding box center [418, 544] width 99 height 12
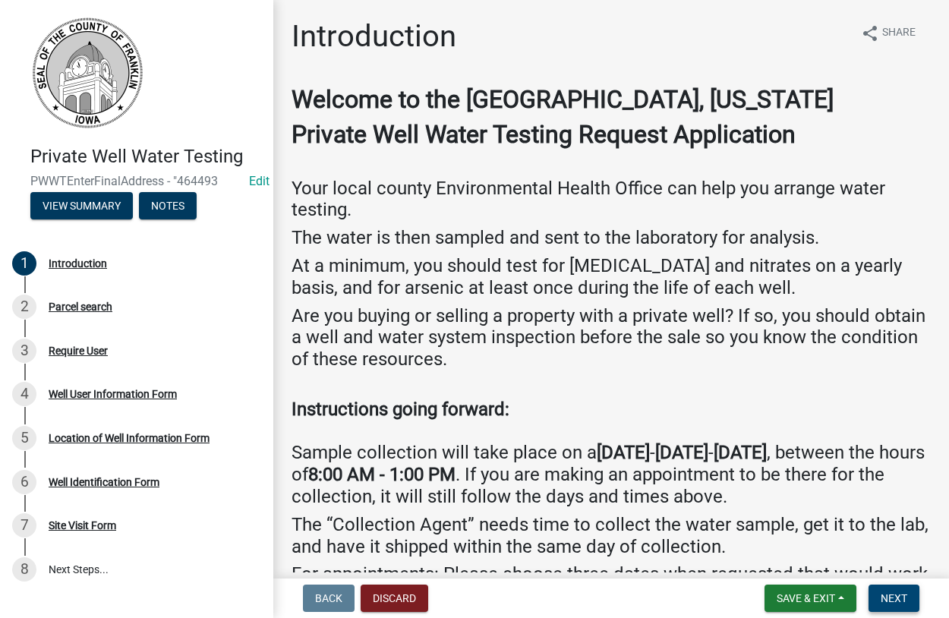
click at [895, 597] on span "Next" at bounding box center [893, 598] width 27 height 12
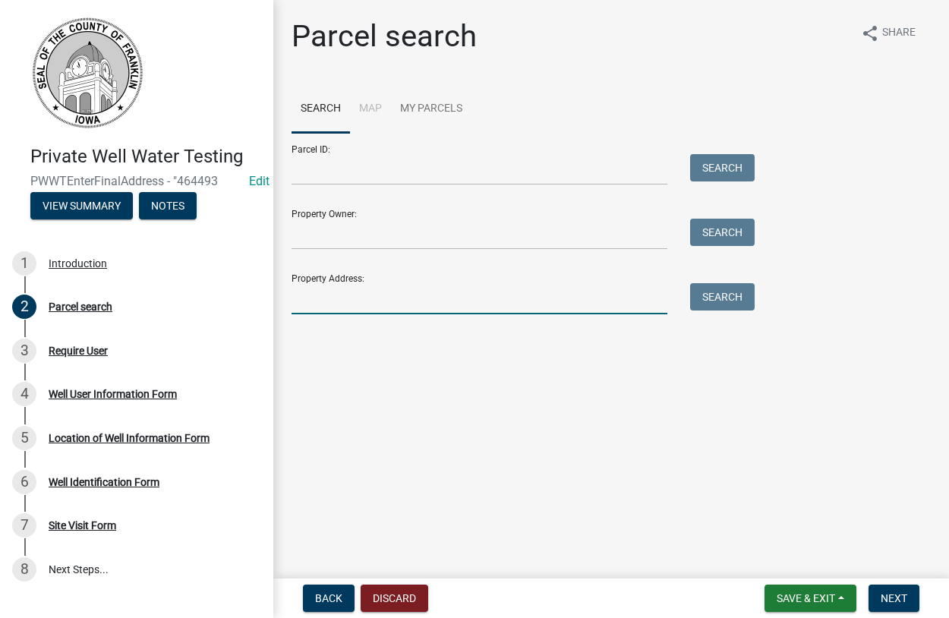
click at [308, 296] on input "Property Address:" at bounding box center [479, 298] width 376 height 31
type input "1341"
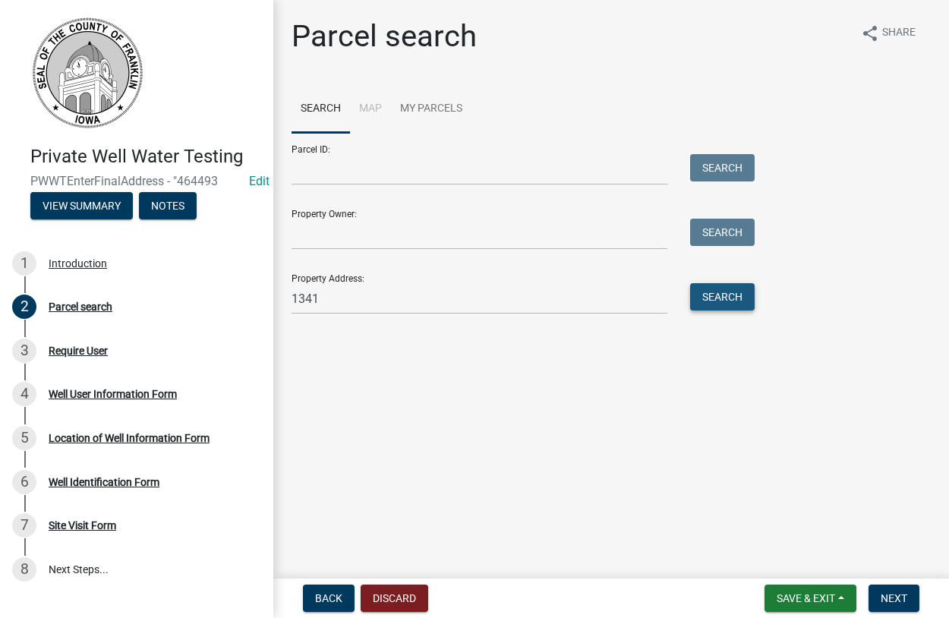
click at [727, 303] on button "Search" at bounding box center [722, 296] width 65 height 27
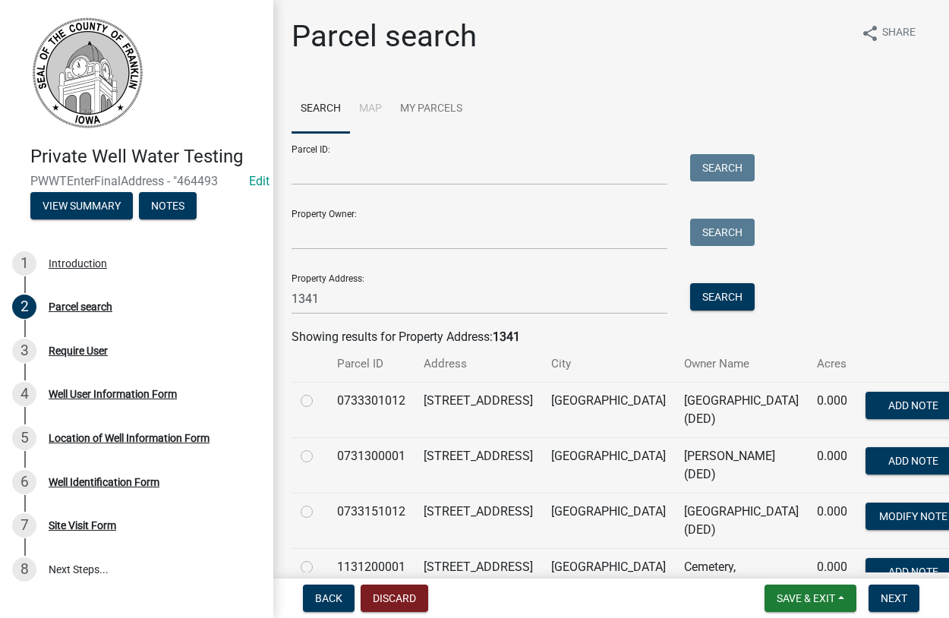
click at [319, 447] on label at bounding box center [319, 447] width 0 height 0
click at [319, 450] on input "radio" at bounding box center [324, 452] width 10 height 10
radio input "true"
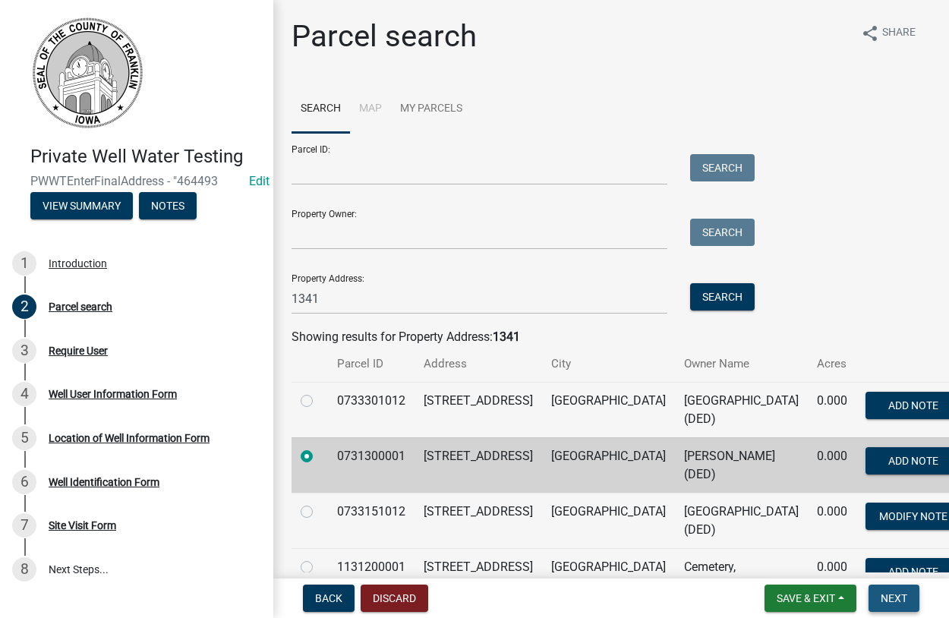
click at [880, 596] on span "Next" at bounding box center [893, 598] width 27 height 12
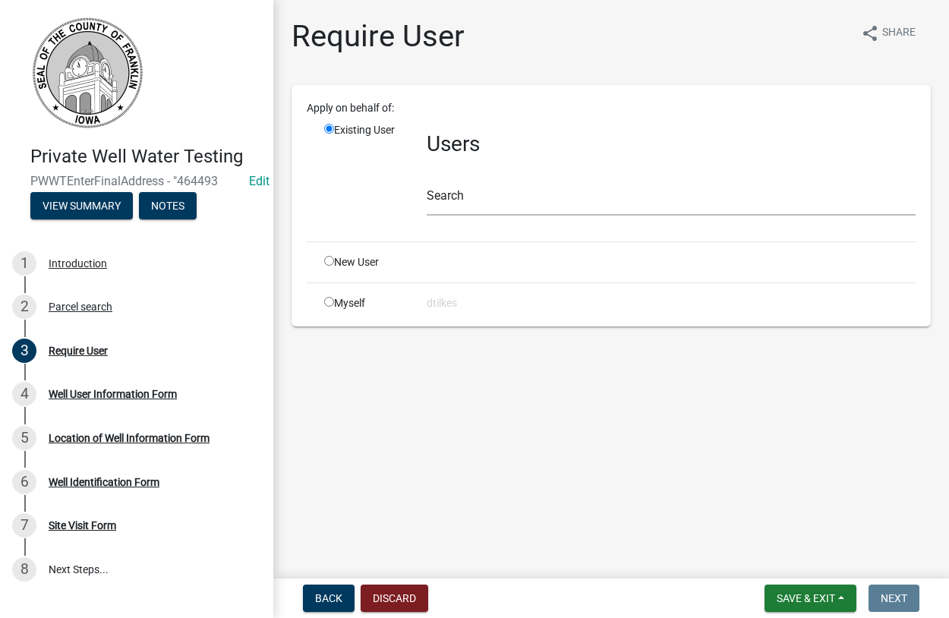
click at [332, 301] on input "radio" at bounding box center [329, 302] width 10 height 10
radio input "true"
radio input "false"
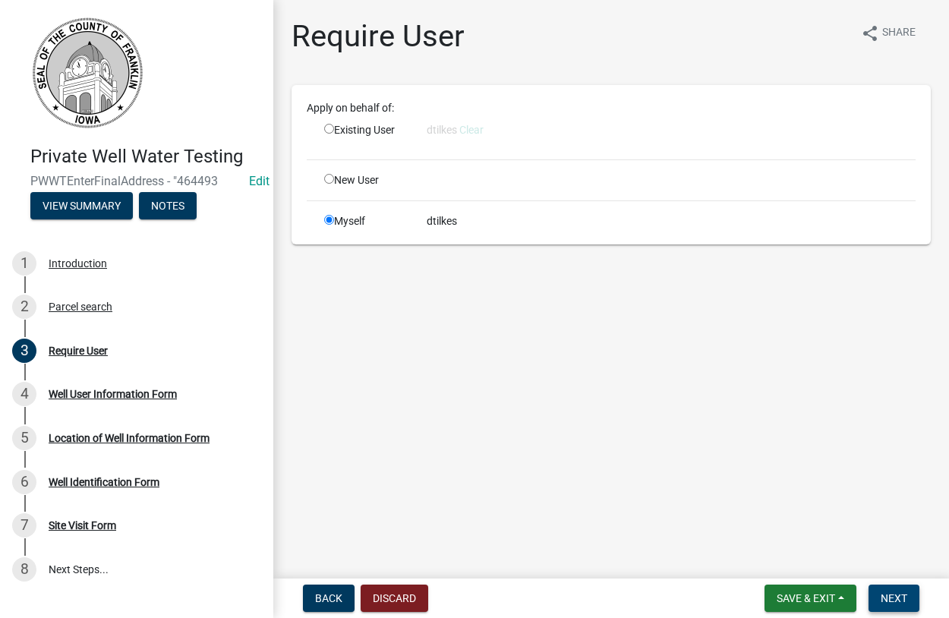
click at [907, 601] on span "Next" at bounding box center [893, 598] width 27 height 12
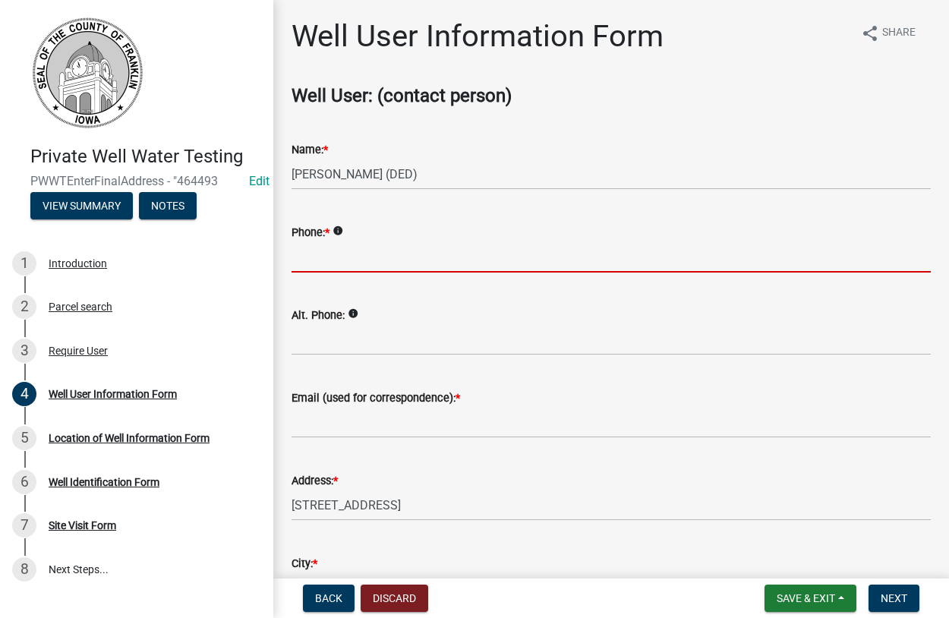
click at [329, 259] on input "Phone: *" at bounding box center [610, 256] width 639 height 31
type input "641-781-8086"
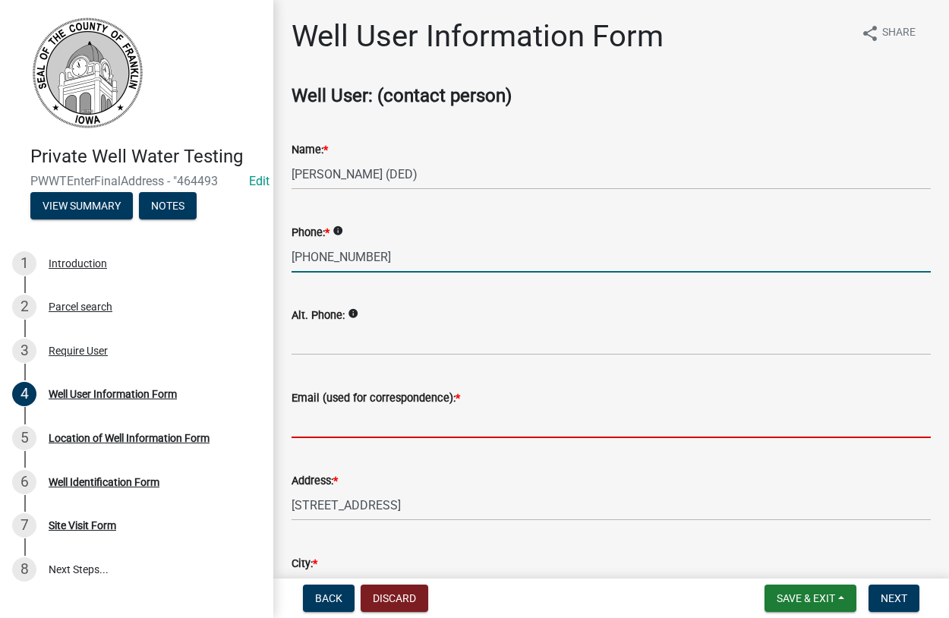
click at [328, 426] on input "Email (used for correspondence): *" at bounding box center [610, 422] width 639 height 31
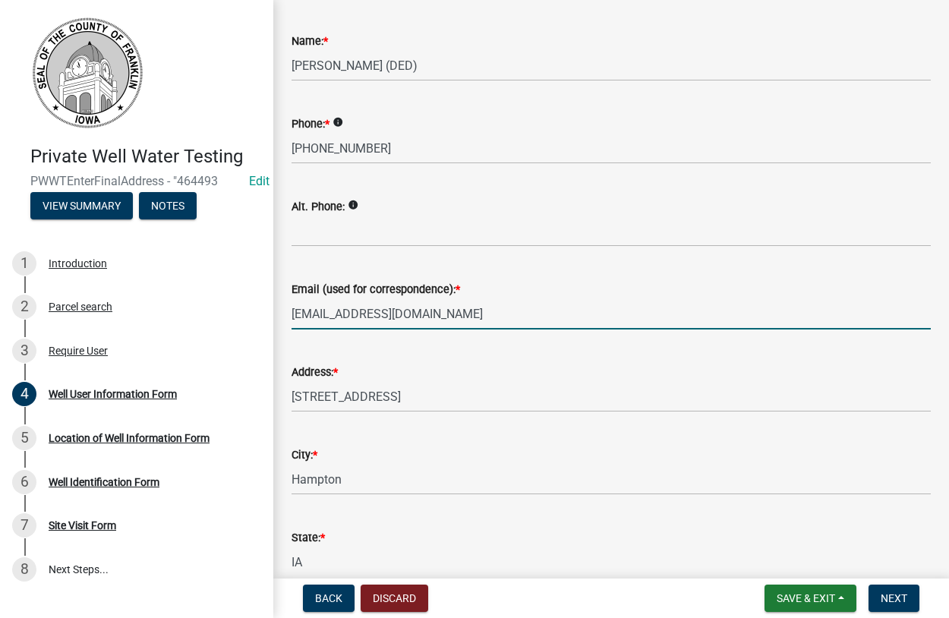
scroll to position [268, 0]
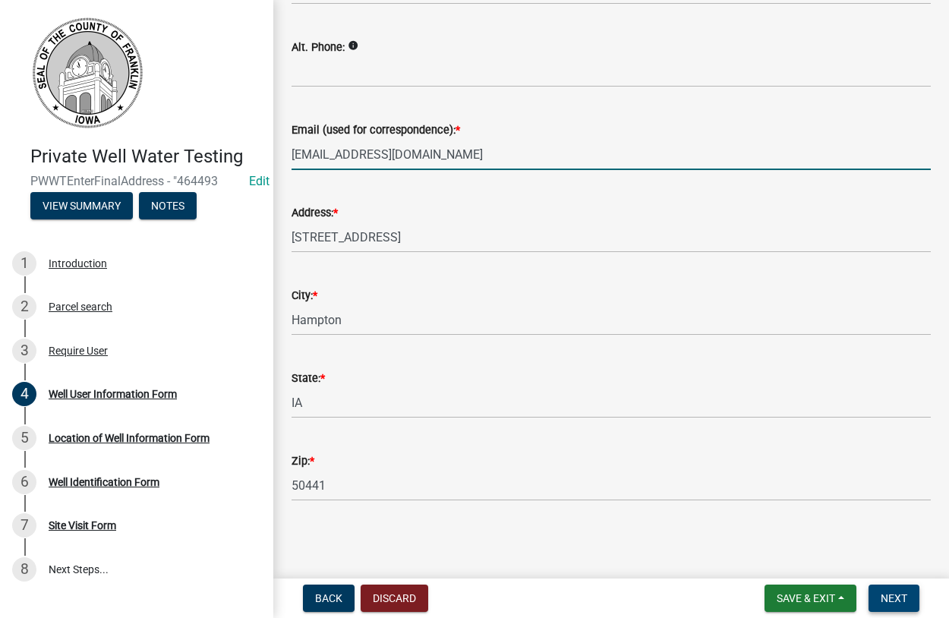
type input "dtilkes@co.franklin.ia.us"
click at [896, 595] on span "Next" at bounding box center [893, 598] width 27 height 12
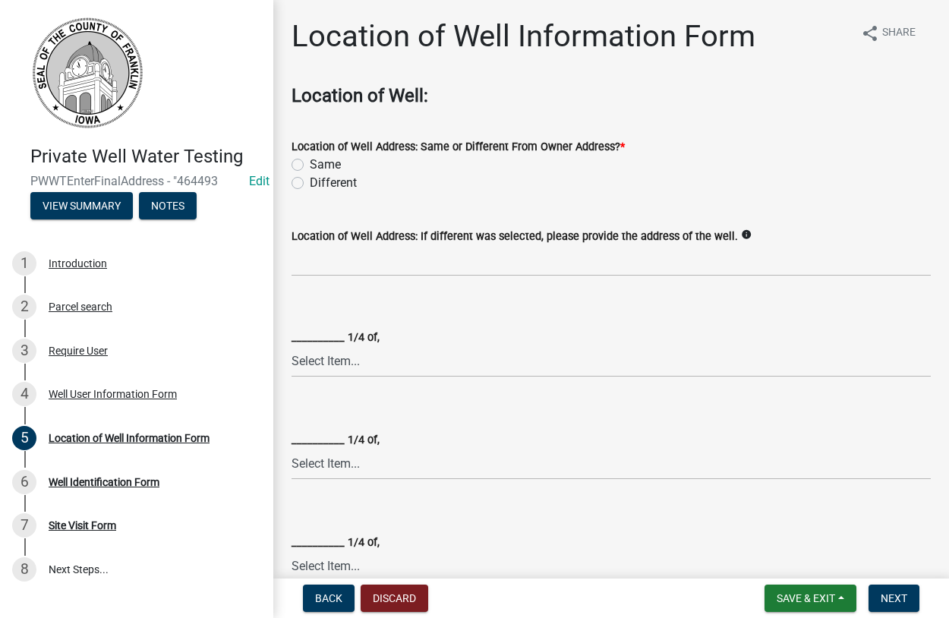
click at [291, 164] on div "Location of Well Address: Same or Different From Owner Address? * Same Different" at bounding box center [611, 155] width 662 height 73
click at [310, 163] on label "Same" at bounding box center [325, 165] width 31 height 18
click at [310, 163] on input "Same" at bounding box center [315, 161] width 10 height 10
radio input "true"
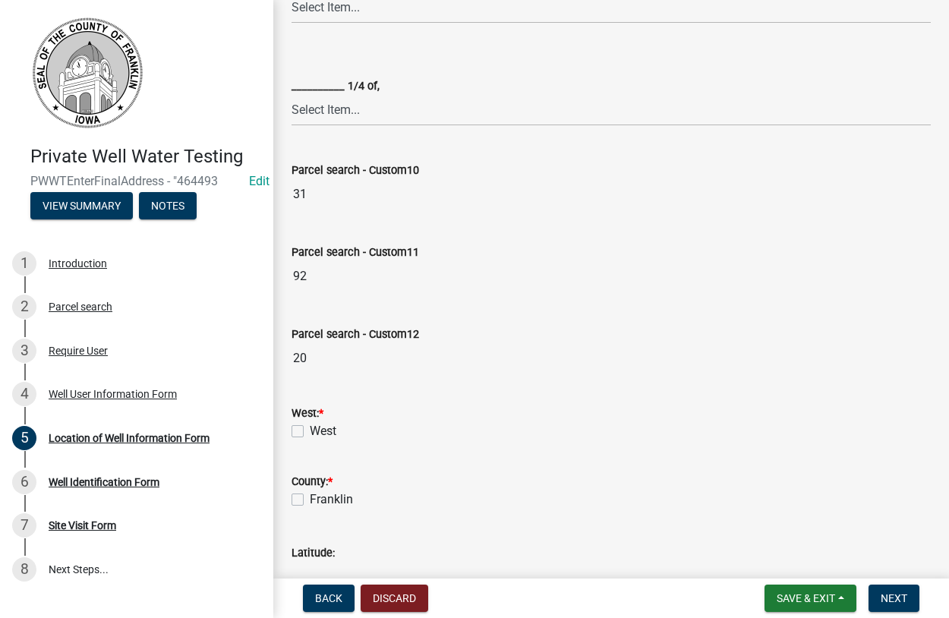
scroll to position [606, 0]
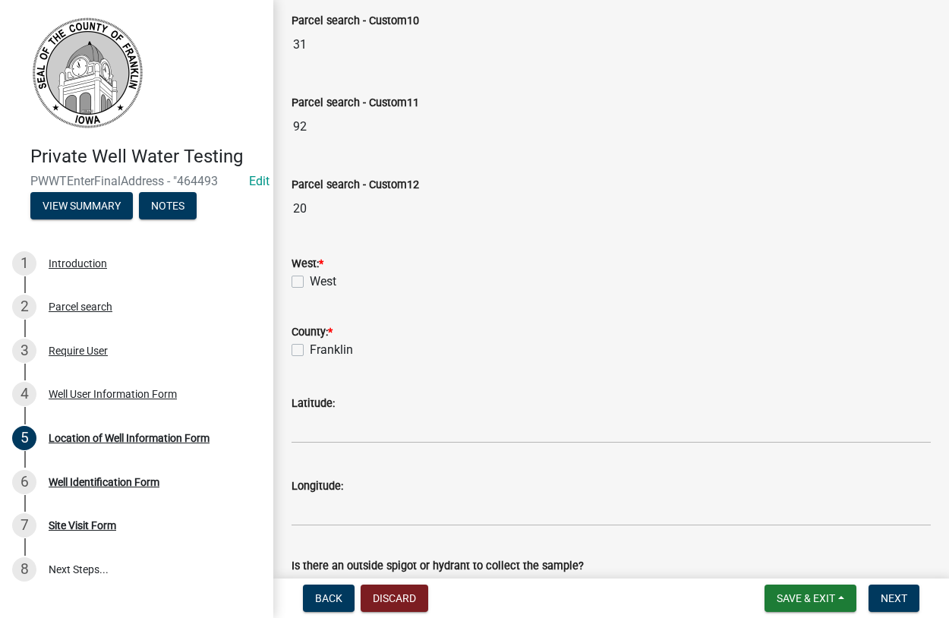
click at [310, 279] on label "West" at bounding box center [323, 281] width 27 height 18
click at [310, 279] on input "West" at bounding box center [315, 277] width 10 height 10
checkbox input "true"
click at [310, 349] on label "Franklin" at bounding box center [331, 350] width 43 height 18
click at [310, 349] on input "Franklin" at bounding box center [315, 346] width 10 height 10
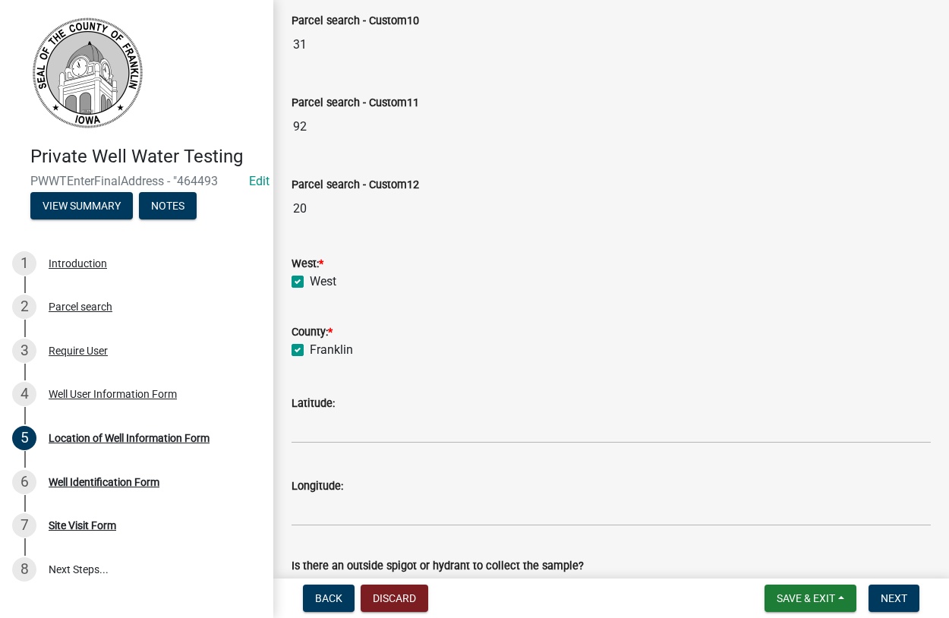
checkbox input "true"
click at [902, 591] on button "Next" at bounding box center [893, 597] width 51 height 27
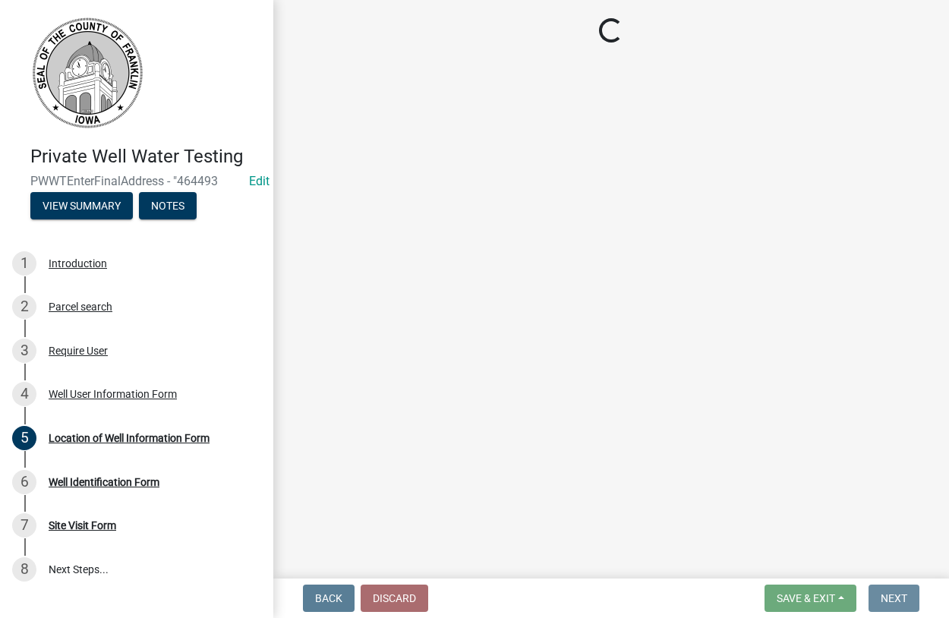
scroll to position [0, 0]
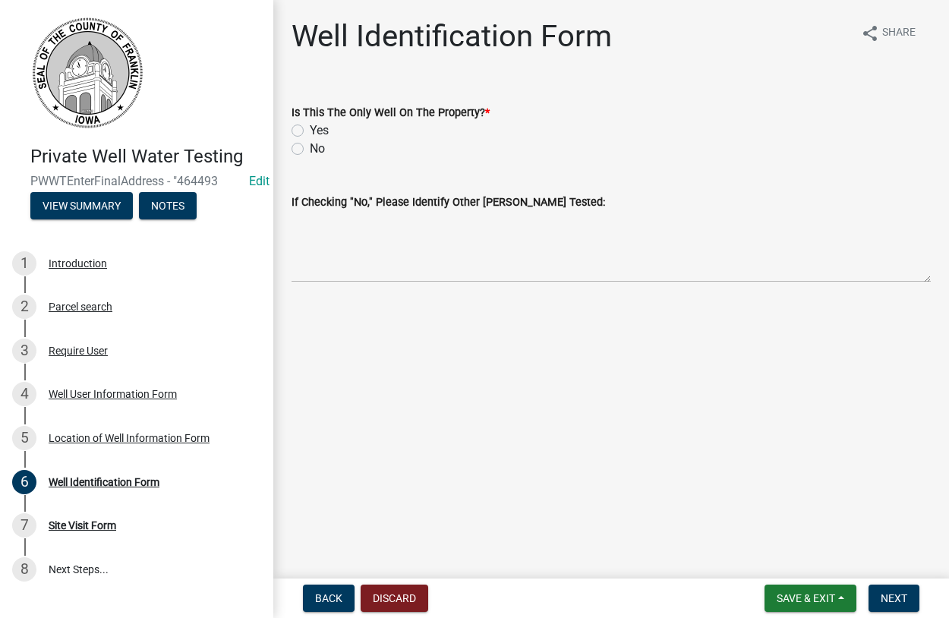
click at [310, 132] on label "Yes" at bounding box center [319, 130] width 19 height 18
click at [310, 131] on input "Yes" at bounding box center [315, 126] width 10 height 10
radio input "true"
click at [898, 595] on span "Next" at bounding box center [893, 598] width 27 height 12
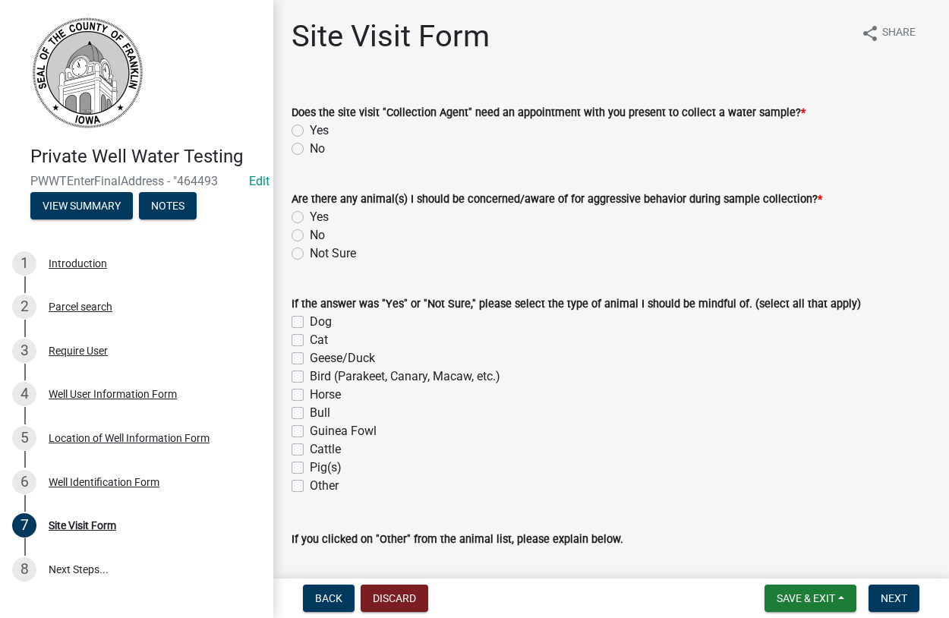
click at [310, 146] on label "No" at bounding box center [317, 149] width 15 height 18
click at [310, 146] on input "No" at bounding box center [315, 145] width 10 height 10
radio input "true"
click at [310, 231] on label "No" at bounding box center [317, 235] width 15 height 18
click at [310, 231] on input "No" at bounding box center [315, 231] width 10 height 10
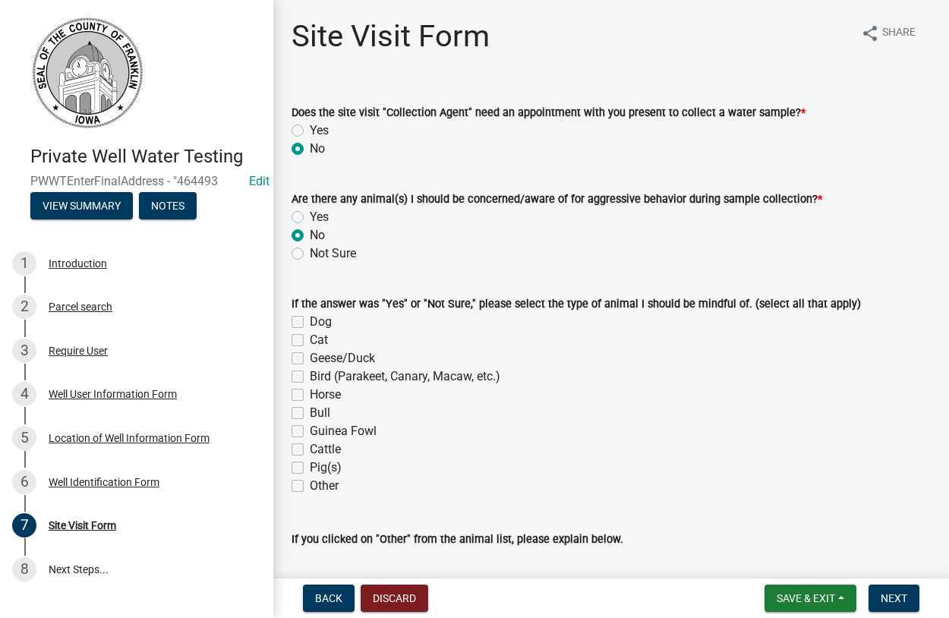
radio input "true"
click at [895, 600] on span "Next" at bounding box center [893, 598] width 27 height 12
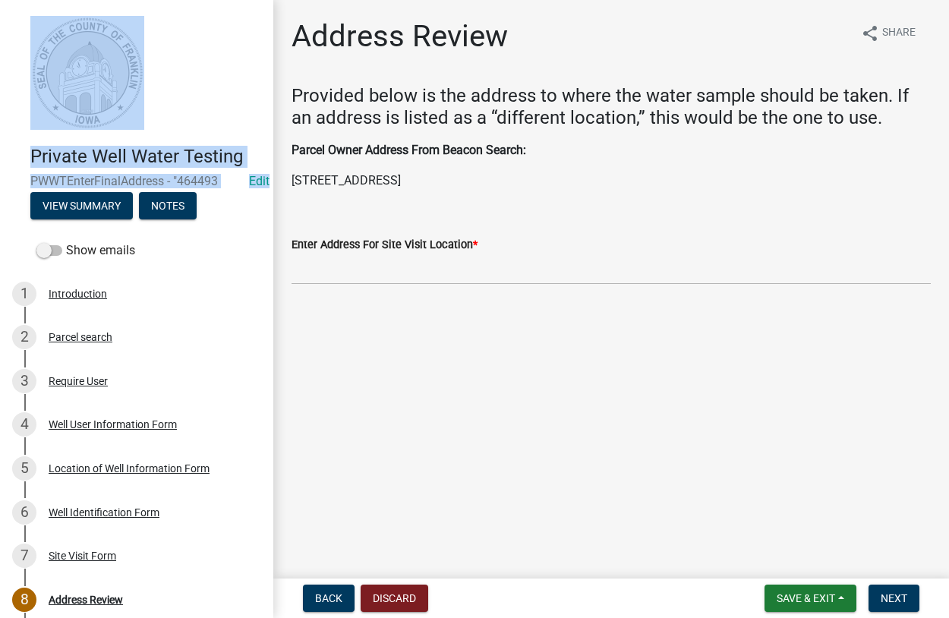
drag, startPoint x: 515, startPoint y: 175, endPoint x: 265, endPoint y: 187, distance: 250.7
click at [273, 187] on main "Address Review share Share Provided below is the address to where the water sam…" at bounding box center [610, 286] width 675 height 572
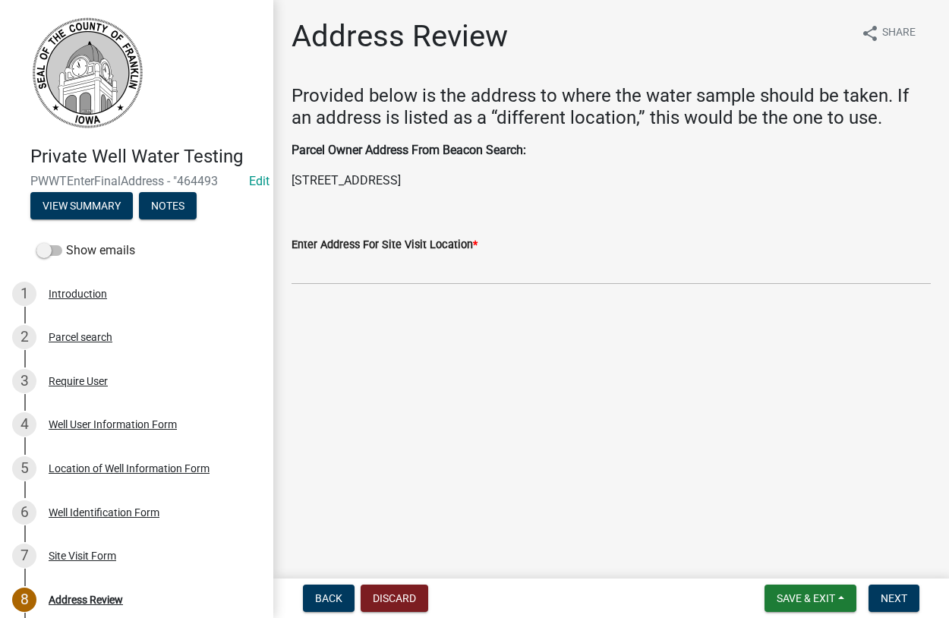
click at [317, 219] on div "Enter Address For Site Visit Location *" at bounding box center [610, 249] width 639 height 71
drag, startPoint x: 493, startPoint y: 181, endPoint x: 292, endPoint y: 183, distance: 201.1
click at [292, 183] on p "1341 Mallard Ave, Hampton, IA 50441" at bounding box center [610, 181] width 639 height 18
copy p "1341 Mallard Ave, Hampton, IA 50441"
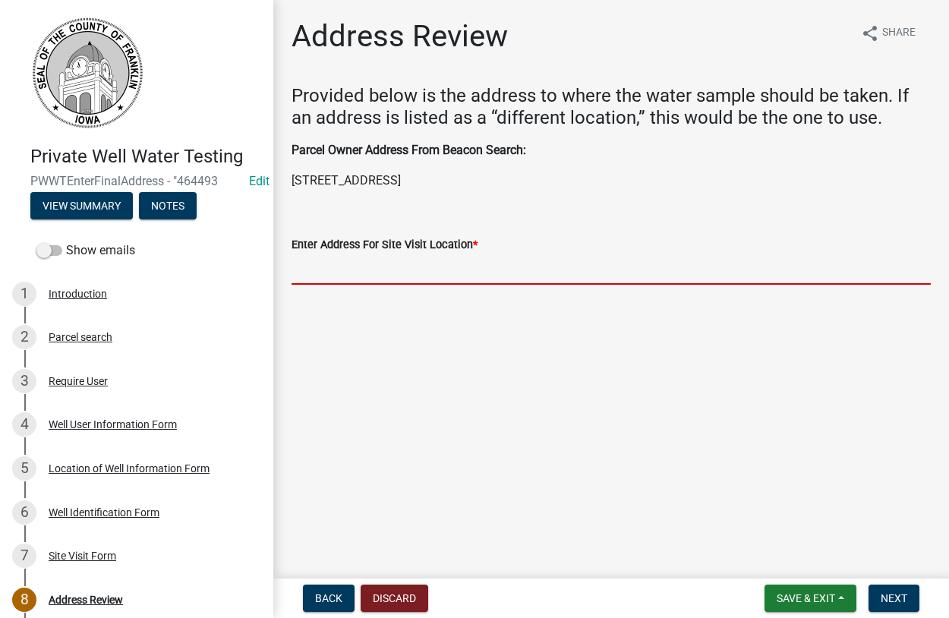
click at [345, 269] on input "Enter Address For Site Visit Location *" at bounding box center [610, 268] width 639 height 31
paste input "1341 Mallard Ave, Hampton, IA 50441"
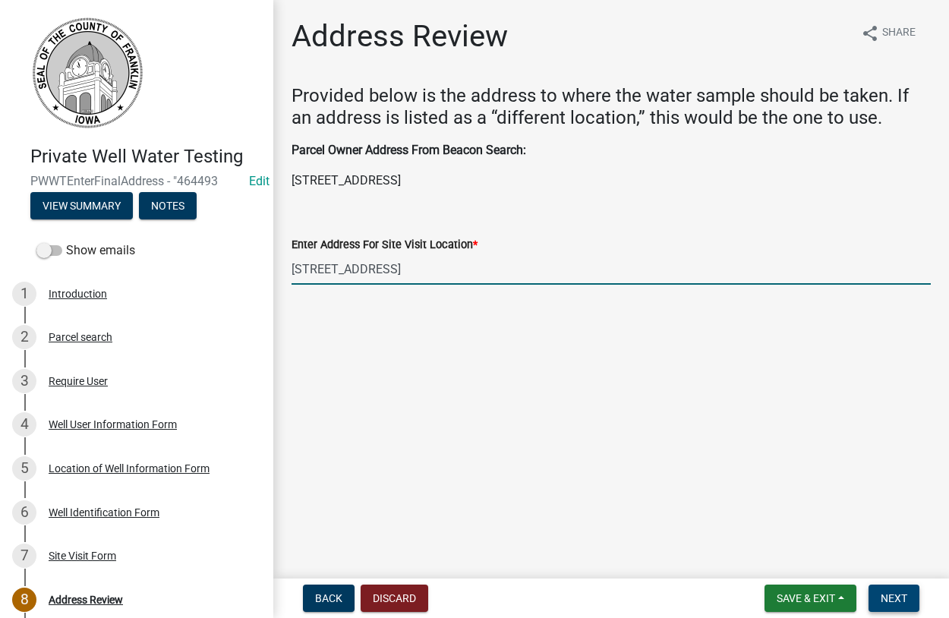
type input "1341 Mallard Ave, Hampton, IA 50441"
click at [896, 600] on span "Next" at bounding box center [893, 598] width 27 height 12
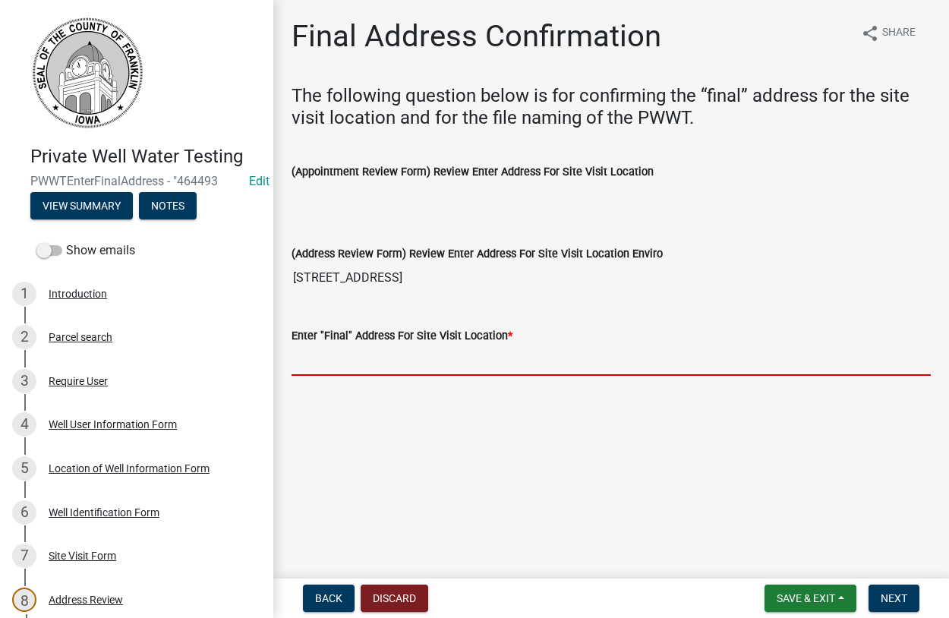
click at [340, 359] on input "Enter "Final" Address For Site Visit Location *" at bounding box center [610, 360] width 639 height 31
paste input "1341 Mallard Ave, Hampton, IA 50441"
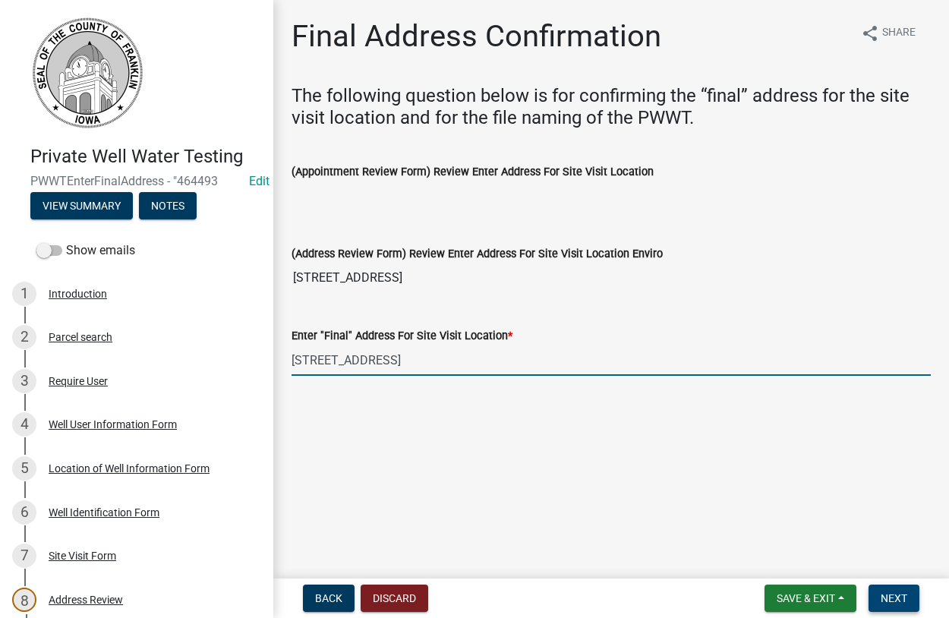
type input "1341 Mallard Ave, Hampton, IA 50441"
click at [884, 594] on span "Next" at bounding box center [893, 598] width 27 height 12
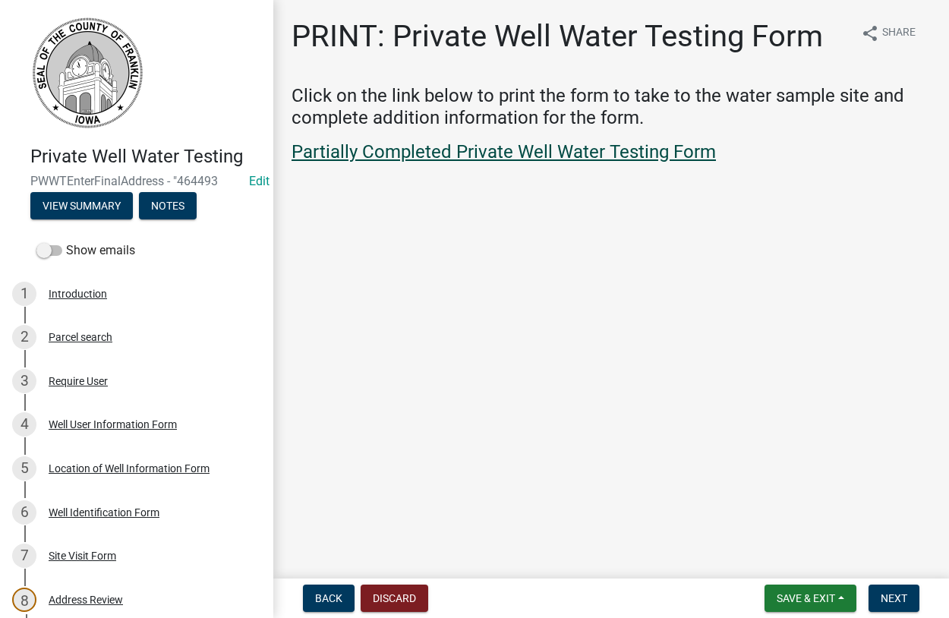
click at [458, 145] on link "Partially Completed Private Well Water Testing Form" at bounding box center [503, 151] width 424 height 21
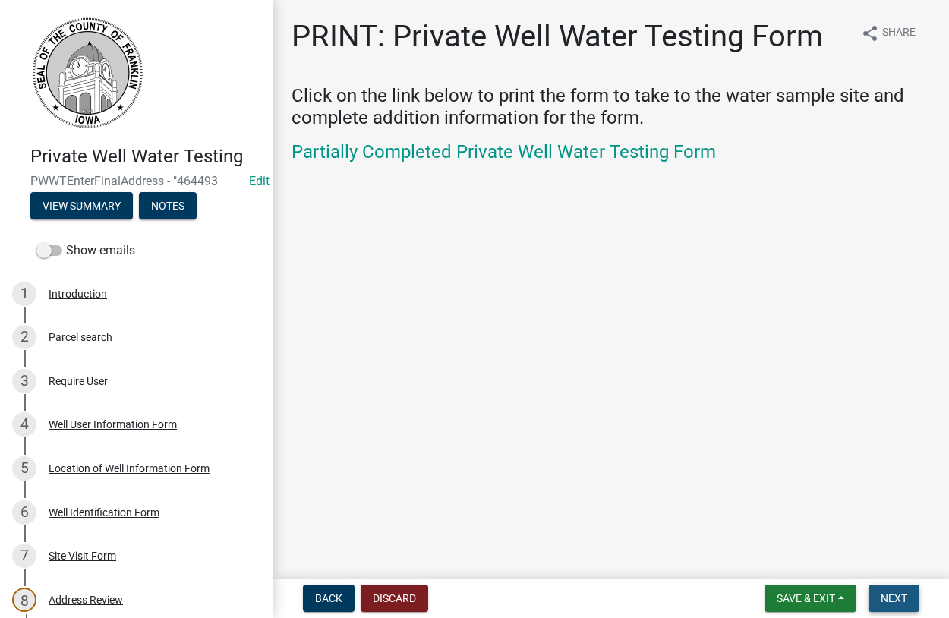
click at [896, 593] on span "Next" at bounding box center [893, 598] width 27 height 12
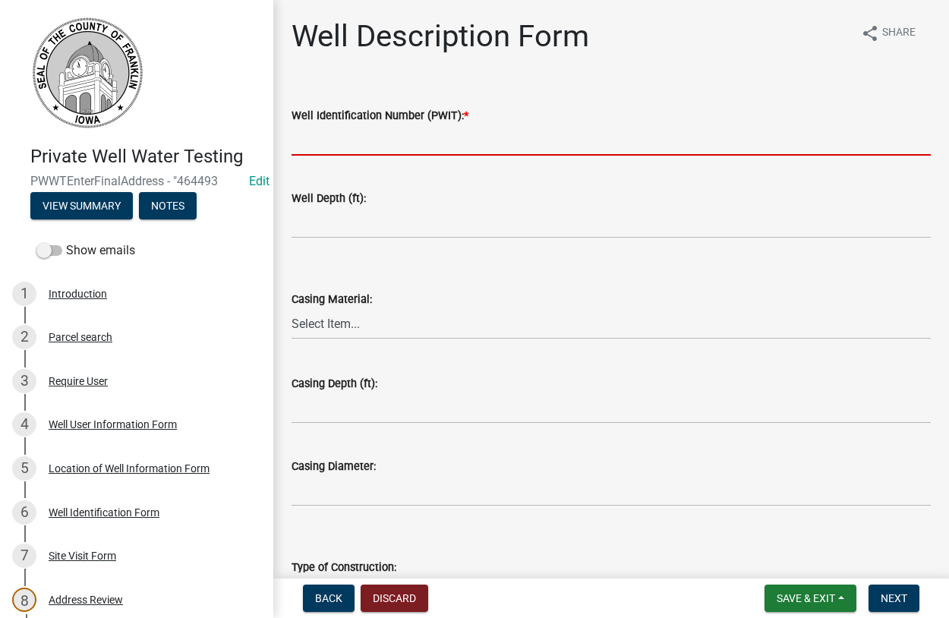
click at [357, 130] on input "Well Identification Number (PWIT): *" at bounding box center [610, 139] width 639 height 31
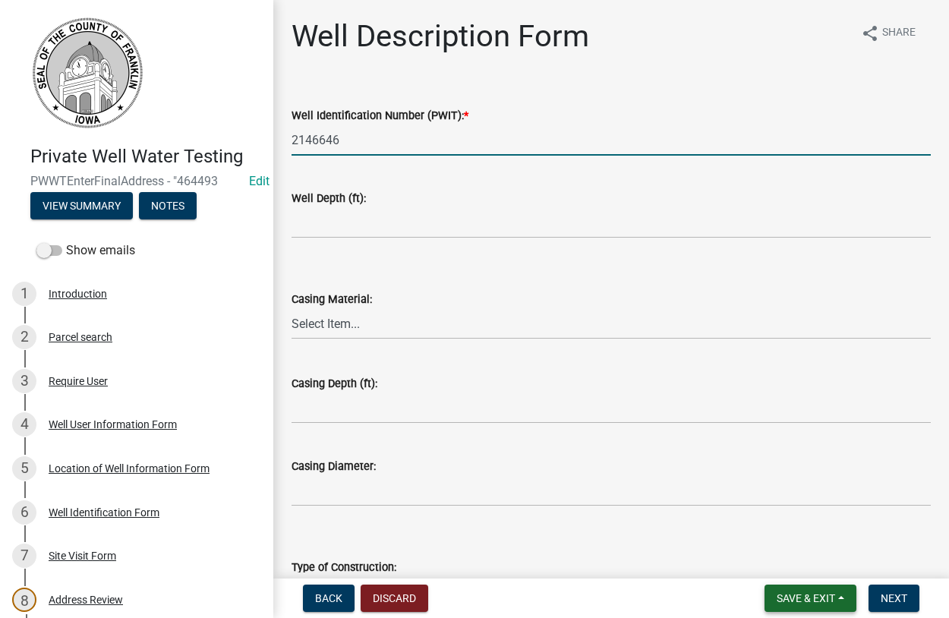
type input "2146646"
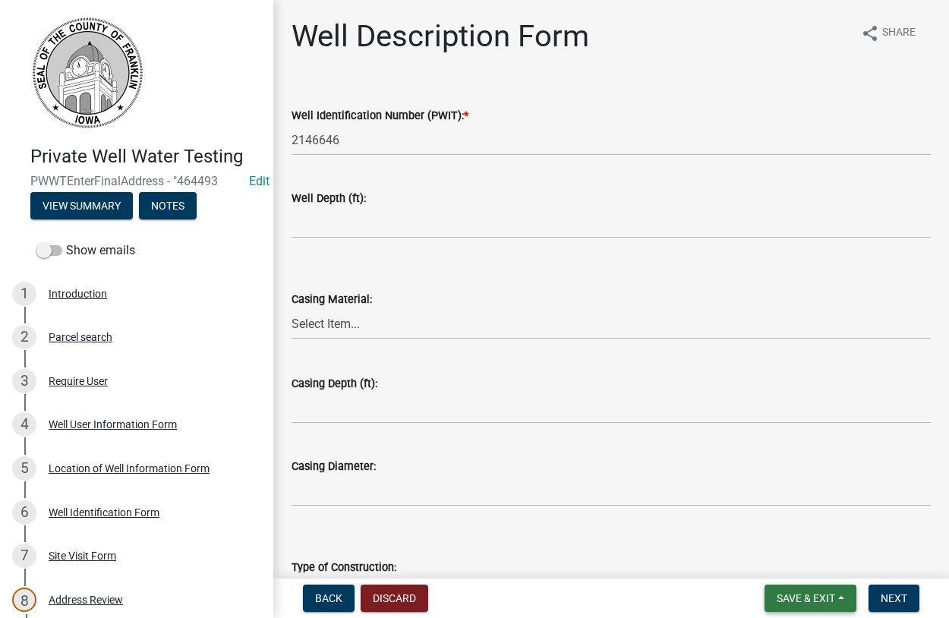
click at [810, 598] on span "Save & Exit" at bounding box center [805, 598] width 58 height 12
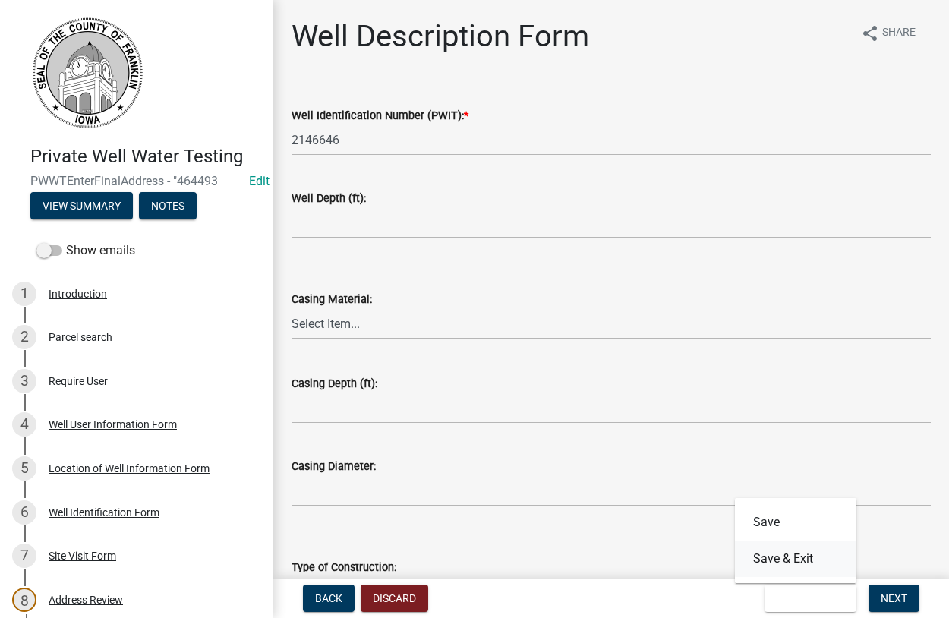
click at [792, 556] on button "Save & Exit" at bounding box center [795, 558] width 121 height 36
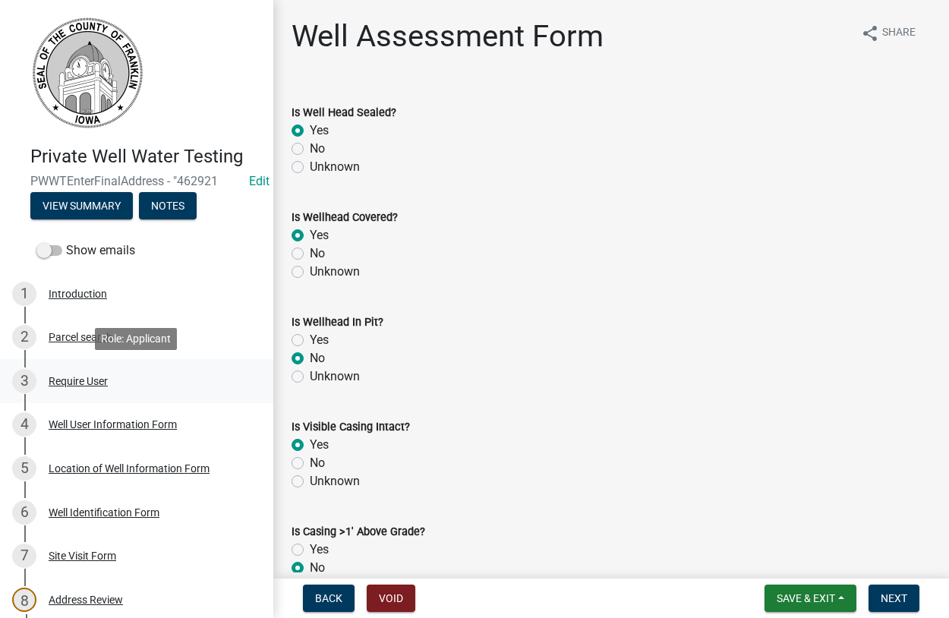
click at [60, 383] on div "Require User" at bounding box center [78, 381] width 59 height 11
